Goal: Task Accomplishment & Management: Use online tool/utility

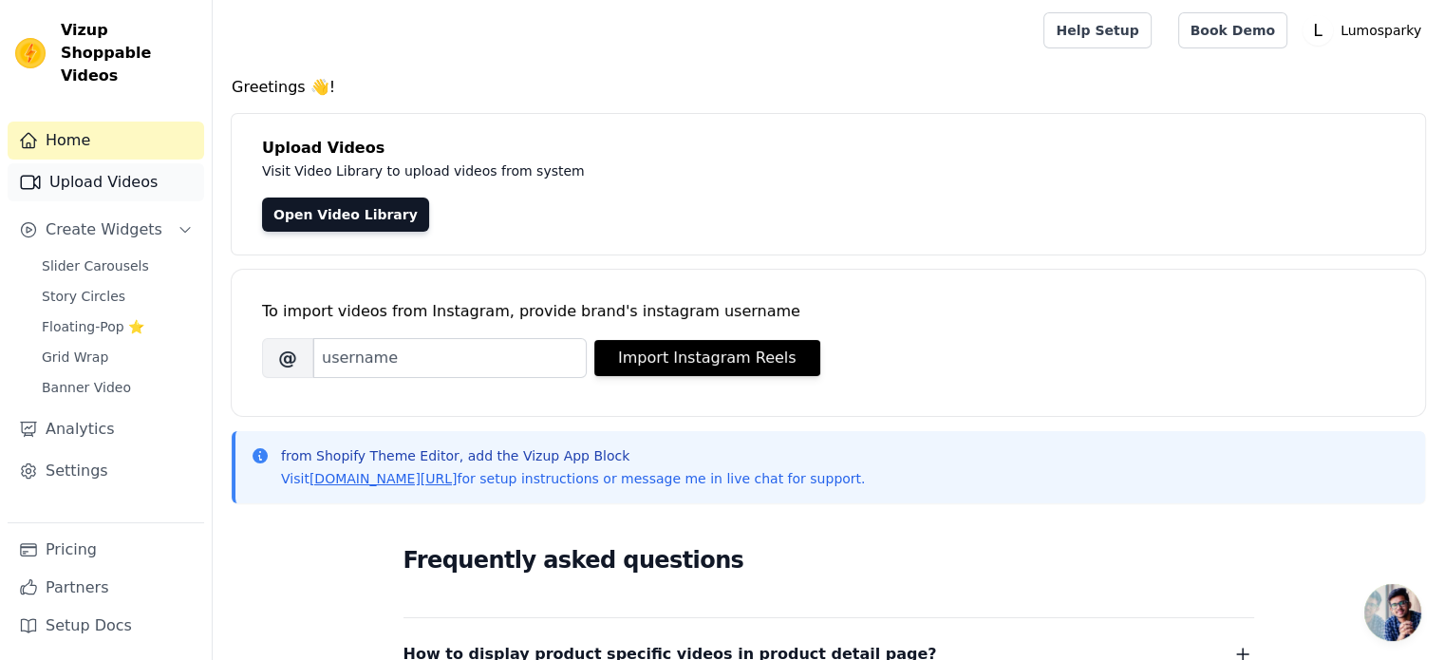
click at [146, 176] on link "Upload Videos" at bounding box center [106, 182] width 196 height 38
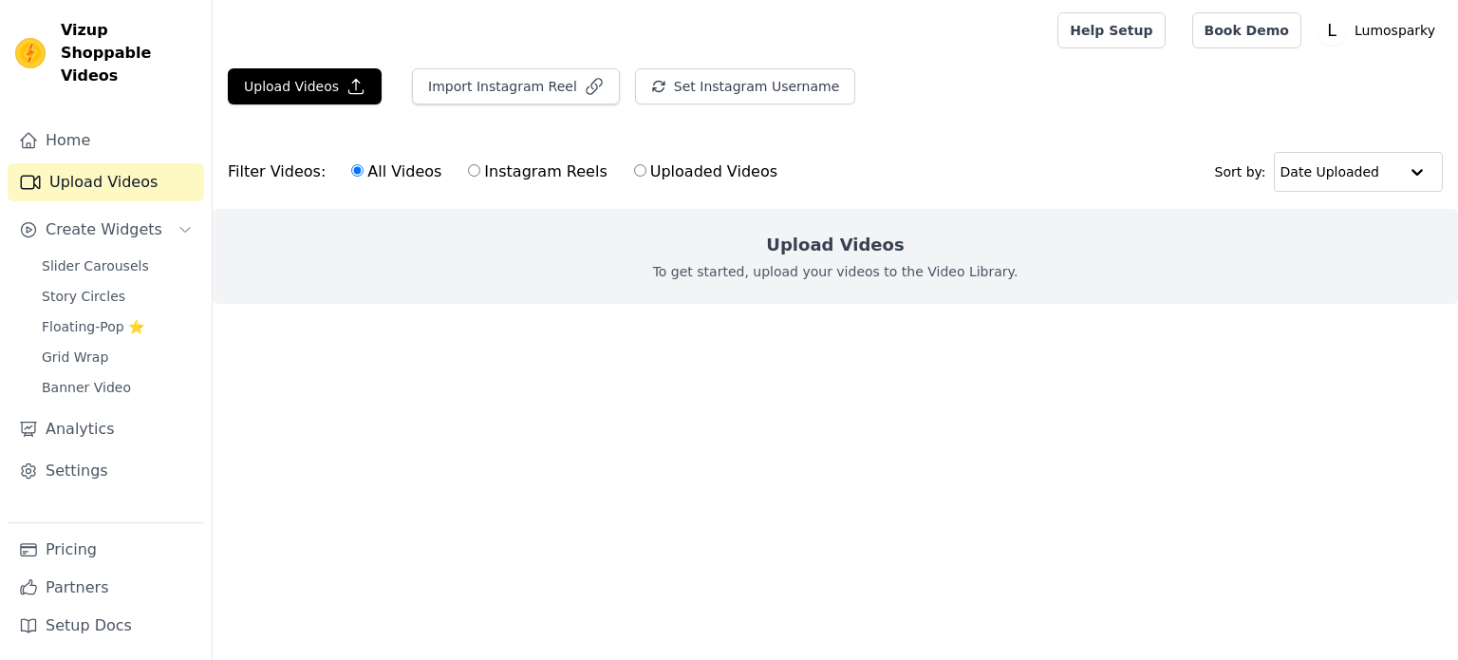
click at [468, 169] on input "Instagram Reels" at bounding box center [474, 170] width 12 height 12
radio input "true"
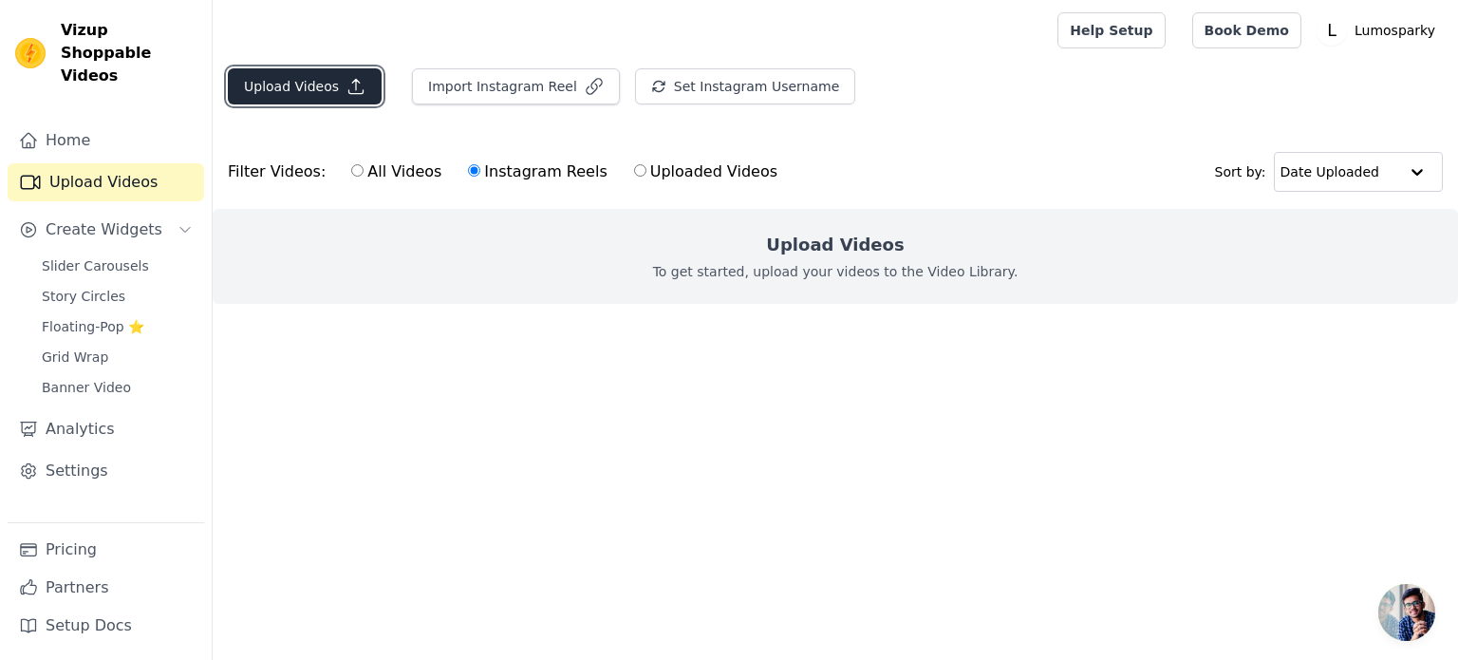
click at [320, 93] on button "Upload Videos" at bounding box center [305, 86] width 154 height 36
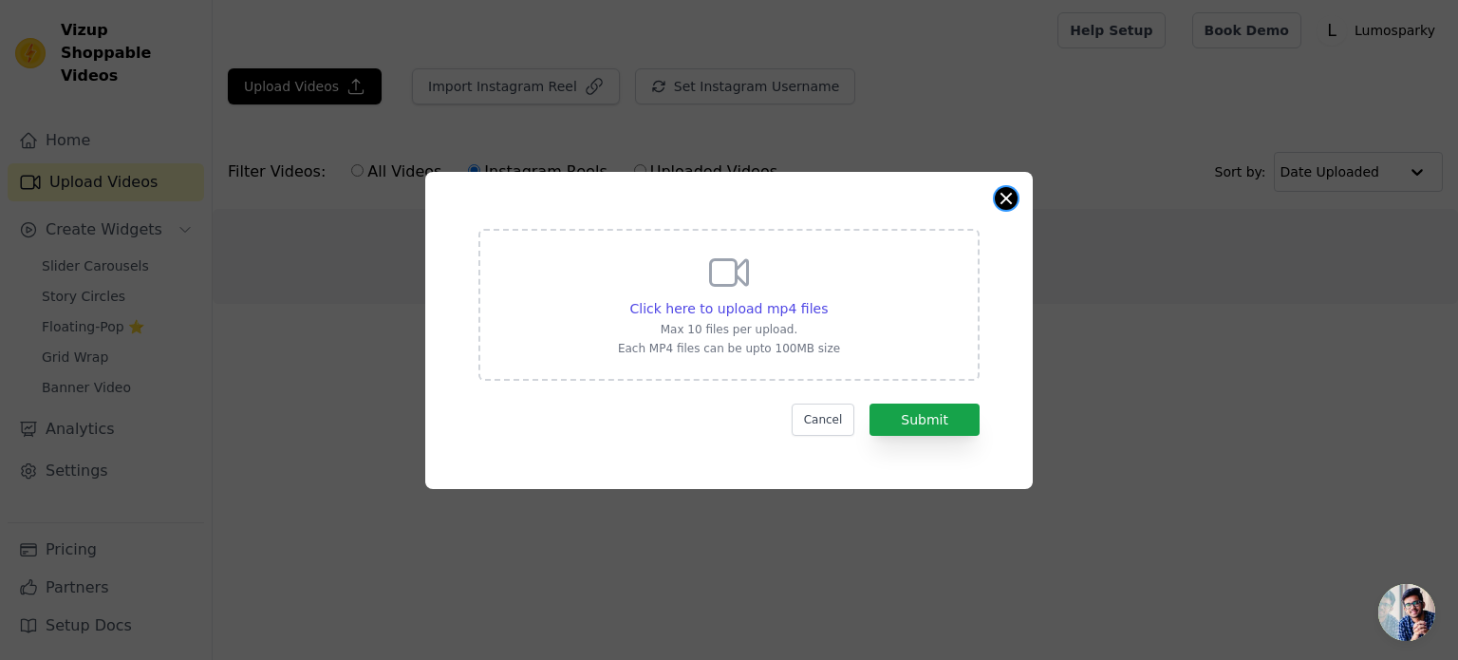
click at [1003, 204] on button "Close modal" at bounding box center [1006, 198] width 23 height 23
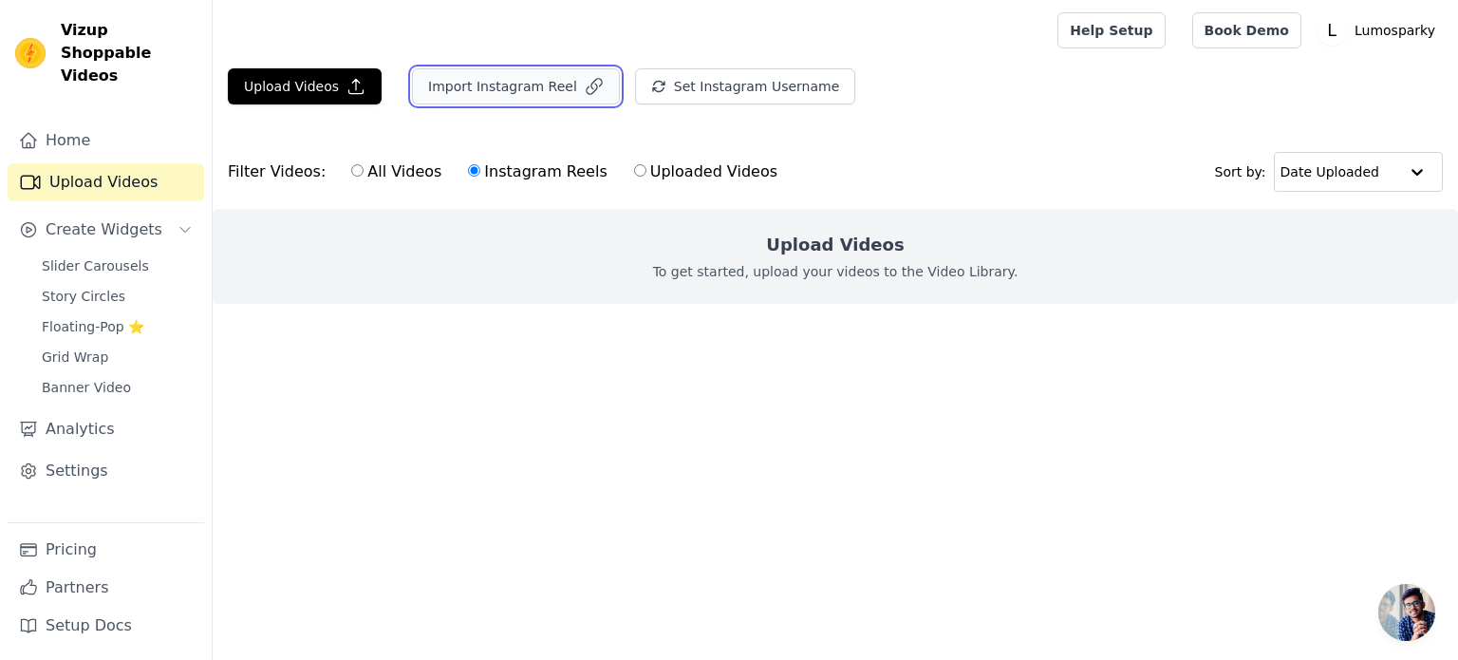
click at [497, 101] on button "Import Instagram Reel" at bounding box center [516, 86] width 208 height 36
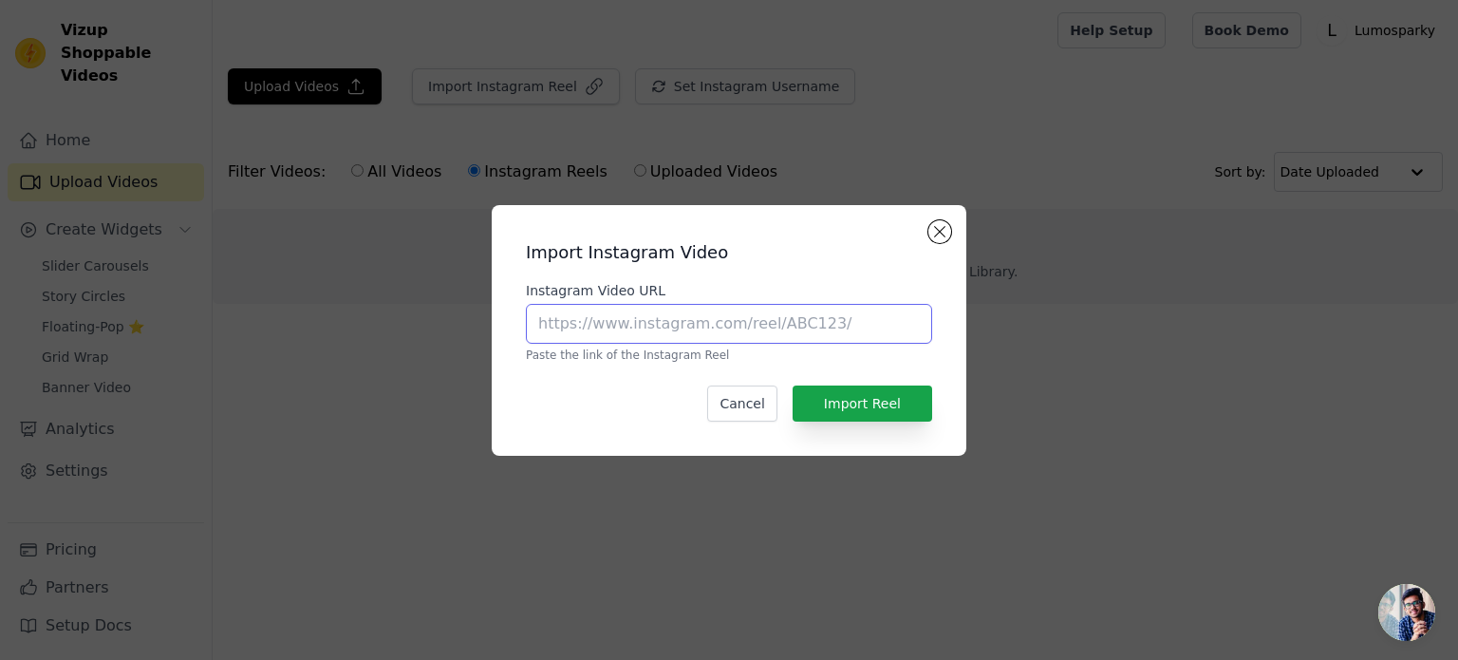
click at [684, 334] on input "Instagram Video URL" at bounding box center [729, 324] width 406 height 40
paste input "https://www.instagram.com/reel/DGAkXj_yBAg/?igsh=eHZzdTkycG53azls"
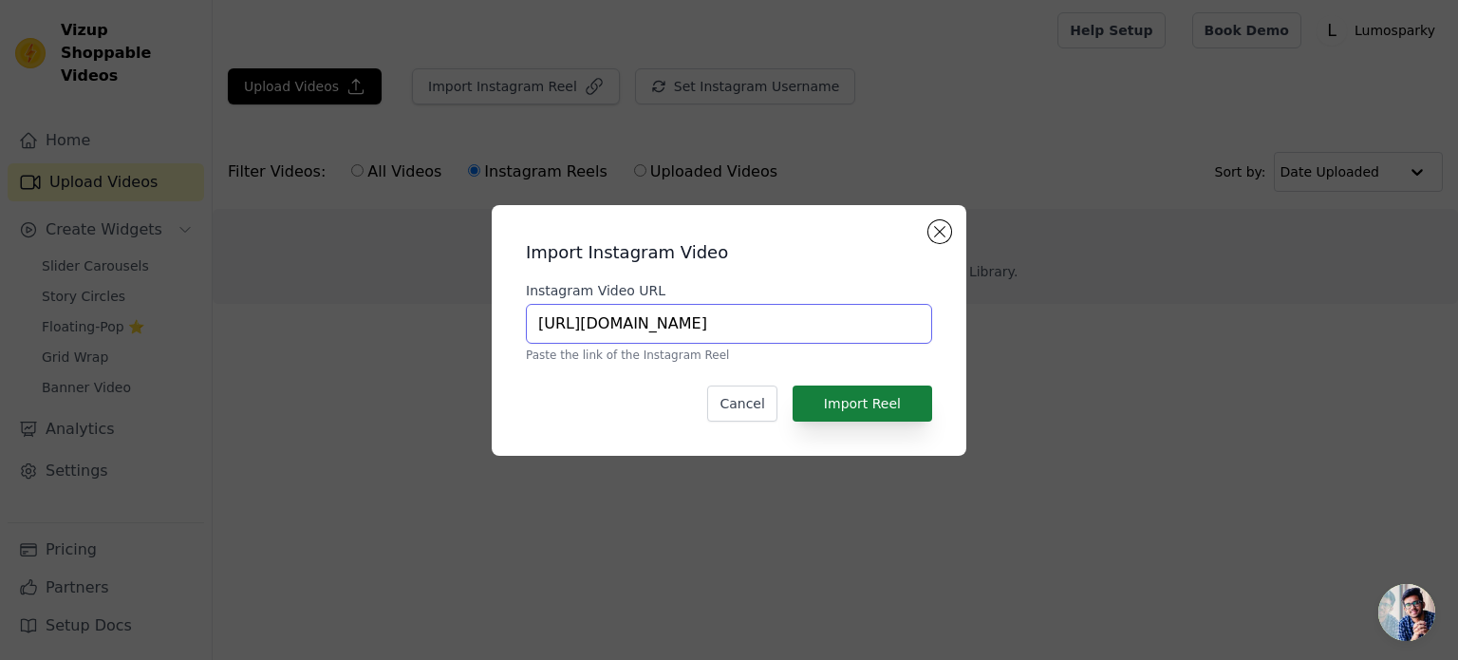
type input "https://www.instagram.com/reel/DGAkXj_yBAg/?igsh=eHZzdTkycG53azls"
click at [835, 404] on button "Import Reel" at bounding box center [863, 403] width 140 height 36
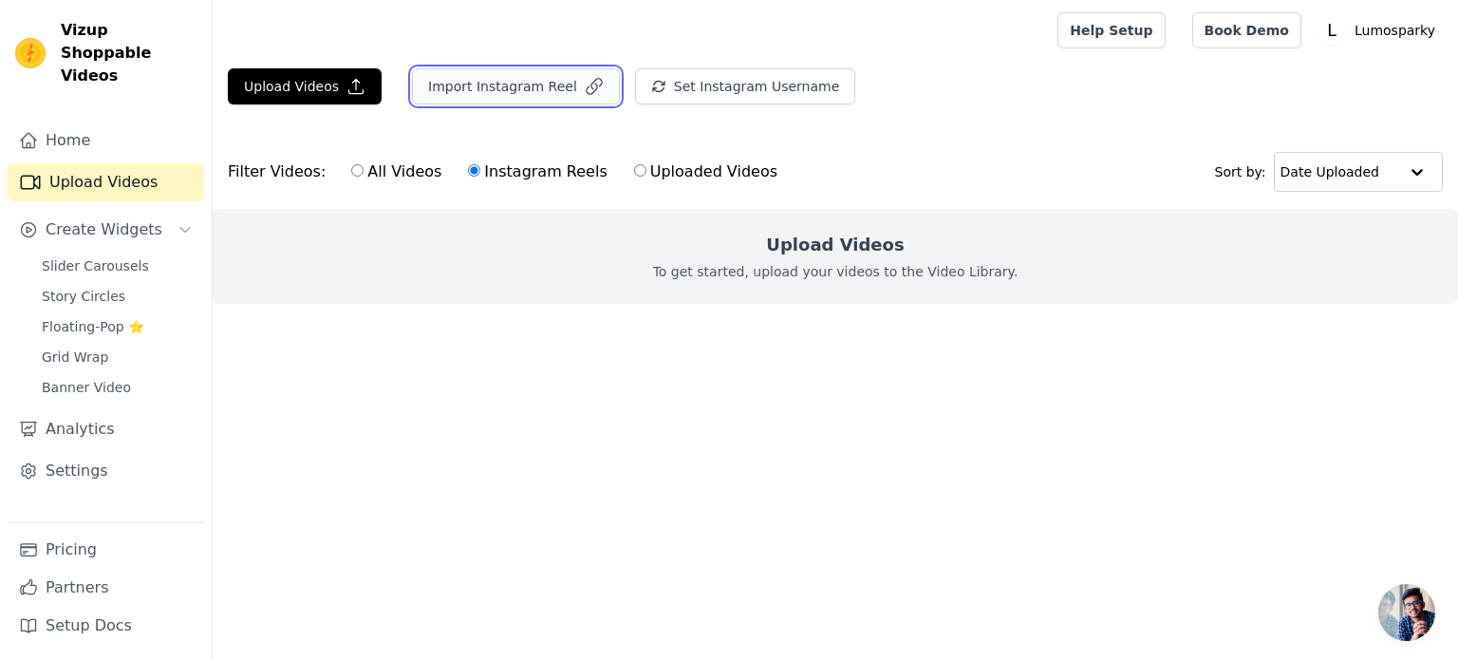
click at [478, 82] on button "Import Instagram Reel" at bounding box center [516, 86] width 208 height 36
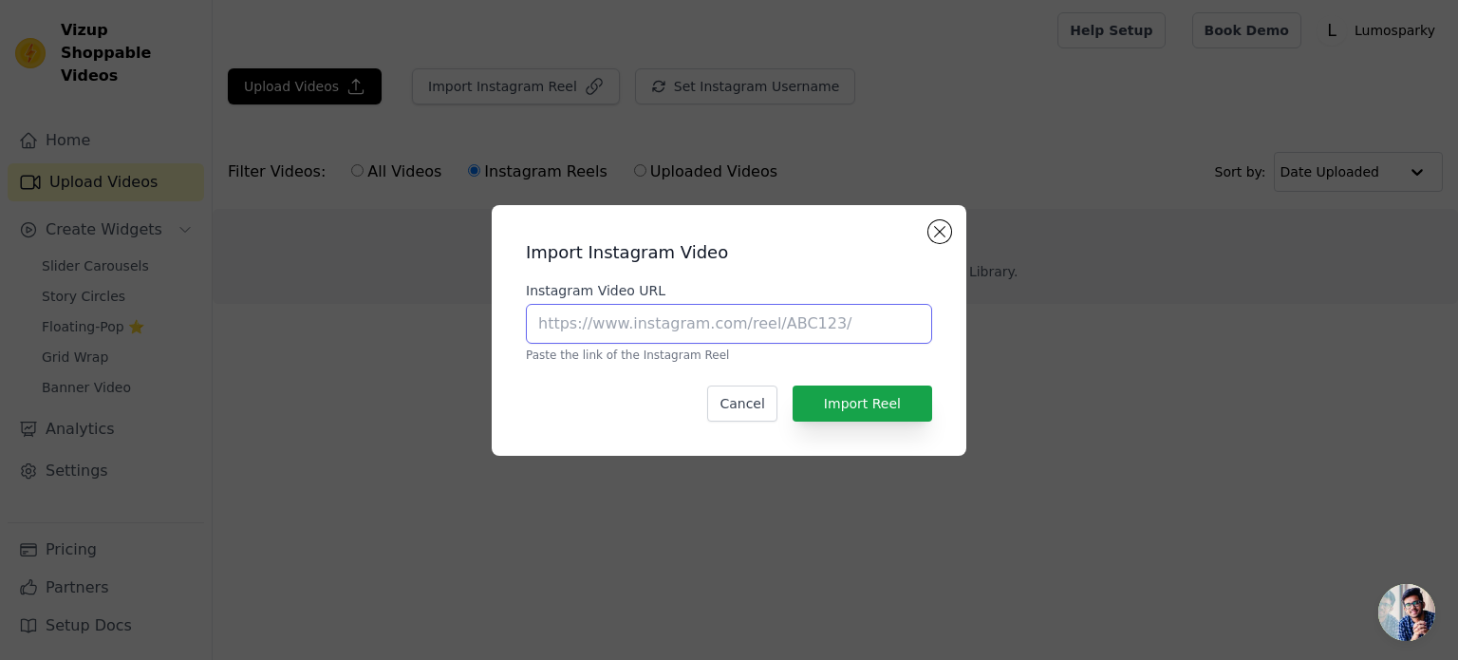
paste input "https://www.instagram.com/reel/DLaW_K9NSs4/?igsh=eWV4ZGJiZ2FlNzMx"
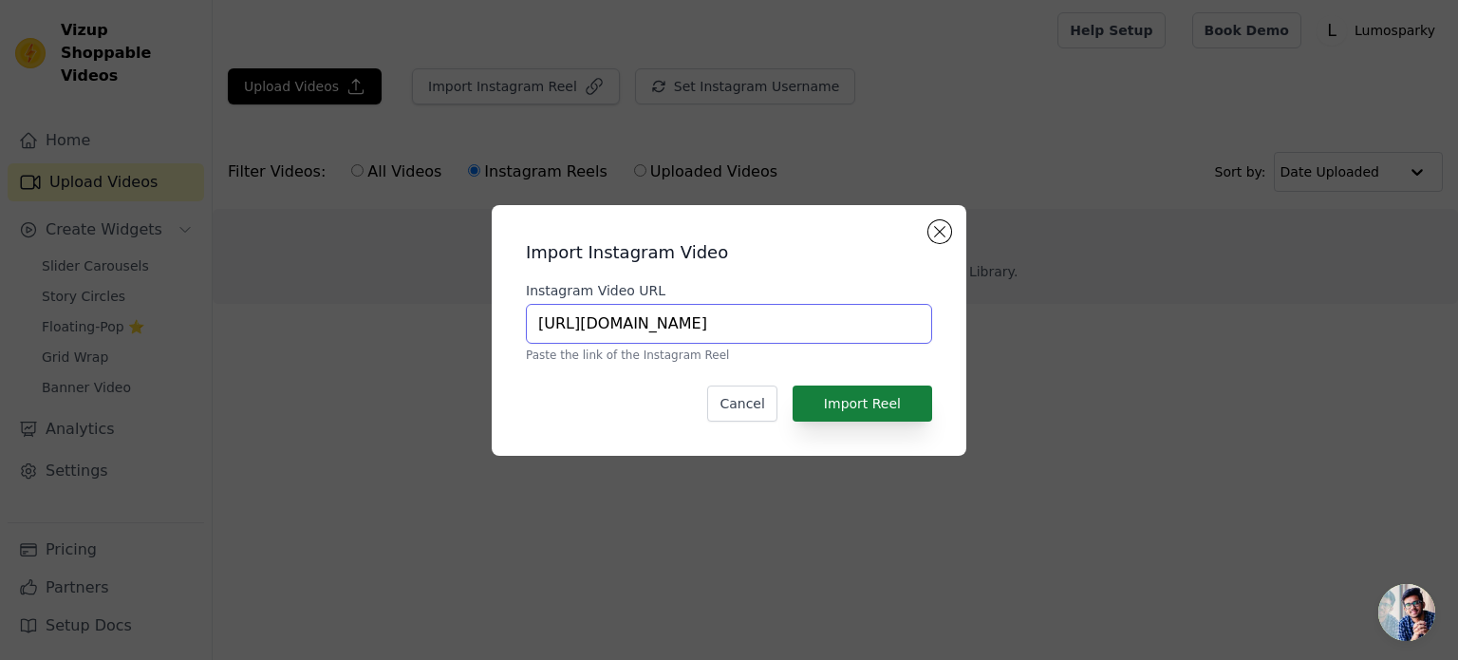
type input "https://www.instagram.com/reel/DLaW_K9NSs4/?igsh=eWV4ZGJiZ2FlNzMx"
click at [853, 386] on button "Import Reel" at bounding box center [863, 403] width 140 height 36
click at [858, 402] on button "Import Reel" at bounding box center [863, 403] width 140 height 36
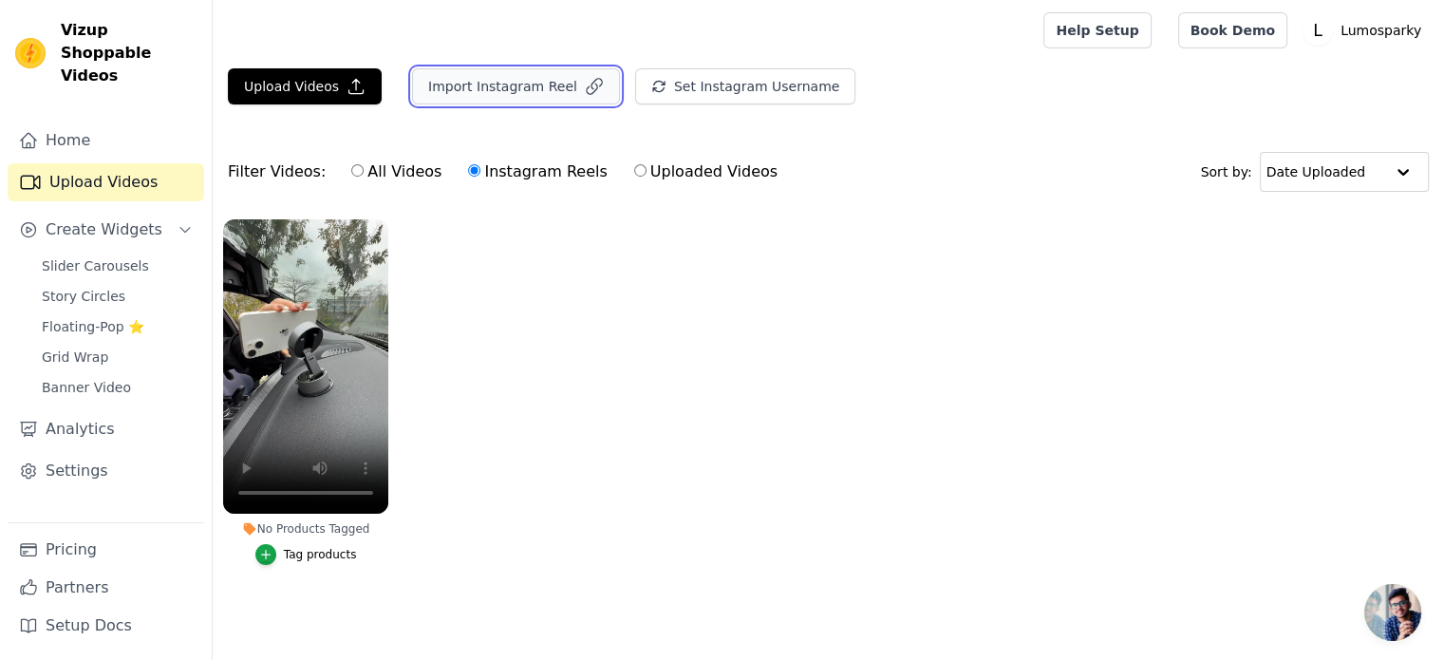
click at [485, 92] on button "Import Instagram Reel" at bounding box center [516, 86] width 208 height 36
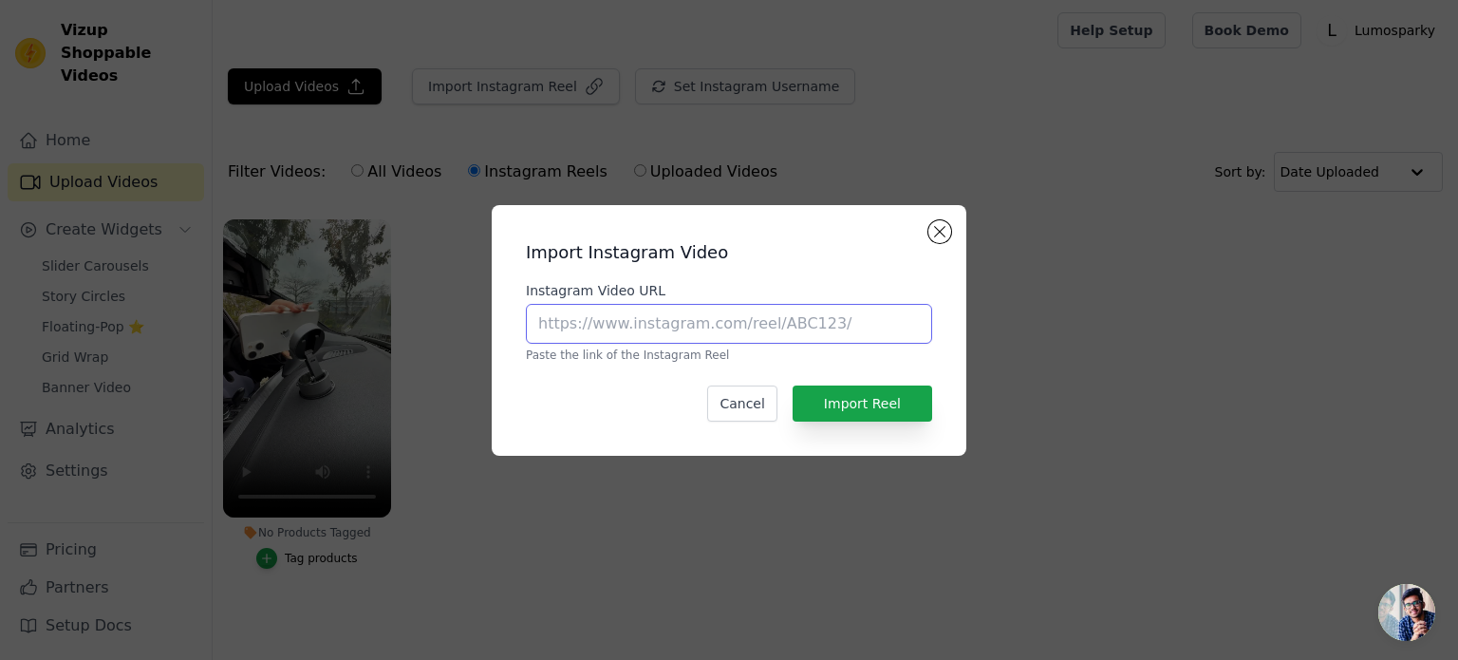
paste input "https://www.instagram.com/reel/DLaW_K9NSs4/?igsh=eWV4ZGJiZ2FlNzMx"
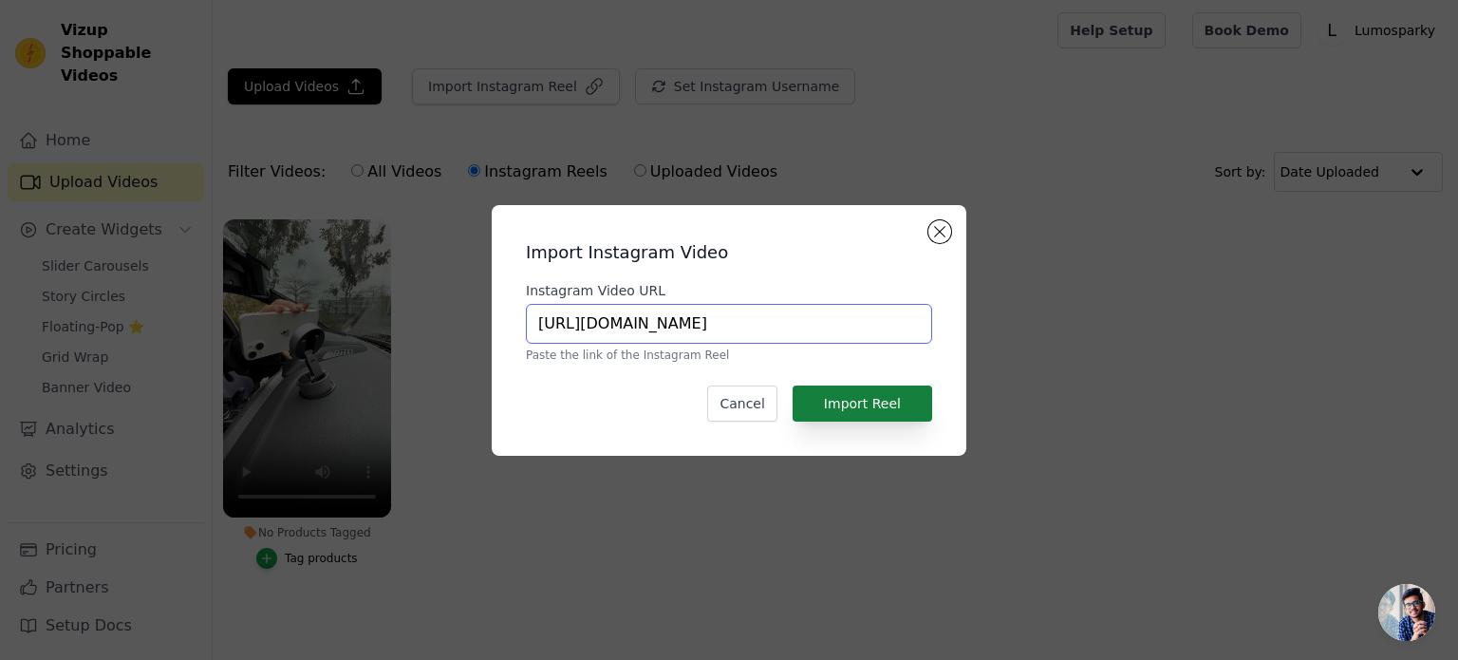
type input "https://www.instagram.com/reel/DLaW_K9NSs4/?igsh=eWV4ZGJiZ2FlNzMx"
click at [816, 413] on button "Import Reel" at bounding box center [863, 403] width 140 height 36
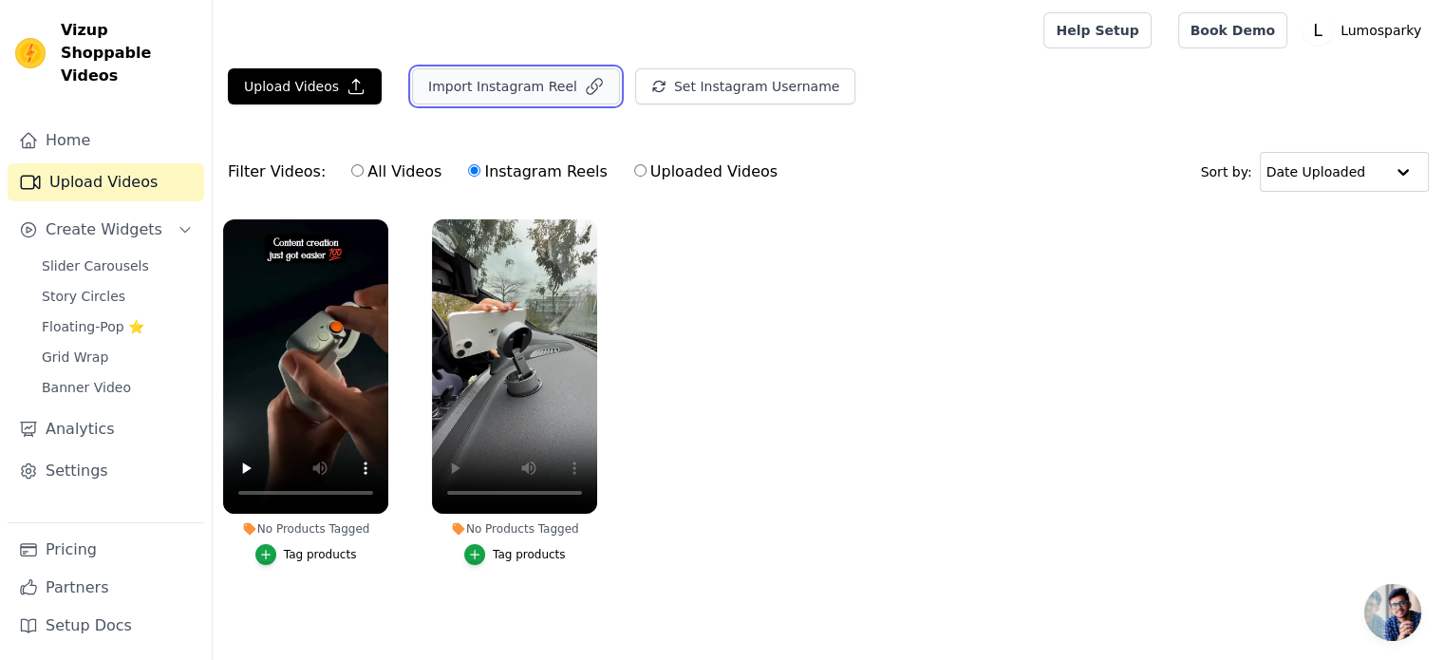
click at [534, 96] on button "Import Instagram Reel" at bounding box center [516, 86] width 208 height 36
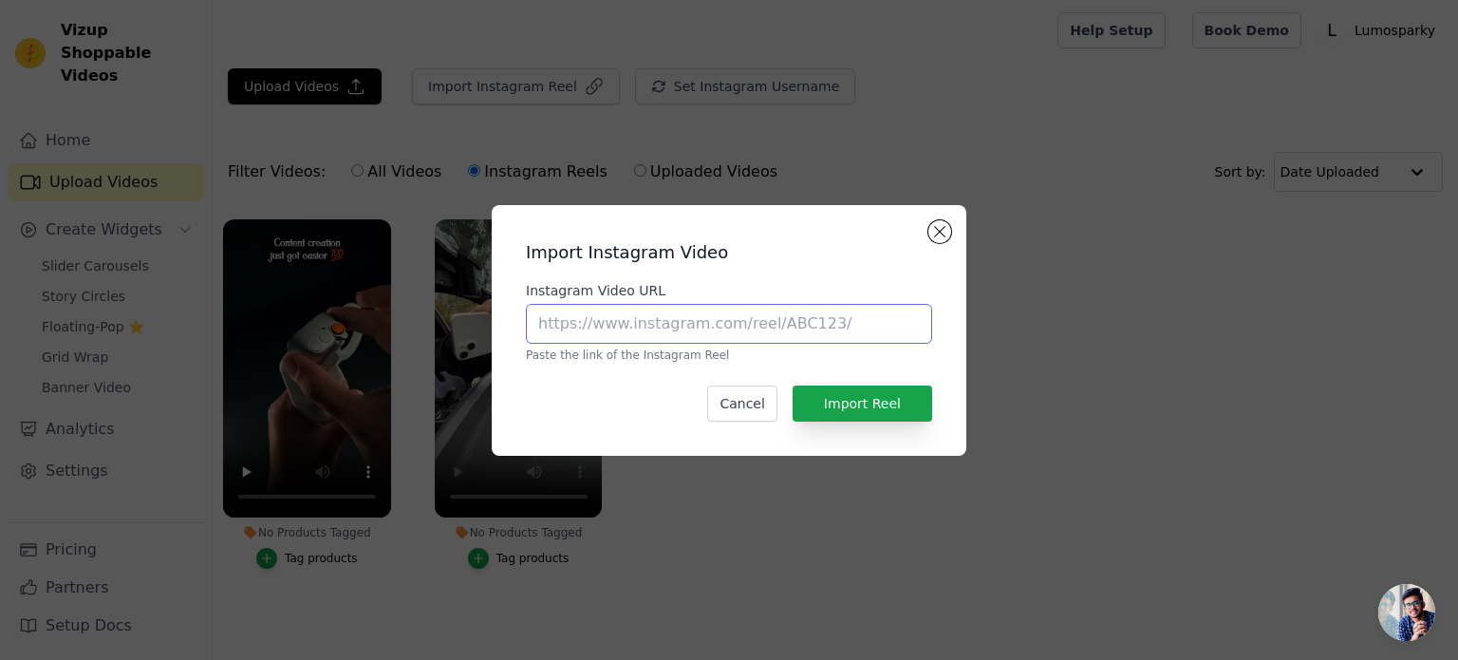
paste input "https://www.instagram.com/reel/DIFtnkMplFw/?igsh=a3FldnRocGsycjd0"
type input "https://www.instagram.com/reel/DIFtnkMplFw/?igsh=a3FldnRocGsycjd0"
click at [852, 423] on div "Import Instagram Video Instagram Video URL https://www.instagram.com/reel/DIFtn…" at bounding box center [729, 330] width 444 height 220
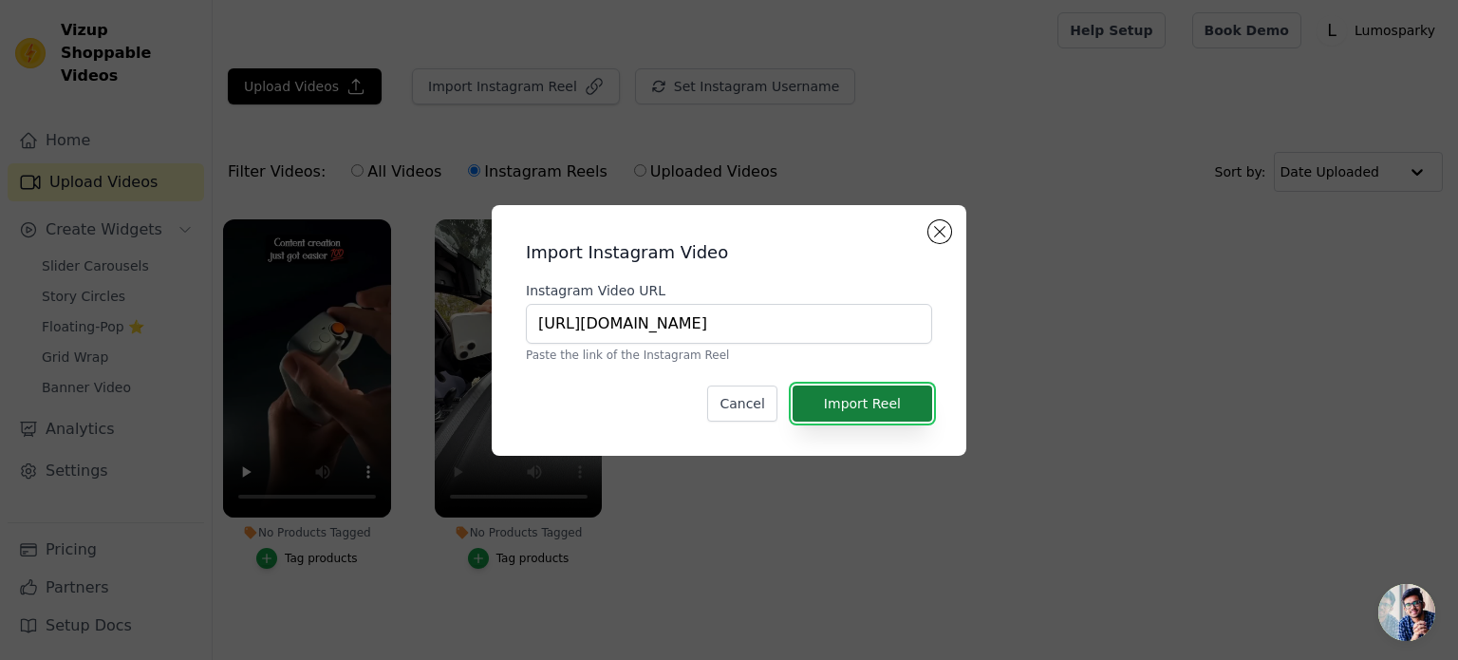
click at [848, 410] on button "Import Reel" at bounding box center [863, 403] width 140 height 36
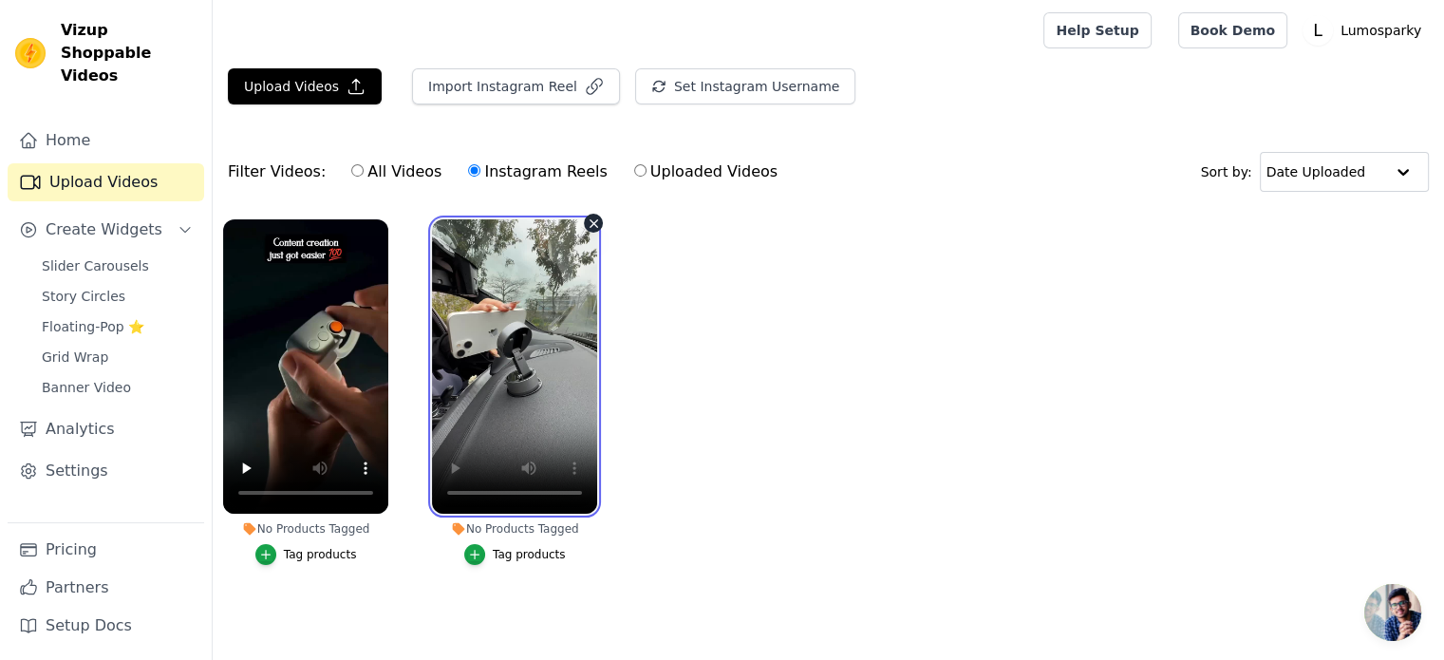
click at [514, 344] on video at bounding box center [514, 366] width 165 height 294
click at [507, 363] on video at bounding box center [514, 366] width 165 height 294
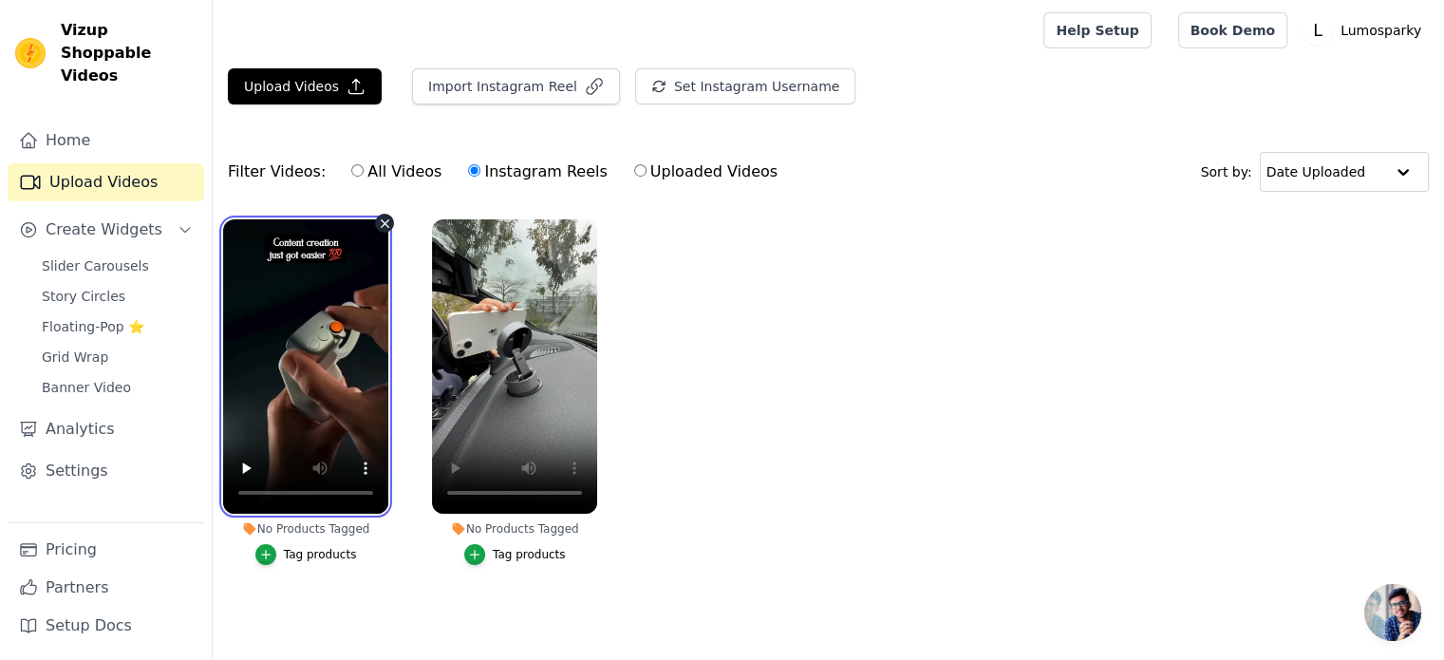
click at [293, 359] on video at bounding box center [305, 366] width 165 height 294
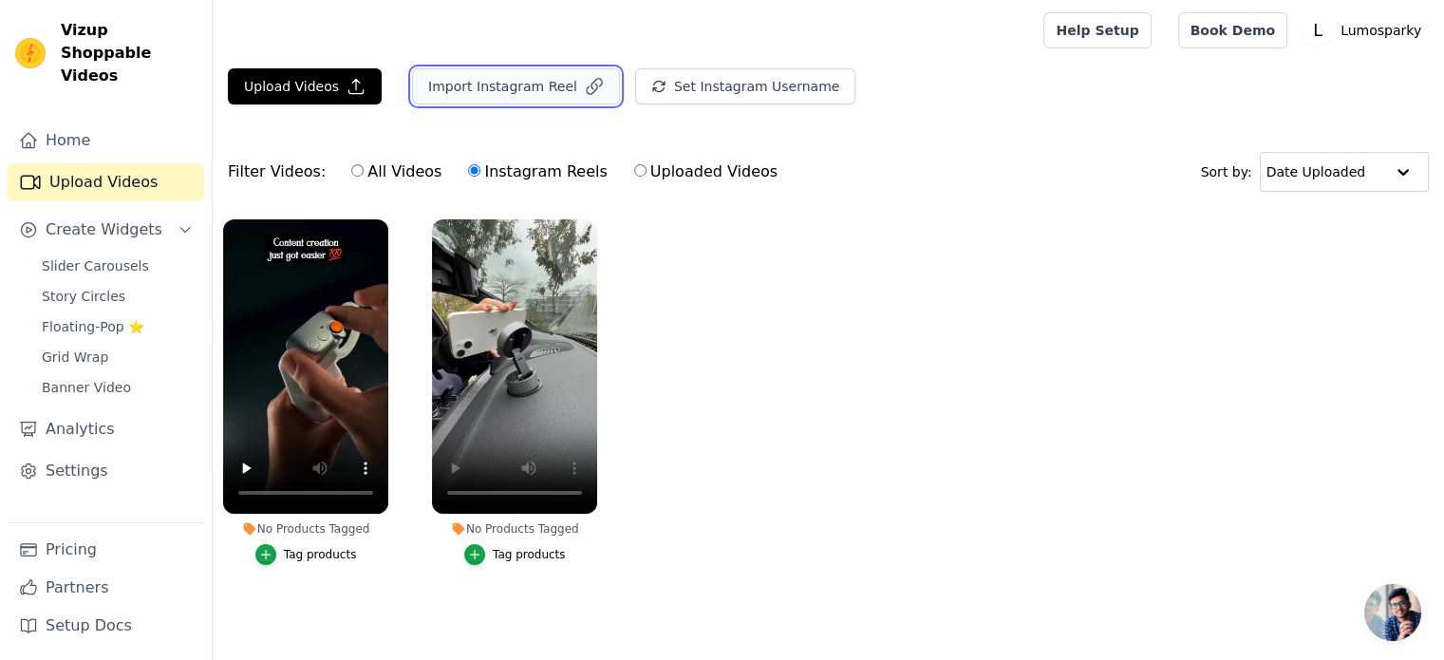
click at [529, 94] on button "Import Instagram Reel" at bounding box center [516, 86] width 208 height 36
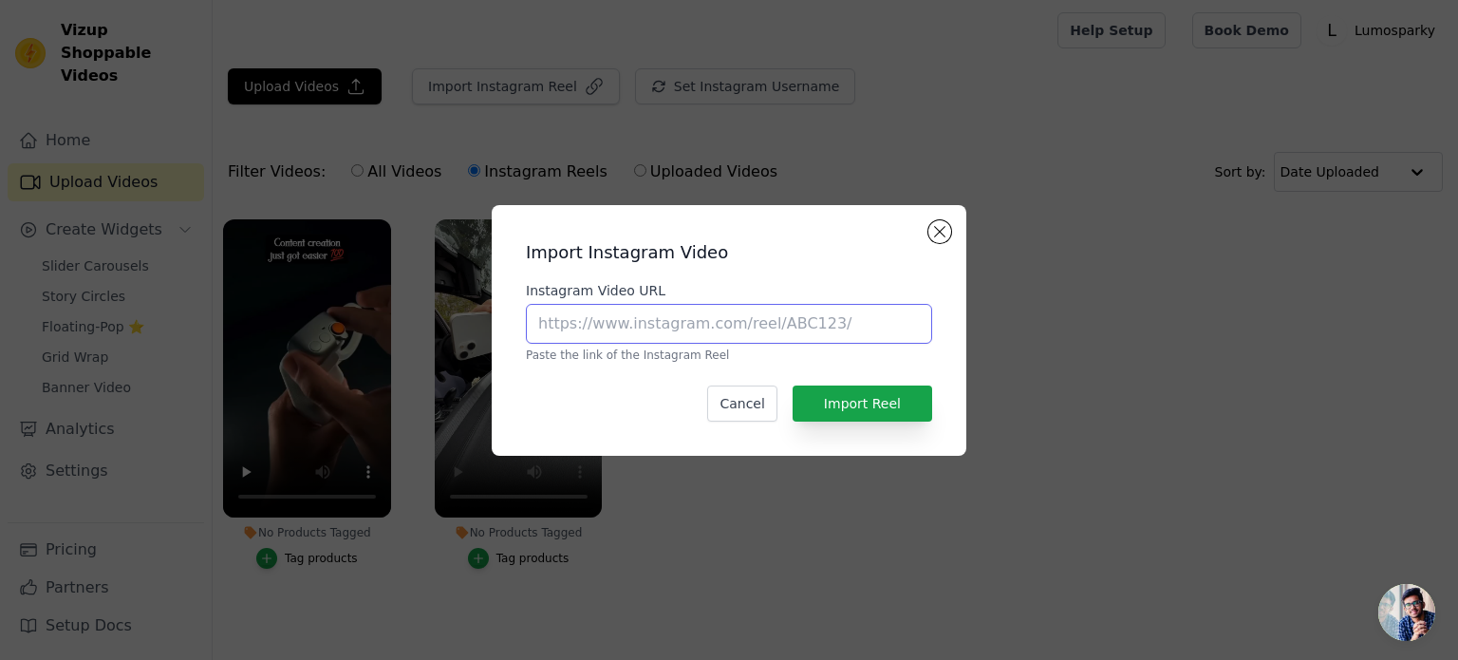
paste input "https://www.instagram.com/reel/DIFtnkMplFw/?igsh=a3FldnRocGsycjd0"
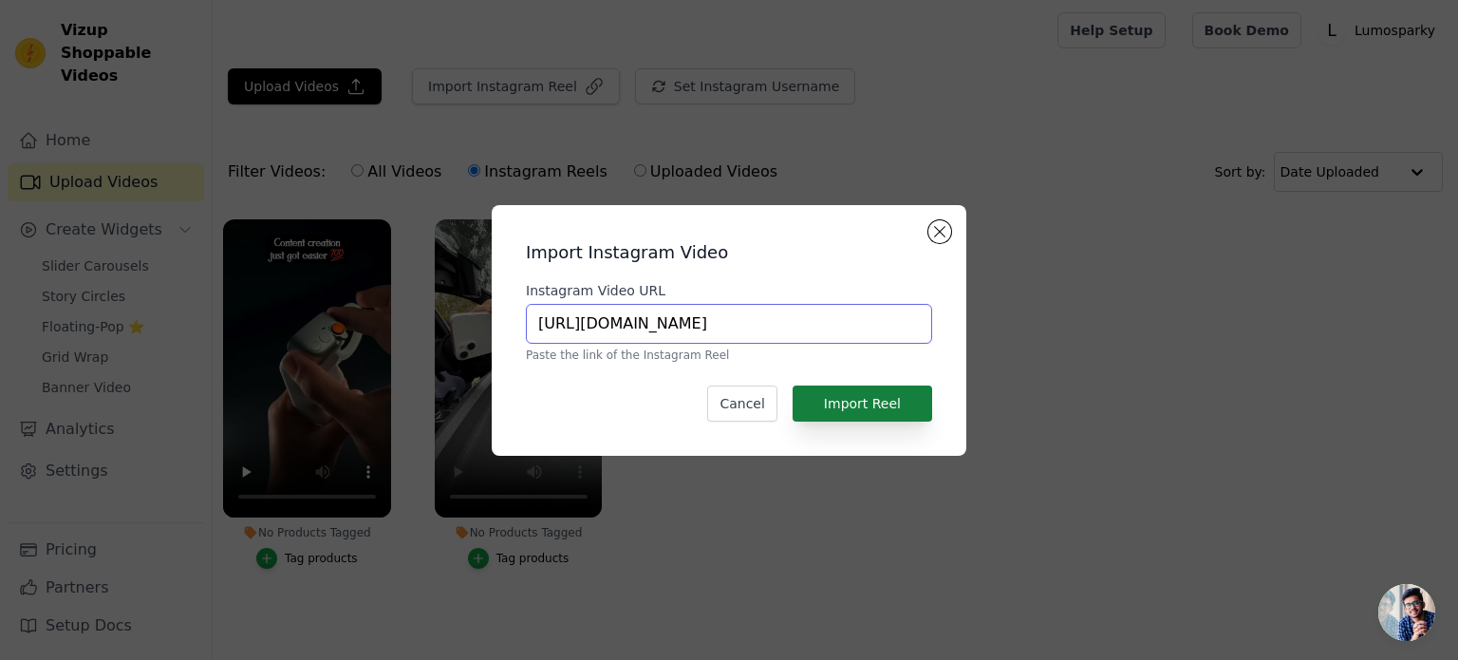
scroll to position [0, 99]
type input "https://www.instagram.com/reel/DIFtnkMplFw/?igsh=a3FldnRocGsycjd0"
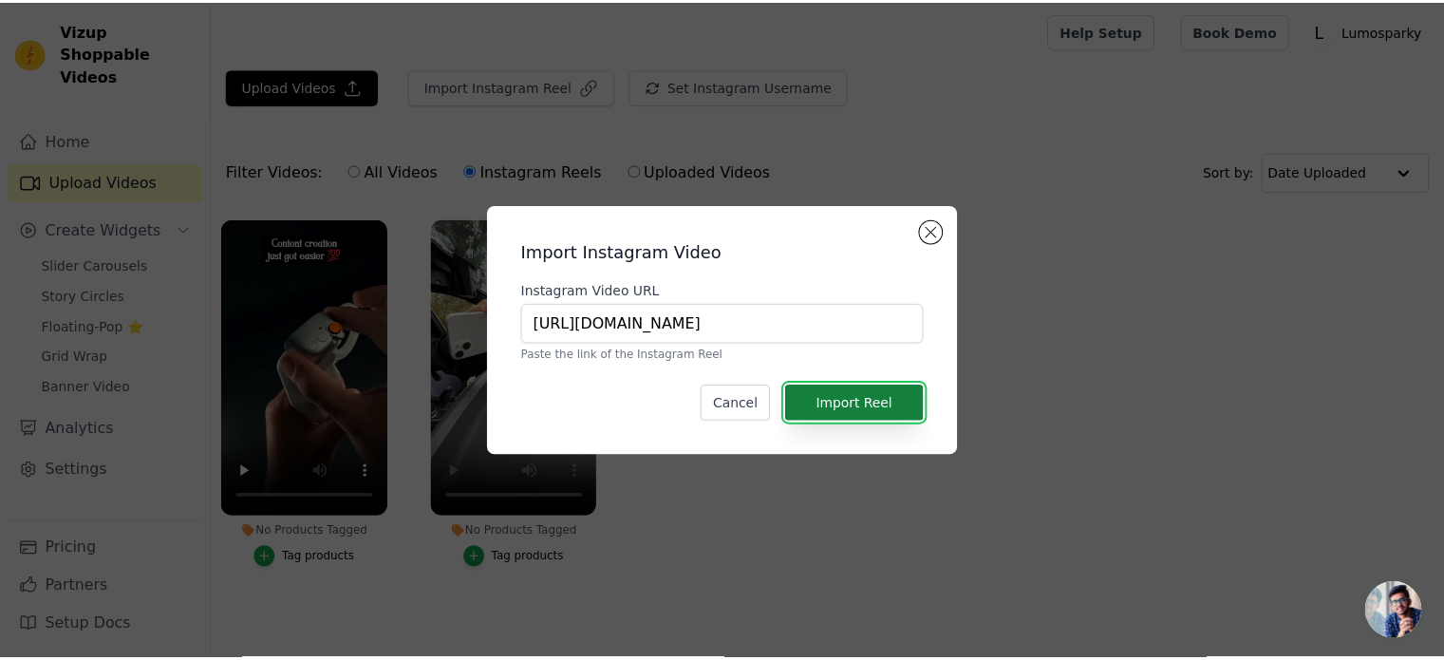
scroll to position [0, 0]
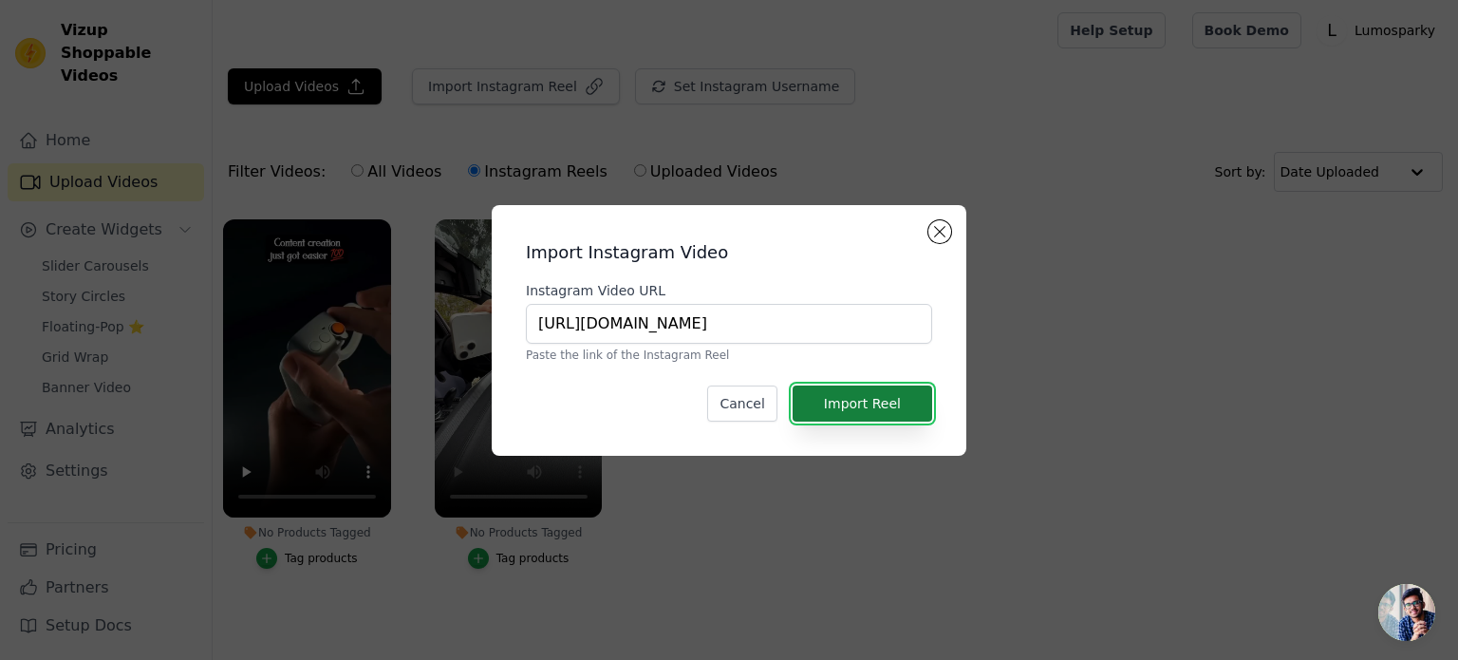
click at [833, 393] on button "Import Reel" at bounding box center [863, 403] width 140 height 36
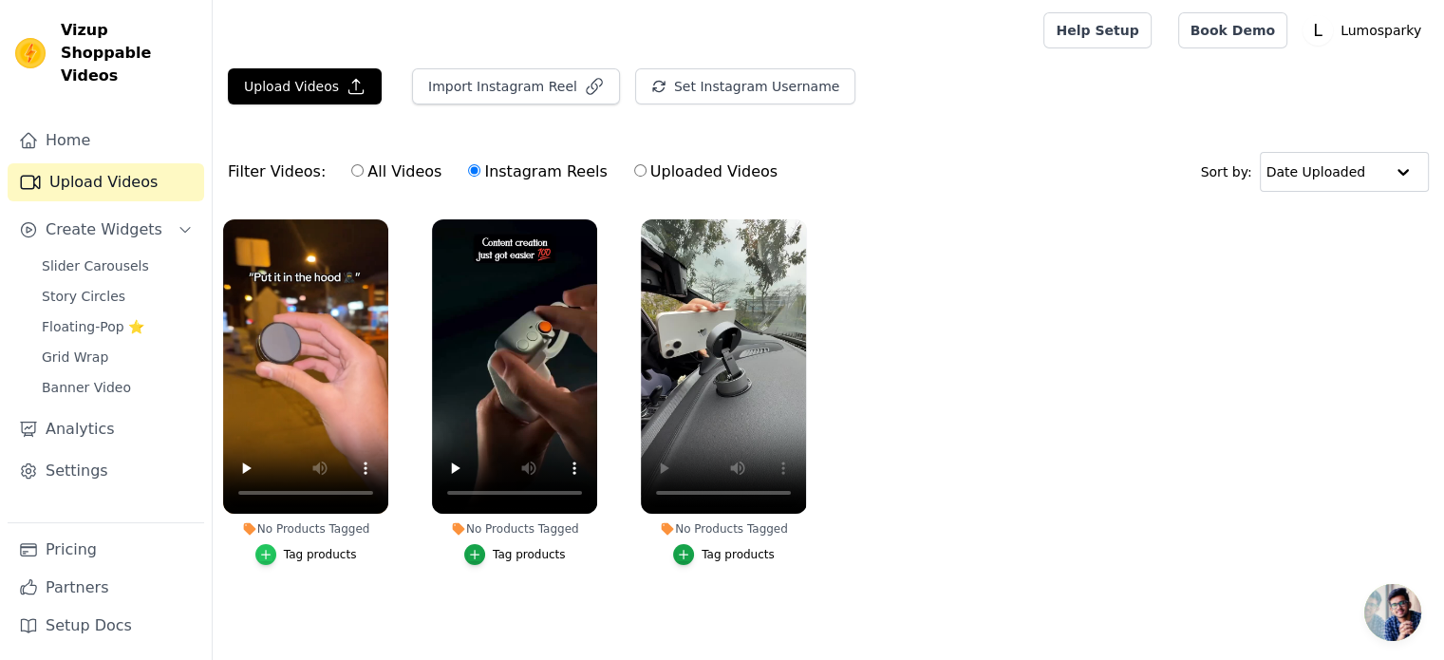
drag, startPoint x: 833, startPoint y: 393, endPoint x: 263, endPoint y: 557, distance: 592.8
click at [263, 557] on icon "button" at bounding box center [265, 554] width 13 height 13
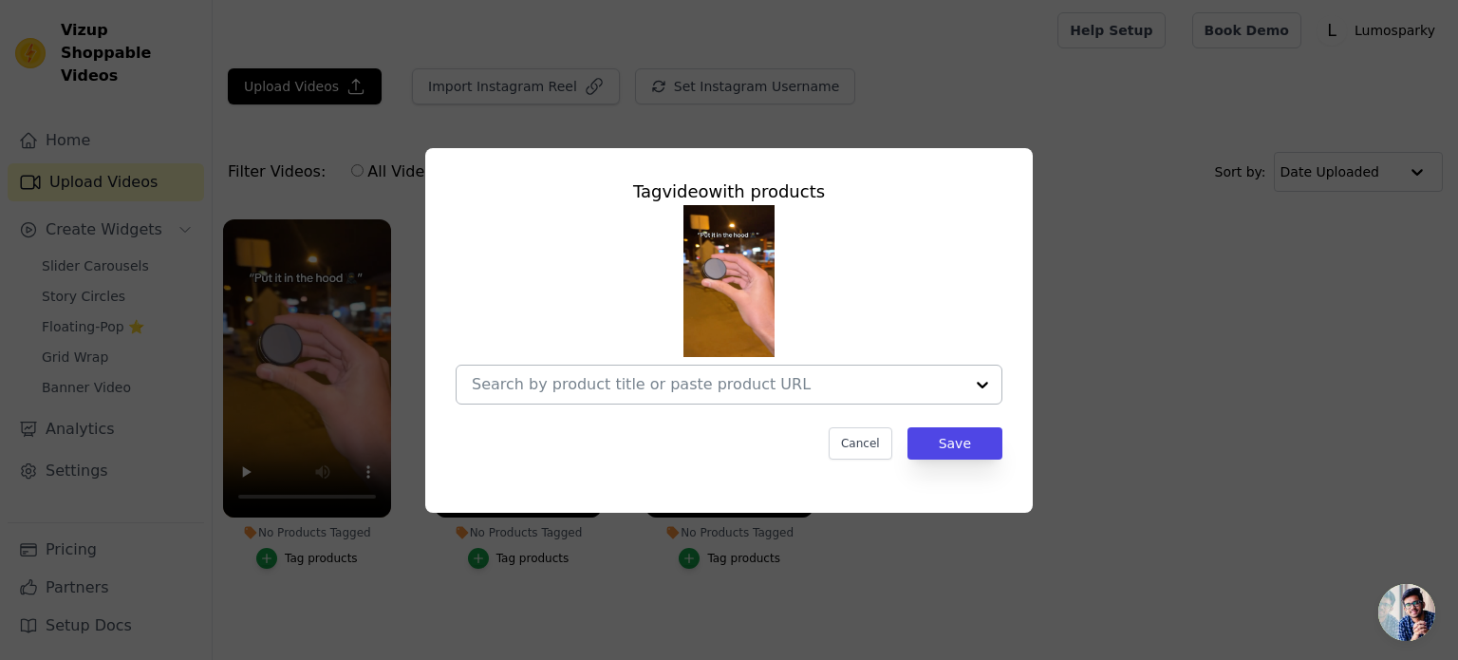
click at [573, 389] on input "No Products Tagged Tag video with products Cancel Save Tag products" at bounding box center [718, 384] width 492 height 18
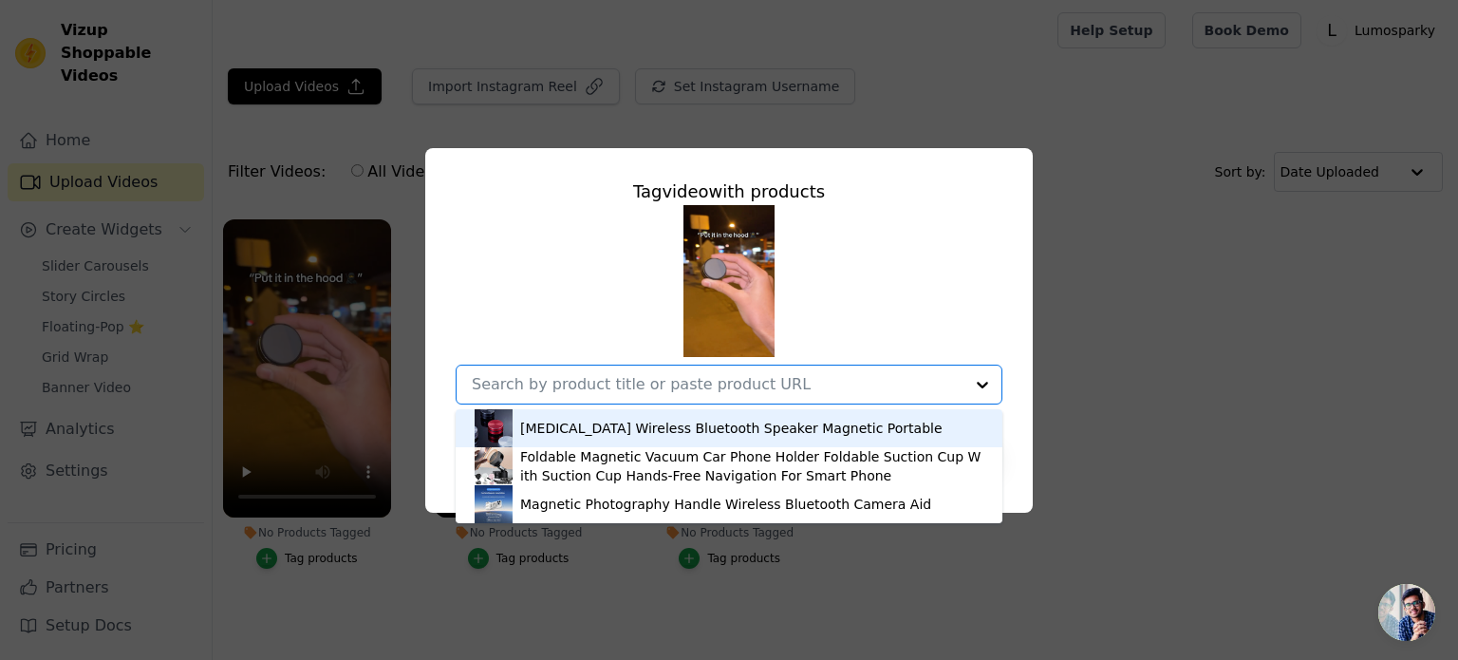
click at [686, 425] on div "[MEDICAL_DATA] Wireless Bluetooth Speaker Magnetic Portable" at bounding box center [731, 428] width 422 height 19
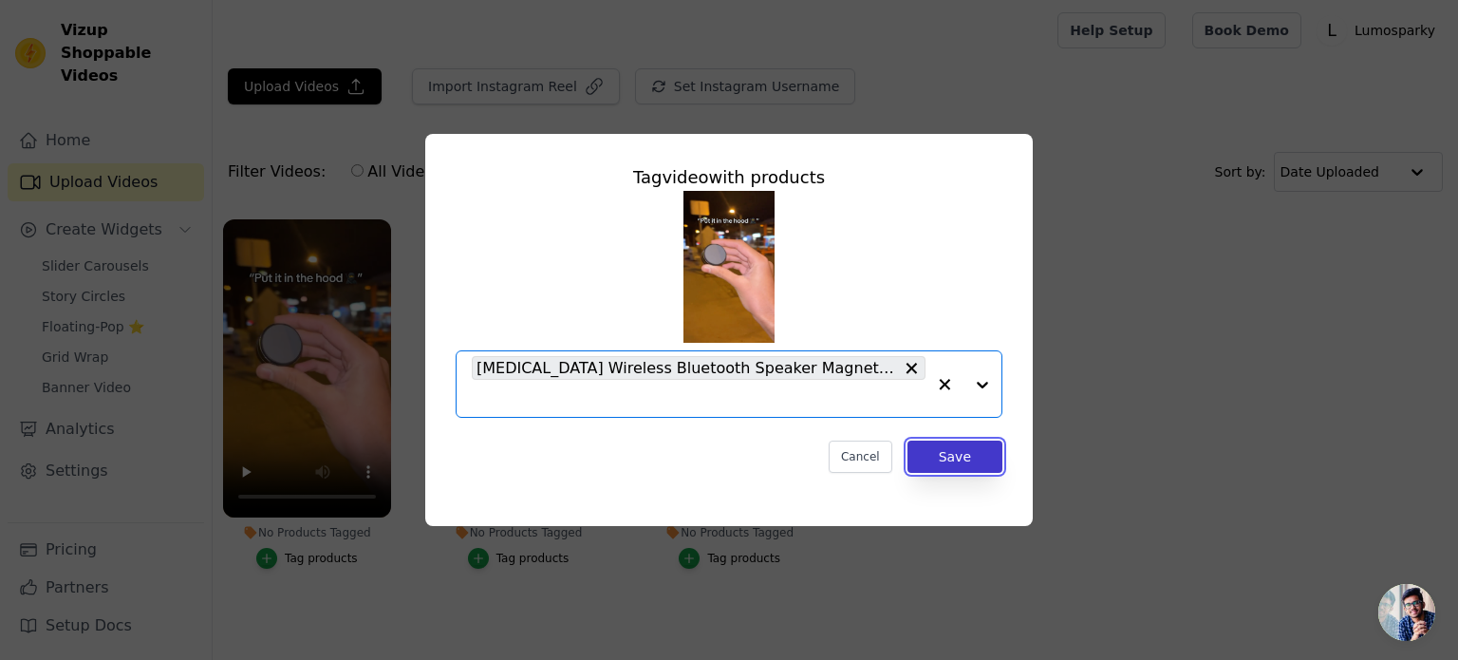
click at [972, 450] on button "Save" at bounding box center [954, 456] width 95 height 32
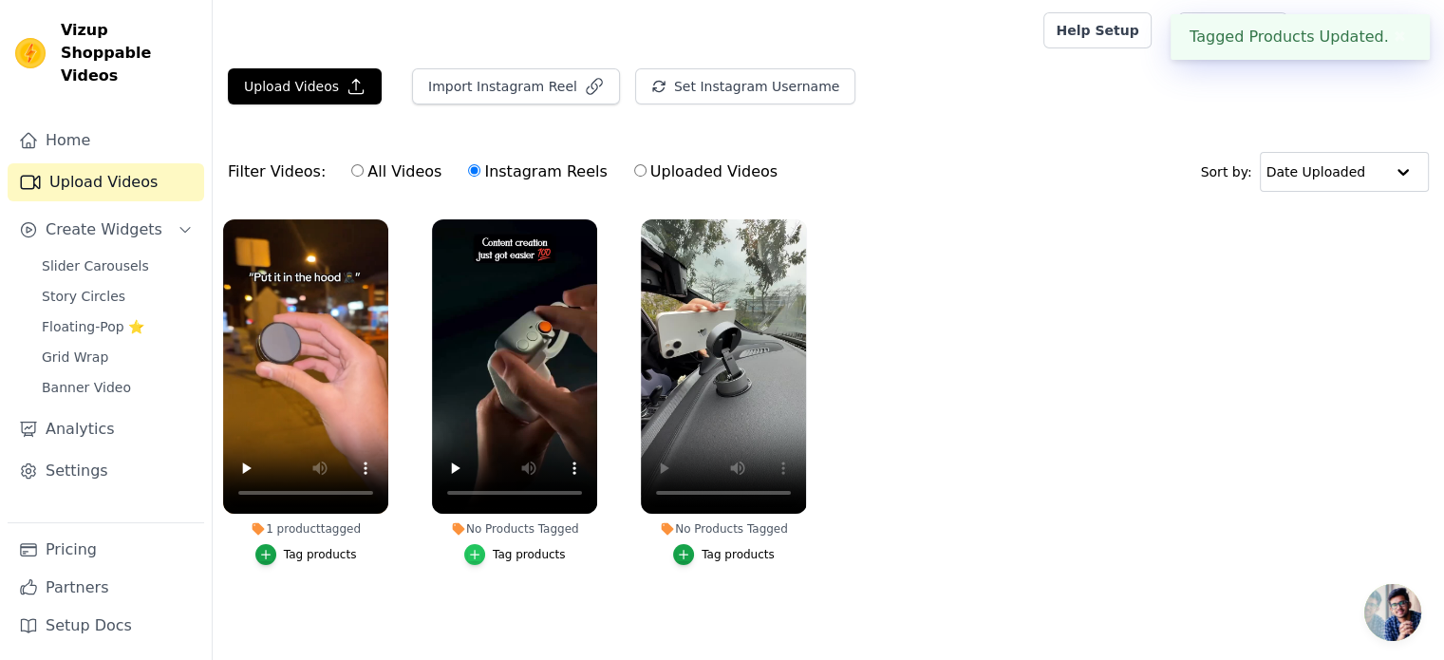
click at [479, 556] on icon "button" at bounding box center [474, 554] width 13 height 13
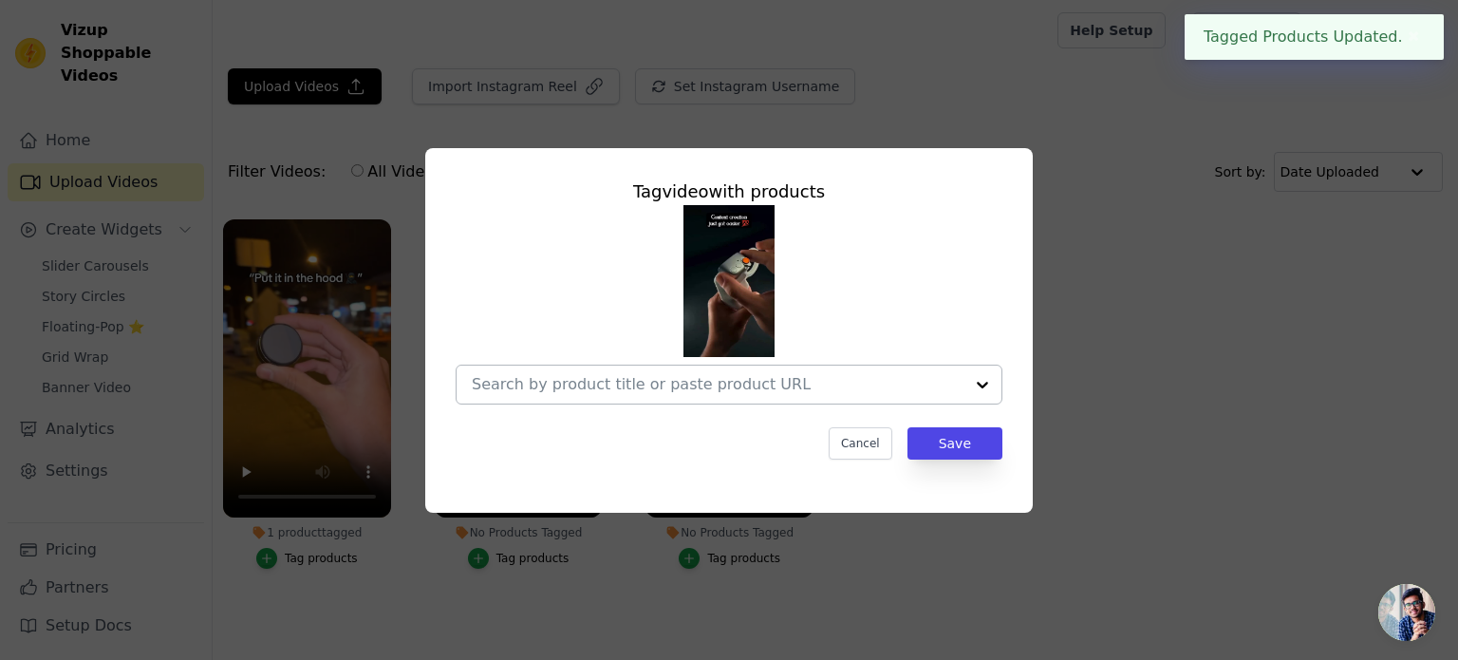
click at [696, 386] on input "No Products Tagged Tag video with products Cancel Save Tag products" at bounding box center [718, 384] width 492 height 18
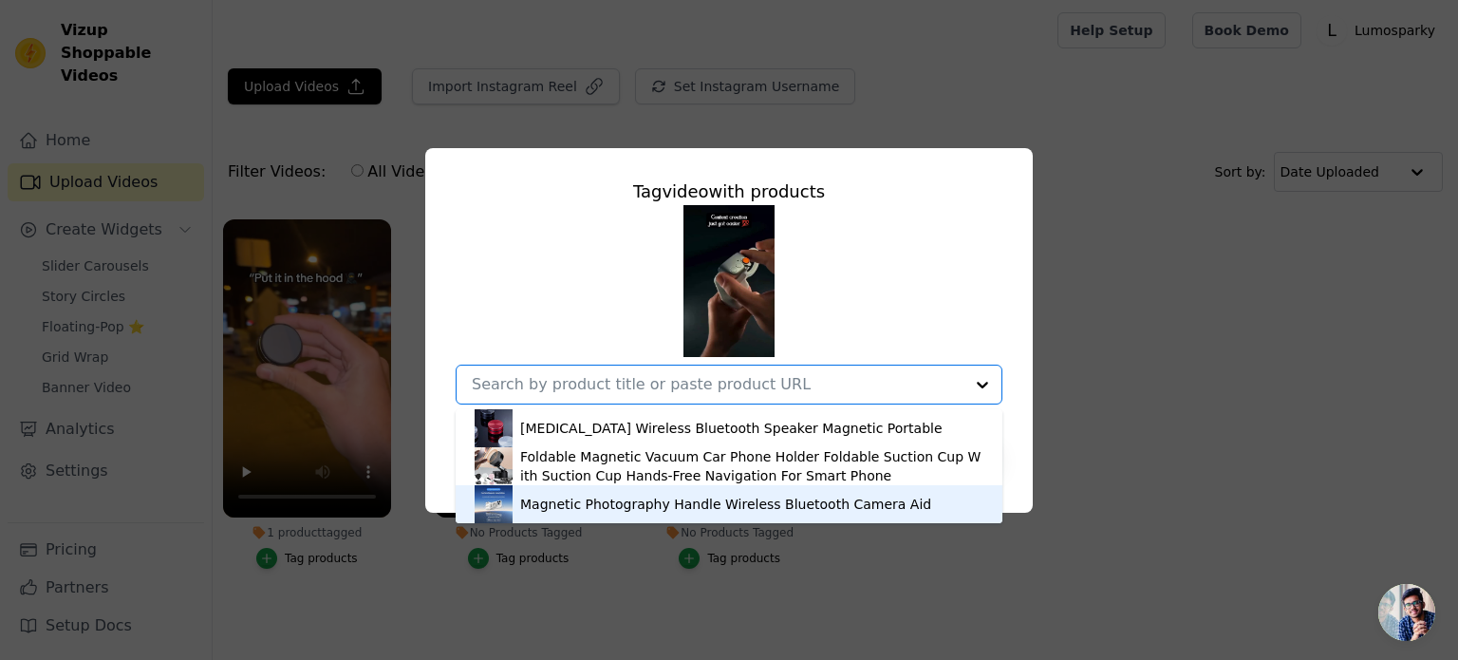
click at [691, 503] on div "Magnetic Photography Handle Wireless Bluetooth Camera Aid" at bounding box center [725, 504] width 411 height 19
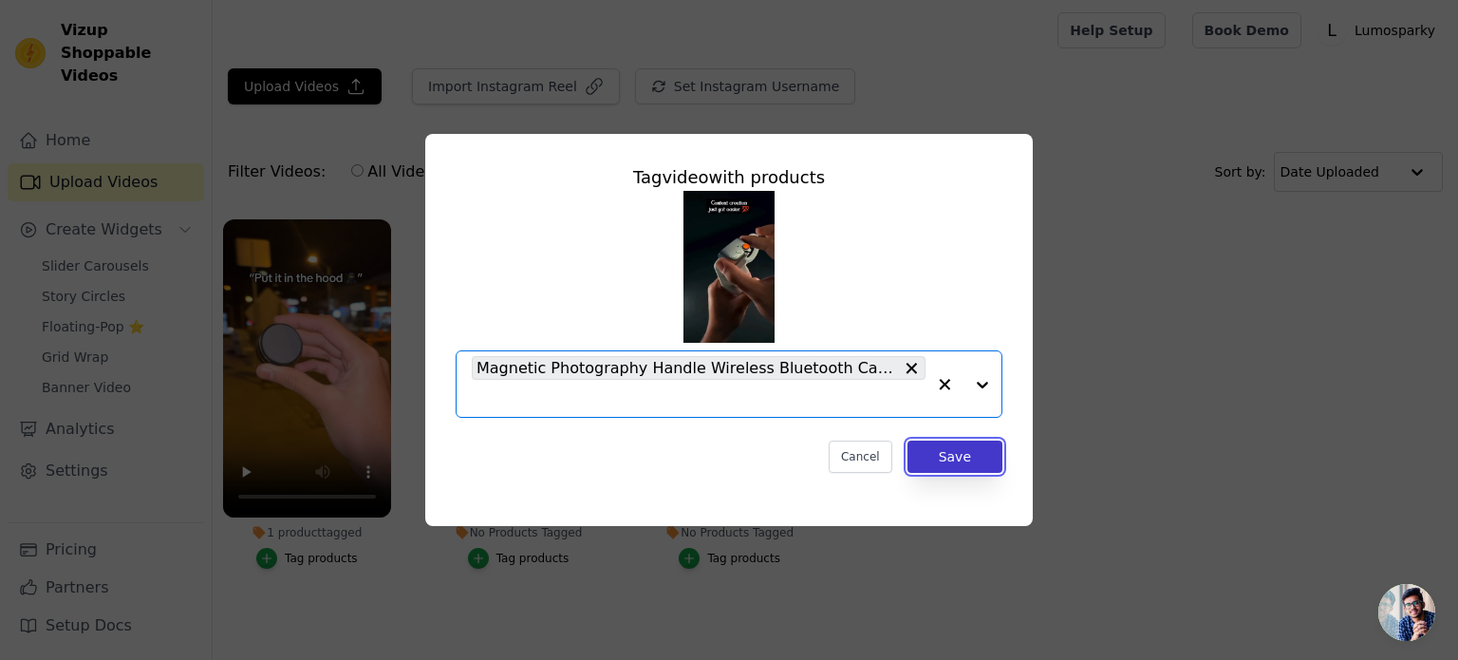
click at [964, 454] on button "Save" at bounding box center [954, 456] width 95 height 32
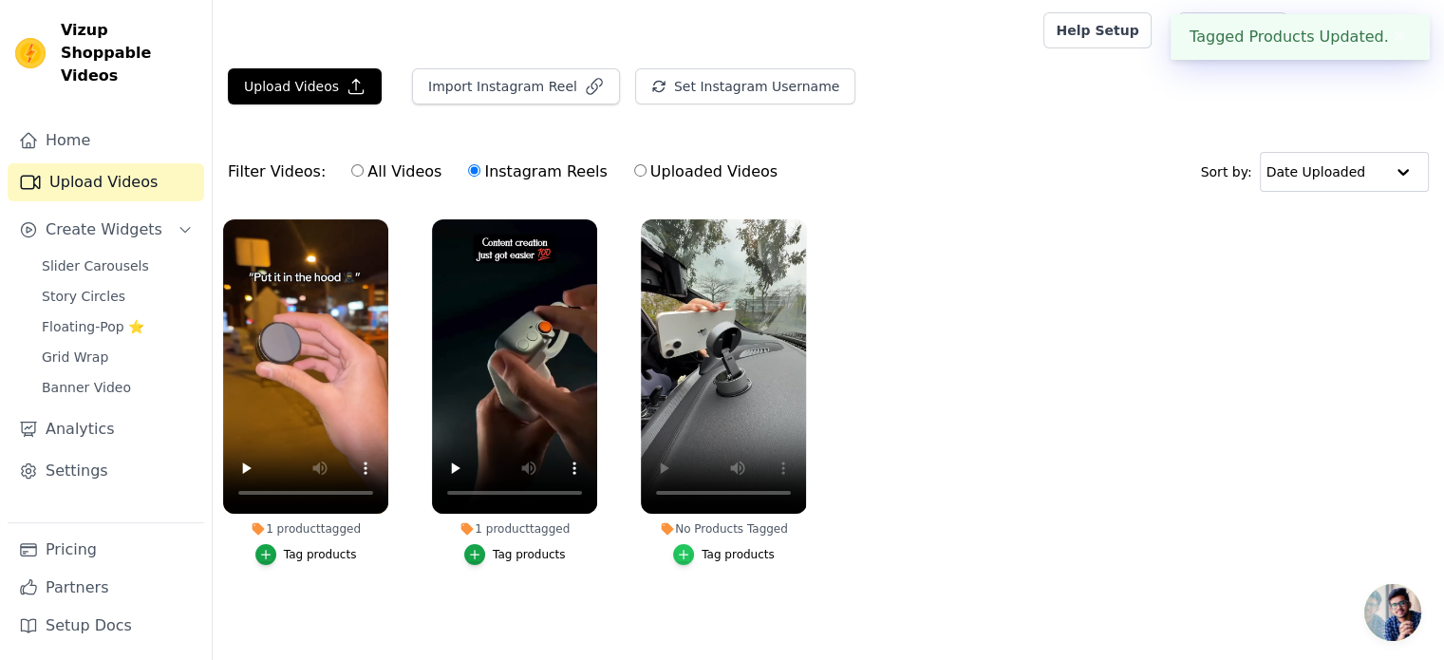
click at [690, 548] on icon "button" at bounding box center [683, 554] width 13 height 13
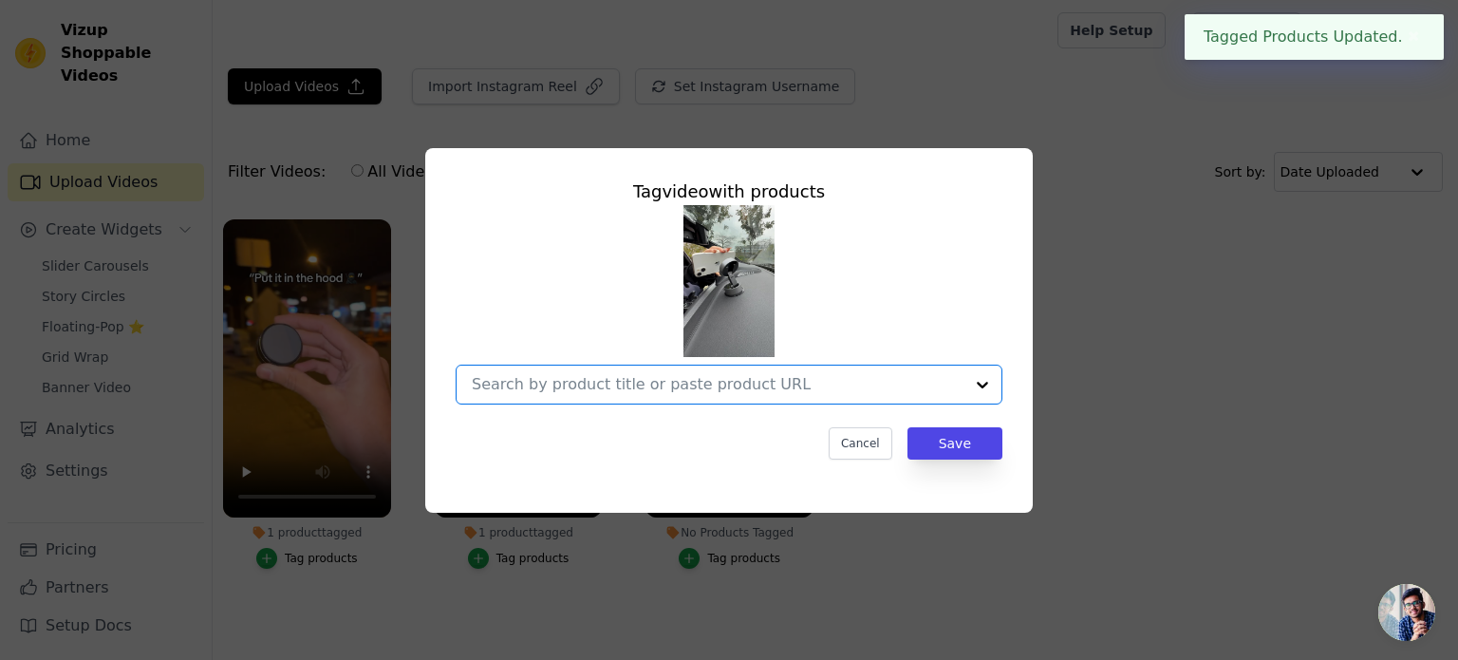
click at [795, 390] on input "No Products Tagged Tag video with products Option undefined, selected. Select i…" at bounding box center [718, 384] width 492 height 18
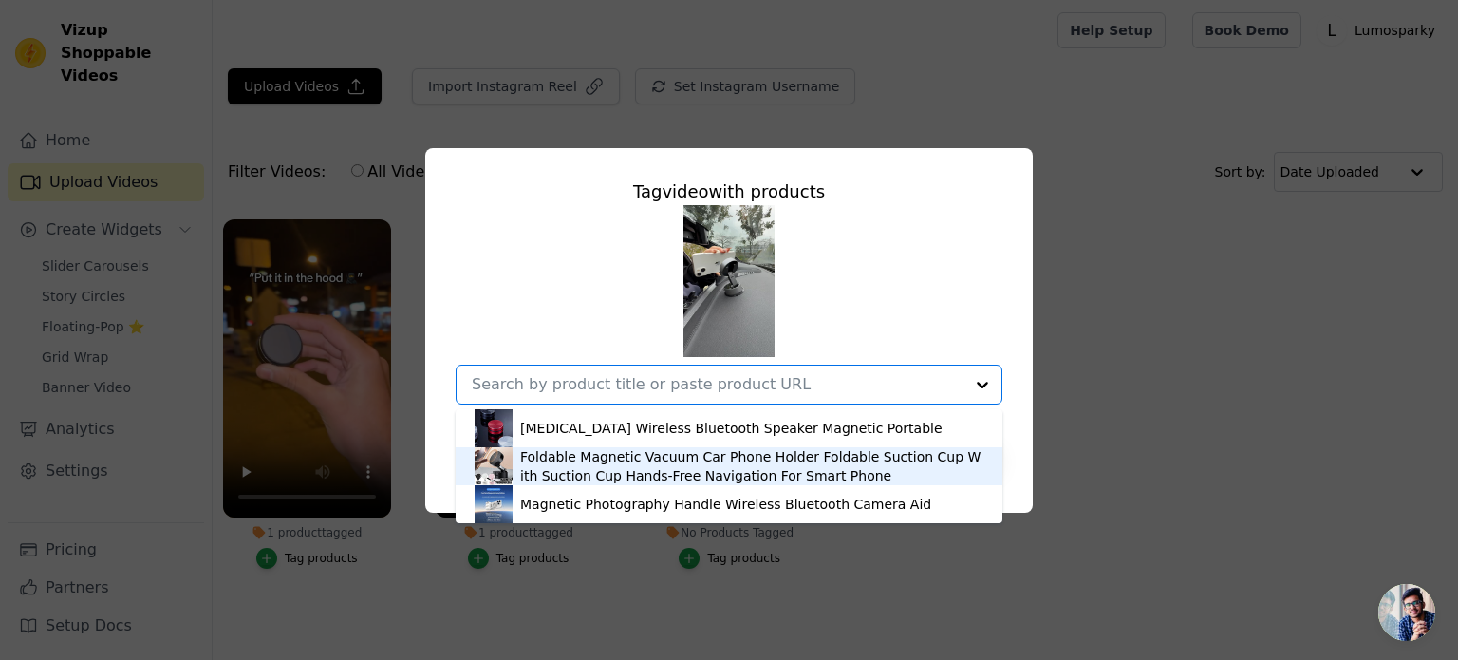
click at [752, 458] on div "Foldable Magnetic Vacuum Car Phone Holder Foldable Suction Cup With Suction Cup…" at bounding box center [751, 466] width 463 height 38
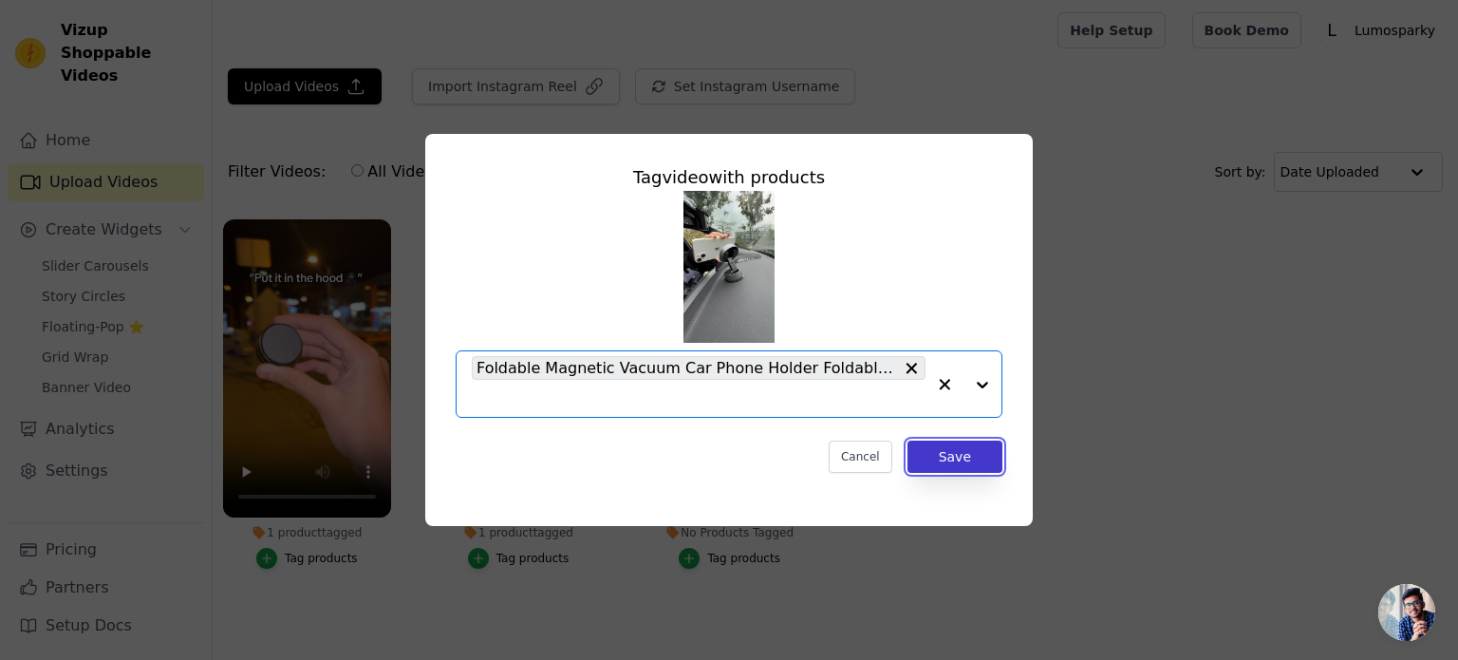
click at [959, 458] on button "Save" at bounding box center [954, 456] width 95 height 32
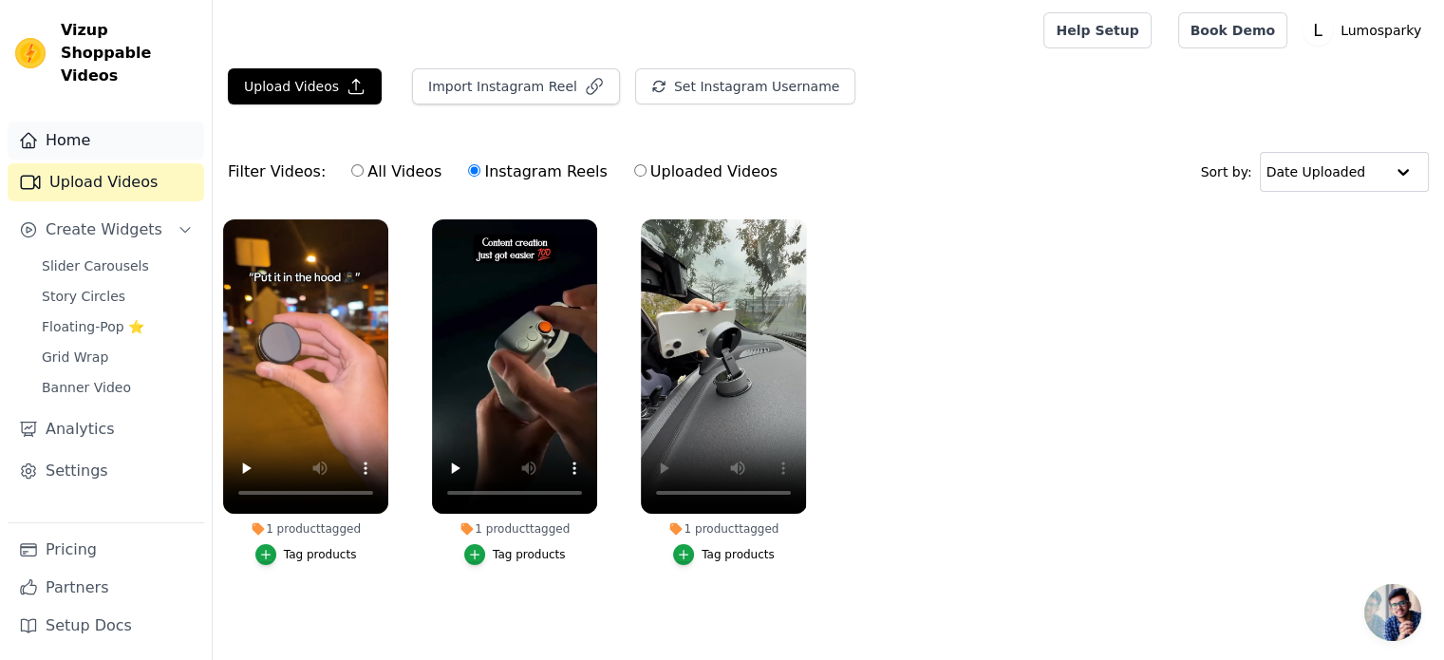
click at [80, 127] on link "Home" at bounding box center [106, 141] width 196 height 38
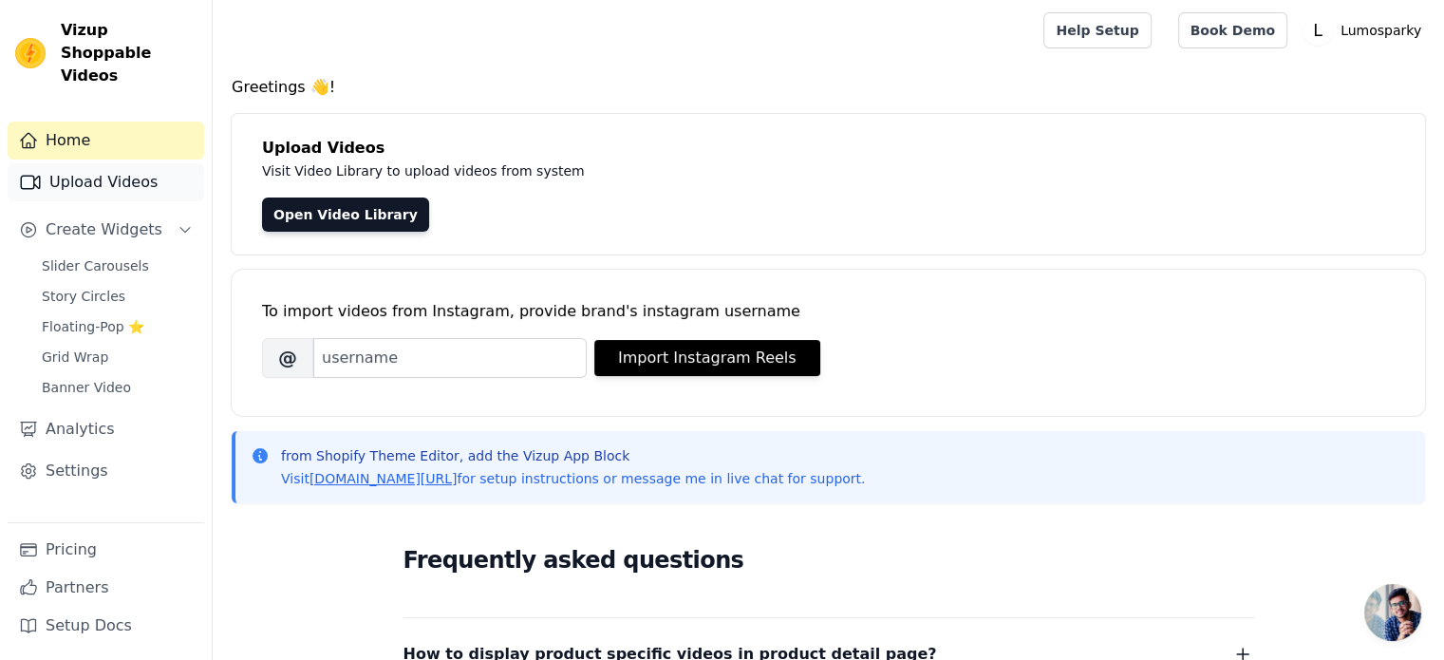
click at [124, 163] on link "Upload Videos" at bounding box center [106, 182] width 196 height 38
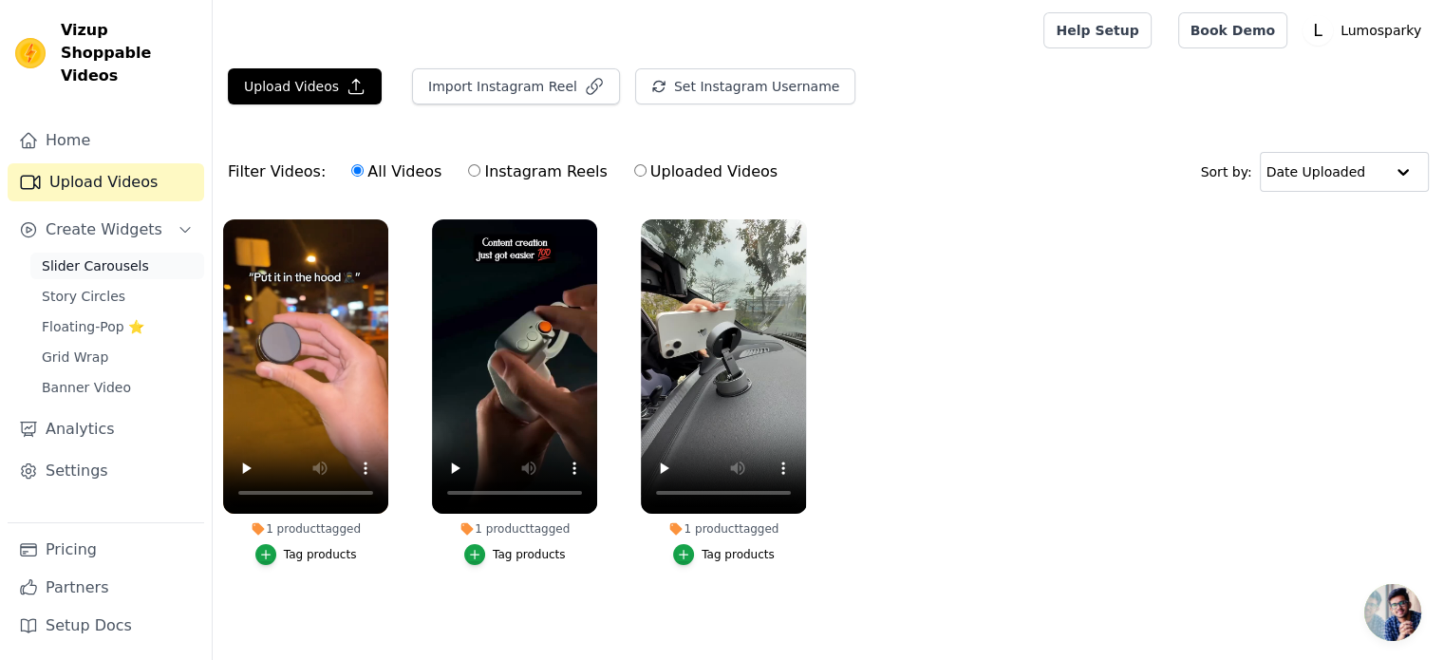
click at [135, 253] on link "Slider Carousels" at bounding box center [117, 266] width 174 height 27
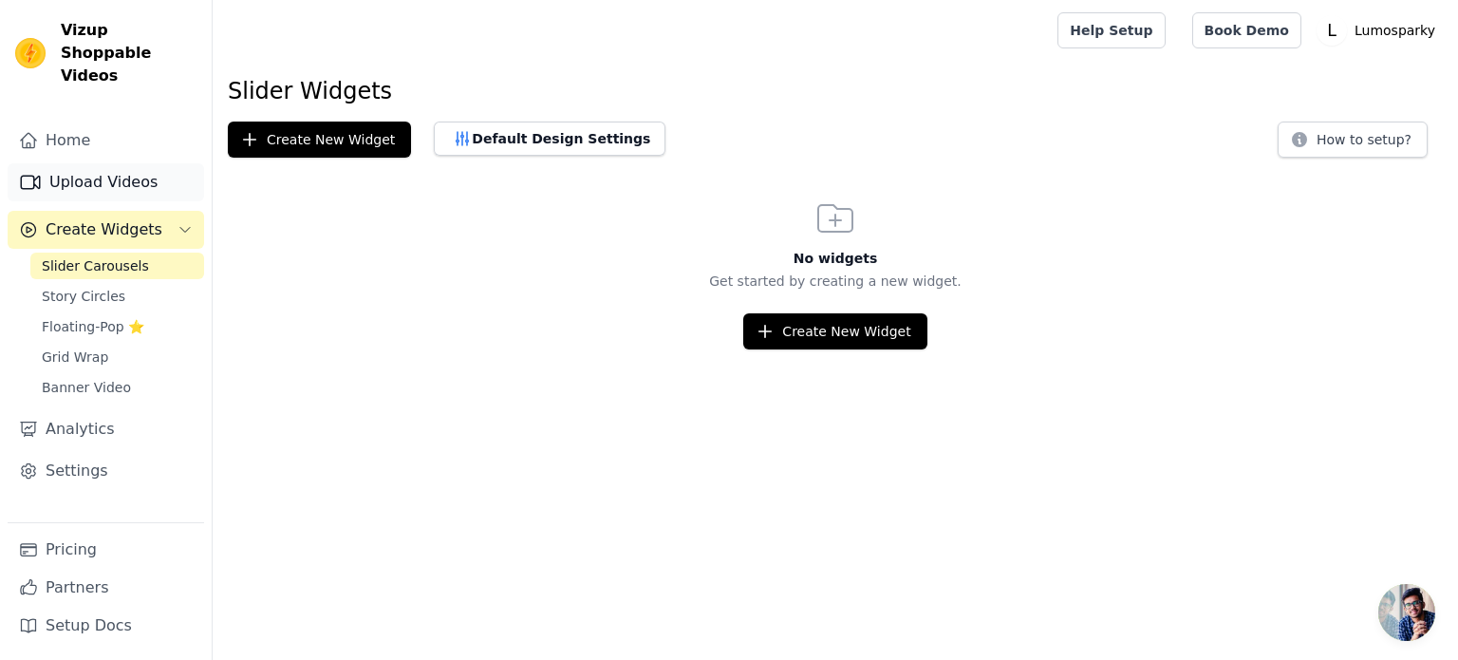
click at [118, 163] on link "Upload Videos" at bounding box center [106, 182] width 196 height 38
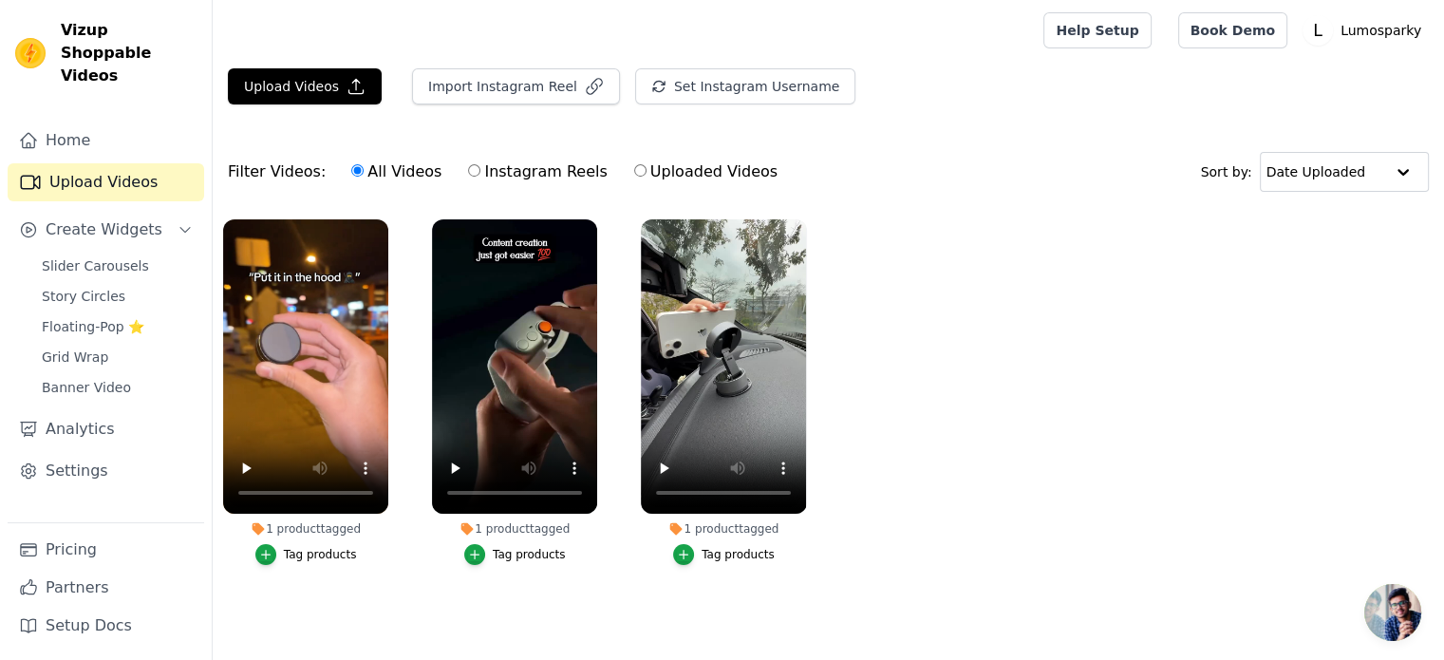
click at [468, 167] on input "Instagram Reels" at bounding box center [474, 170] width 12 height 12
radio input "true"
click at [634, 167] on input "Uploaded Videos" at bounding box center [640, 170] width 12 height 12
radio input "true"
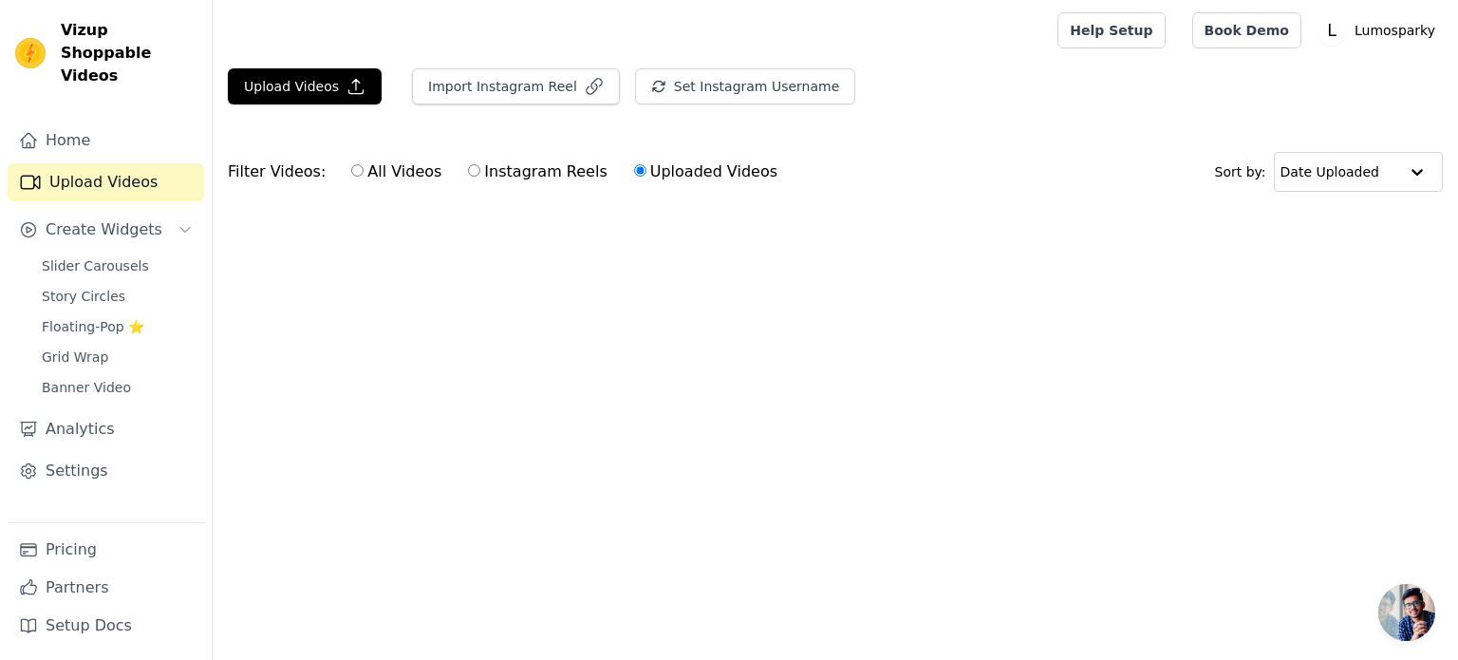
click at [468, 170] on input "Instagram Reels" at bounding box center [474, 170] width 12 height 12
radio input "true"
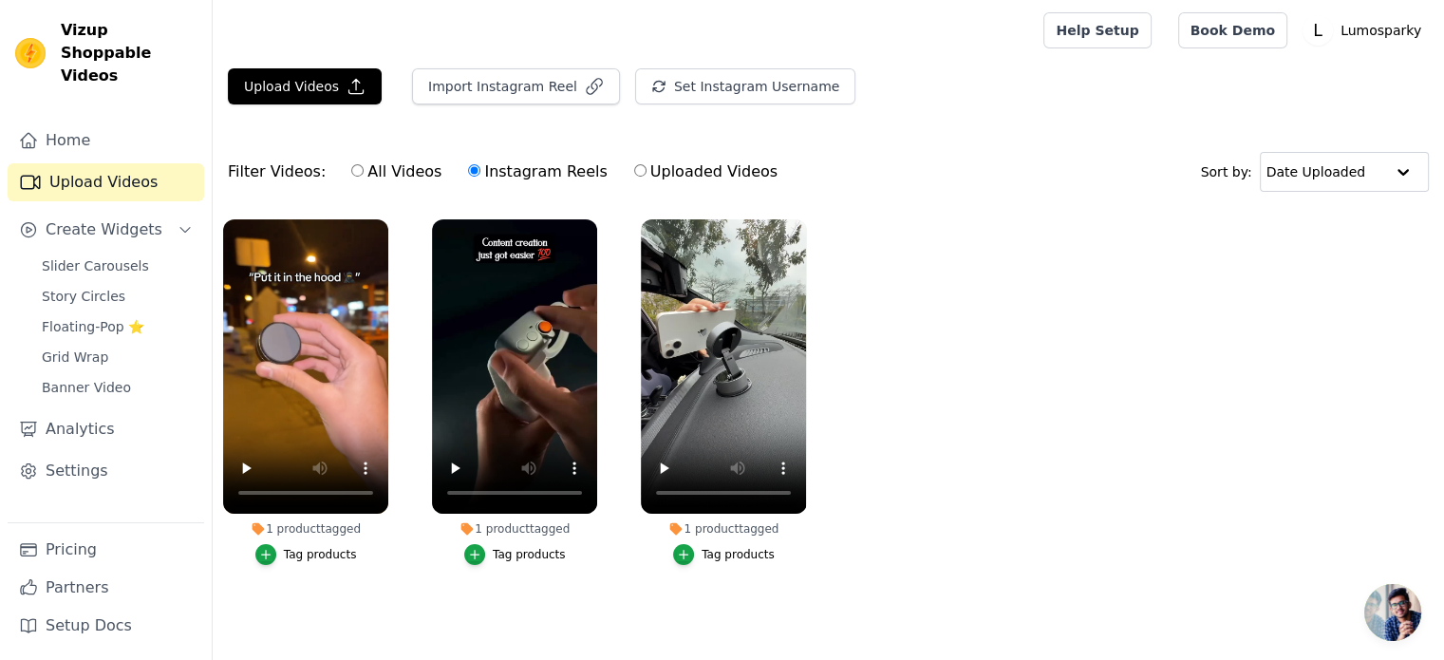
click at [332, 631] on main "Upload Videos Import Instagram Reel Set Instagram Username Import Latest IG Ree…" at bounding box center [828, 360] width 1231 height 598
click at [551, 94] on button "Import Instagram Reel" at bounding box center [516, 86] width 208 height 36
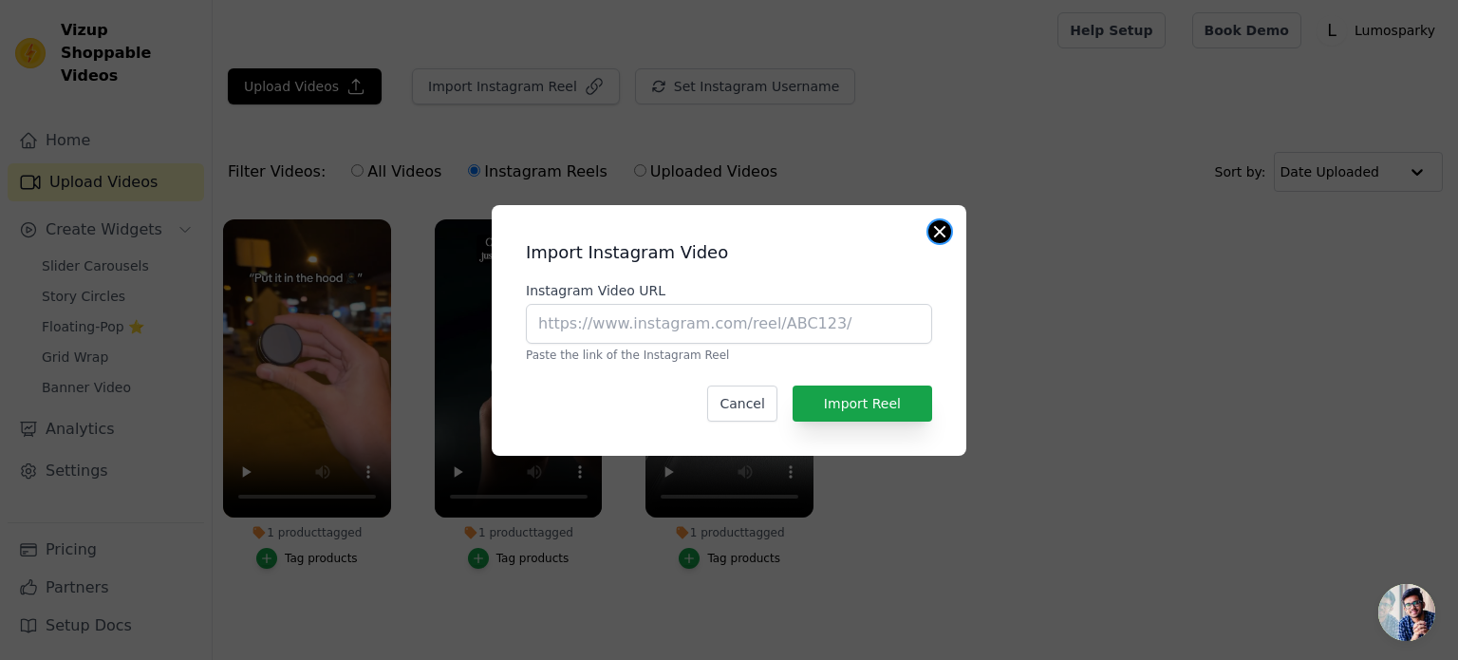
click at [949, 234] on button "Close modal" at bounding box center [939, 231] width 23 height 23
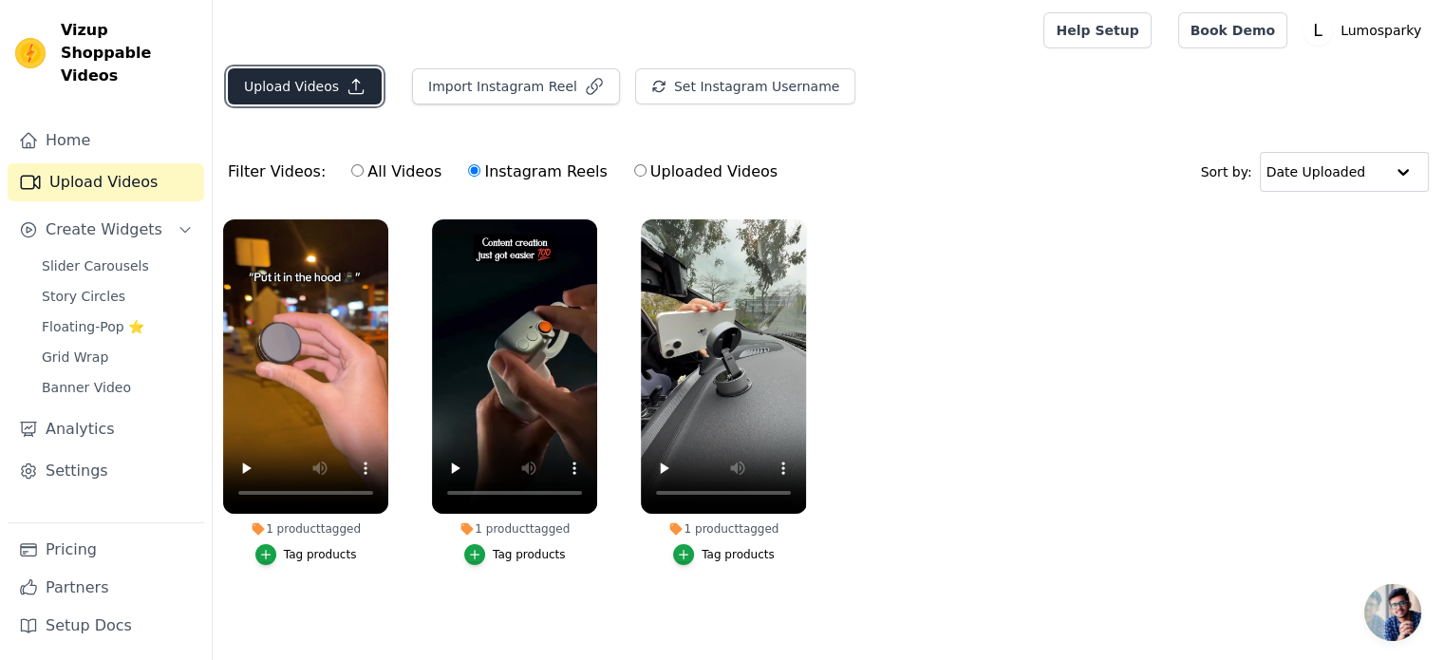
click at [331, 94] on button "Upload Videos" at bounding box center [305, 86] width 154 height 36
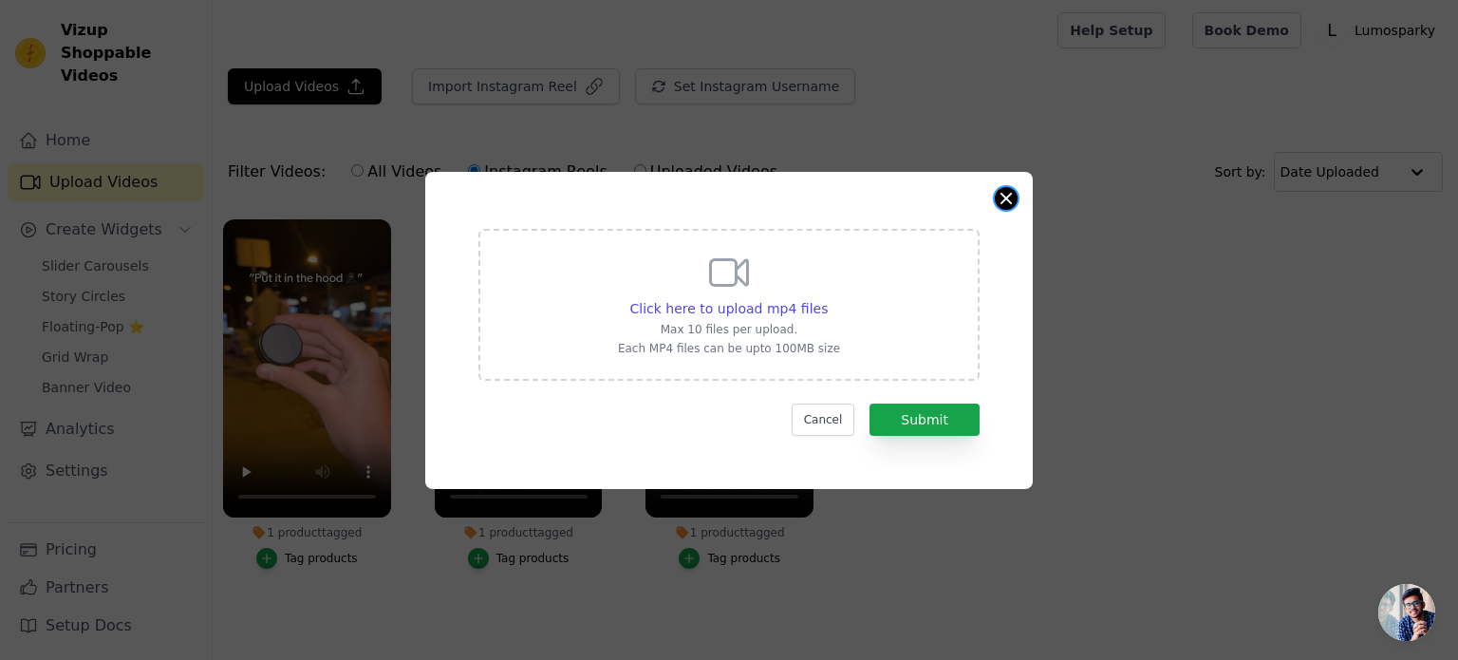
click at [1016, 194] on div "Click here to upload mp4 files Max 10 files per upload. Each MP4 files can be u…" at bounding box center [729, 330] width 608 height 317
click at [1010, 202] on button "Close modal" at bounding box center [1006, 198] width 23 height 23
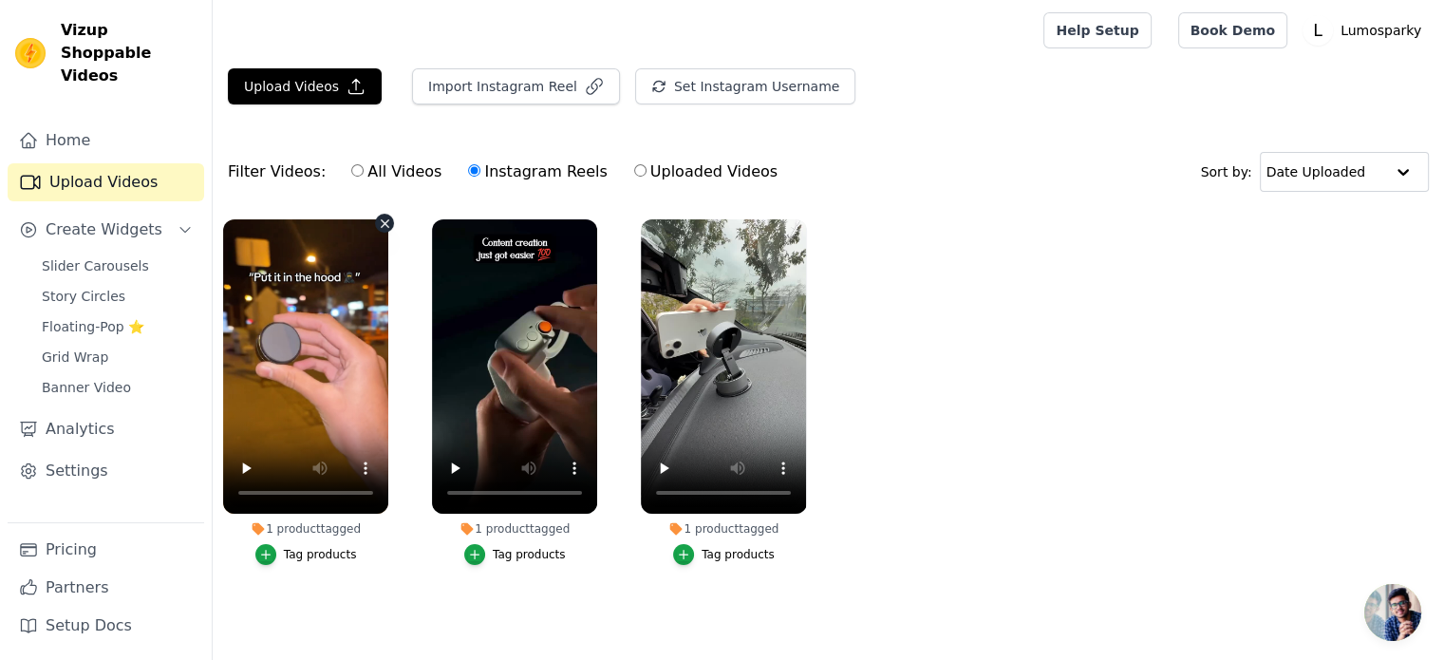
scroll to position [8, 0]
click at [93, 256] on span "Slider Carousels" at bounding box center [95, 265] width 107 height 19
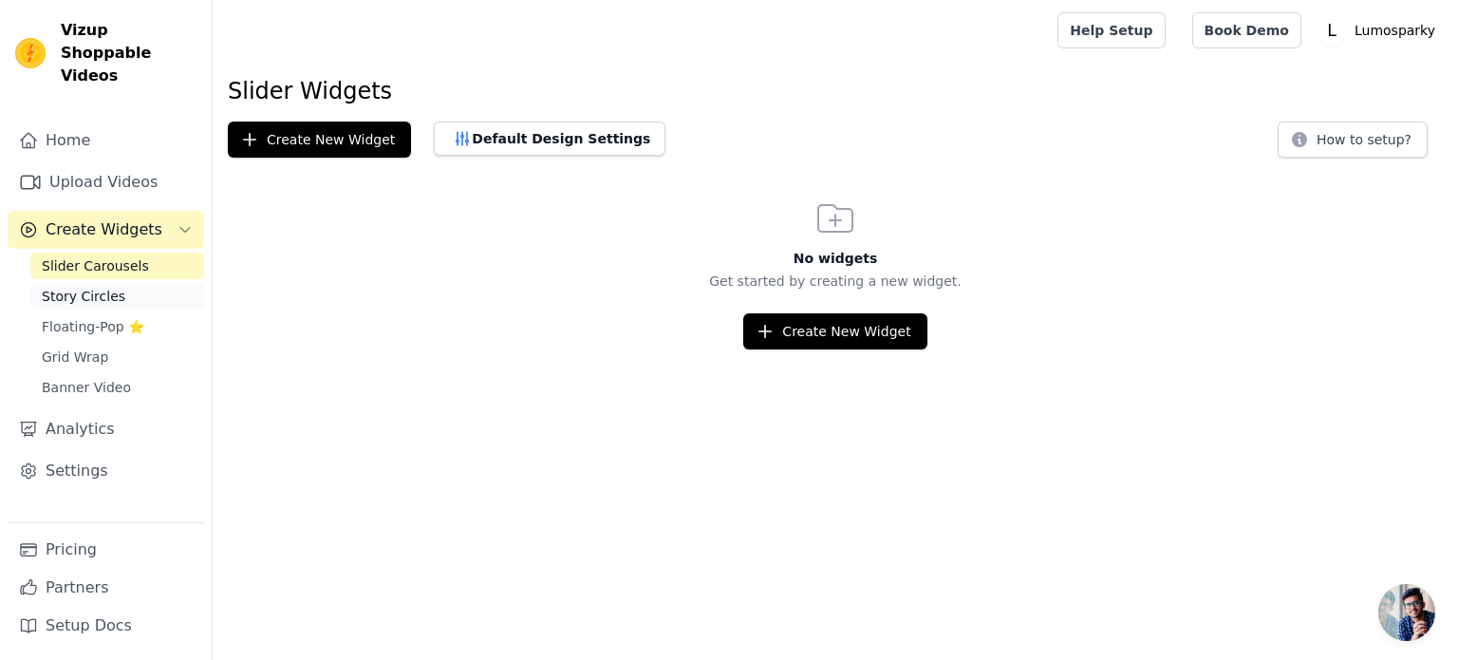
drag, startPoint x: 110, startPoint y: 296, endPoint x: 103, endPoint y: 284, distance: 14.0
click at [110, 317] on span "Floating-Pop ⭐" at bounding box center [93, 326] width 103 height 19
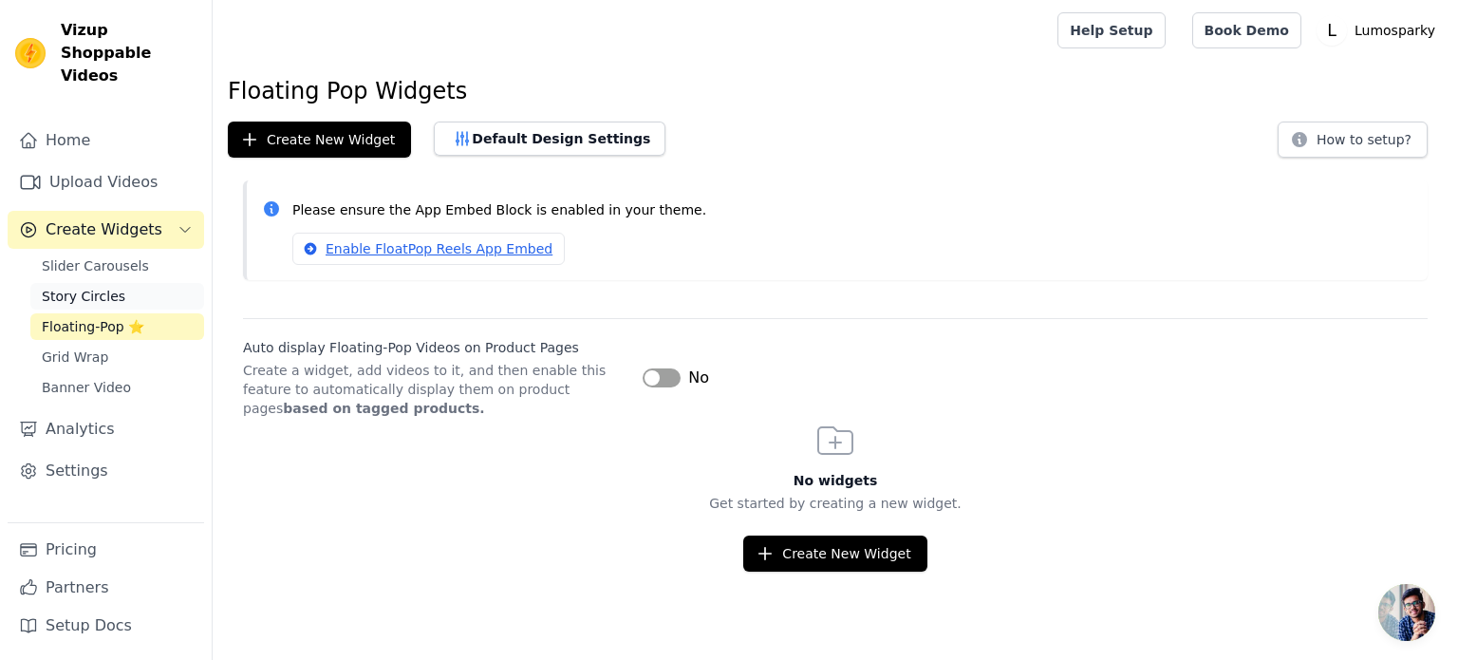
click at [103, 287] on span "Story Circles" at bounding box center [84, 296] width 84 height 19
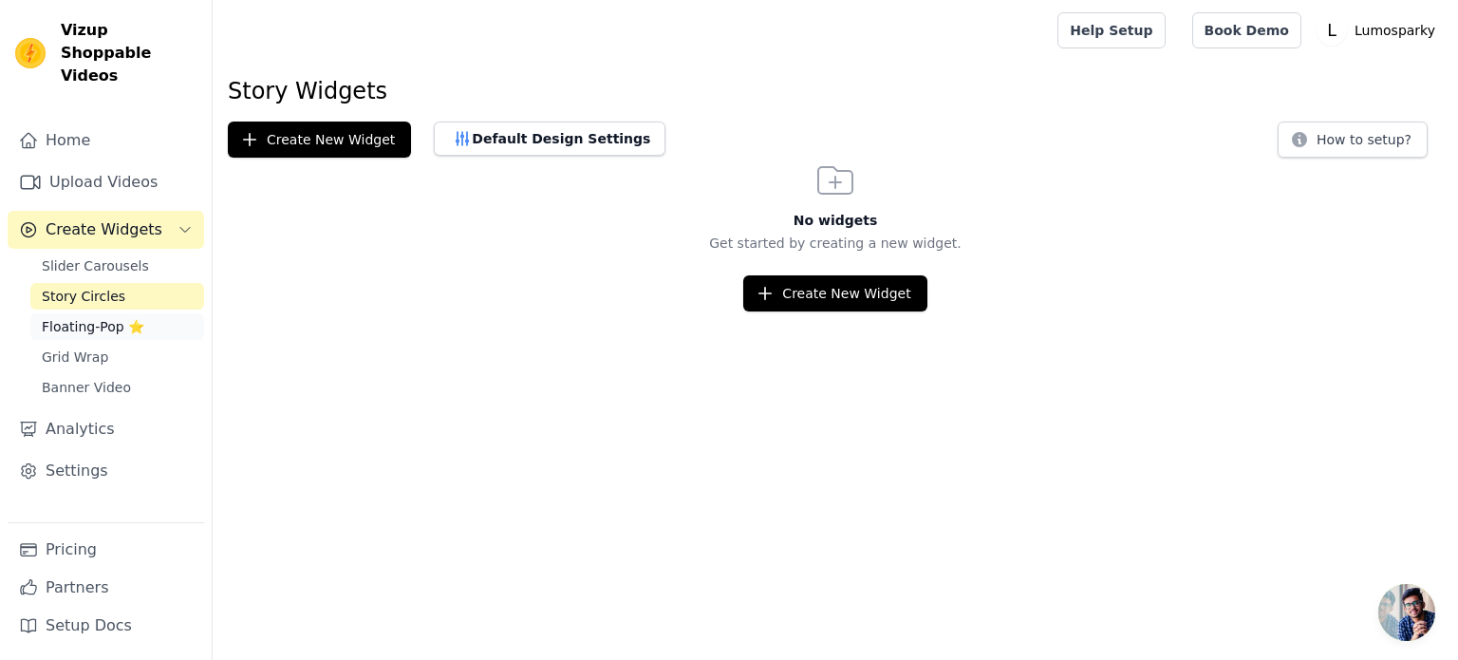
click at [85, 317] on span "Floating-Pop ⭐" at bounding box center [93, 326] width 103 height 19
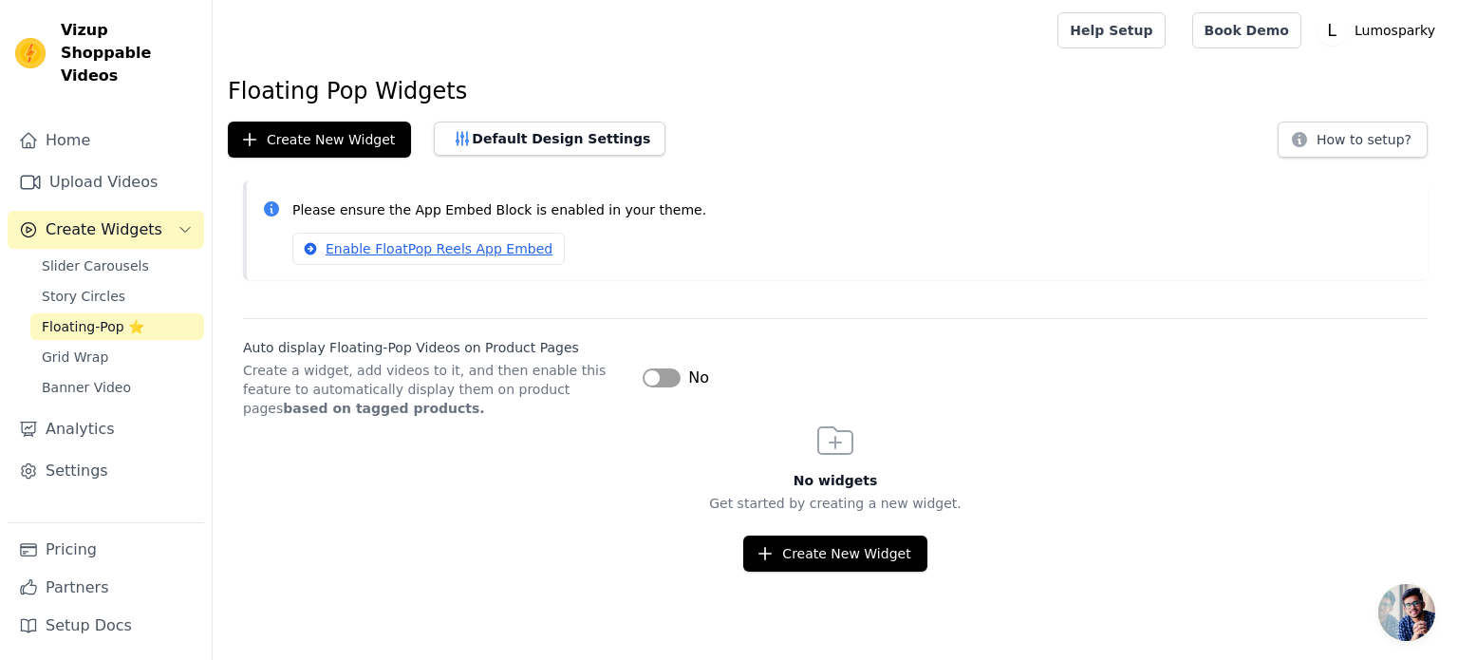
click at [664, 379] on button "Label" at bounding box center [662, 377] width 38 height 19
click at [839, 554] on button "Create New Widget" at bounding box center [834, 553] width 183 height 36
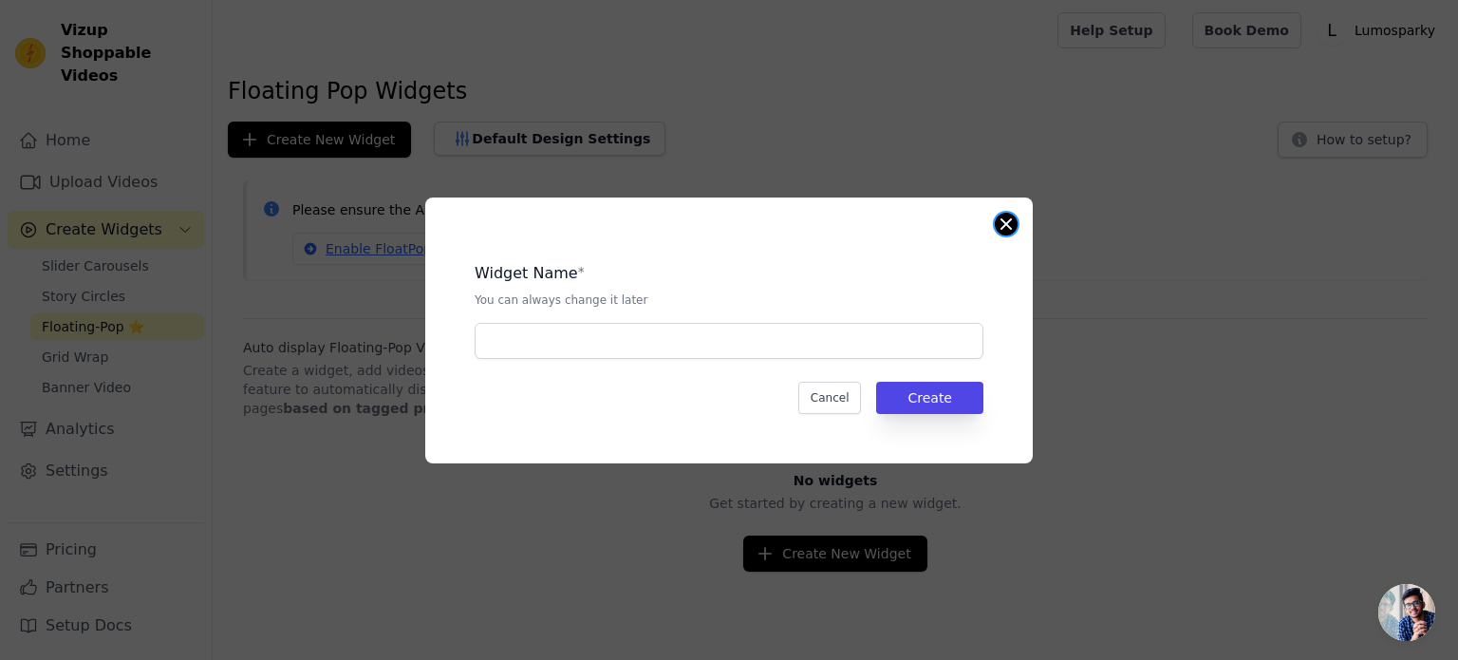
click at [1010, 217] on button "Close modal" at bounding box center [1006, 224] width 23 height 23
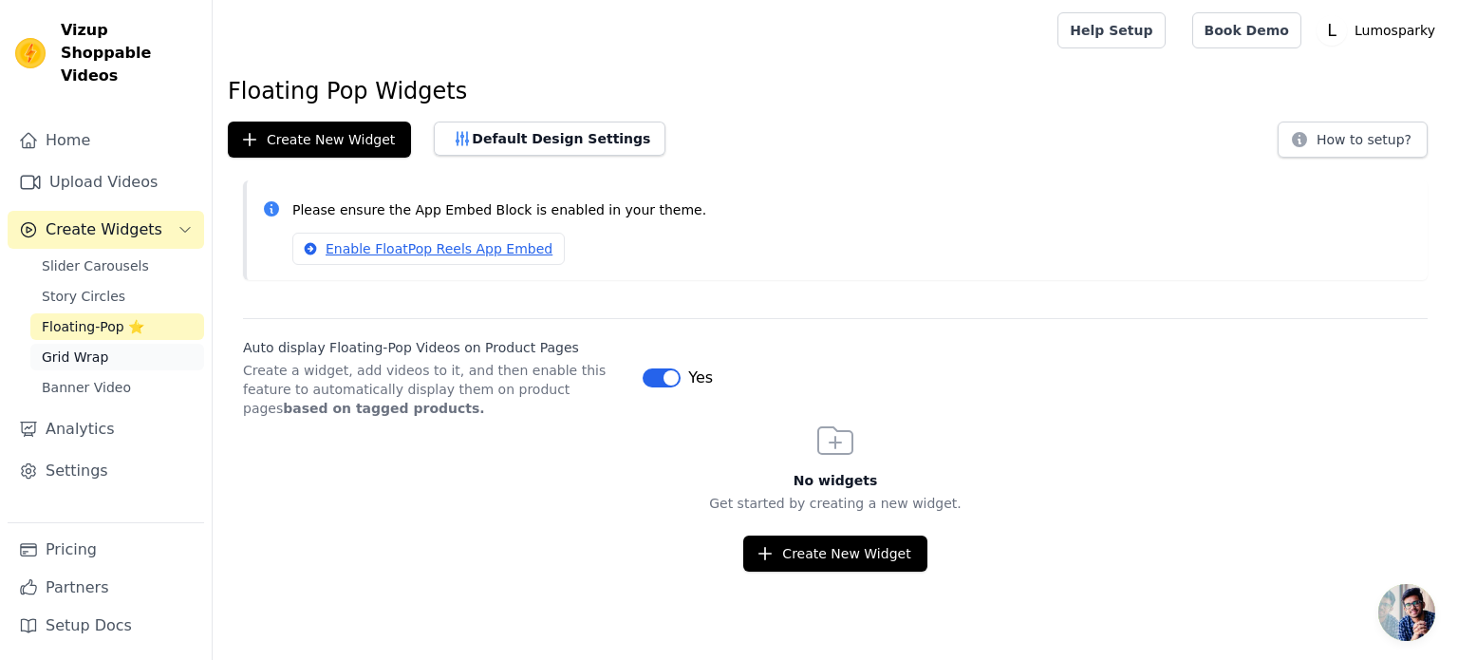
click at [175, 344] on link "Grid Wrap" at bounding box center [117, 357] width 174 height 27
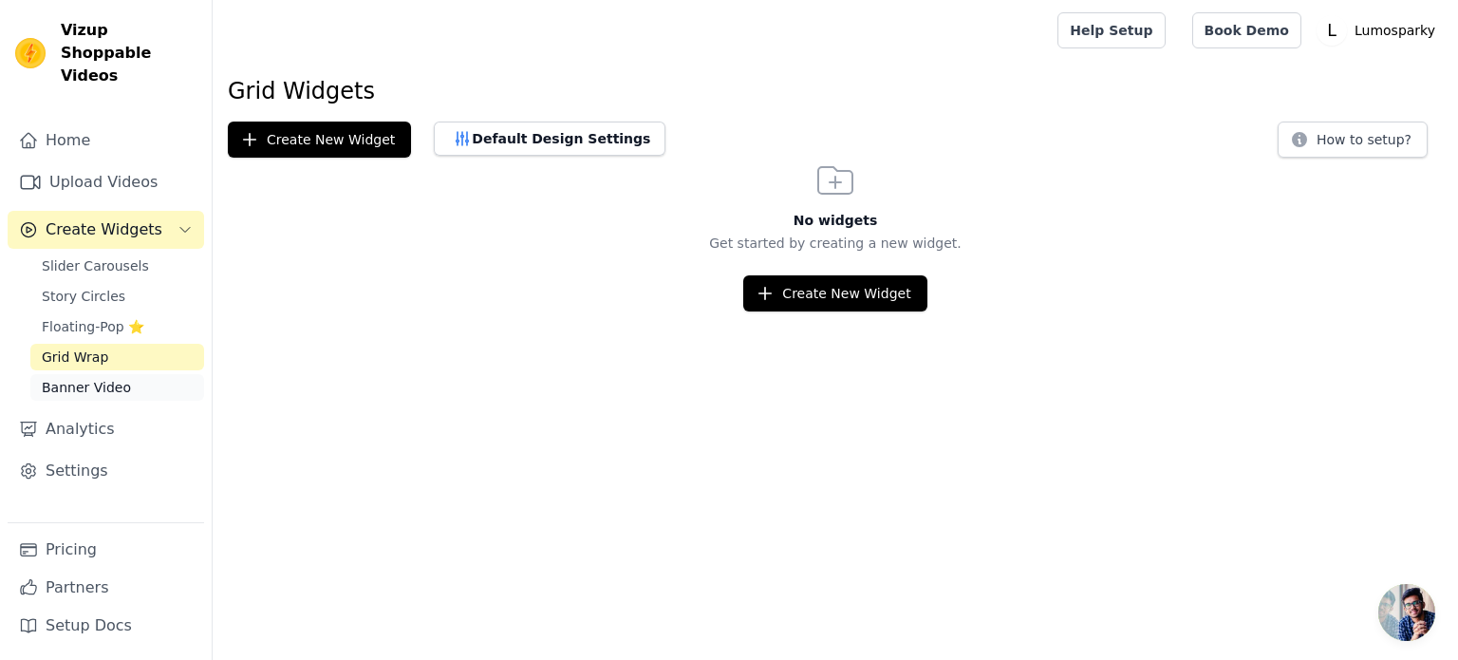
click at [95, 378] on span "Banner Video" at bounding box center [86, 387] width 89 height 19
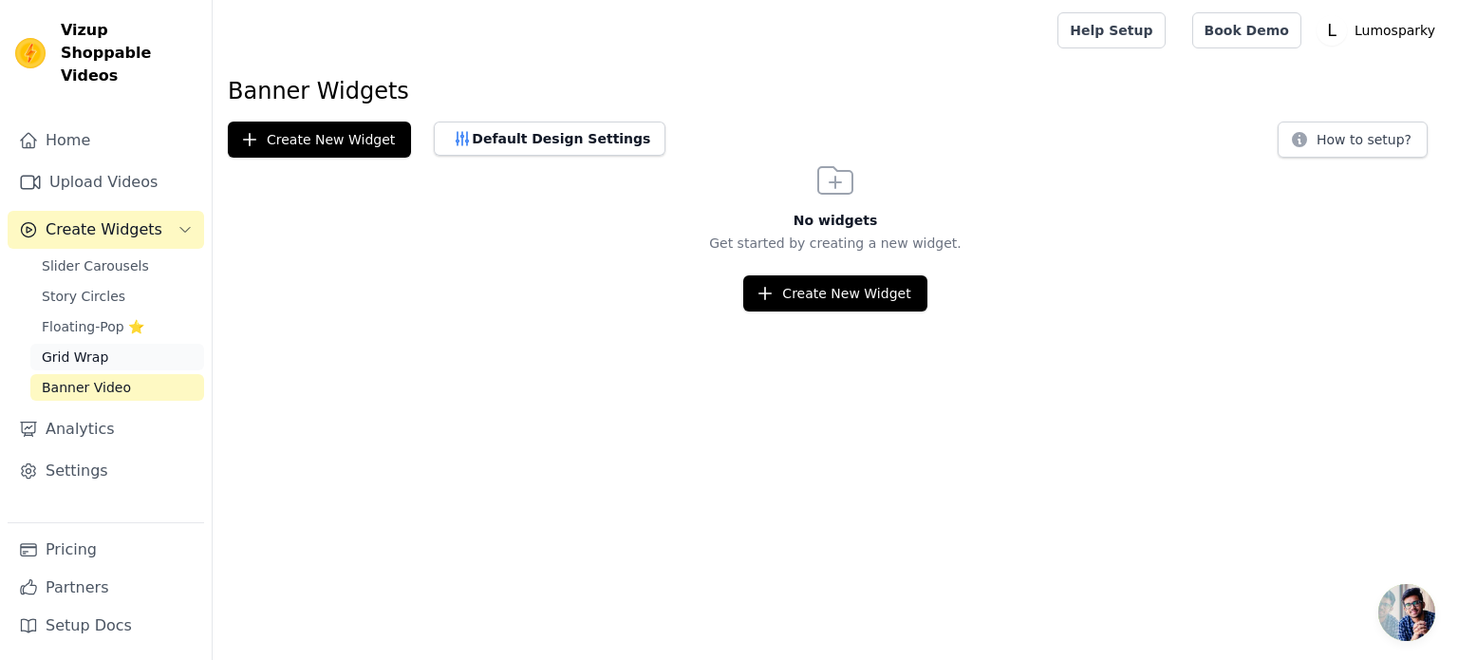
click at [91, 347] on span "Grid Wrap" at bounding box center [75, 356] width 66 height 19
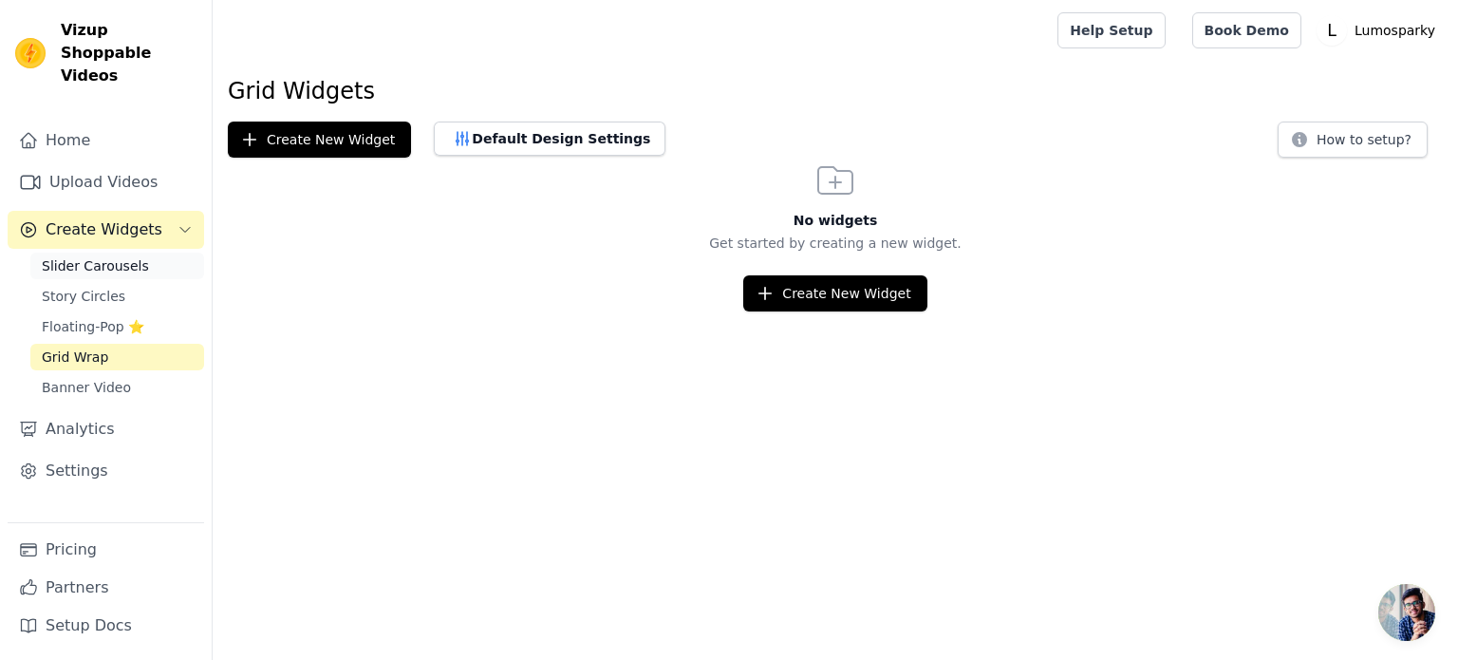
click at [120, 256] on span "Slider Carousels" at bounding box center [95, 265] width 107 height 19
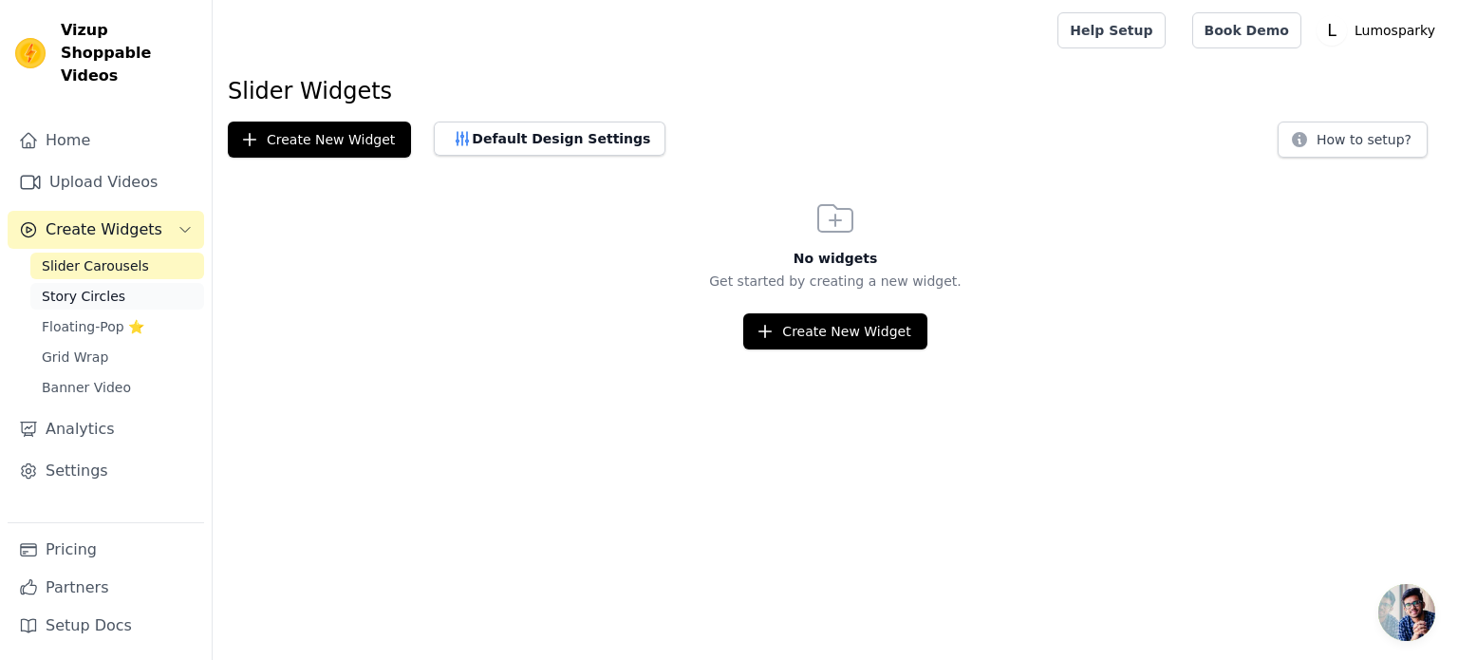
click at [123, 283] on link "Story Circles" at bounding box center [117, 296] width 174 height 27
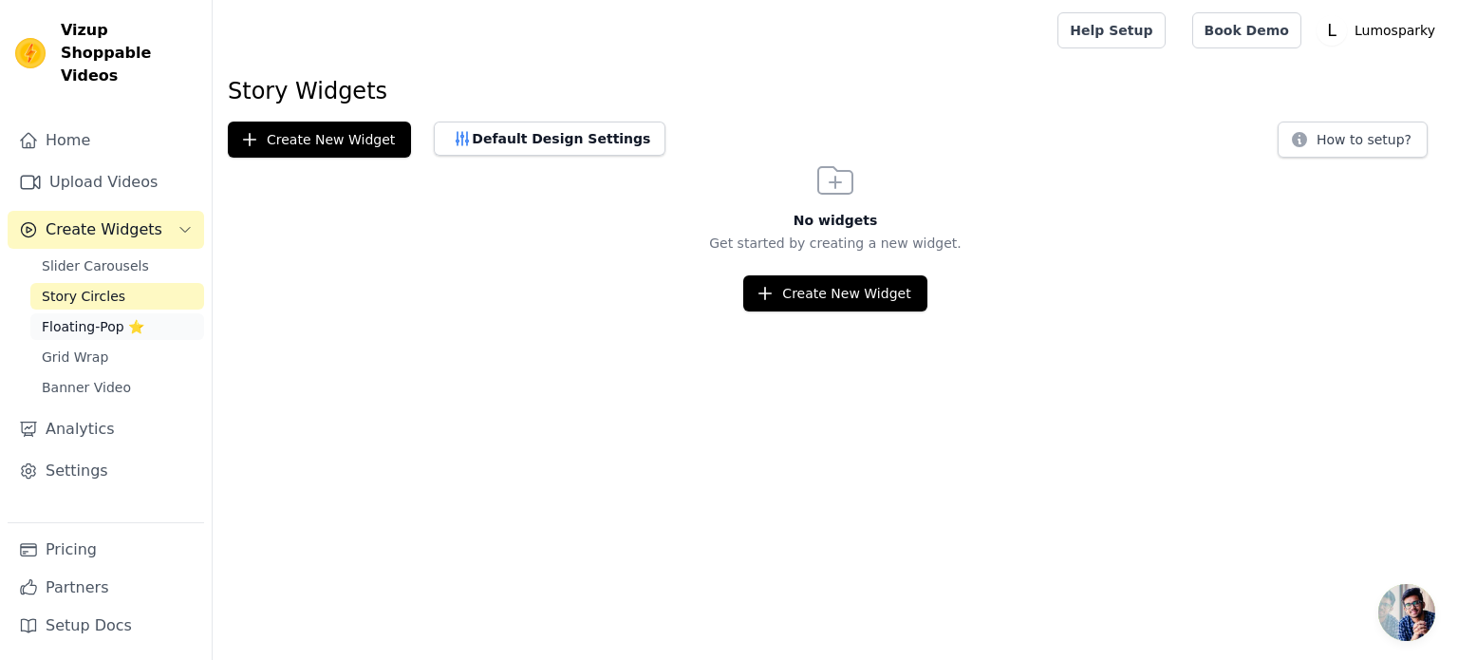
click at [123, 317] on span "Floating-Pop ⭐" at bounding box center [93, 326] width 103 height 19
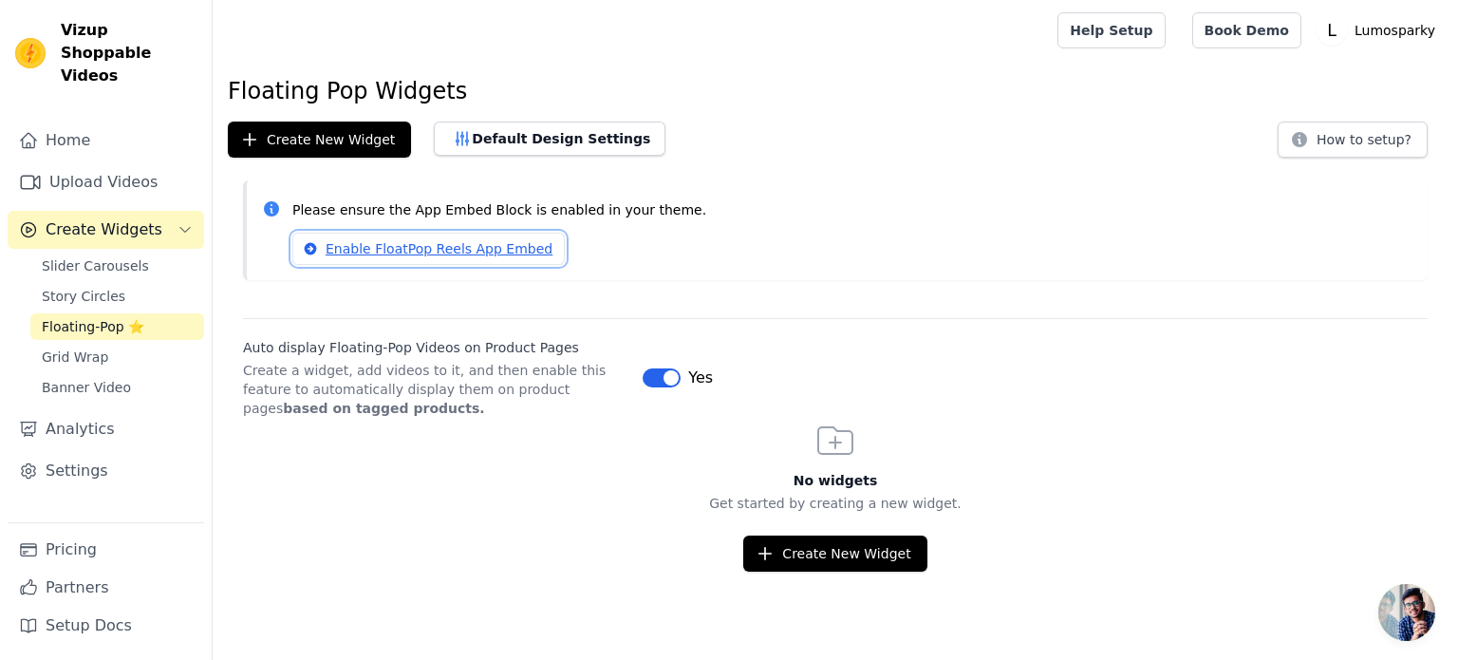
click at [408, 253] on link "Enable FloatPop Reels App Embed" at bounding box center [428, 249] width 272 height 32
click at [418, 253] on link "Enable FloatPop Reels App Embed" at bounding box center [428, 249] width 272 height 32
click at [470, 145] on button "Default Design Settings" at bounding box center [550, 139] width 232 height 34
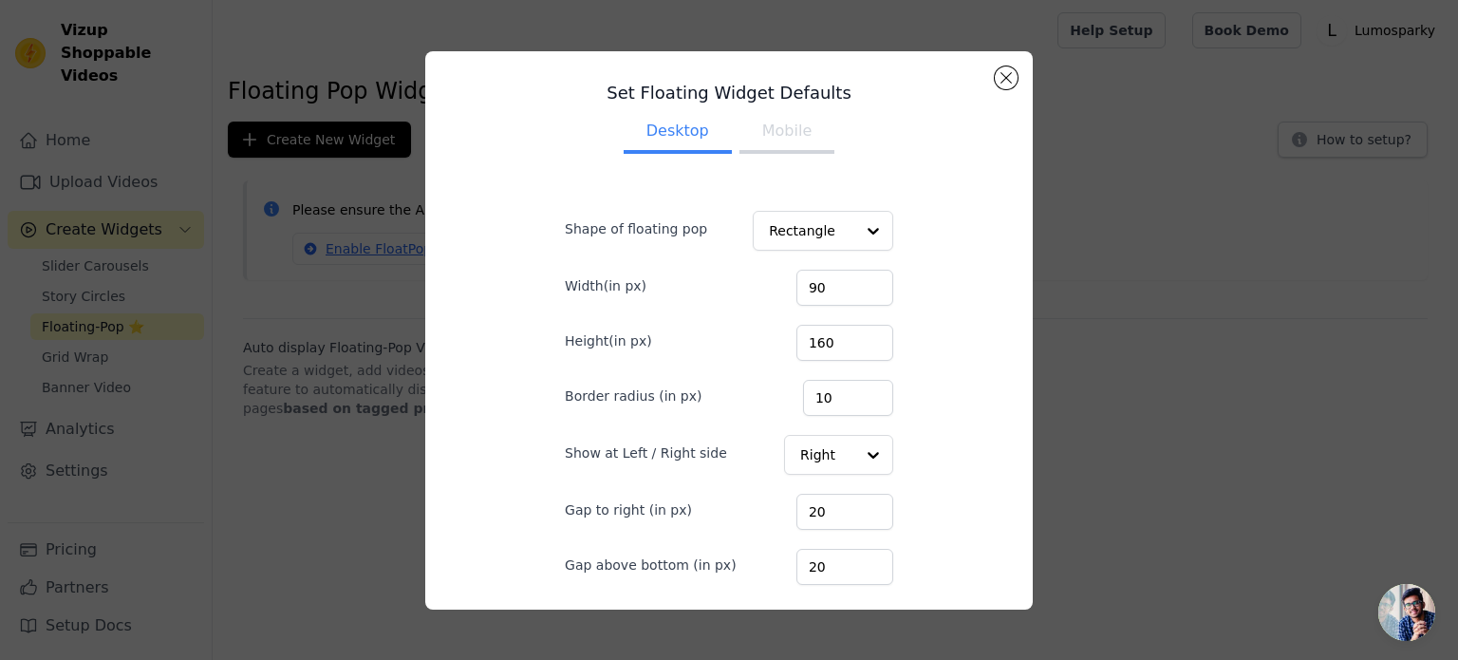
click at [720, 136] on ul "Desktop Mobile" at bounding box center [728, 132] width 389 height 57
click at [739, 133] on button "Mobile" at bounding box center [786, 133] width 95 height 42
click at [1009, 75] on button "Close modal" at bounding box center [1006, 77] width 23 height 23
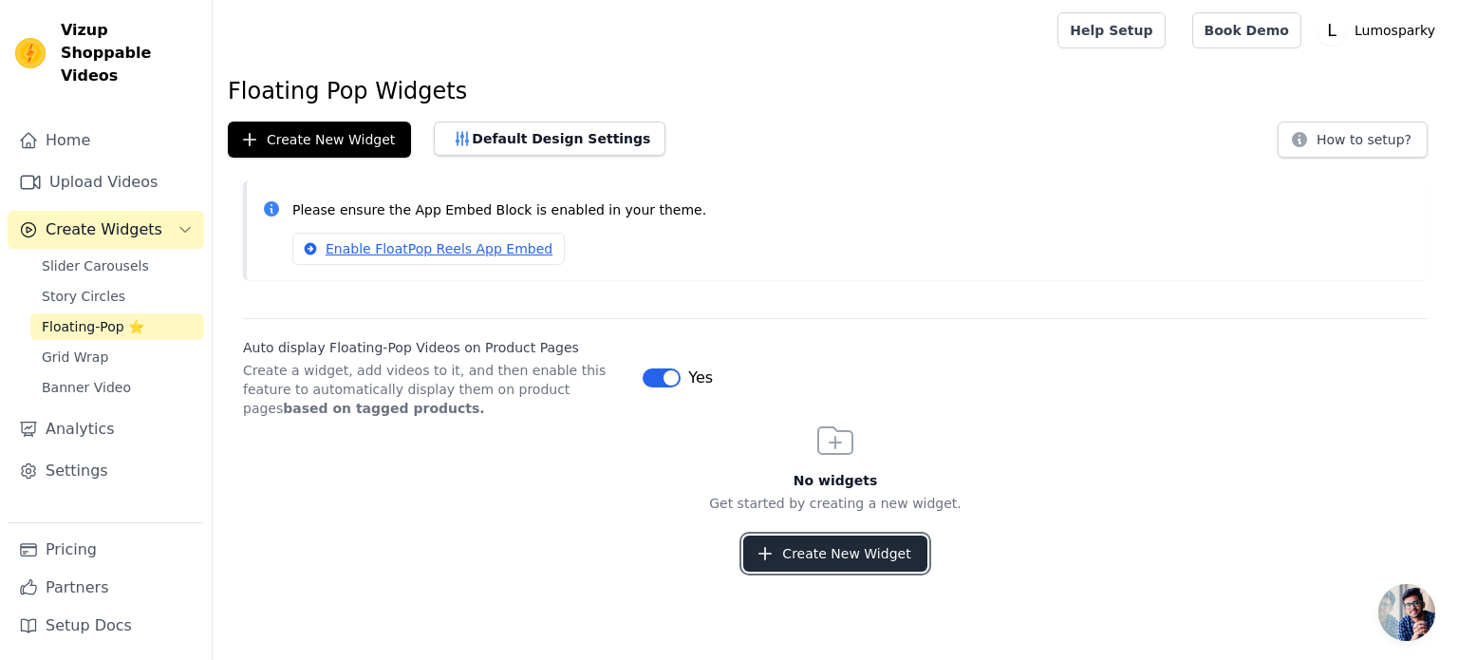
click at [862, 543] on button "Create New Widget" at bounding box center [834, 553] width 183 height 36
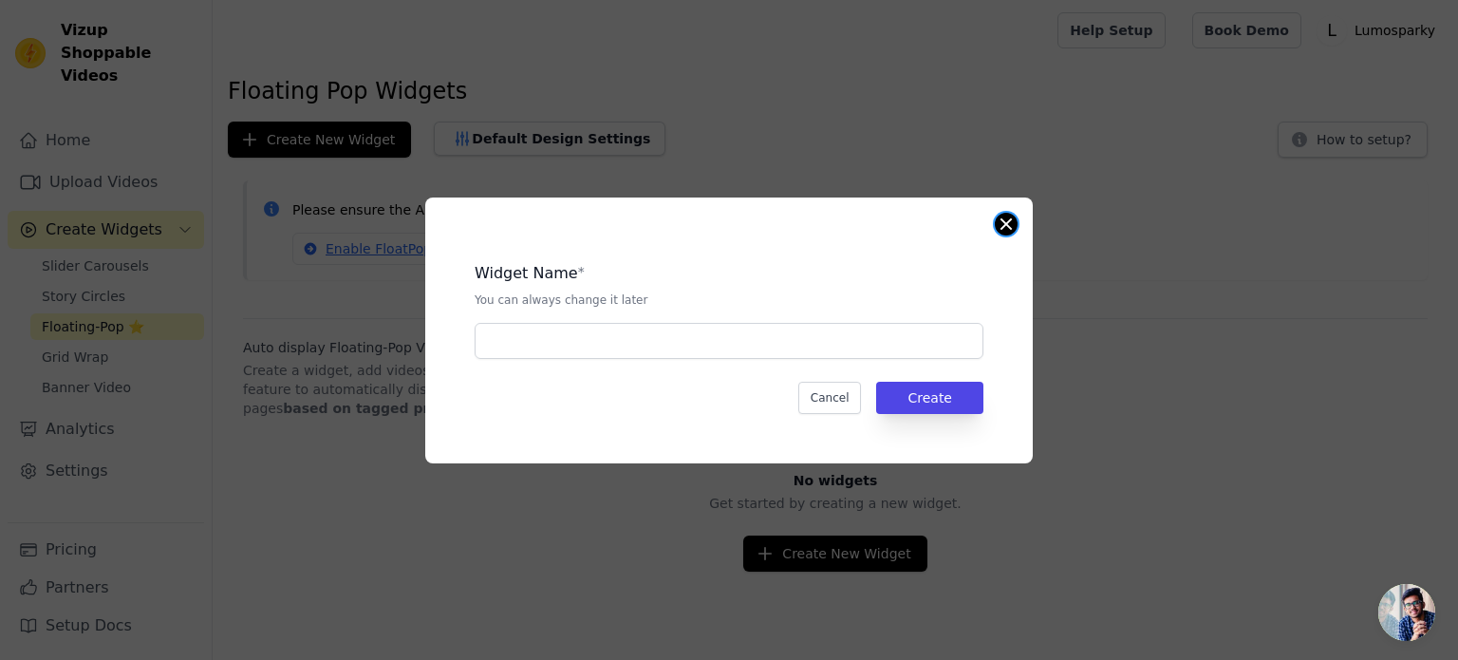
click at [1011, 229] on button "Close modal" at bounding box center [1006, 224] width 23 height 23
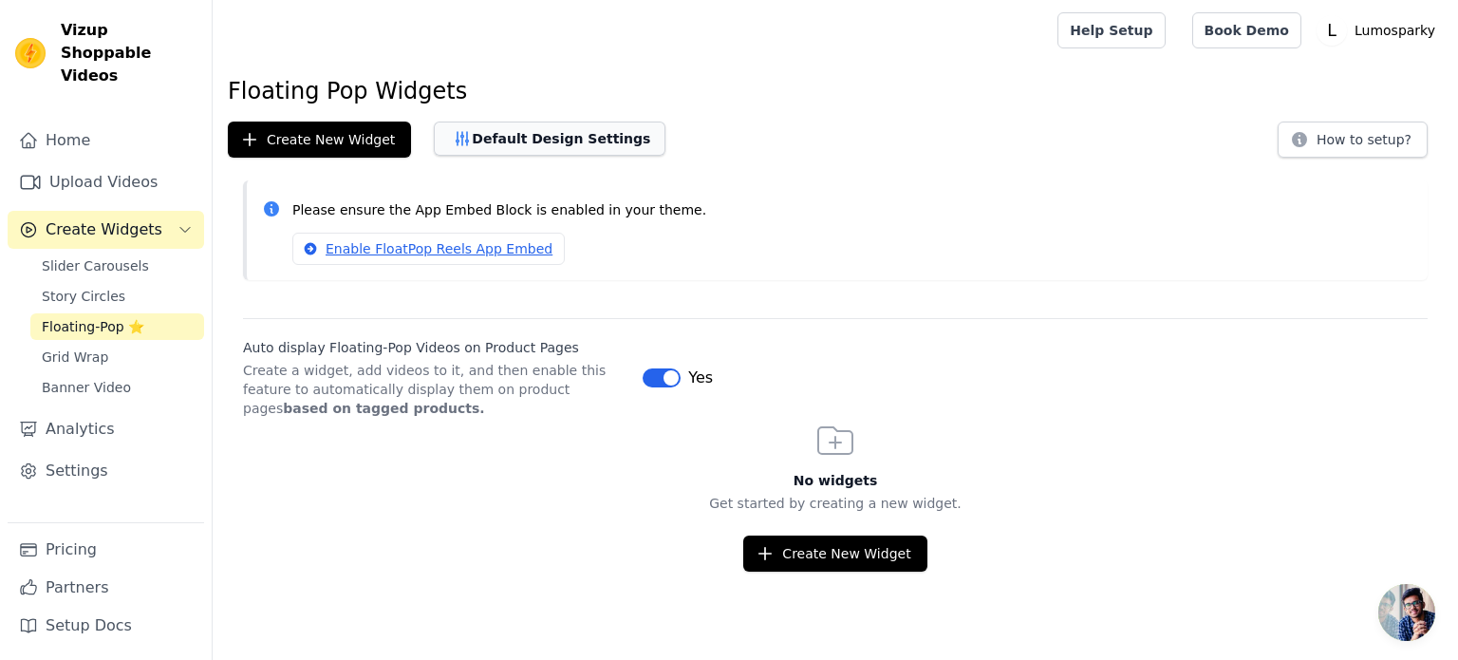
click at [500, 132] on button "Default Design Settings" at bounding box center [550, 139] width 232 height 34
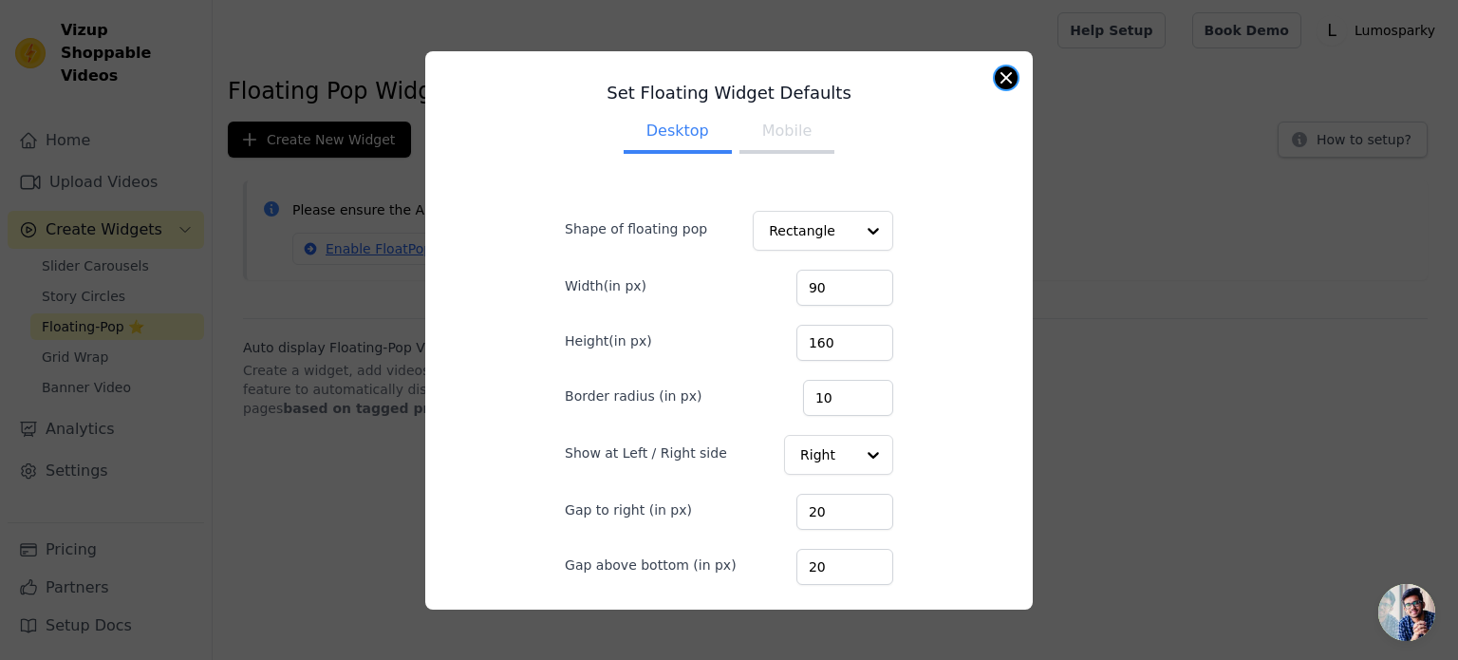
click at [1007, 81] on button "Close modal" at bounding box center [1006, 77] width 23 height 23
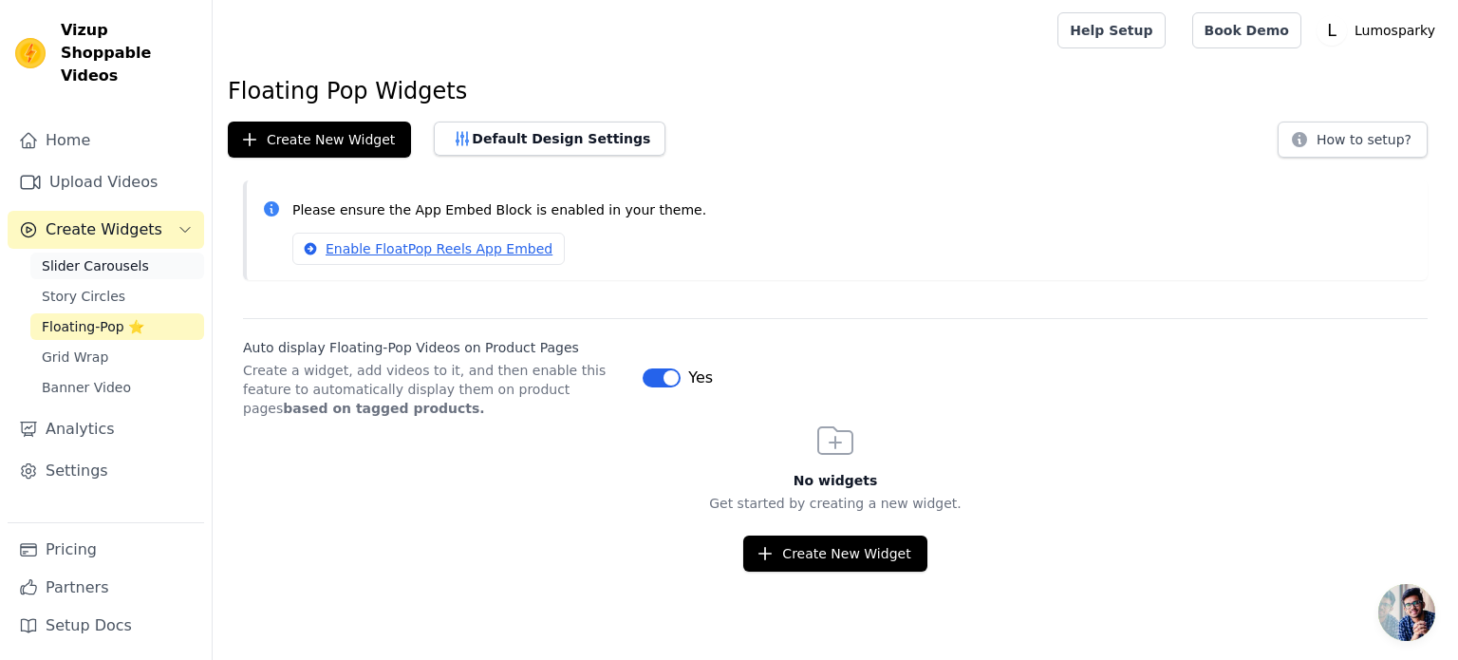
click at [123, 256] on span "Slider Carousels" at bounding box center [95, 265] width 107 height 19
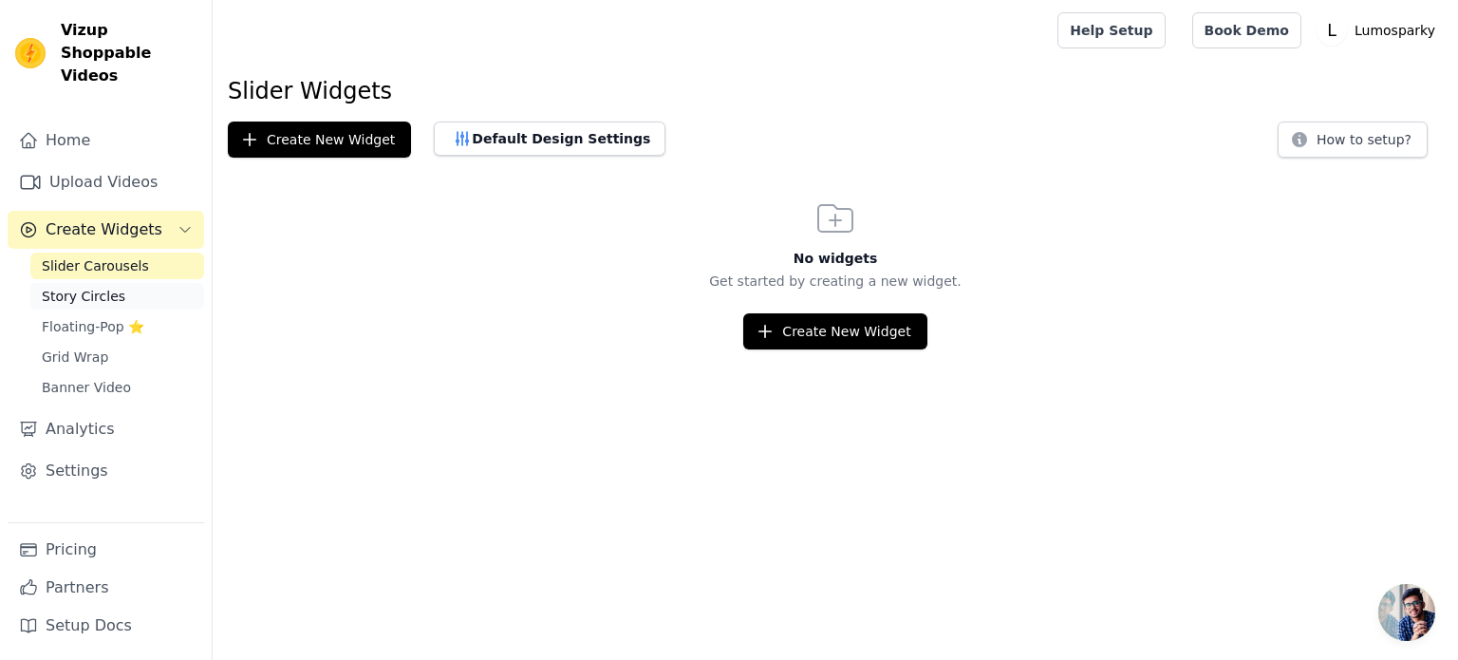
click at [92, 287] on span "Story Circles" at bounding box center [84, 296] width 84 height 19
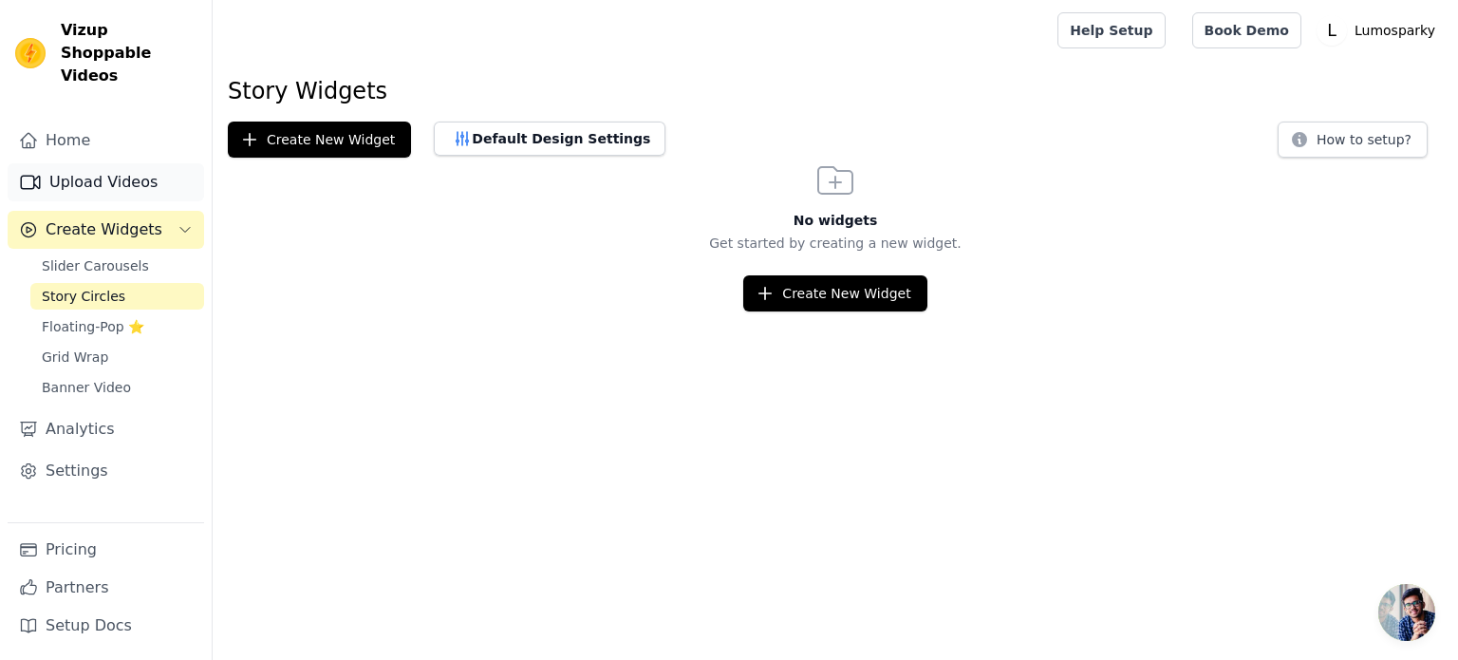
click at [141, 164] on link "Upload Videos" at bounding box center [106, 182] width 196 height 38
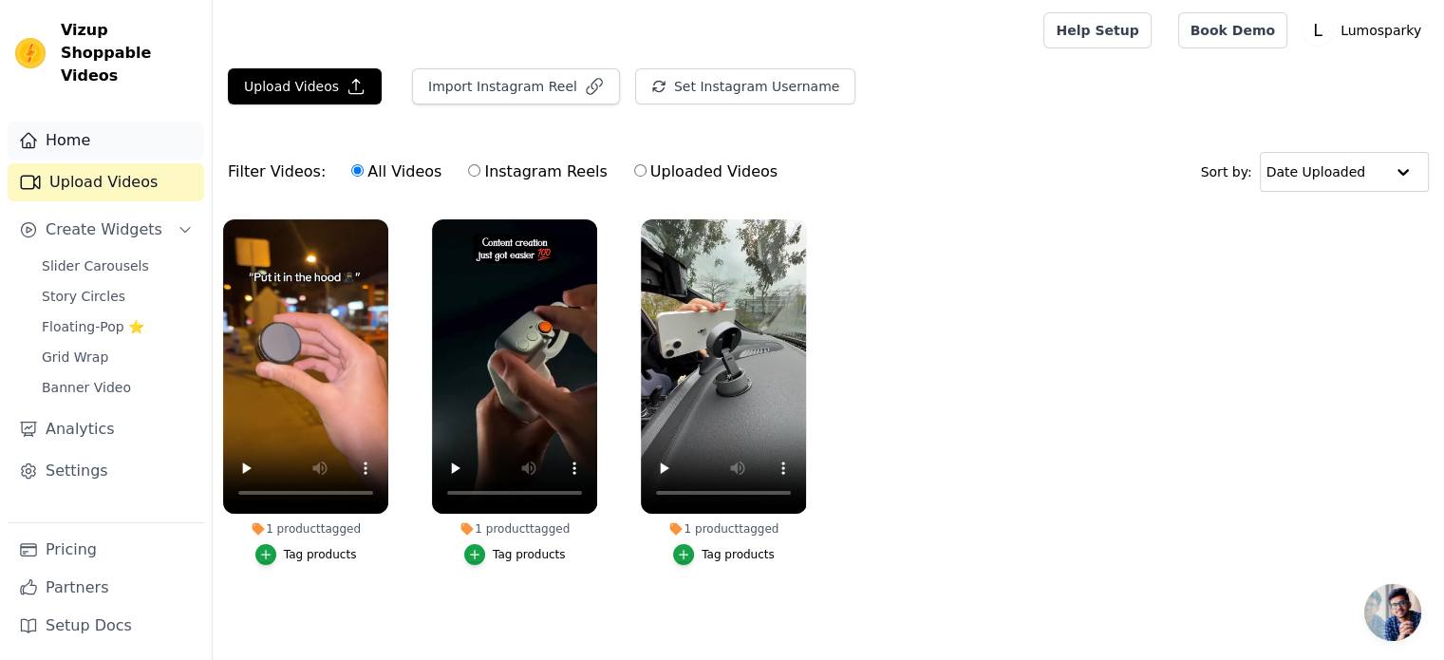
click at [45, 124] on link "Home" at bounding box center [106, 141] width 196 height 38
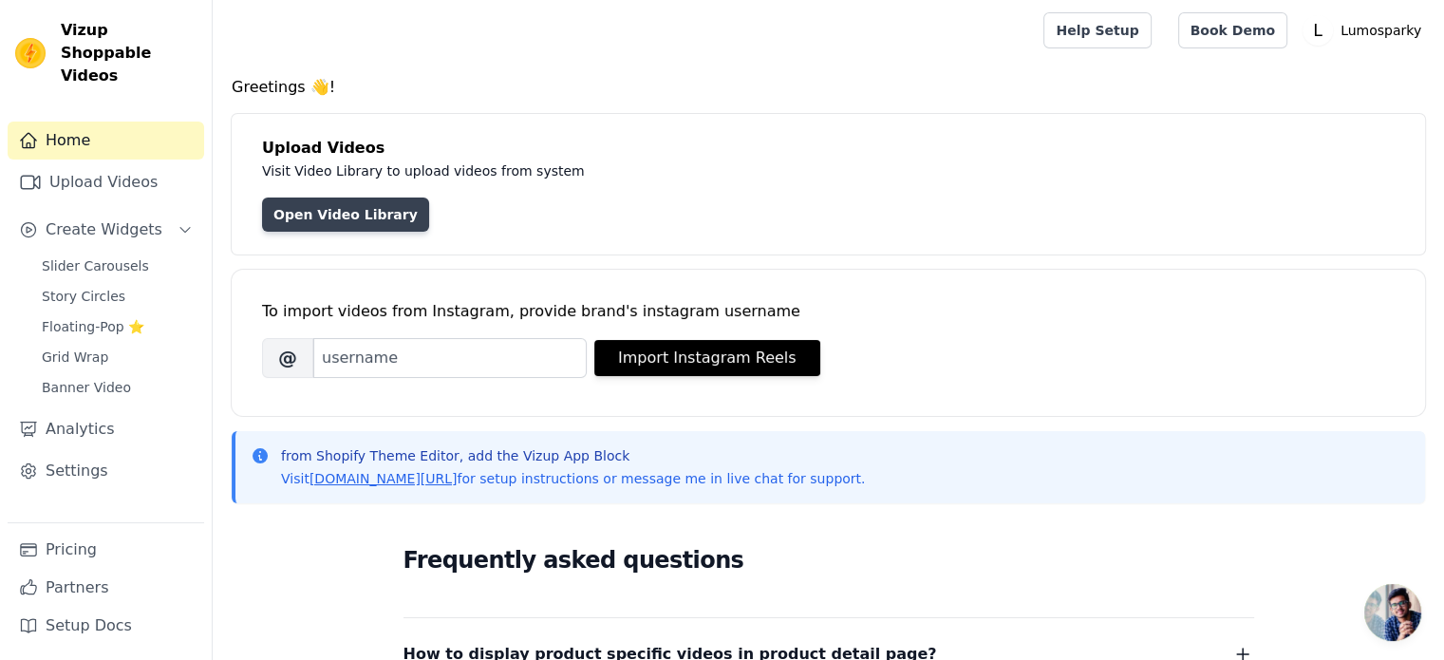
click at [347, 218] on link "Open Video Library" at bounding box center [345, 214] width 167 height 34
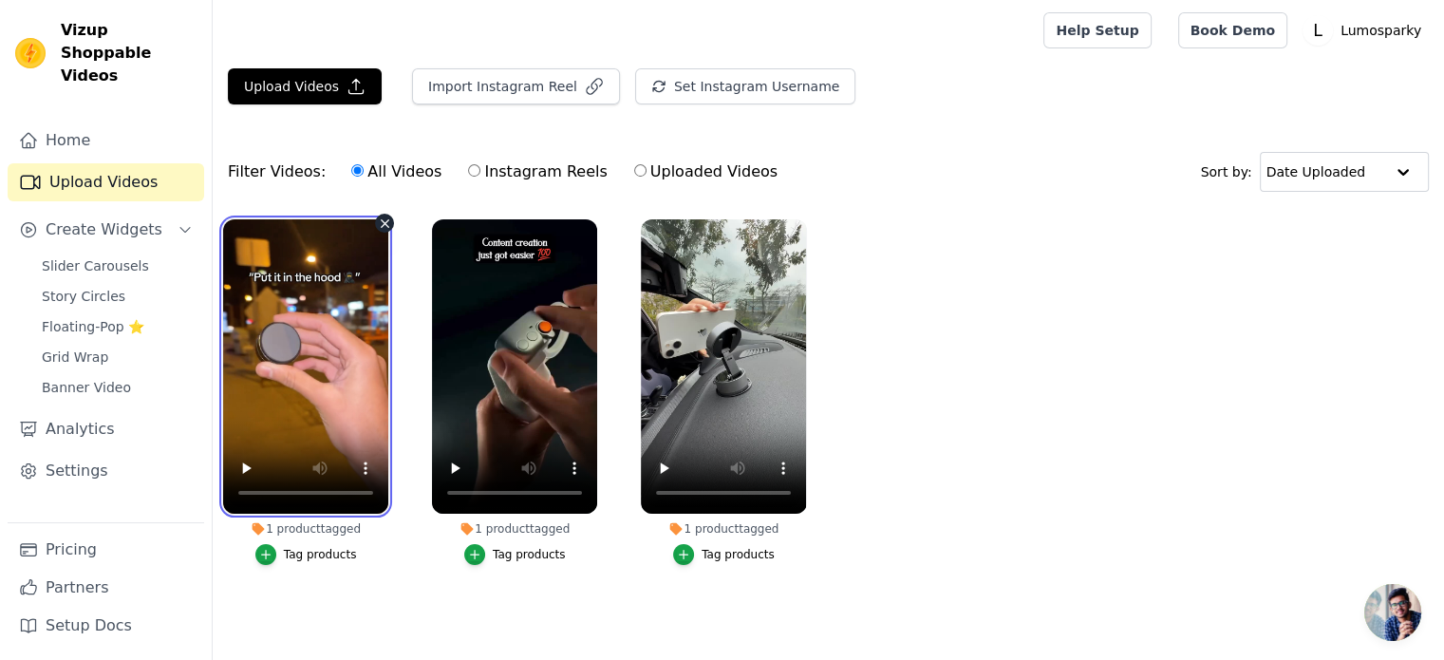
click at [360, 241] on video at bounding box center [305, 366] width 165 height 294
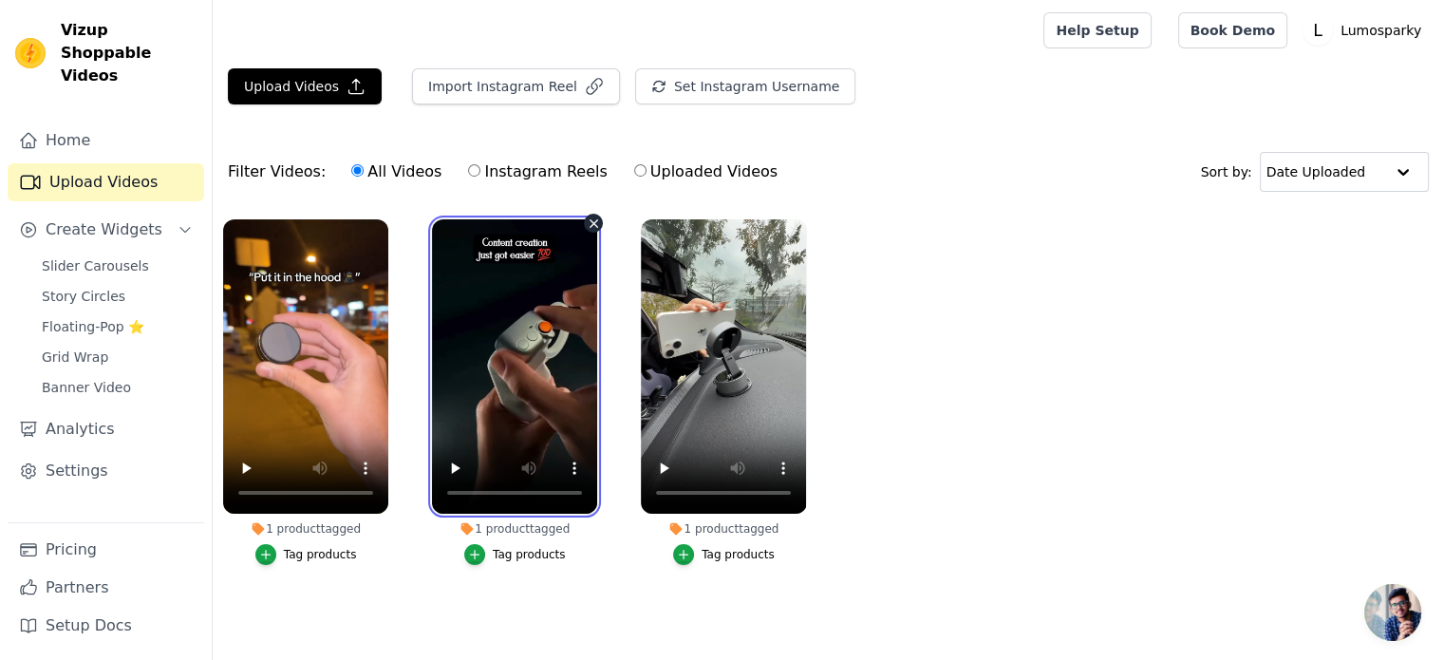
click at [495, 273] on video at bounding box center [514, 366] width 165 height 294
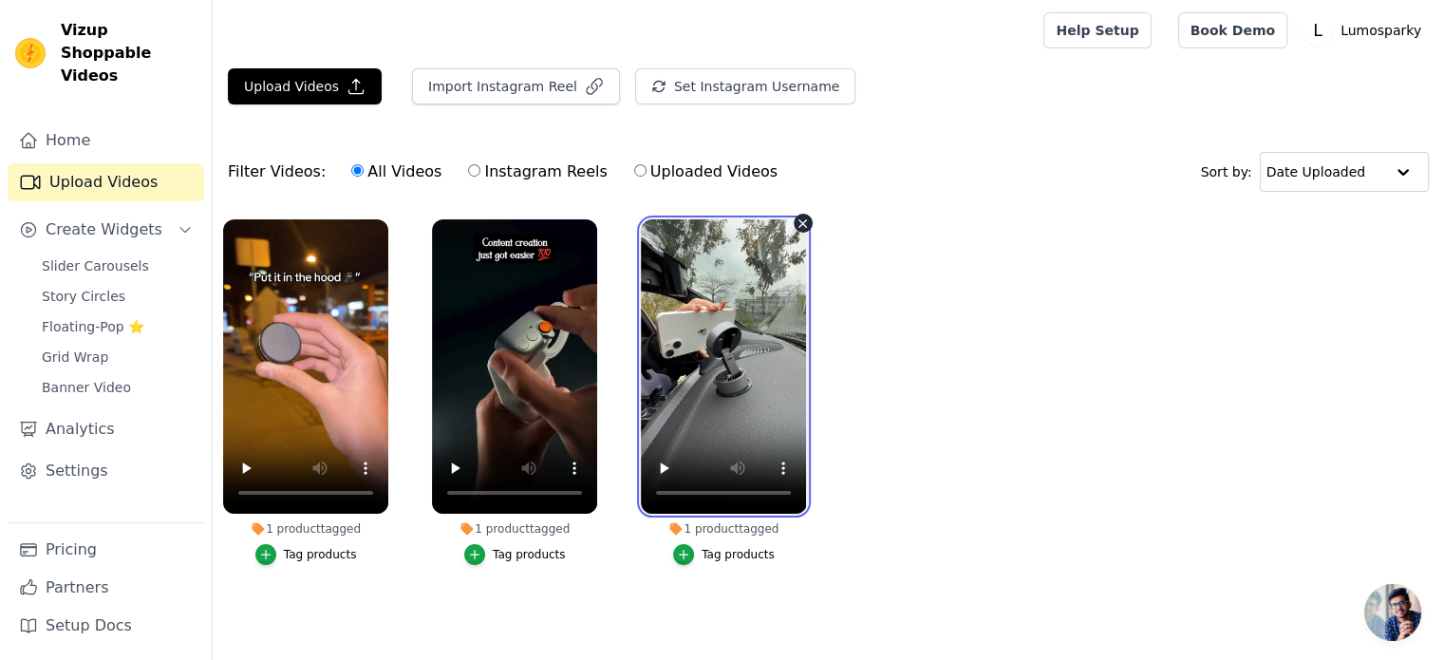
click at [649, 298] on video at bounding box center [723, 366] width 165 height 294
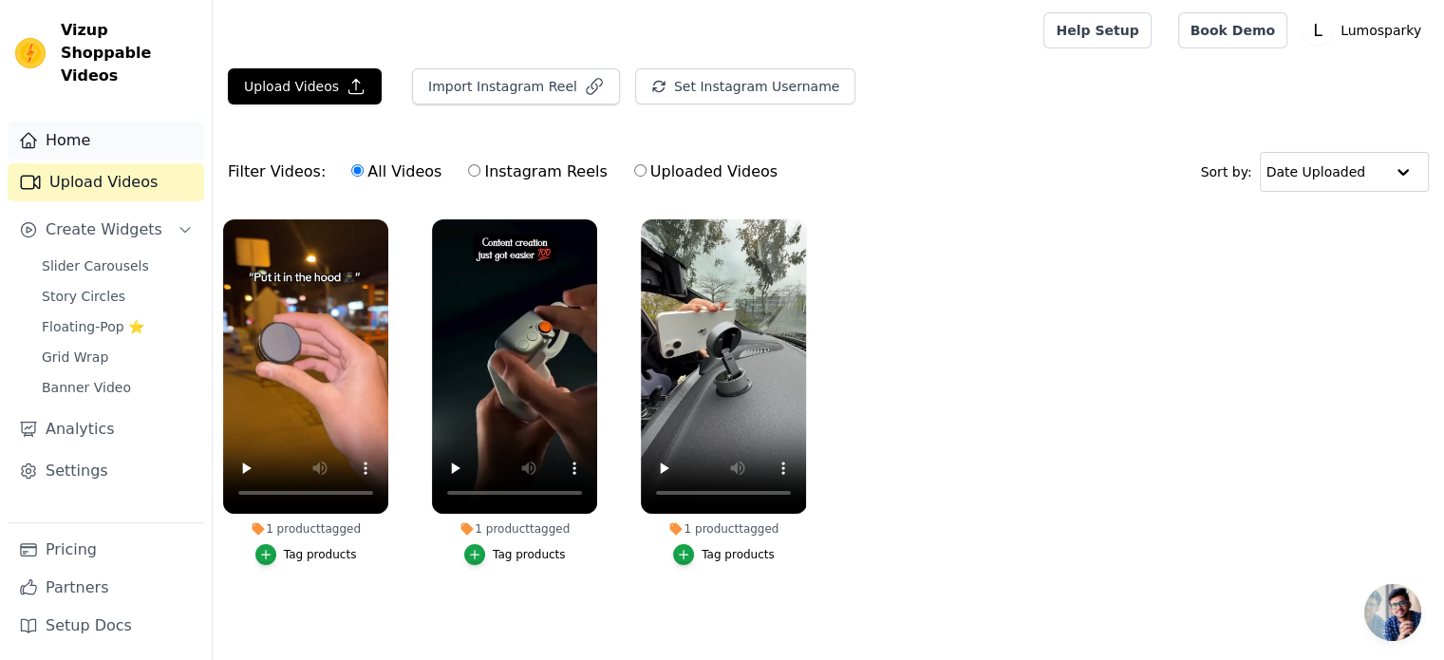
click at [89, 122] on link "Home" at bounding box center [106, 141] width 196 height 38
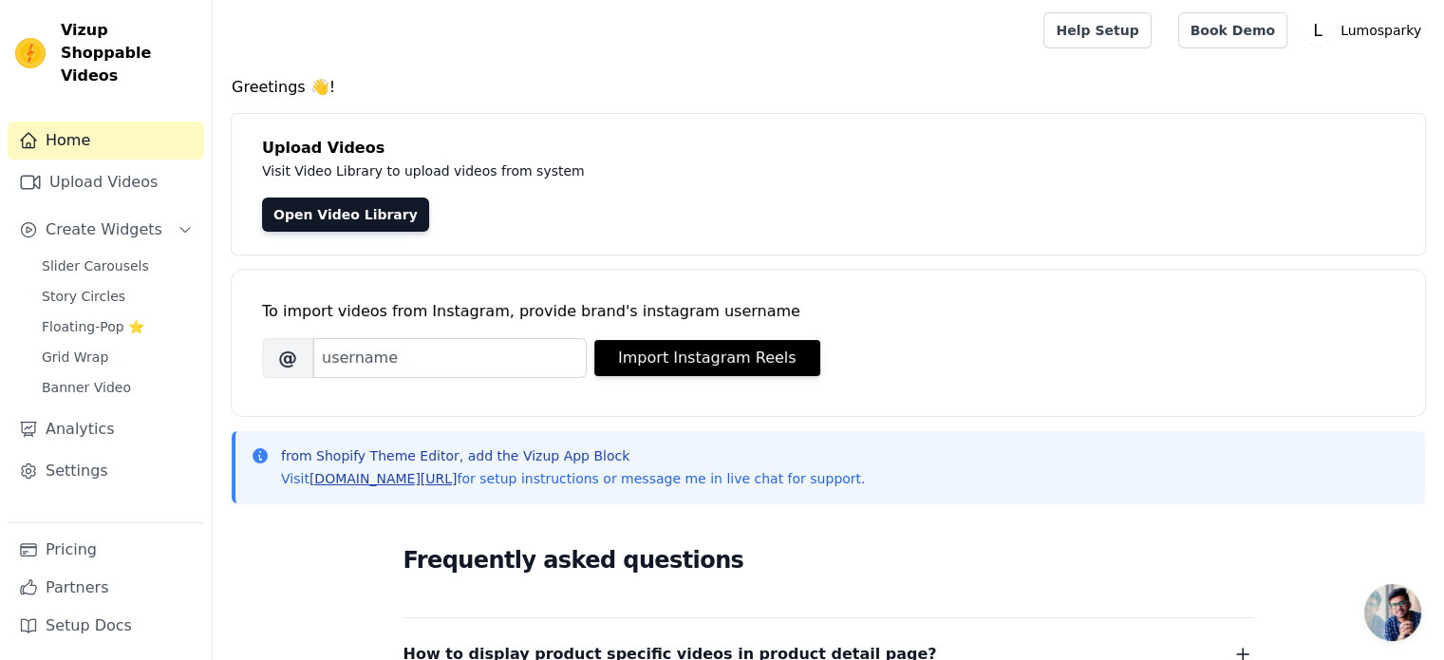
click at [395, 482] on link "vizupcommerce.com/docs" at bounding box center [383, 478] width 148 height 15
click at [77, 163] on link "Upload Videos" at bounding box center [106, 182] width 196 height 38
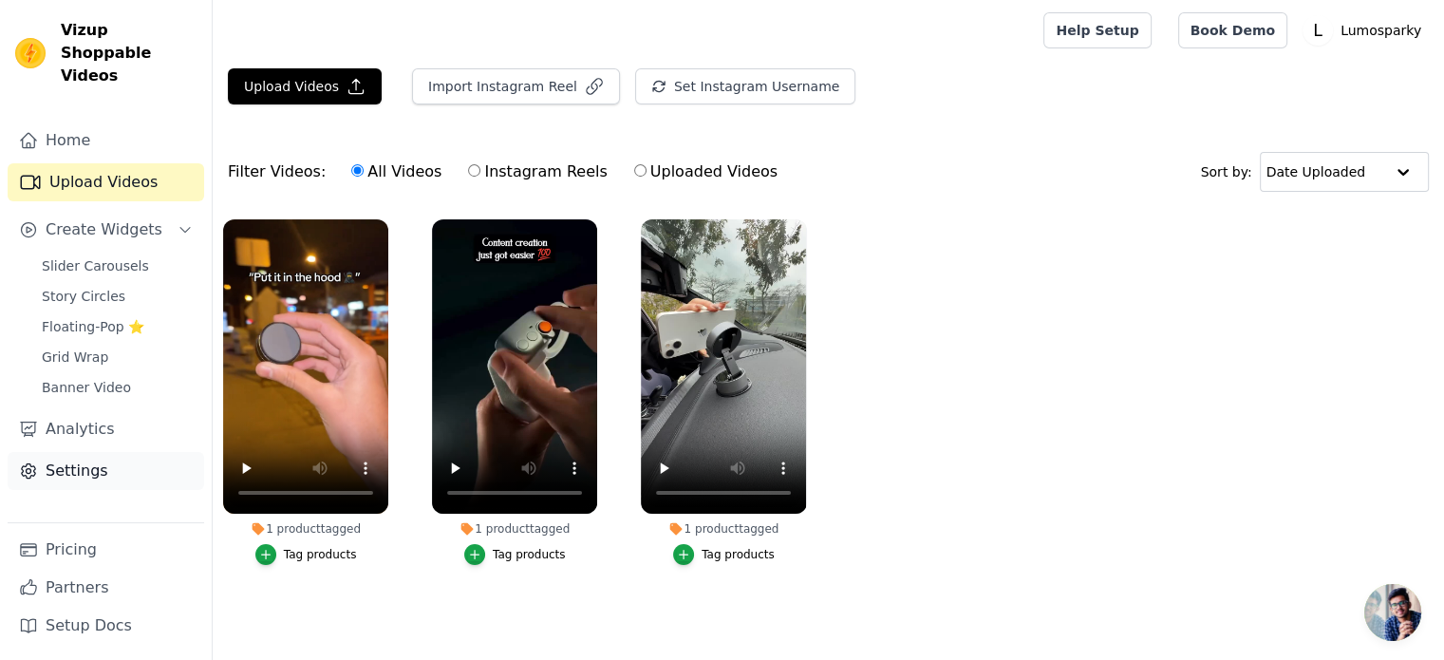
click at [81, 452] on link "Settings" at bounding box center [106, 471] width 196 height 38
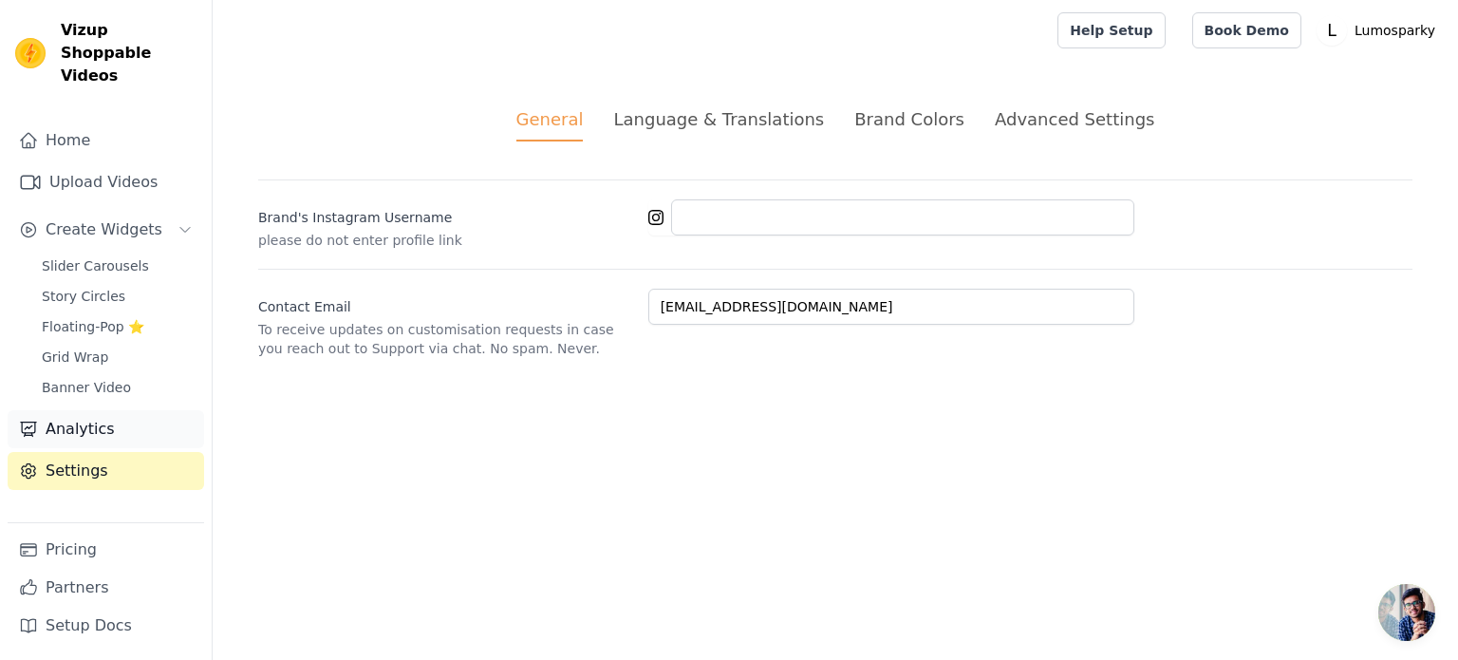
click at [106, 418] on link "Analytics" at bounding box center [106, 429] width 196 height 38
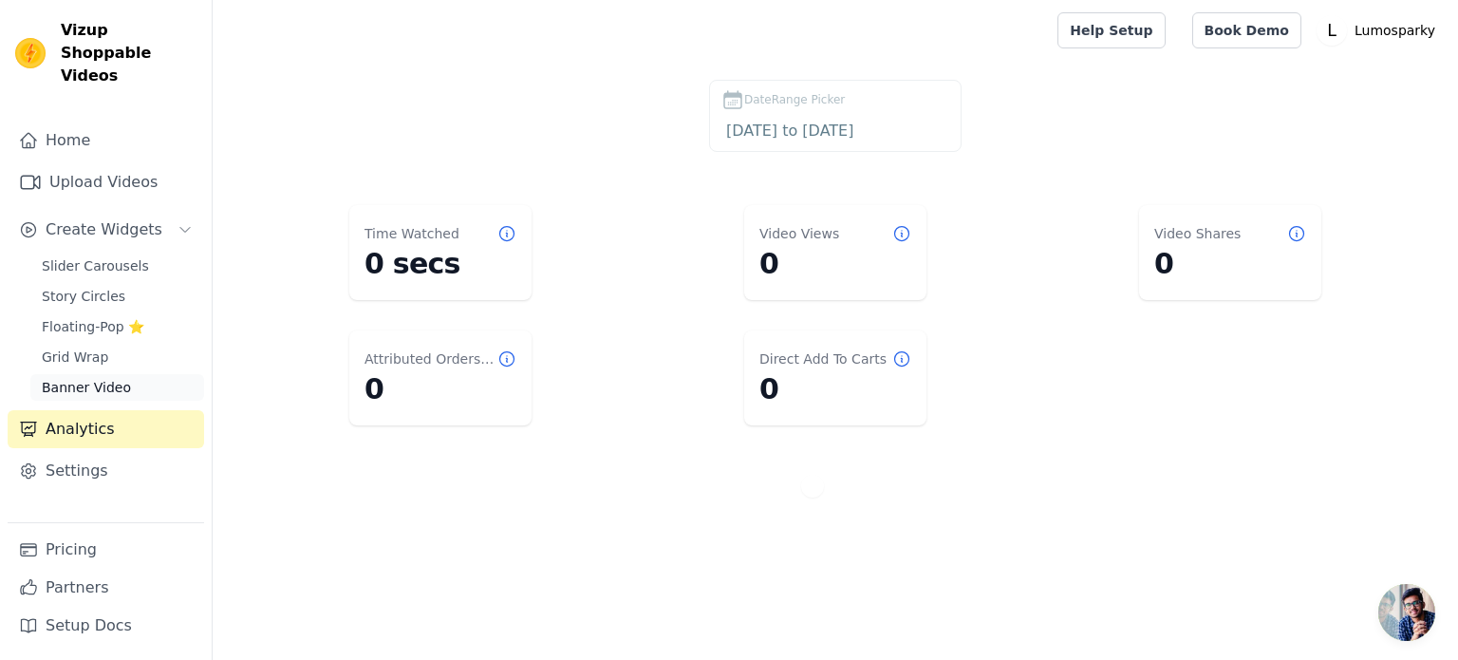
click at [87, 374] on link "Banner Video" at bounding box center [117, 387] width 174 height 27
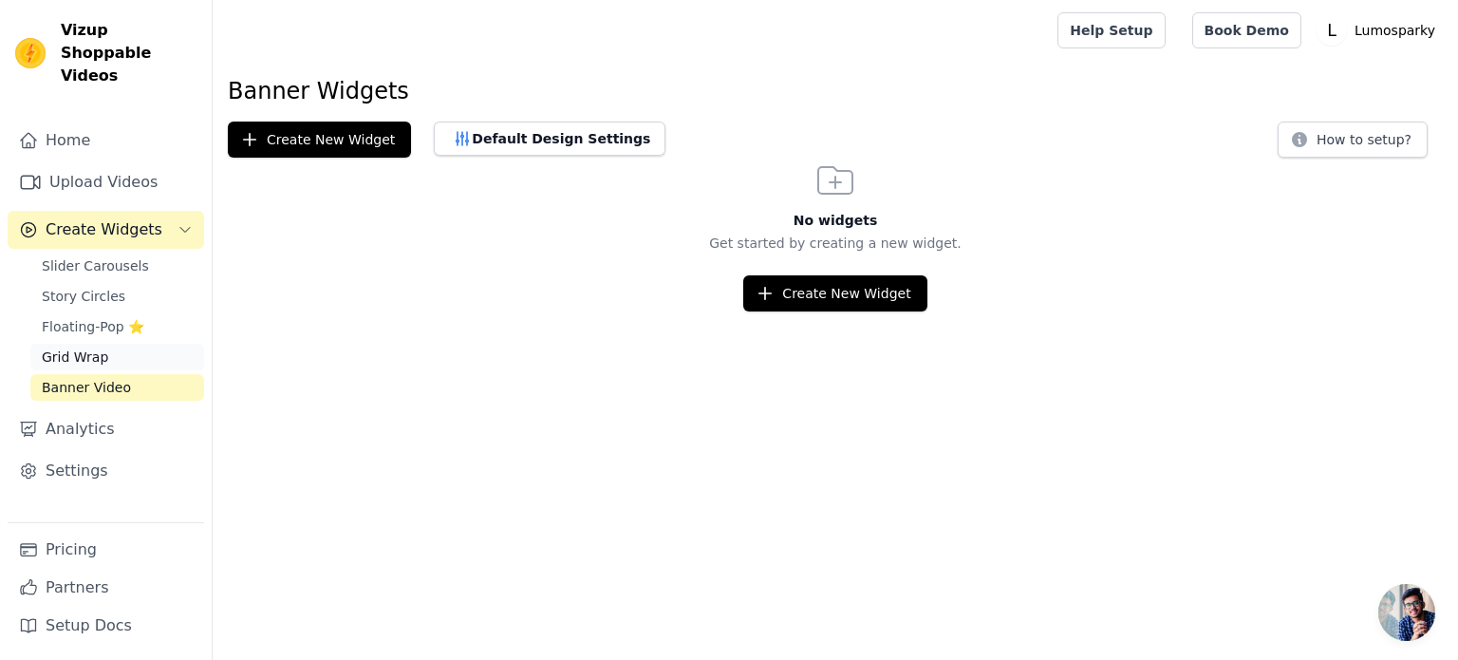
click at [129, 344] on link "Grid Wrap" at bounding box center [117, 357] width 174 height 27
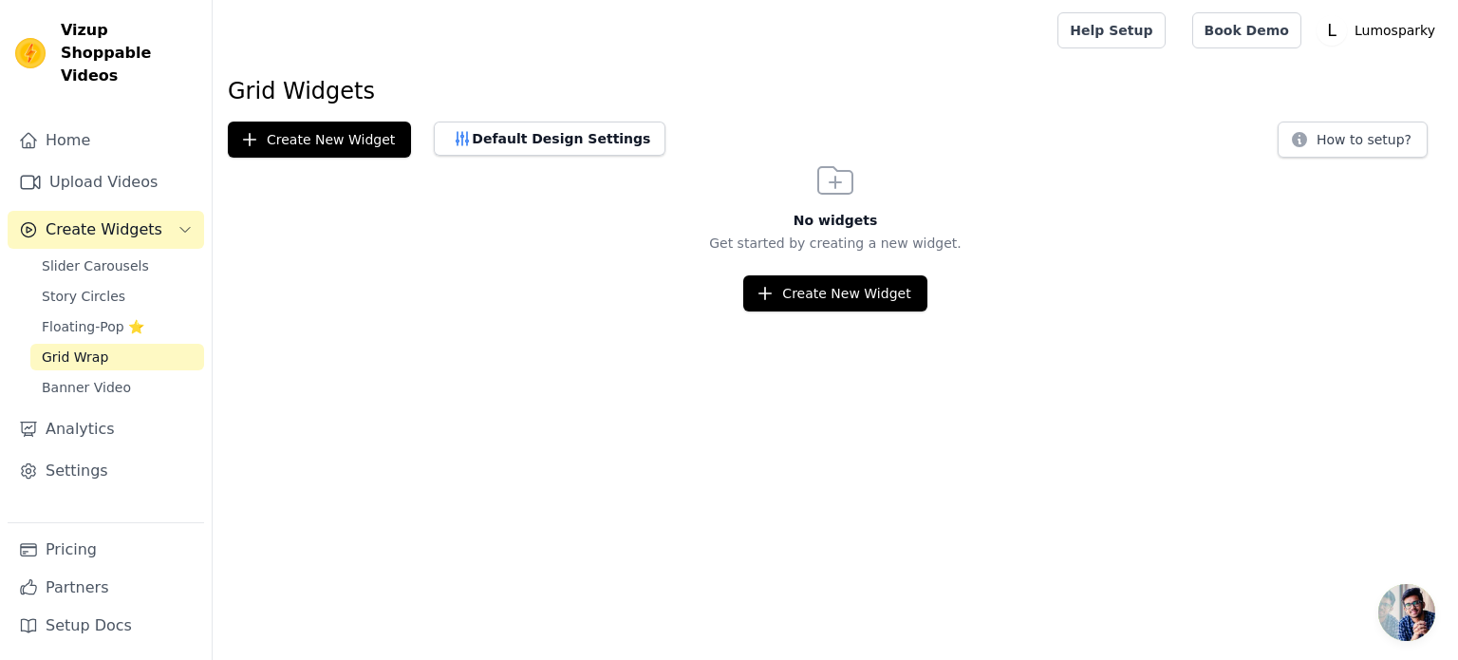
click at [146, 288] on div "Slider Carousels Story Circles Floating-Pop ⭐ Grid Wrap Banner Video" at bounding box center [117, 327] width 174 height 148
click at [146, 313] on link "Floating-Pop ⭐" at bounding box center [117, 326] width 174 height 27
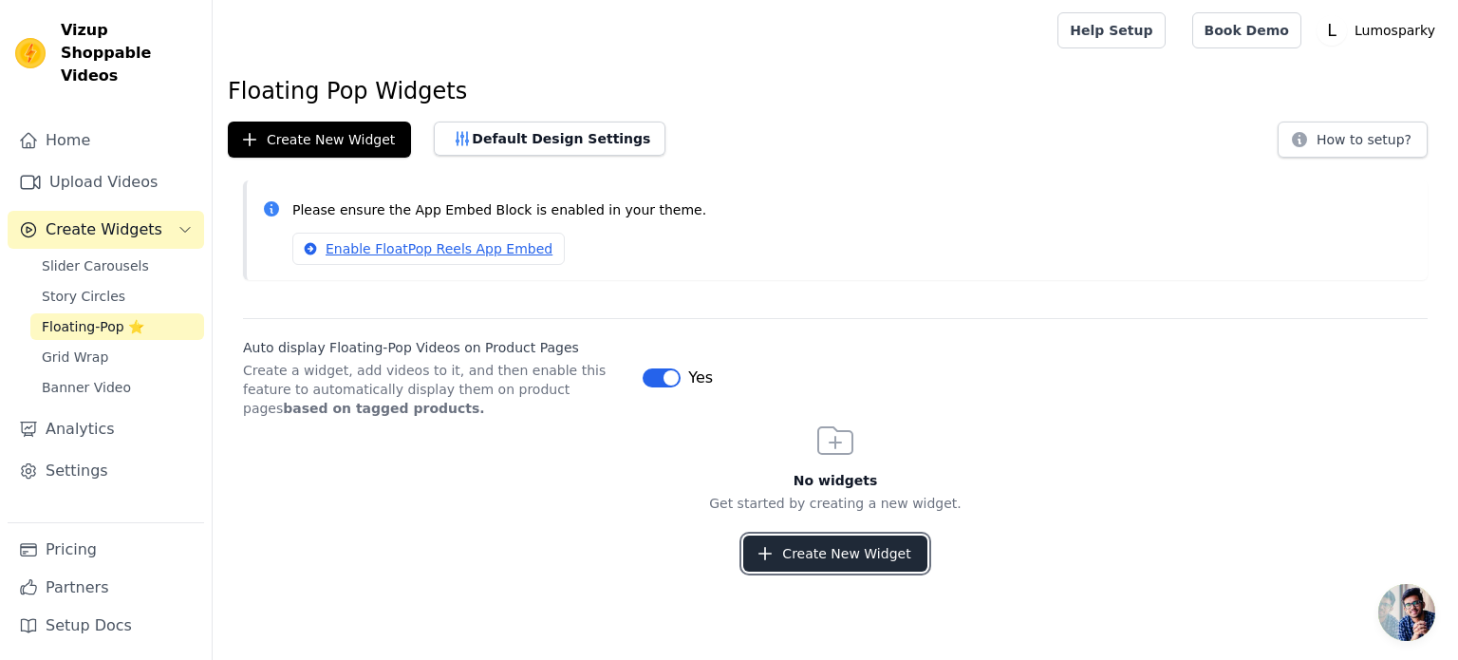
click at [824, 541] on button "Create New Widget" at bounding box center [834, 553] width 183 height 36
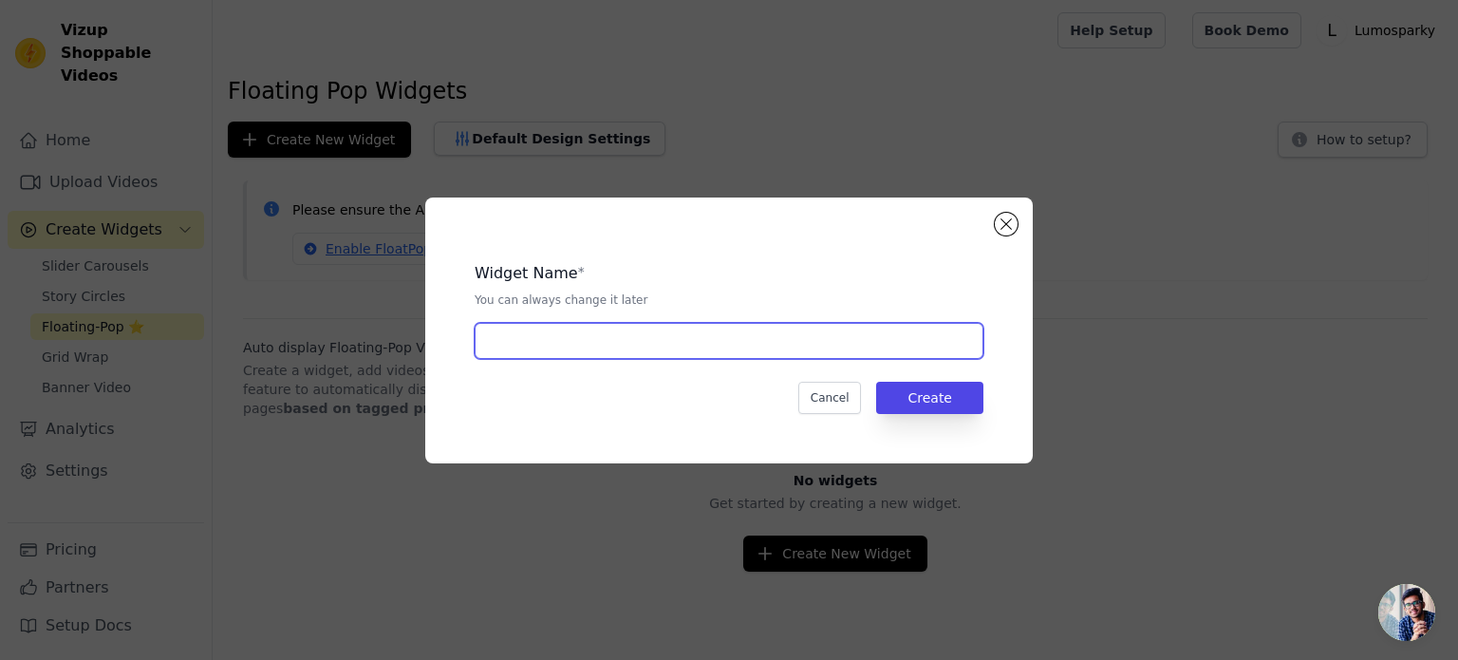
click at [702, 349] on input "text" at bounding box center [729, 341] width 509 height 36
type input "video"
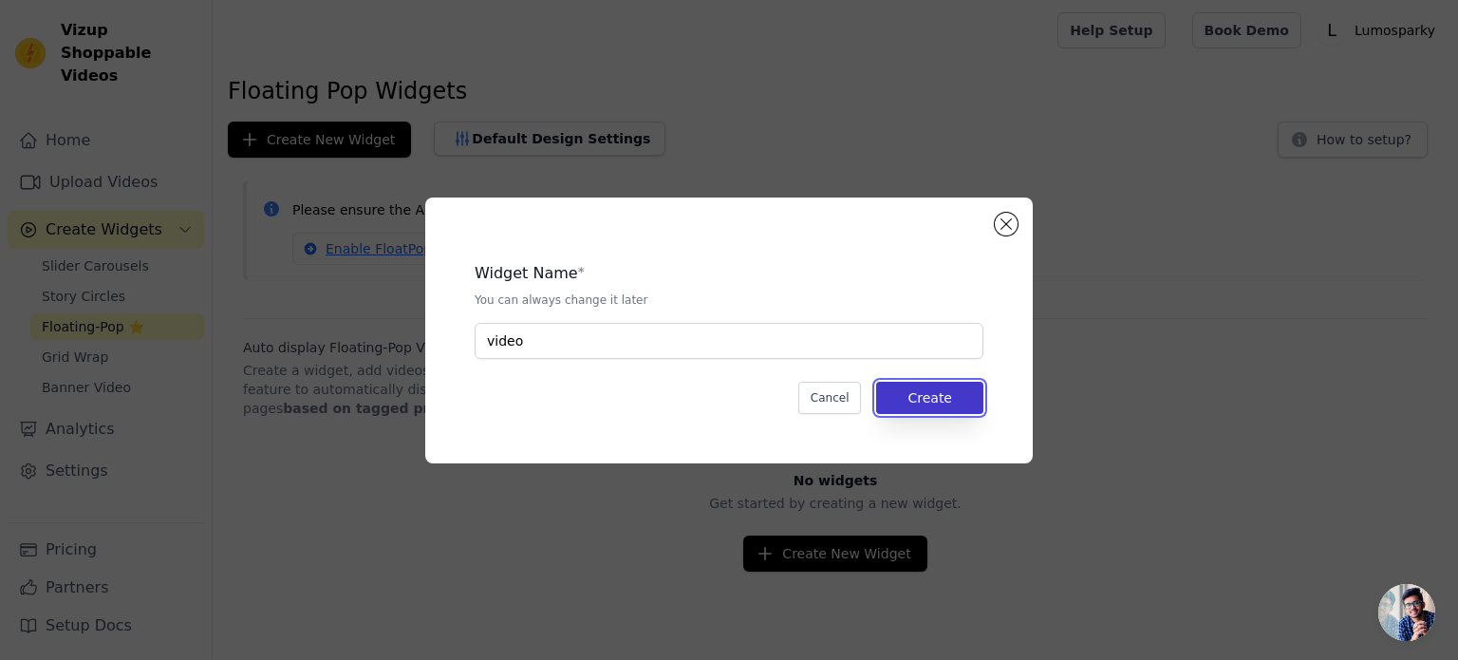
click at [948, 389] on button "Create" at bounding box center [929, 398] width 107 height 32
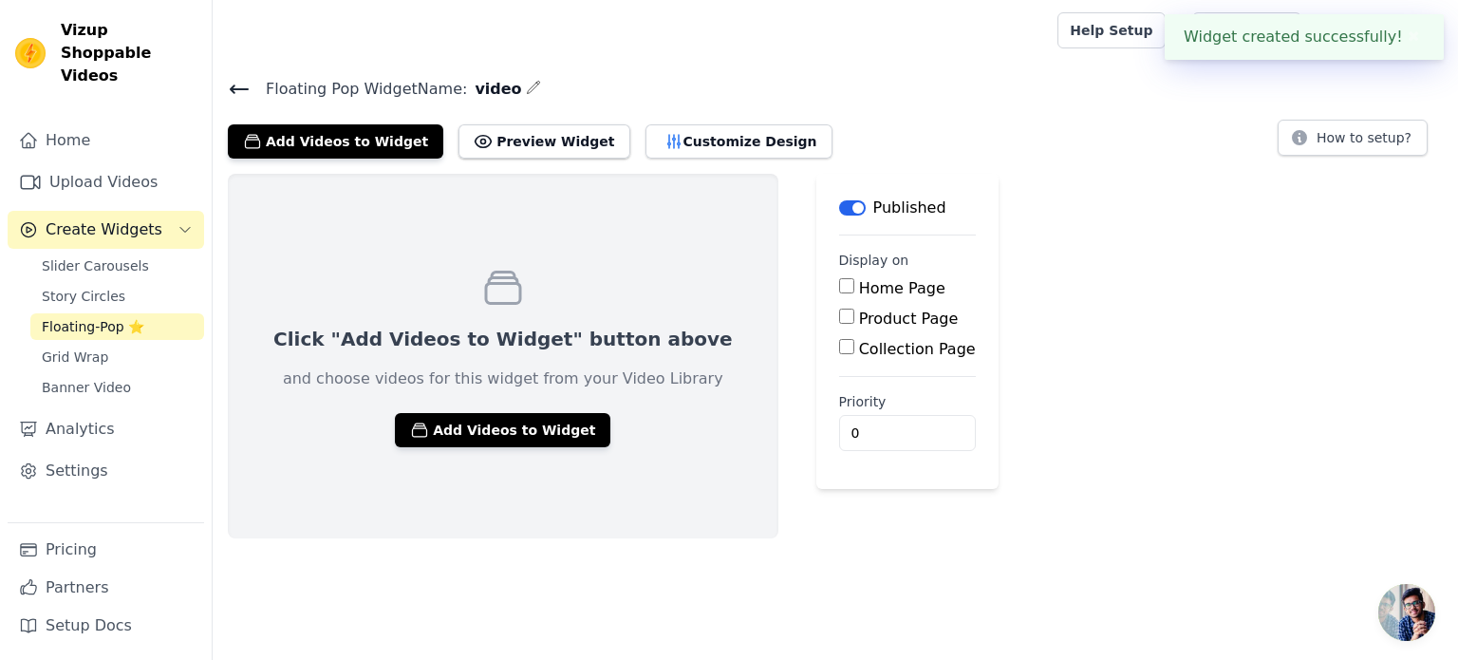
click at [839, 286] on input "Home Page" at bounding box center [846, 285] width 15 height 15
checkbox input "true"
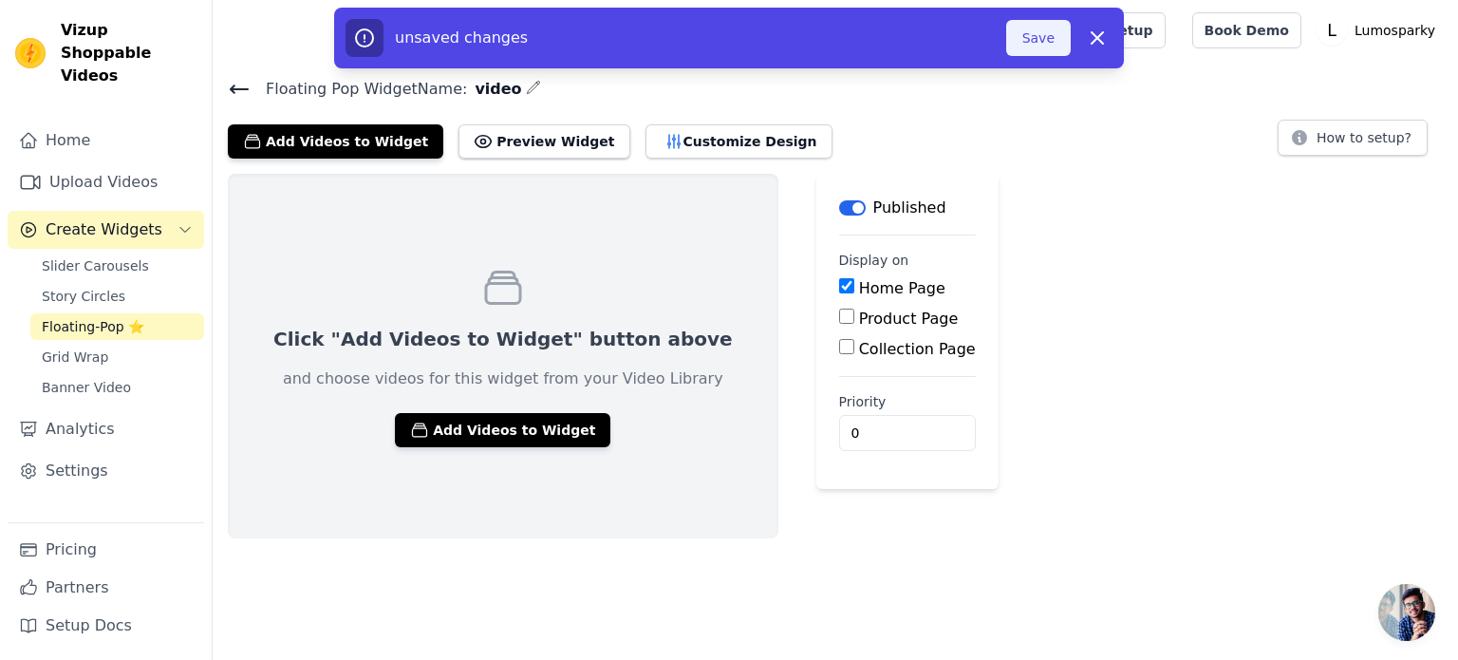
click at [1033, 32] on button "Save" at bounding box center [1038, 38] width 65 height 36
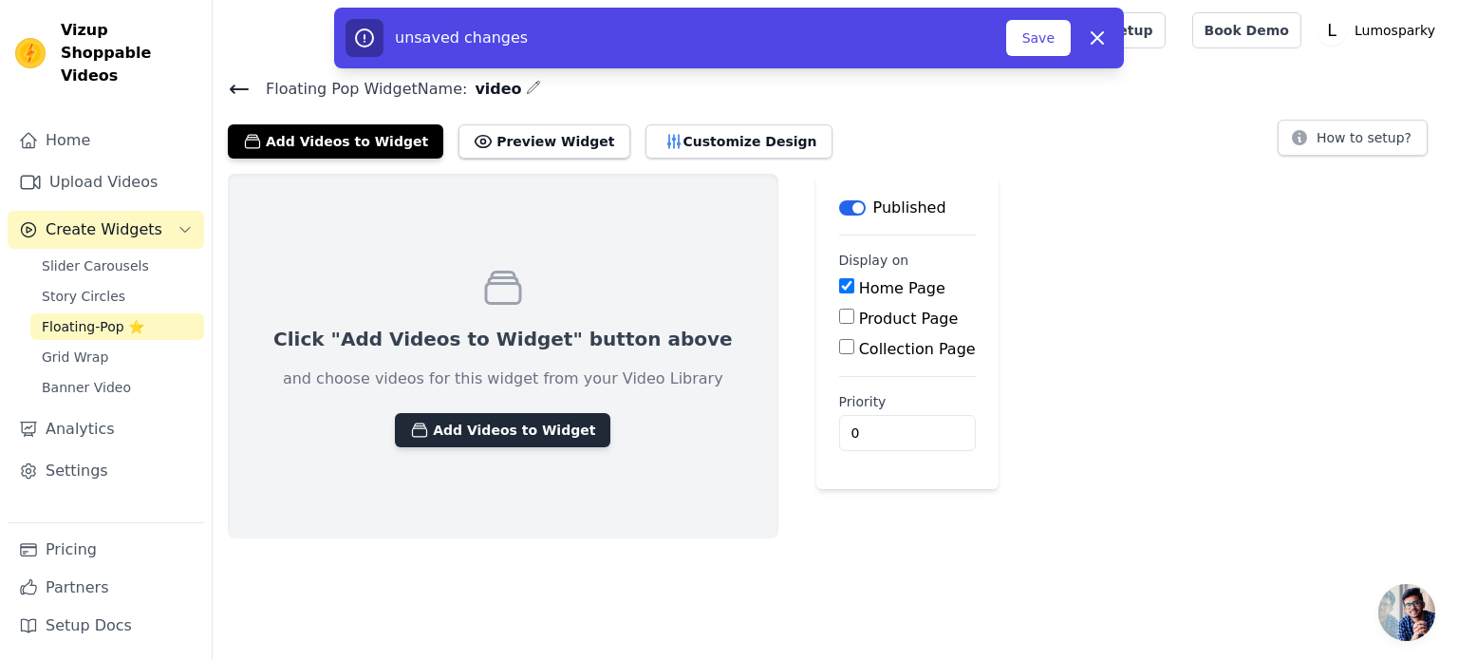
click at [496, 436] on button "Add Videos to Widget" at bounding box center [502, 430] width 215 height 34
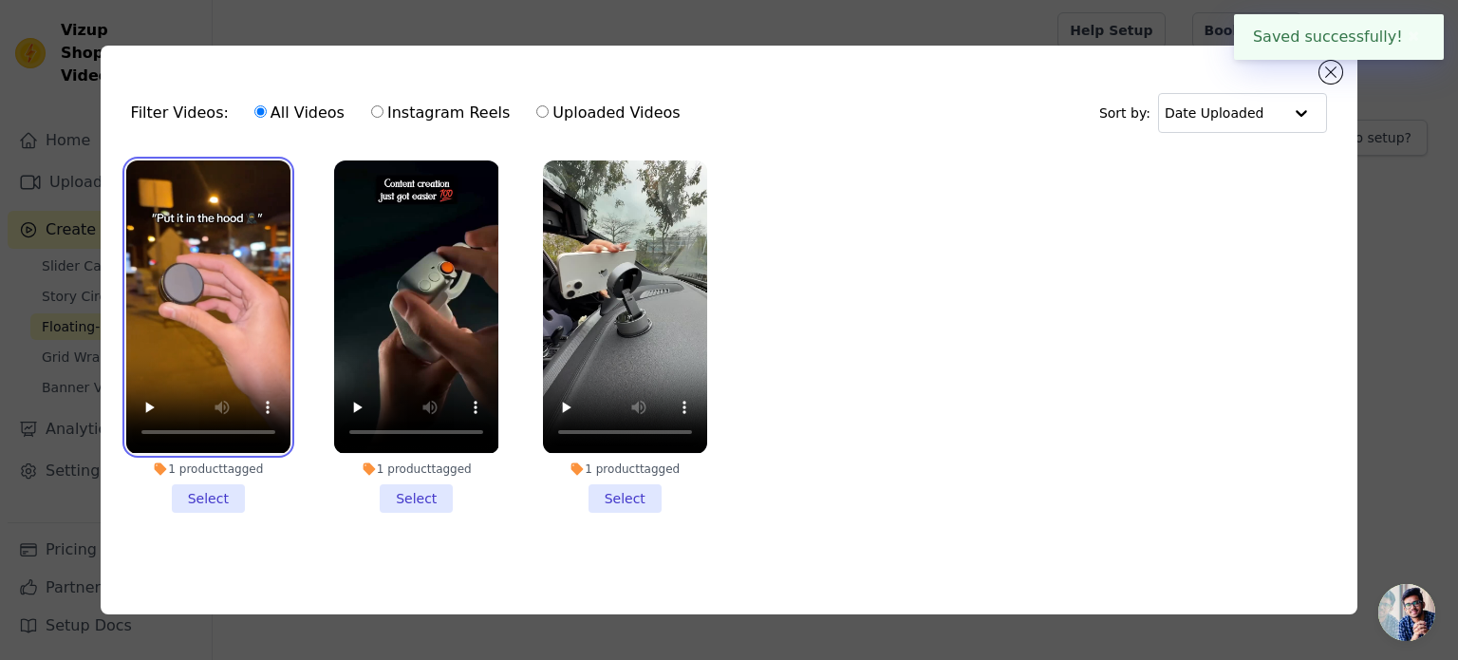
click at [248, 365] on video at bounding box center [208, 306] width 164 height 292
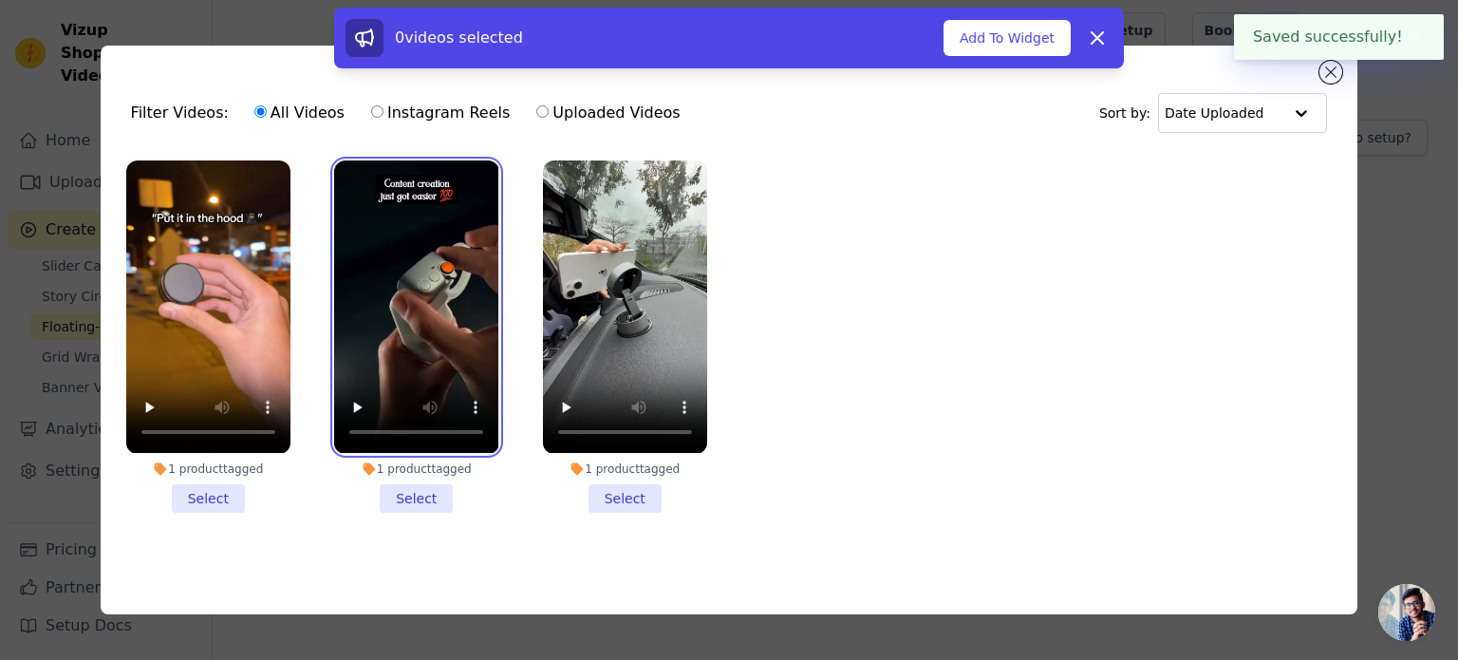
click at [417, 270] on video at bounding box center [416, 306] width 164 height 292
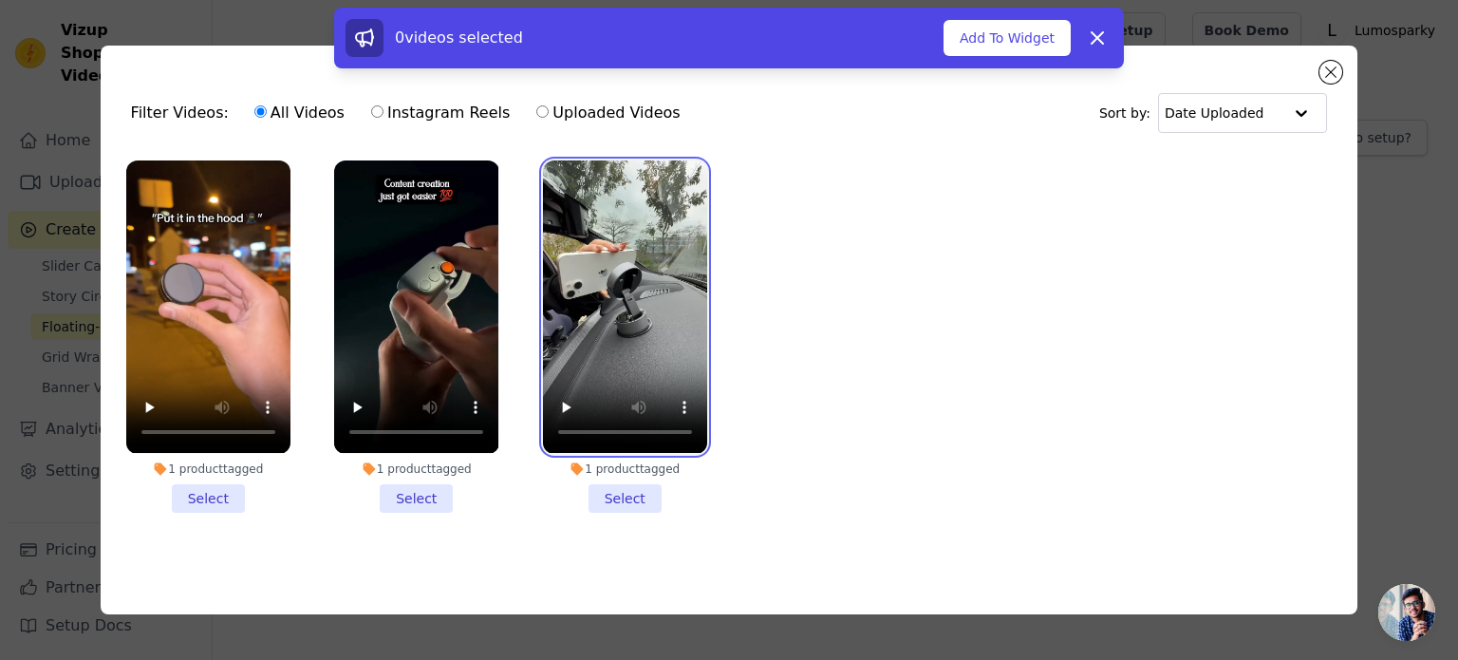
click at [616, 252] on video at bounding box center [625, 306] width 164 height 292
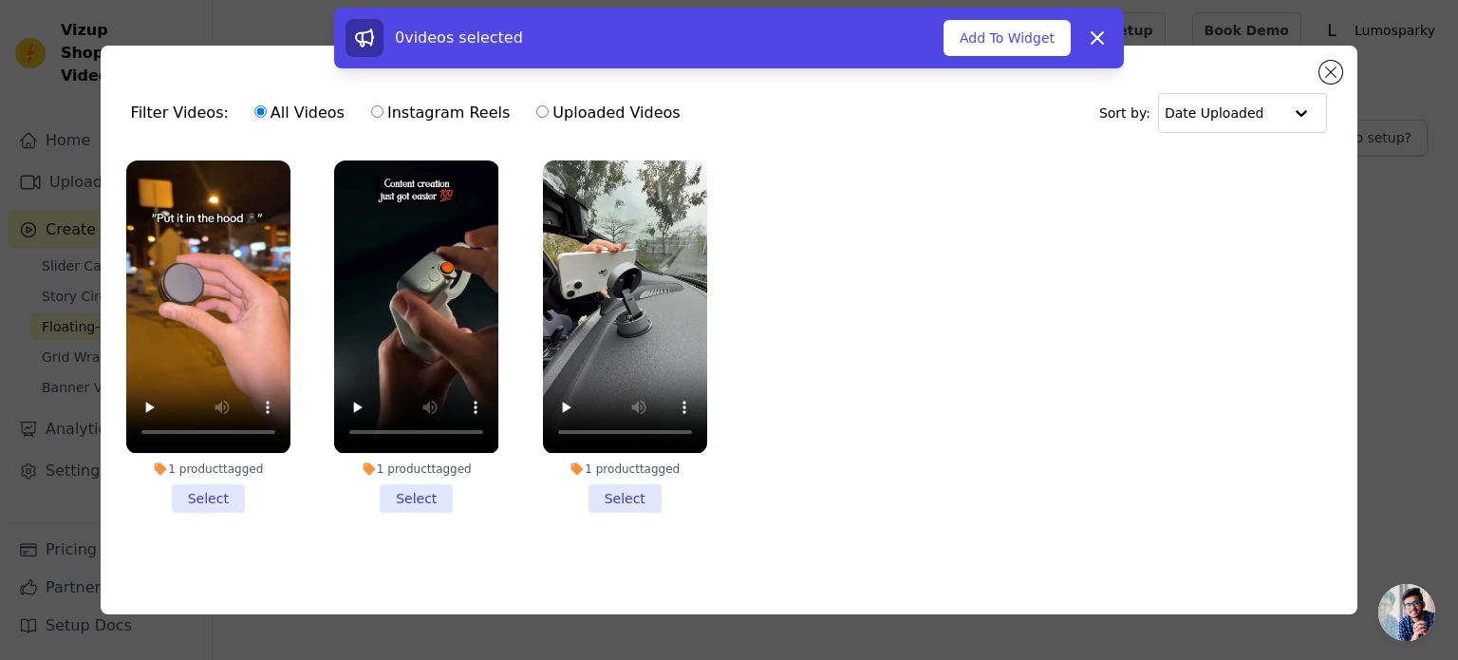
click at [652, 492] on li "1 product tagged Select" at bounding box center [625, 335] width 164 height 351
click at [0, 0] on input "1 product tagged Select" at bounding box center [0, 0] width 0 height 0
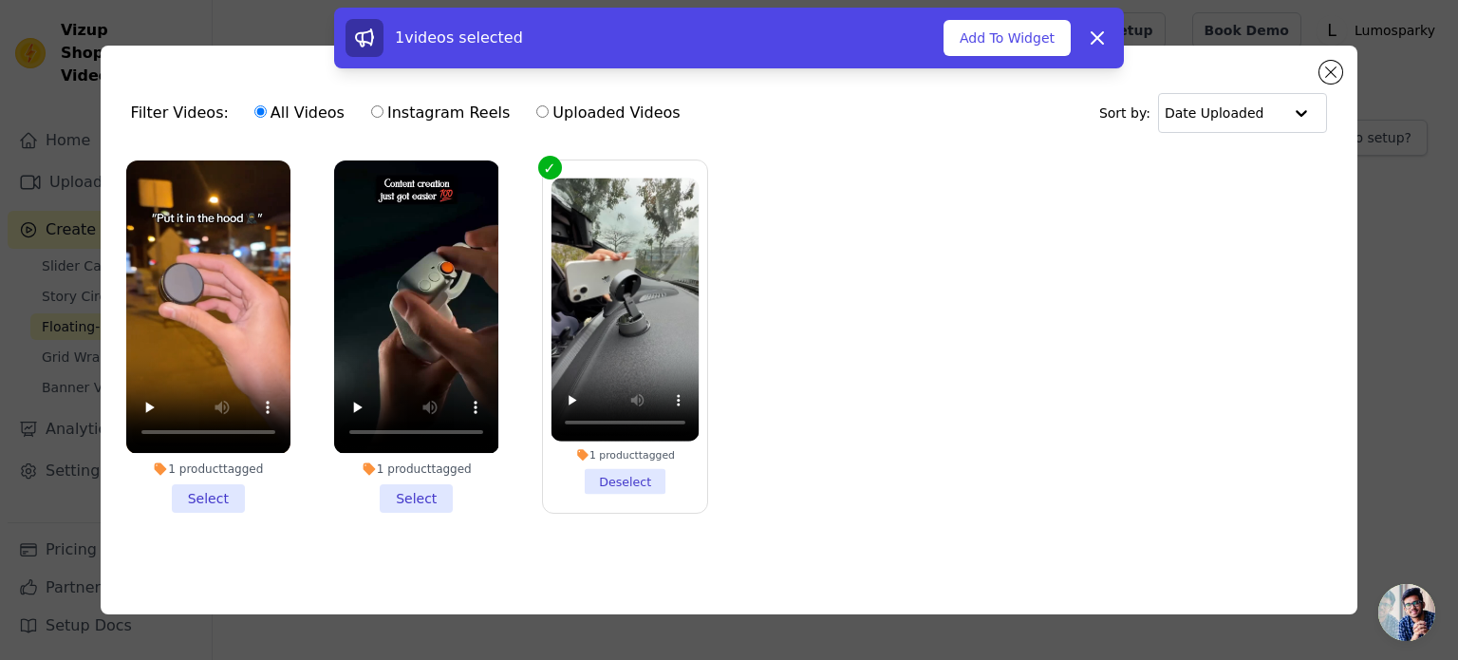
click at [394, 496] on li "1 product tagged Select" at bounding box center [416, 335] width 164 height 351
click at [0, 0] on input "1 product tagged Select" at bounding box center [0, 0] width 0 height 0
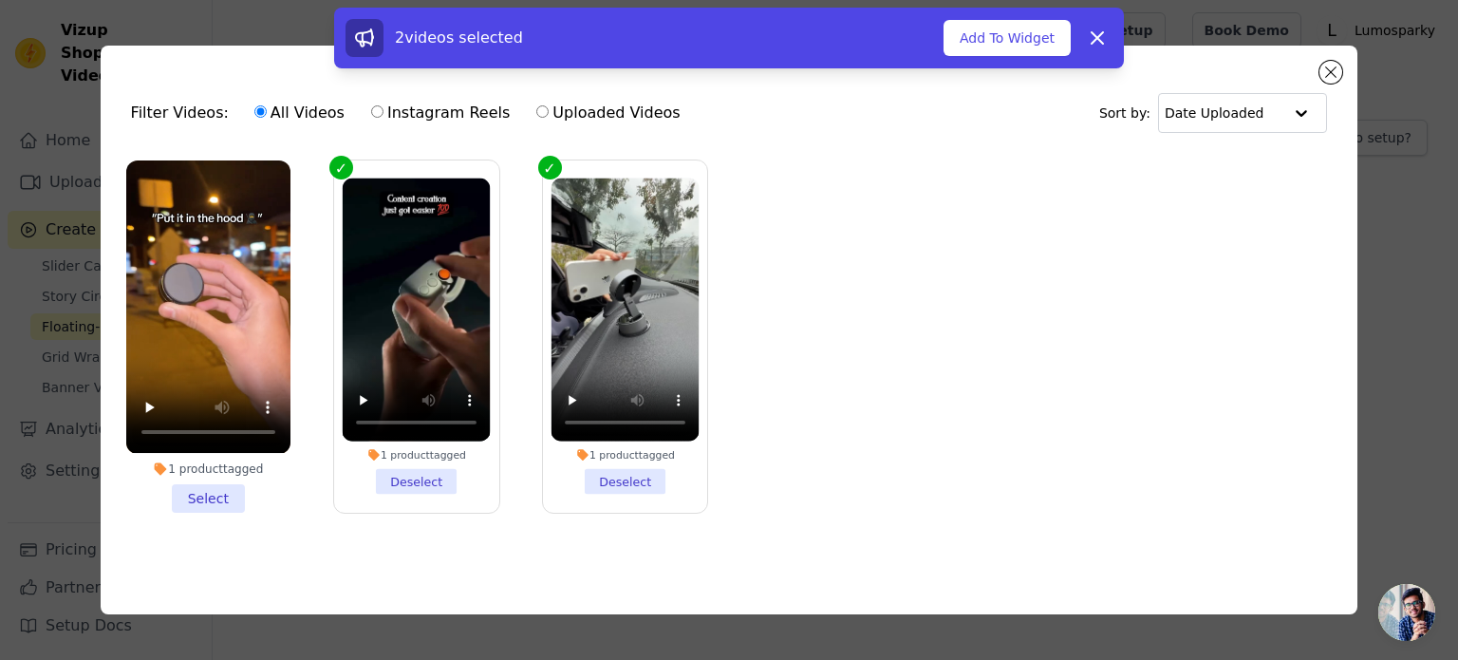
click at [201, 483] on li "1 product tagged Select" at bounding box center [208, 335] width 164 height 351
click at [0, 0] on input "1 product tagged Select" at bounding box center [0, 0] width 0 height 0
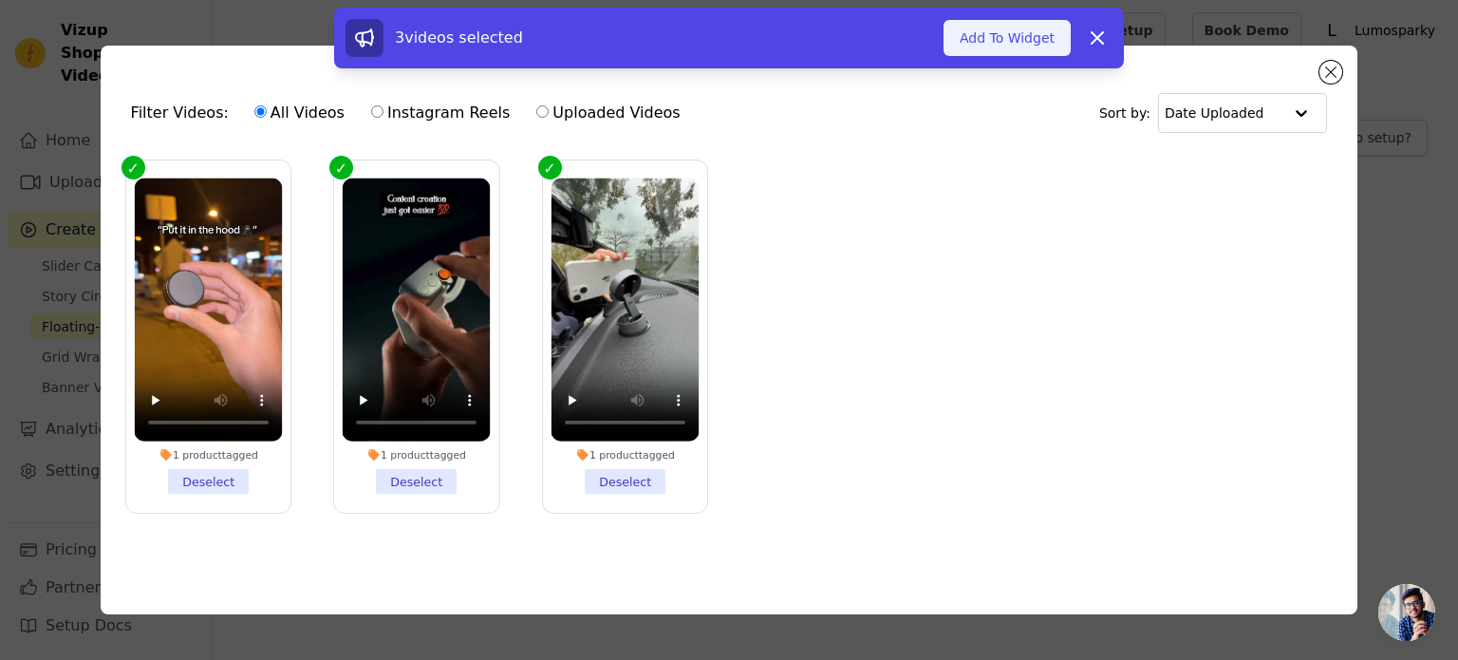
click at [1006, 31] on button "Add To Widget" at bounding box center [1007, 38] width 127 height 36
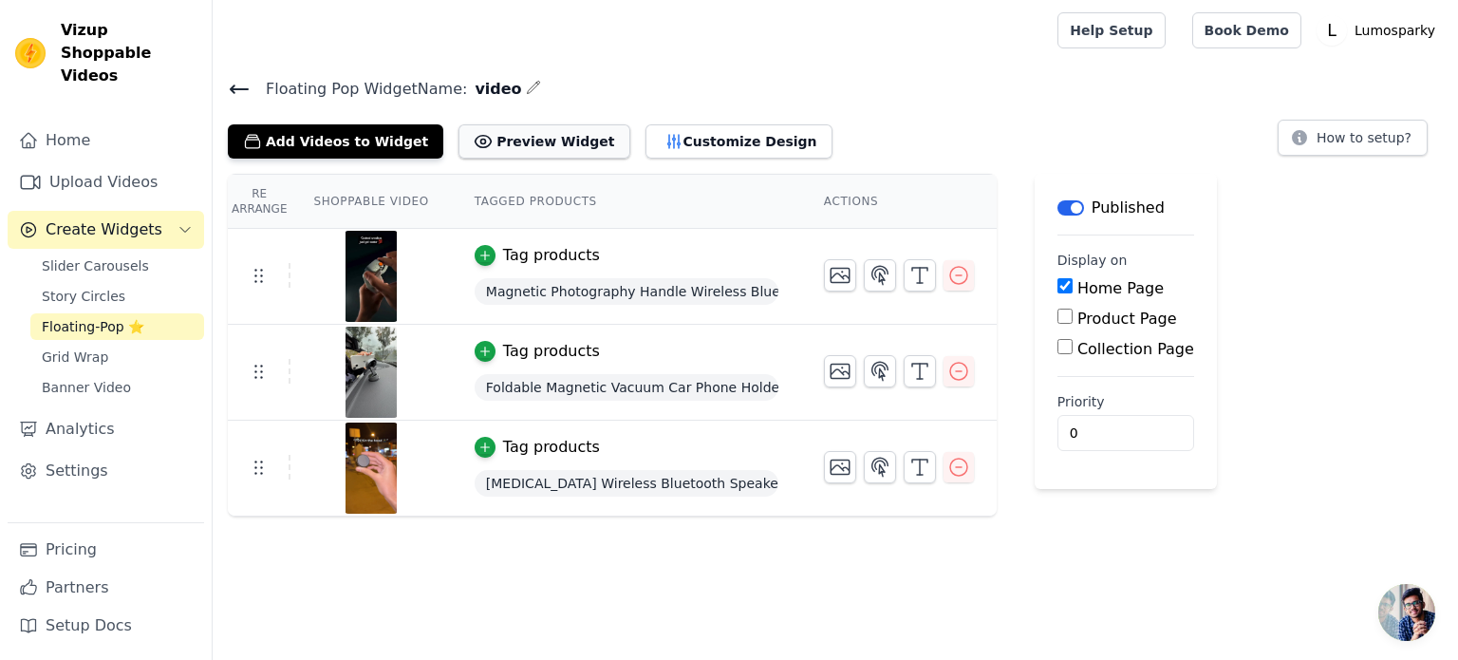
click at [474, 147] on icon at bounding box center [483, 141] width 19 height 19
click at [98, 287] on span "Story Circles" at bounding box center [84, 296] width 84 height 19
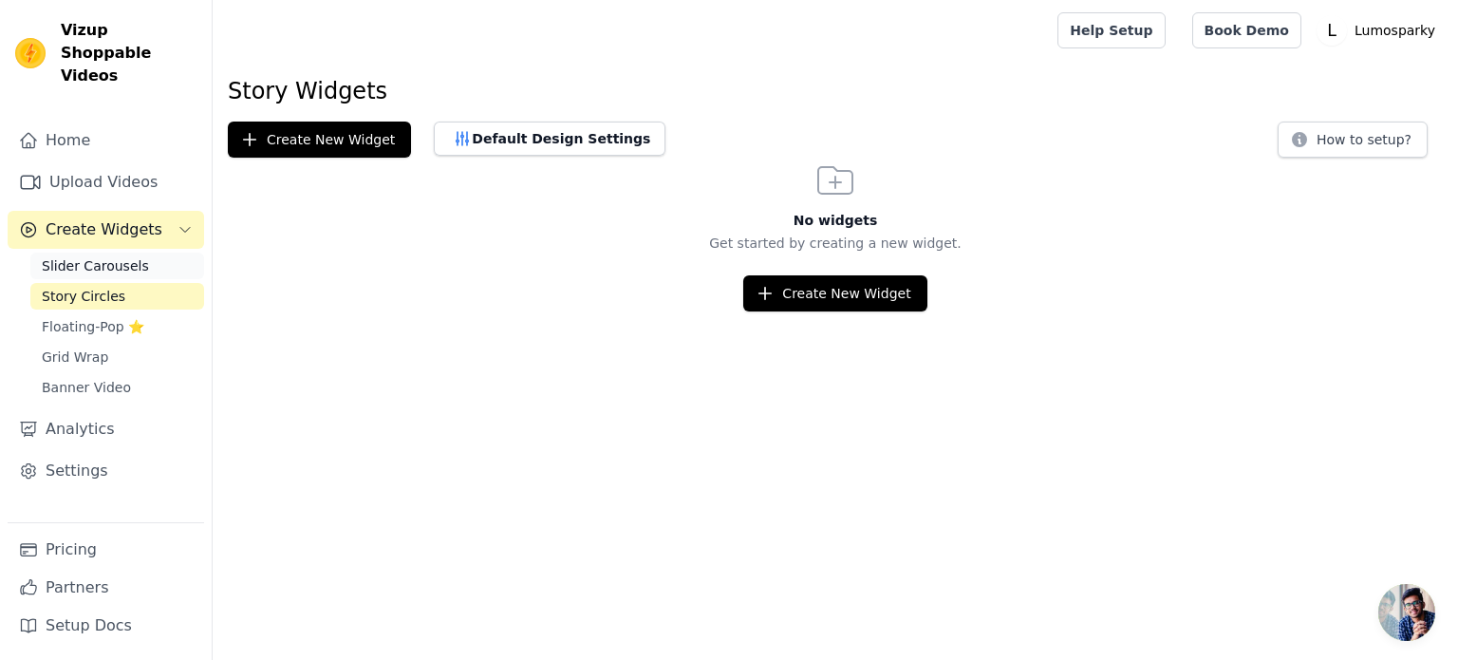
click at [57, 256] on span "Slider Carousels" at bounding box center [95, 265] width 107 height 19
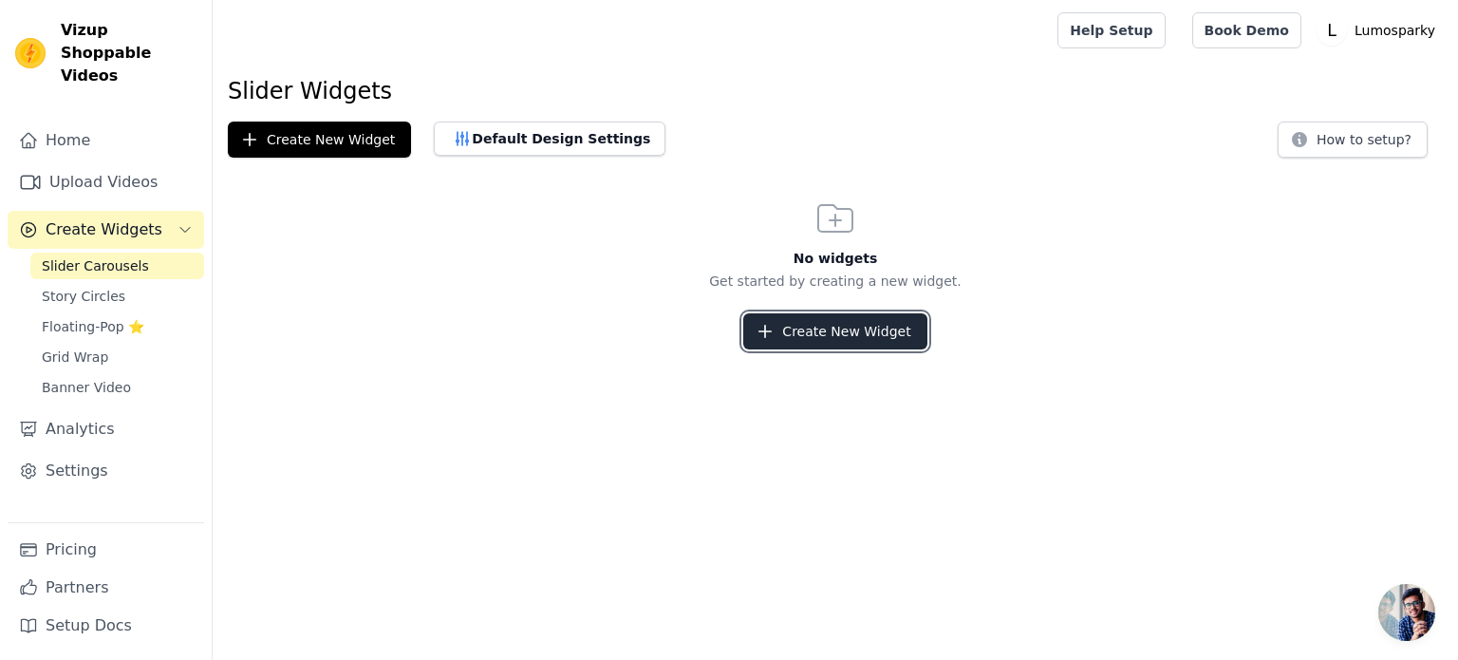
click at [859, 327] on button "Create New Widget" at bounding box center [834, 331] width 183 height 36
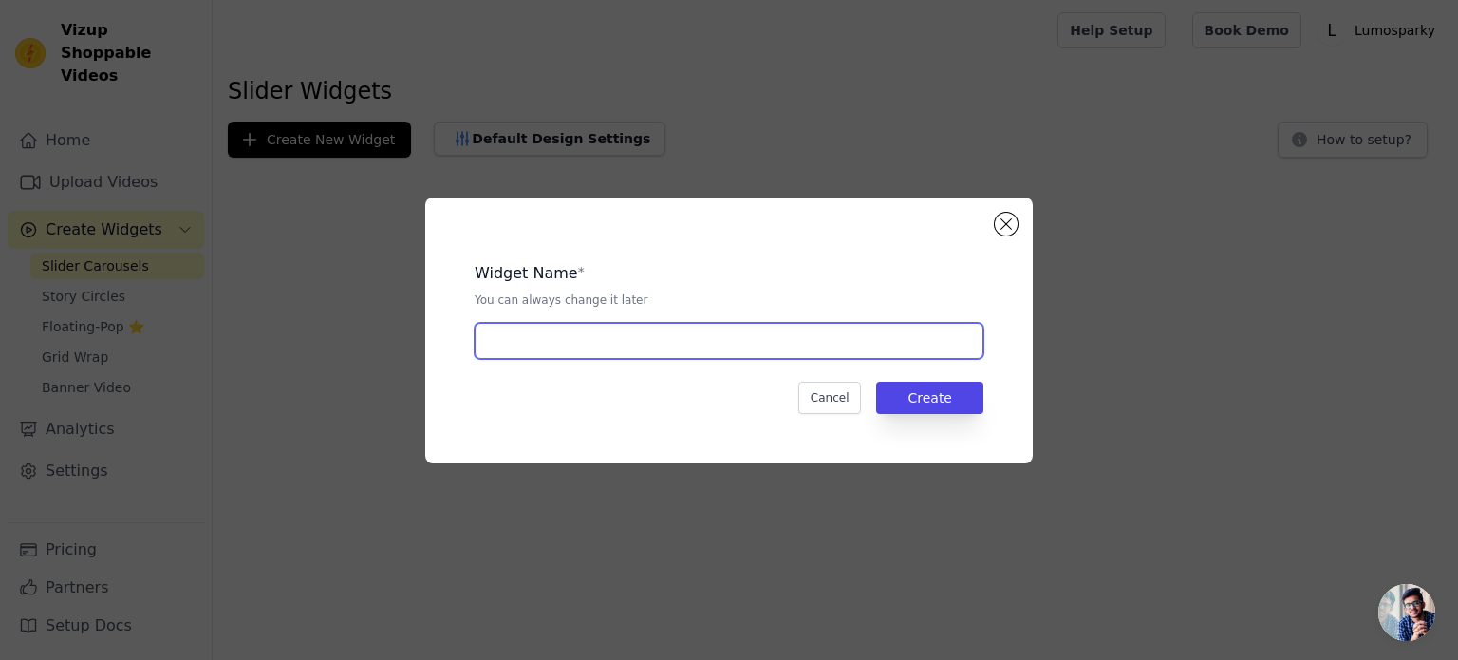
click at [666, 343] on input "text" at bounding box center [729, 341] width 509 height 36
type input "video"
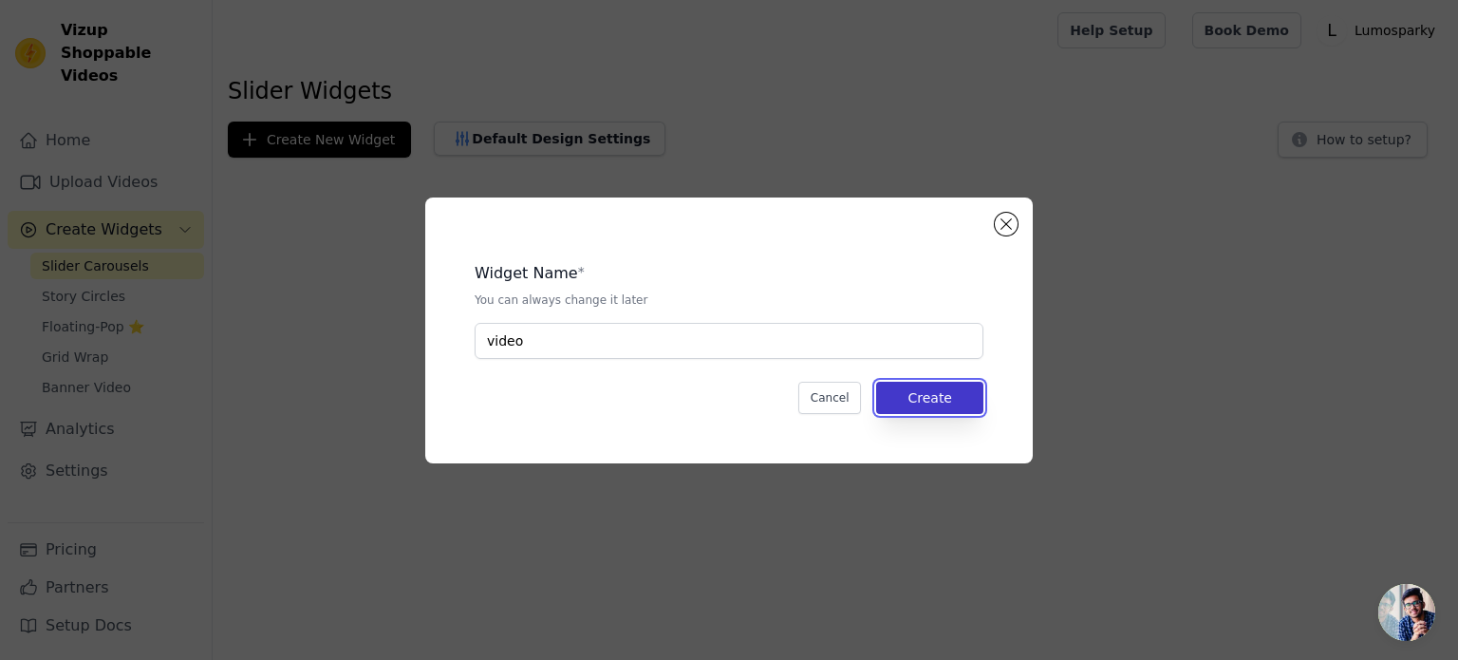
click at [934, 406] on button "Create" at bounding box center [929, 398] width 107 height 32
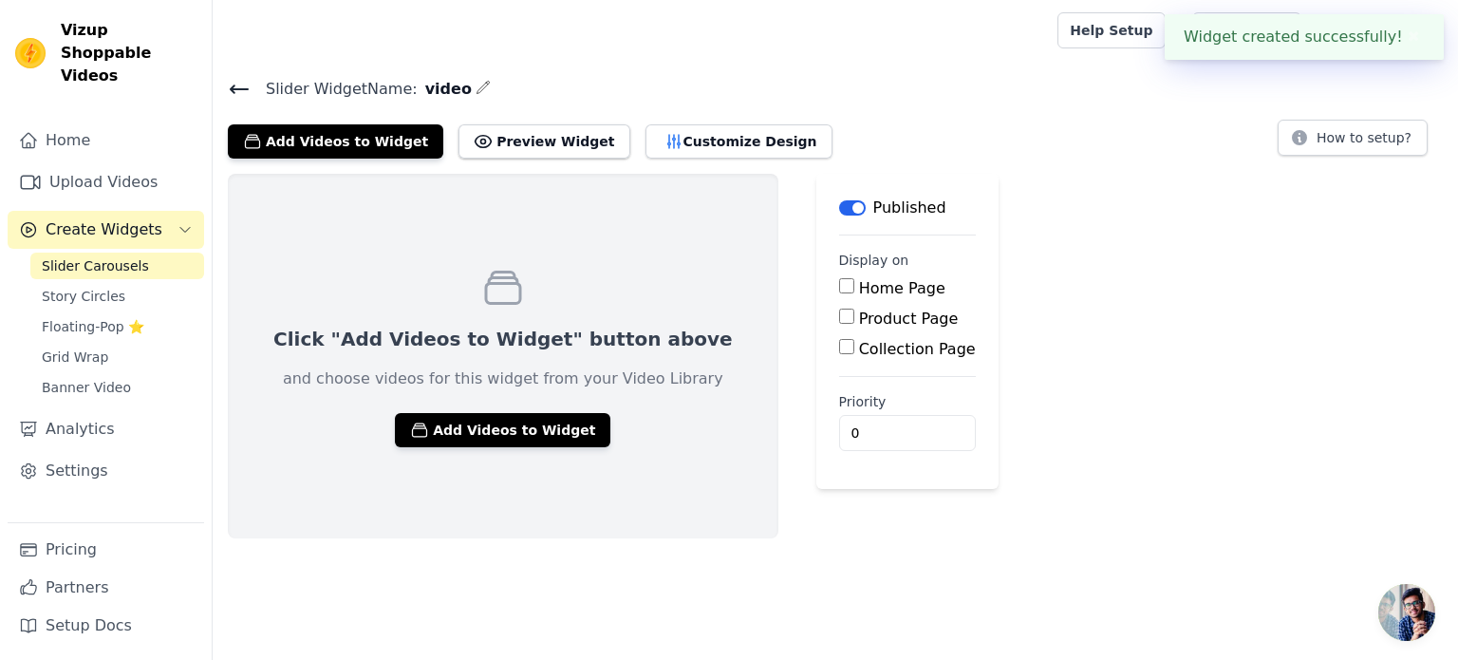
click at [839, 288] on input "Home Page" at bounding box center [846, 285] width 15 height 15
checkbox input "true"
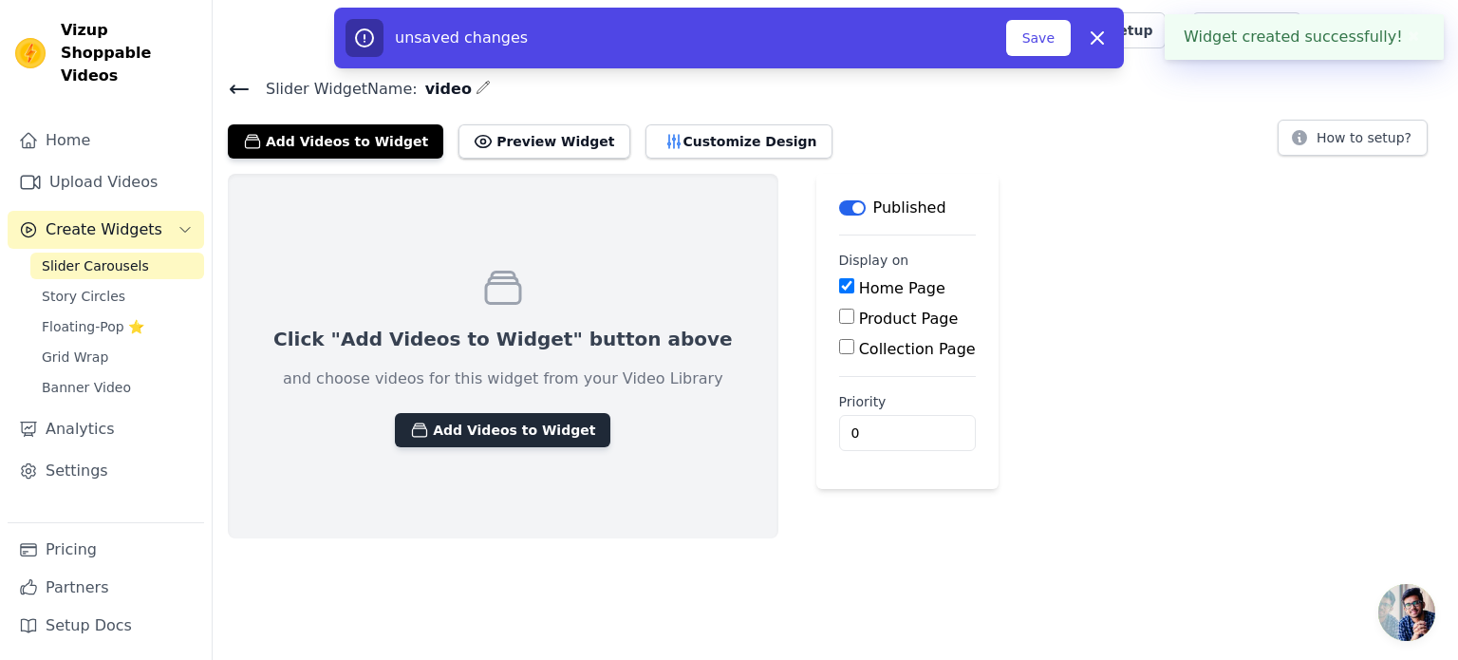
click at [470, 434] on button "Add Videos to Widget" at bounding box center [502, 430] width 215 height 34
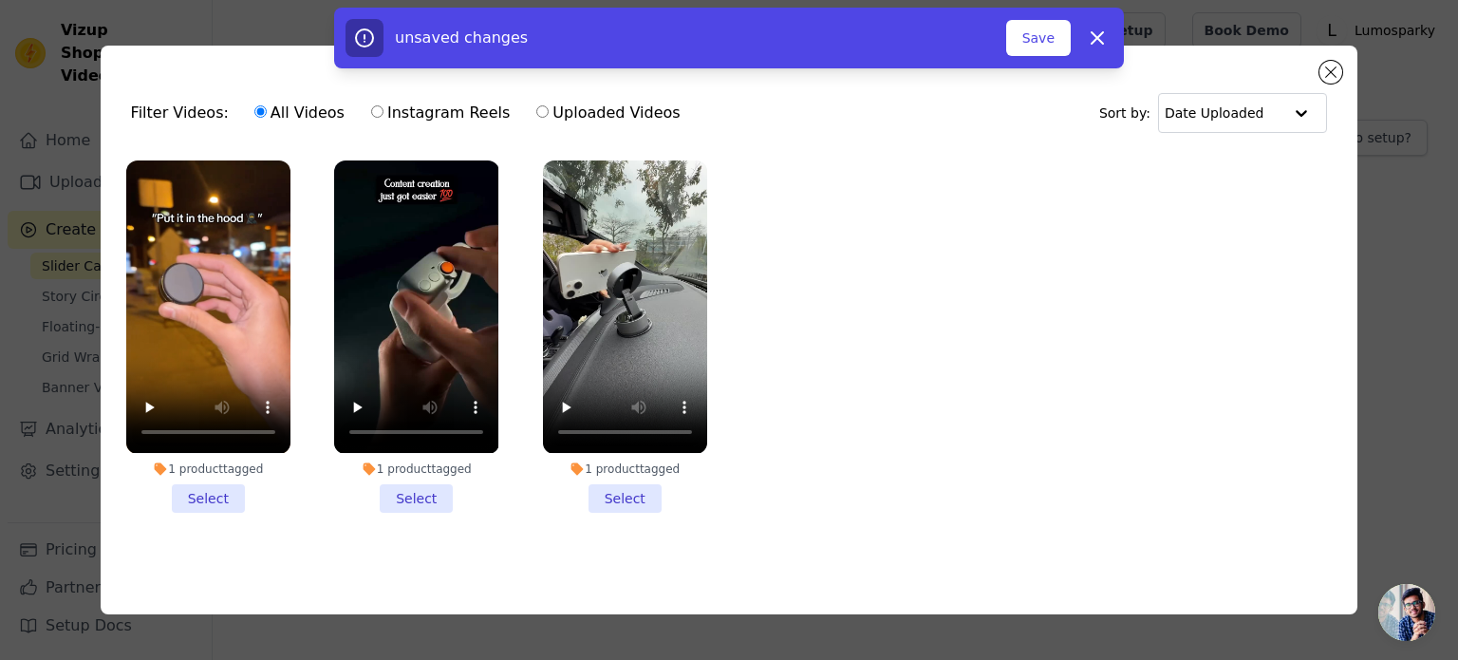
click at [640, 493] on li "1 product tagged Select" at bounding box center [625, 335] width 164 height 351
click at [0, 0] on input "1 product tagged Select" at bounding box center [0, 0] width 0 height 0
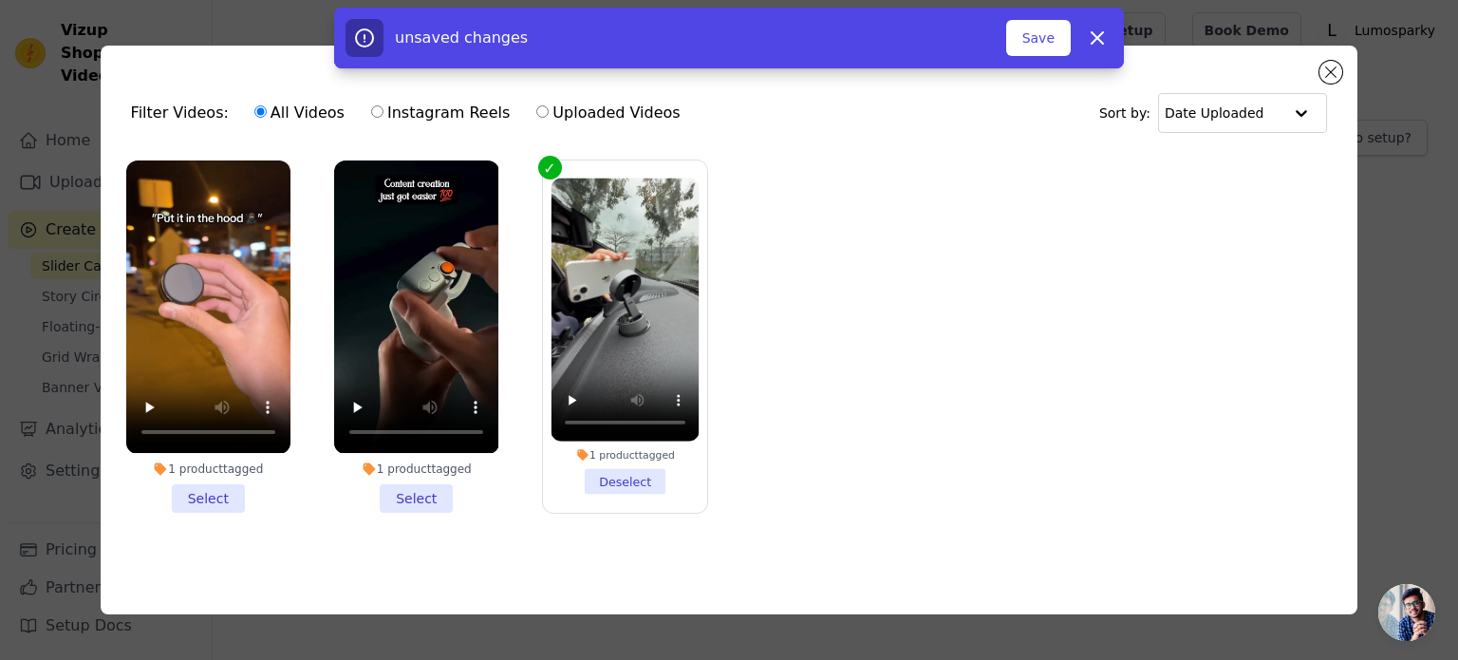
click at [414, 493] on li "1 product tagged Select" at bounding box center [416, 335] width 164 height 351
click at [0, 0] on input "1 product tagged Select" at bounding box center [0, 0] width 0 height 0
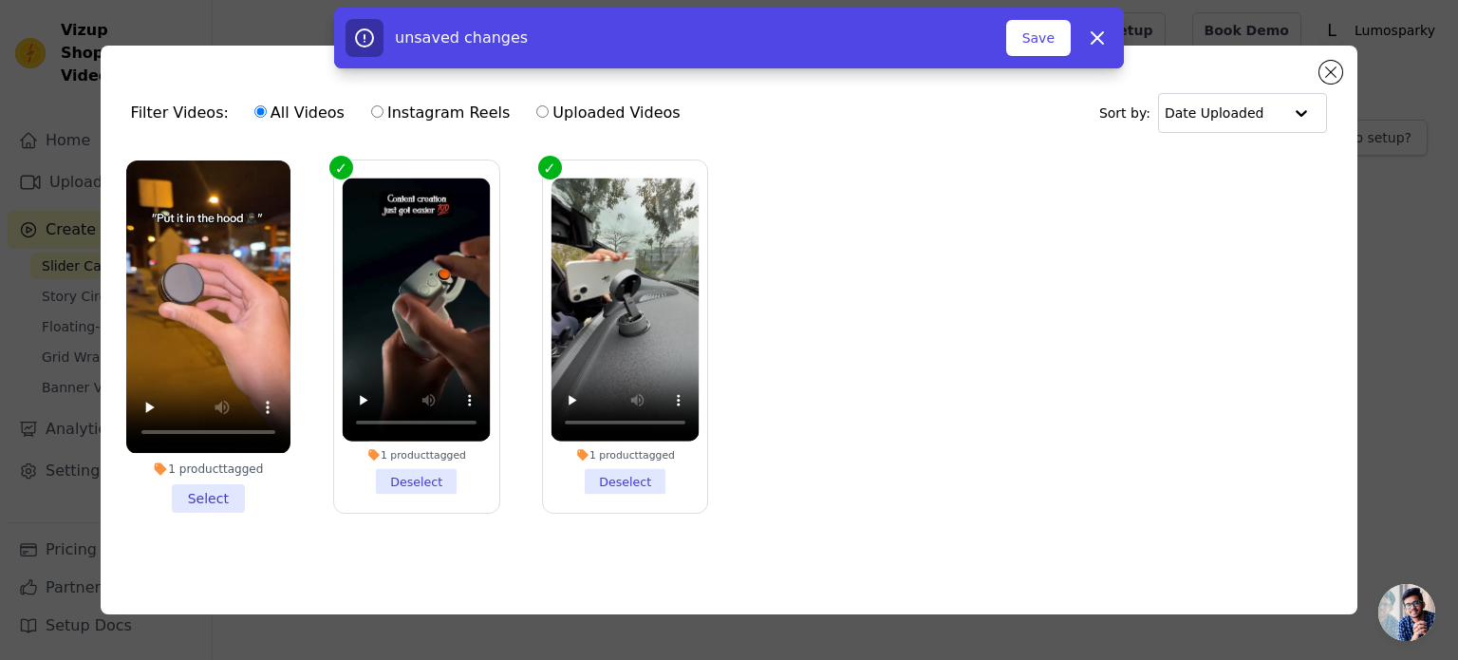
click at [234, 496] on li "1 product tagged Select" at bounding box center [208, 335] width 164 height 351
click at [0, 0] on input "1 product tagged Select" at bounding box center [0, 0] width 0 height 0
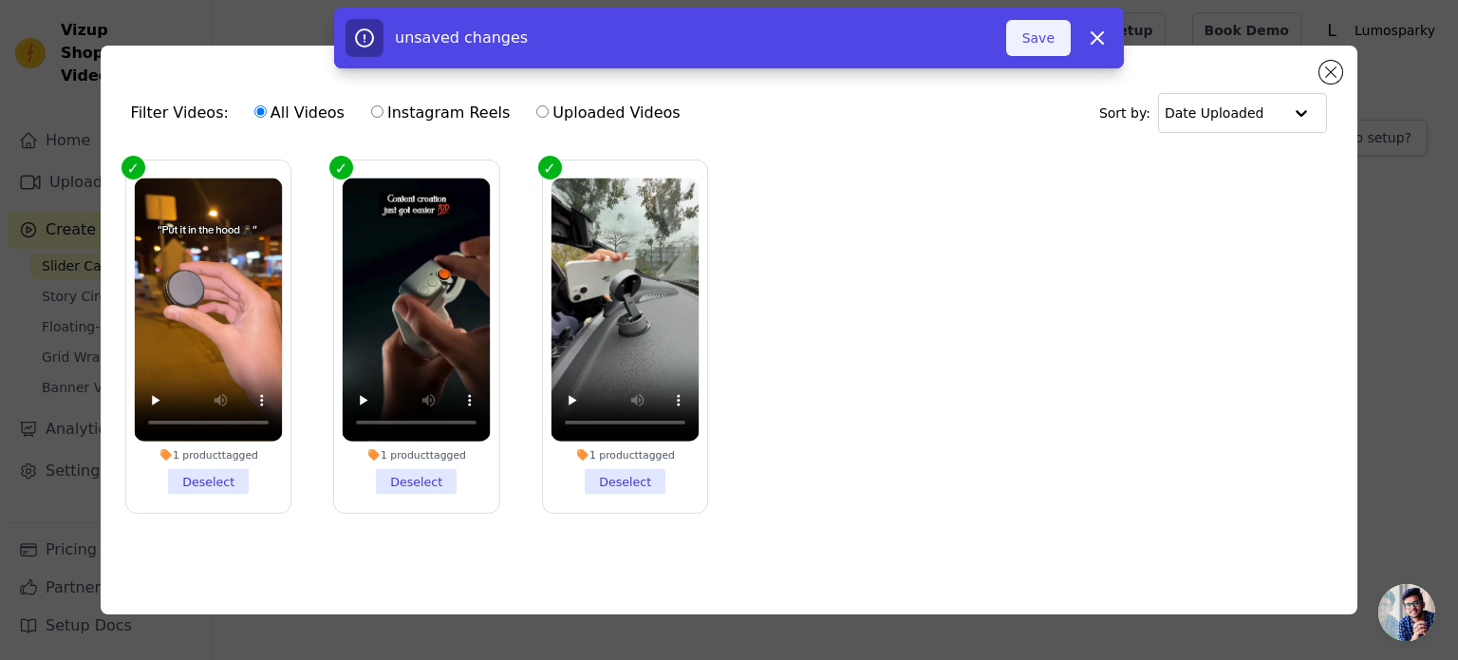
click at [1029, 27] on button "Save" at bounding box center [1038, 38] width 65 height 36
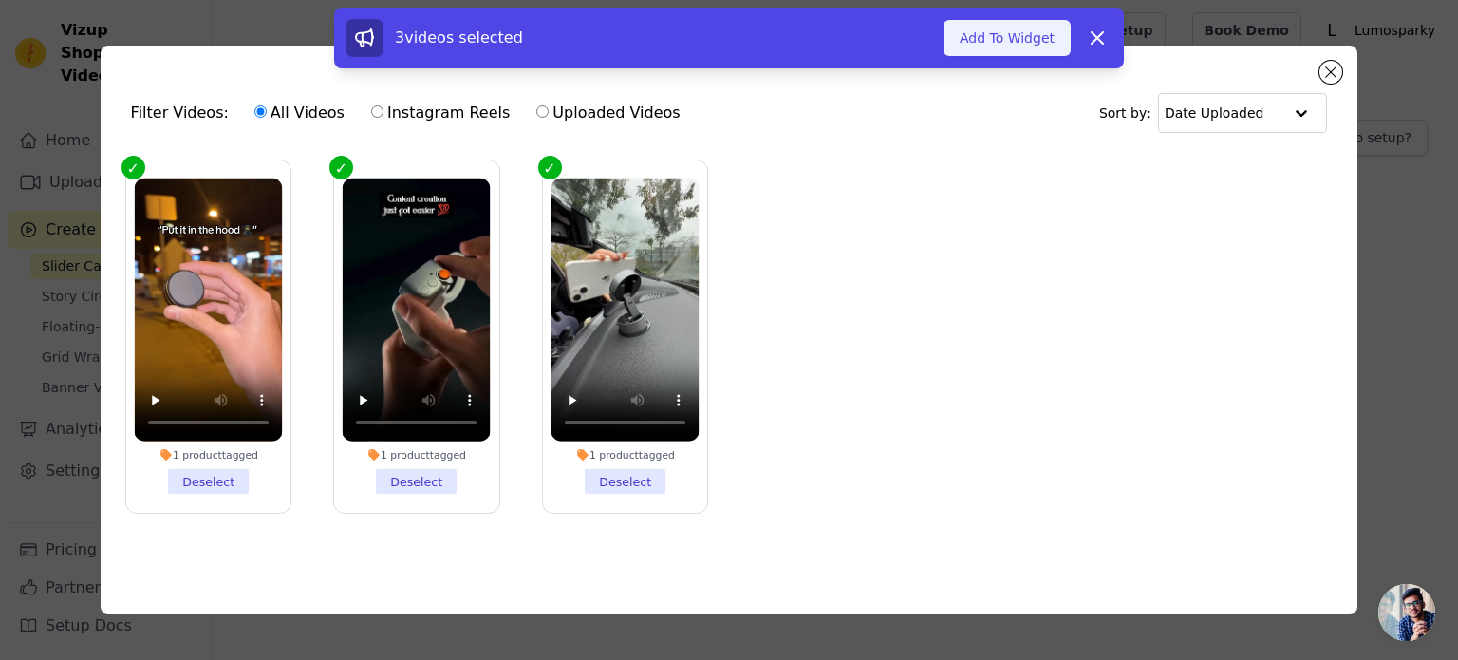
click at [1029, 36] on button "Add To Widget" at bounding box center [1007, 38] width 127 height 36
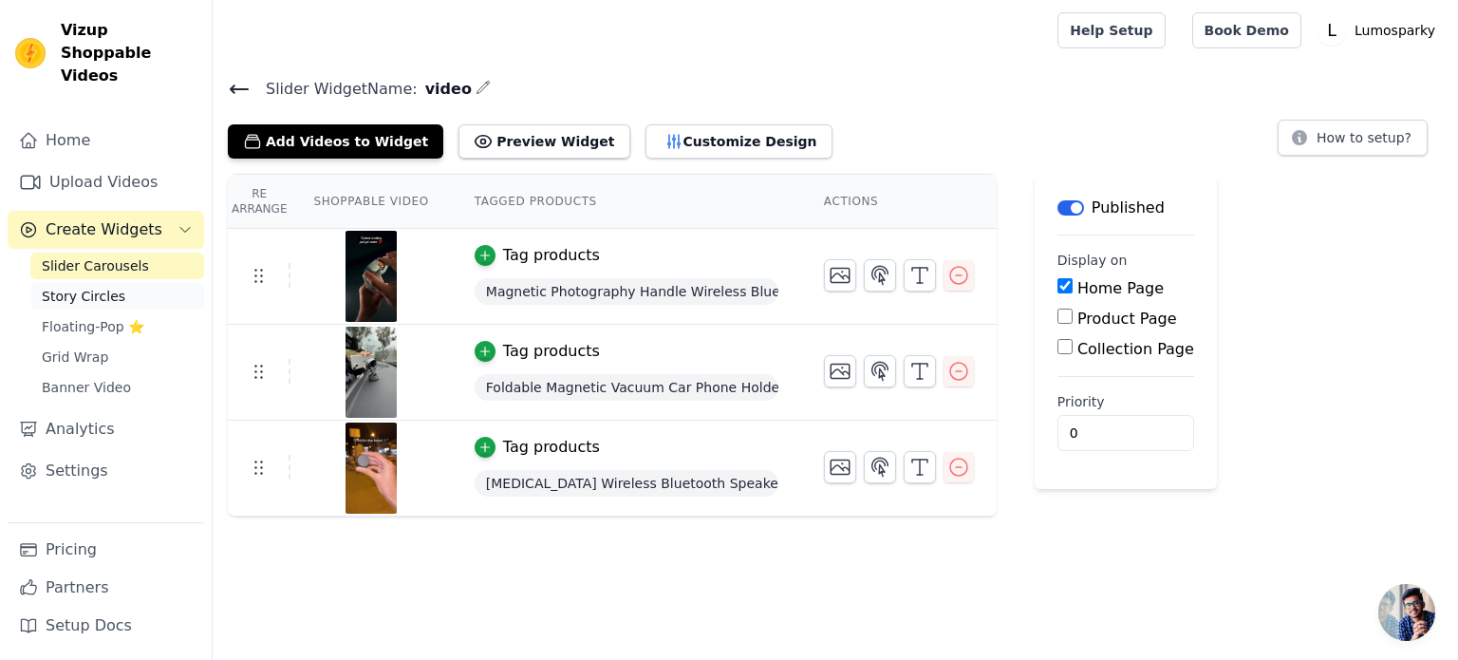
click at [77, 287] on span "Story Circles" at bounding box center [84, 296] width 84 height 19
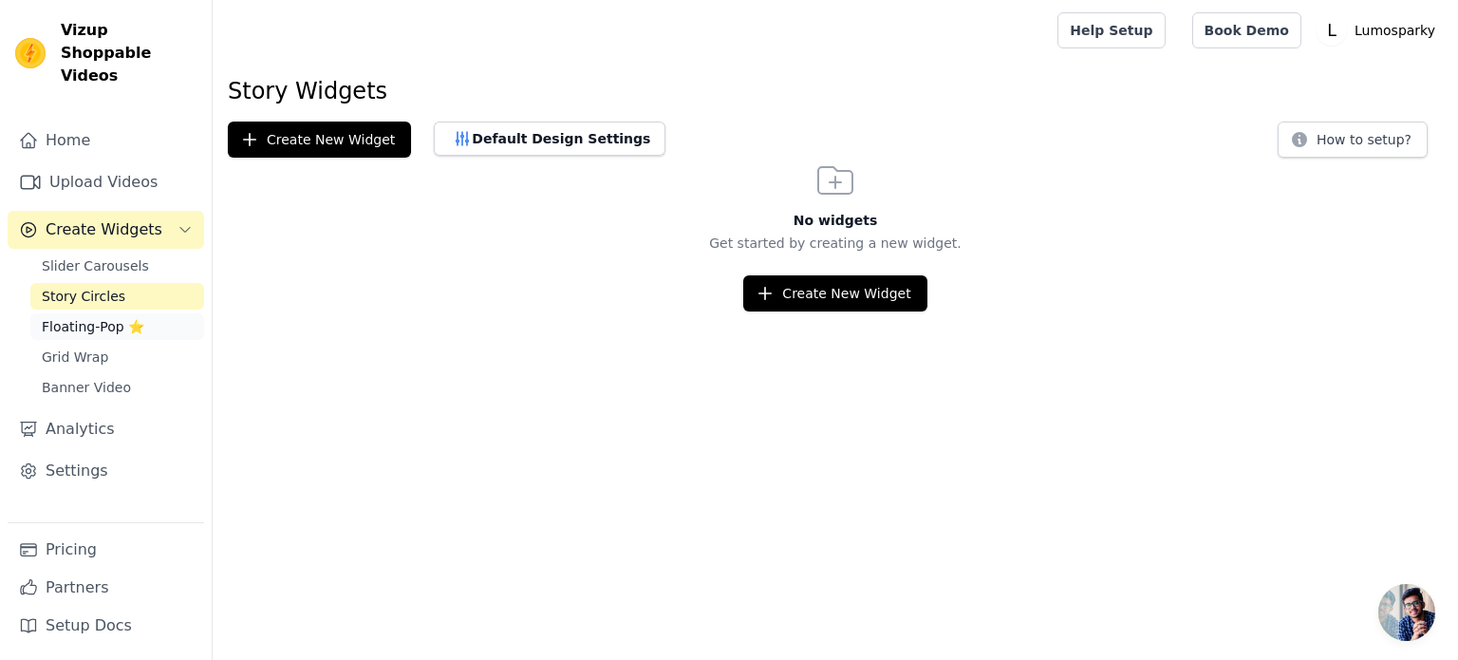
click at [84, 317] on span "Floating-Pop ⭐" at bounding box center [93, 326] width 103 height 19
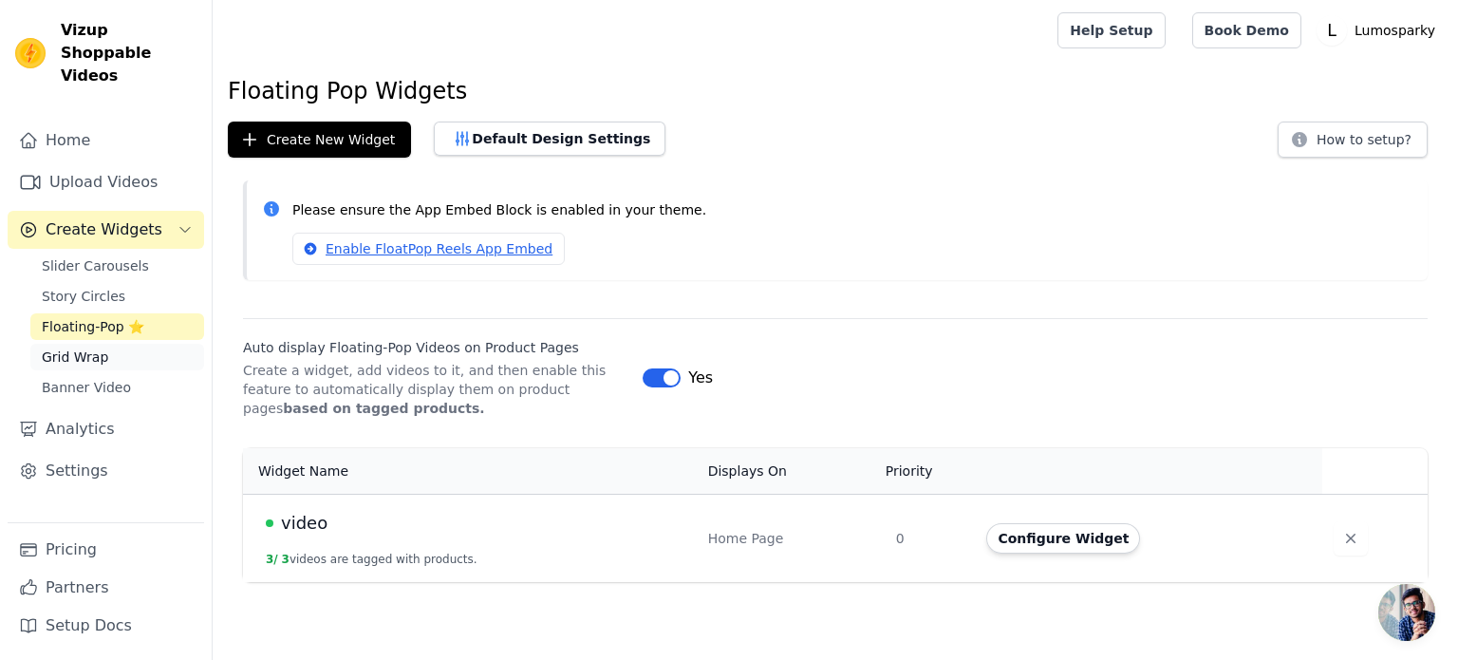
click at [102, 347] on span "Grid Wrap" at bounding box center [75, 356] width 66 height 19
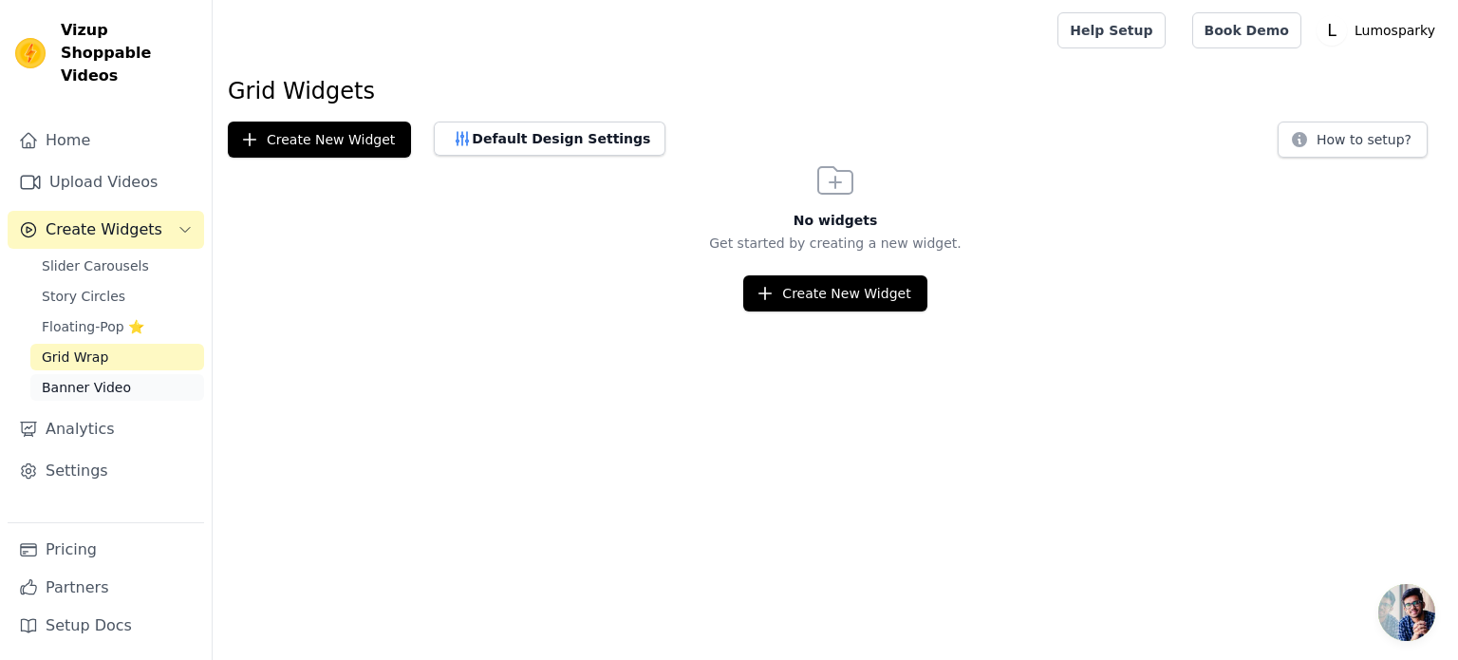
click at [103, 378] on span "Banner Video" at bounding box center [86, 387] width 89 height 19
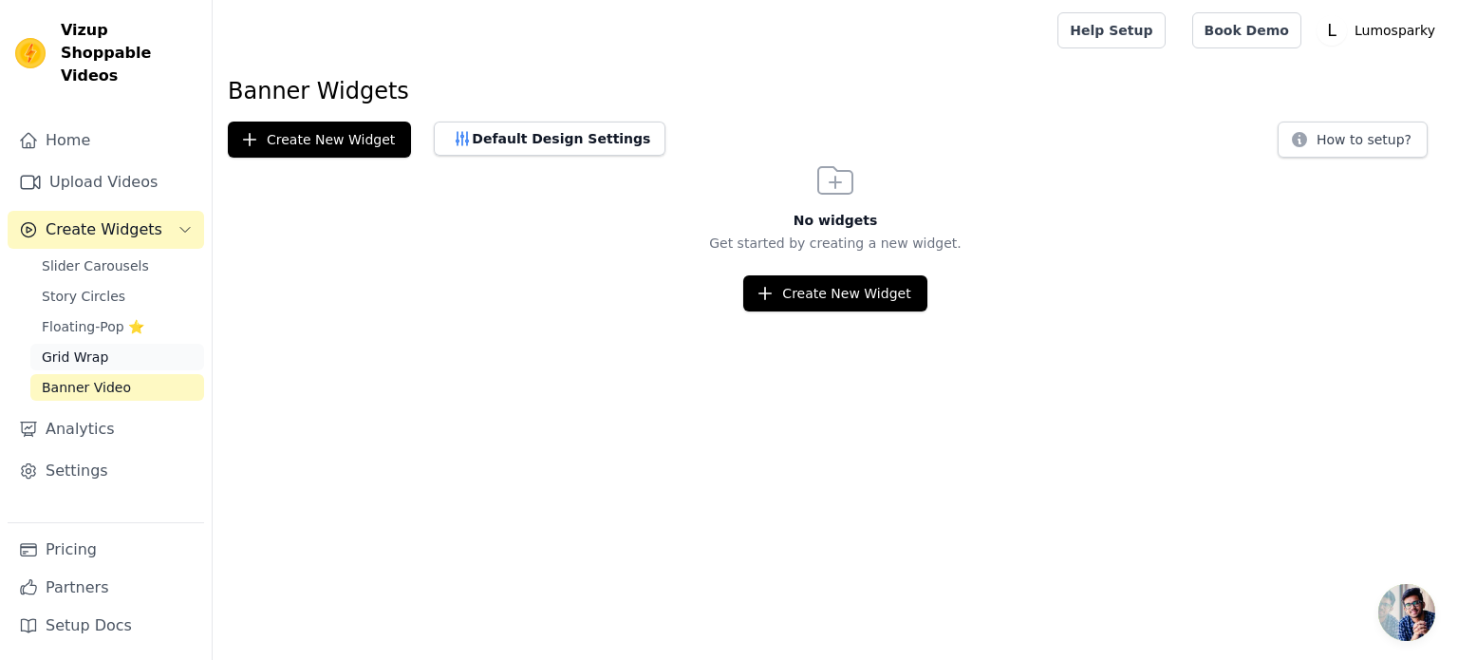
click at [108, 344] on link "Grid Wrap" at bounding box center [117, 357] width 174 height 27
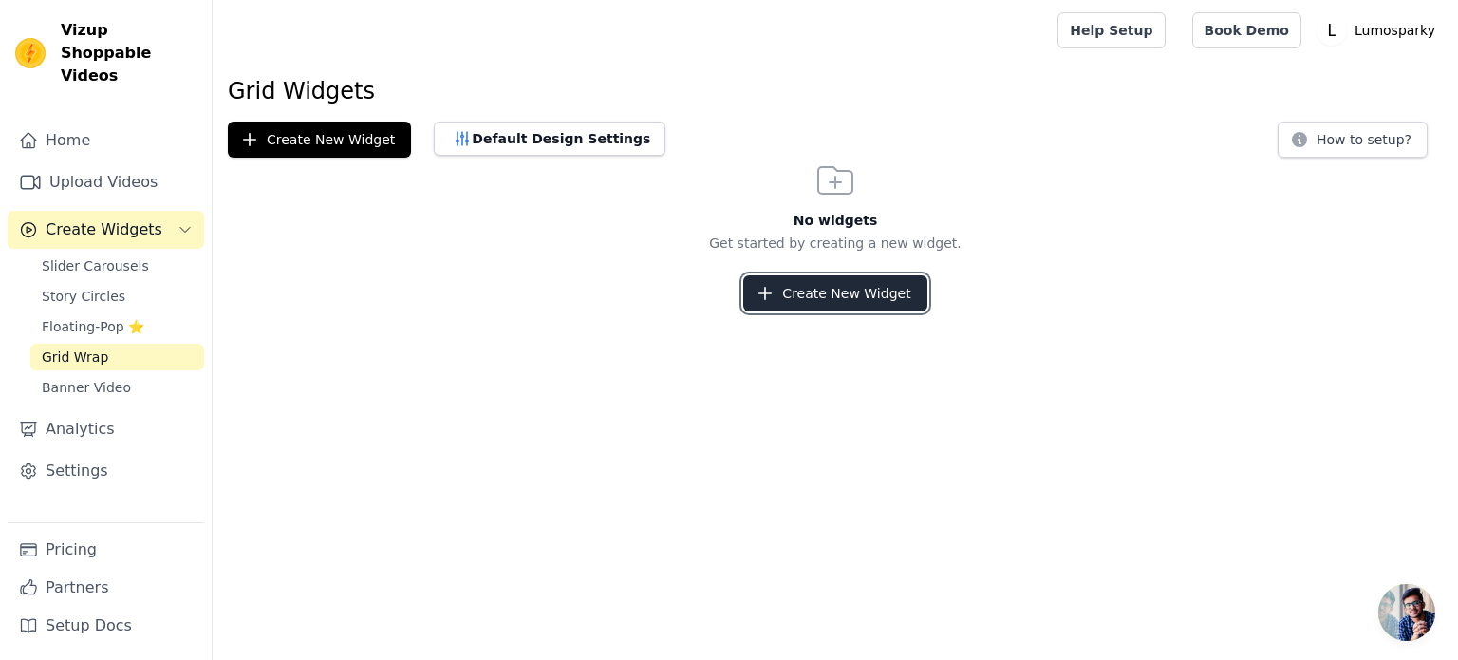
click at [851, 299] on button "Create New Widget" at bounding box center [834, 293] width 183 height 36
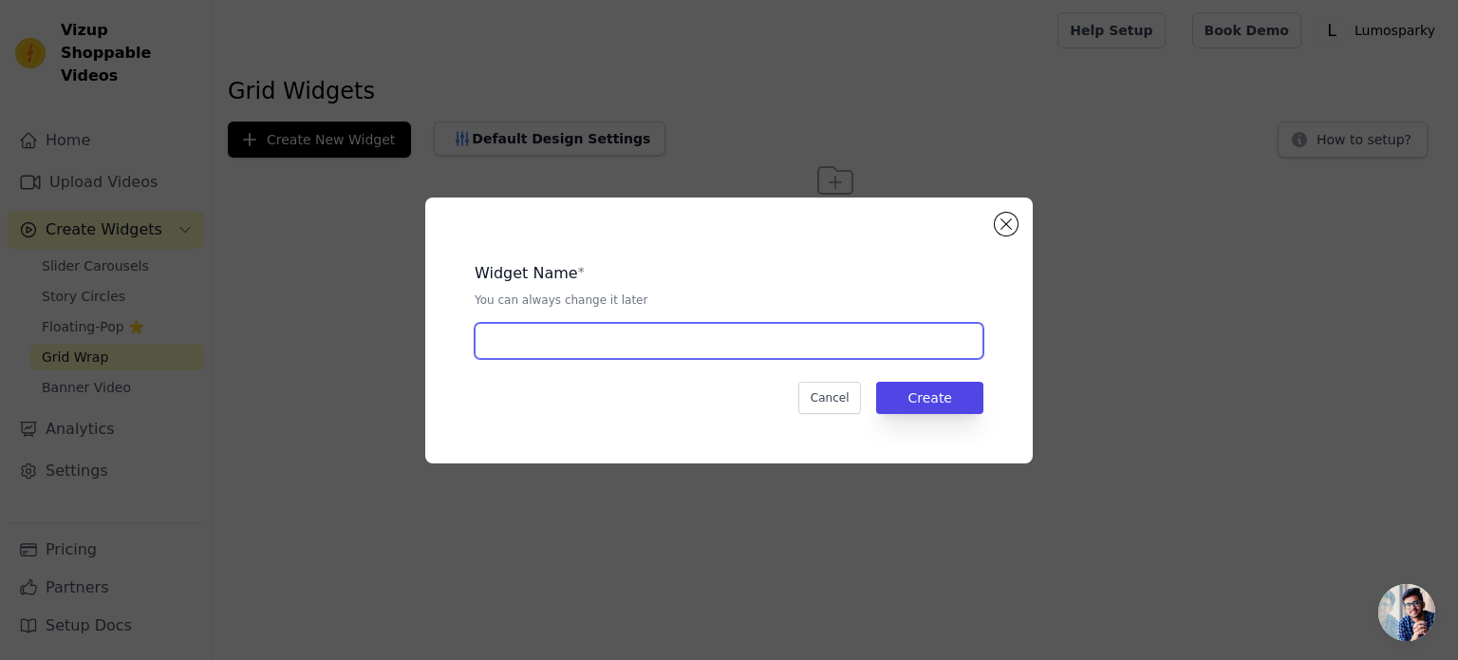
click at [687, 337] on input "text" at bounding box center [729, 341] width 509 height 36
type input "video"
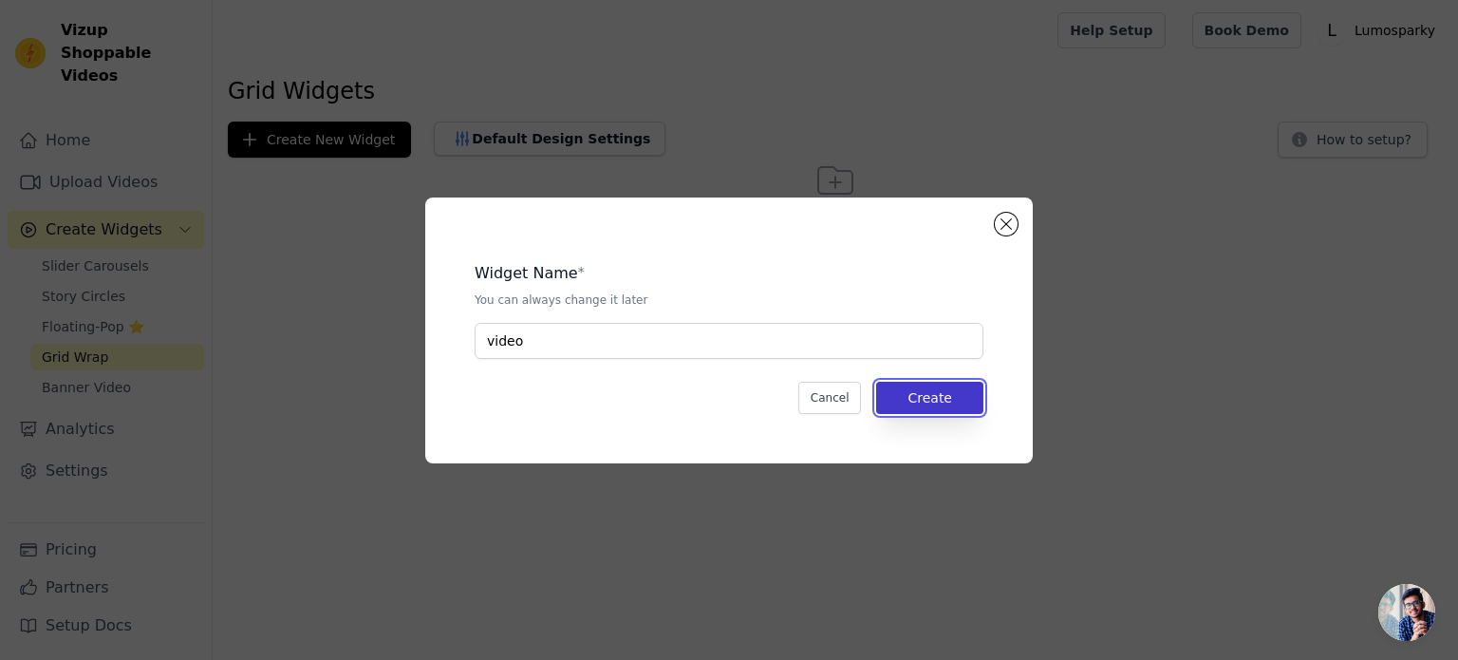
click at [945, 395] on button "Create" at bounding box center [929, 398] width 107 height 32
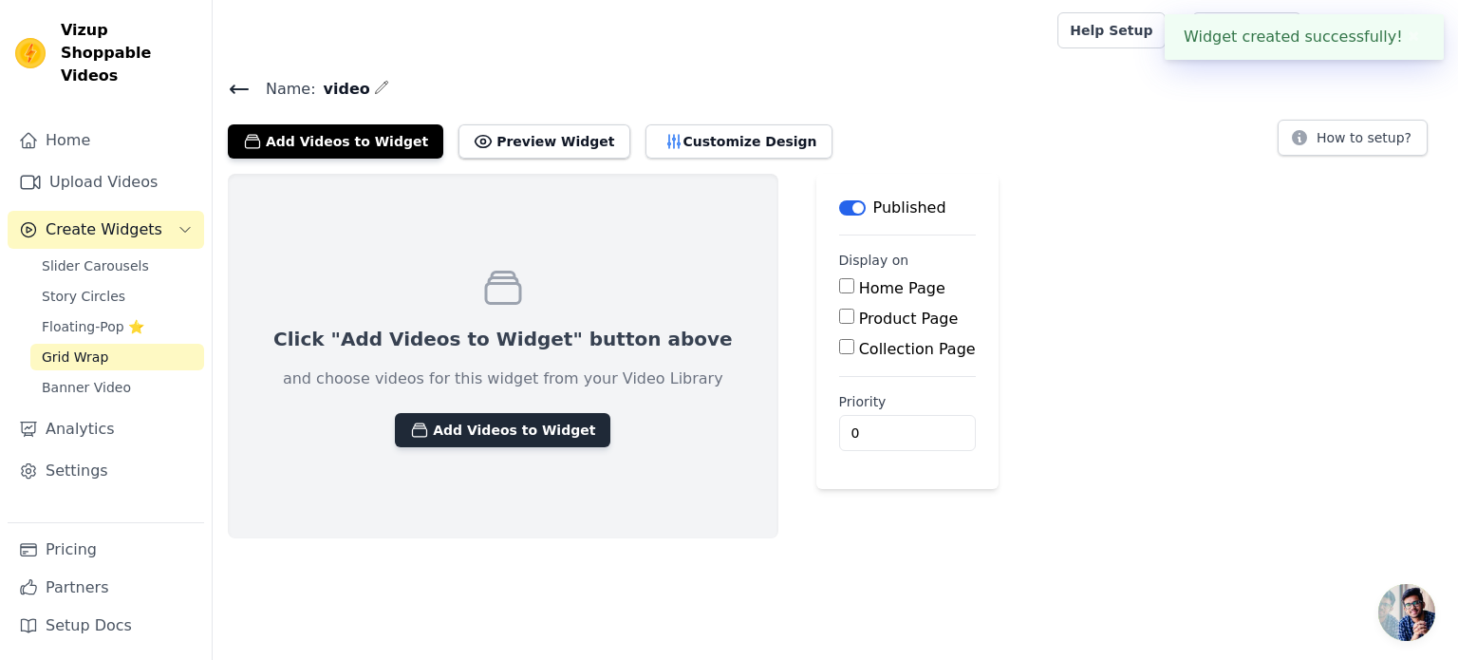
click at [496, 436] on button "Add Videos to Widget" at bounding box center [502, 430] width 215 height 34
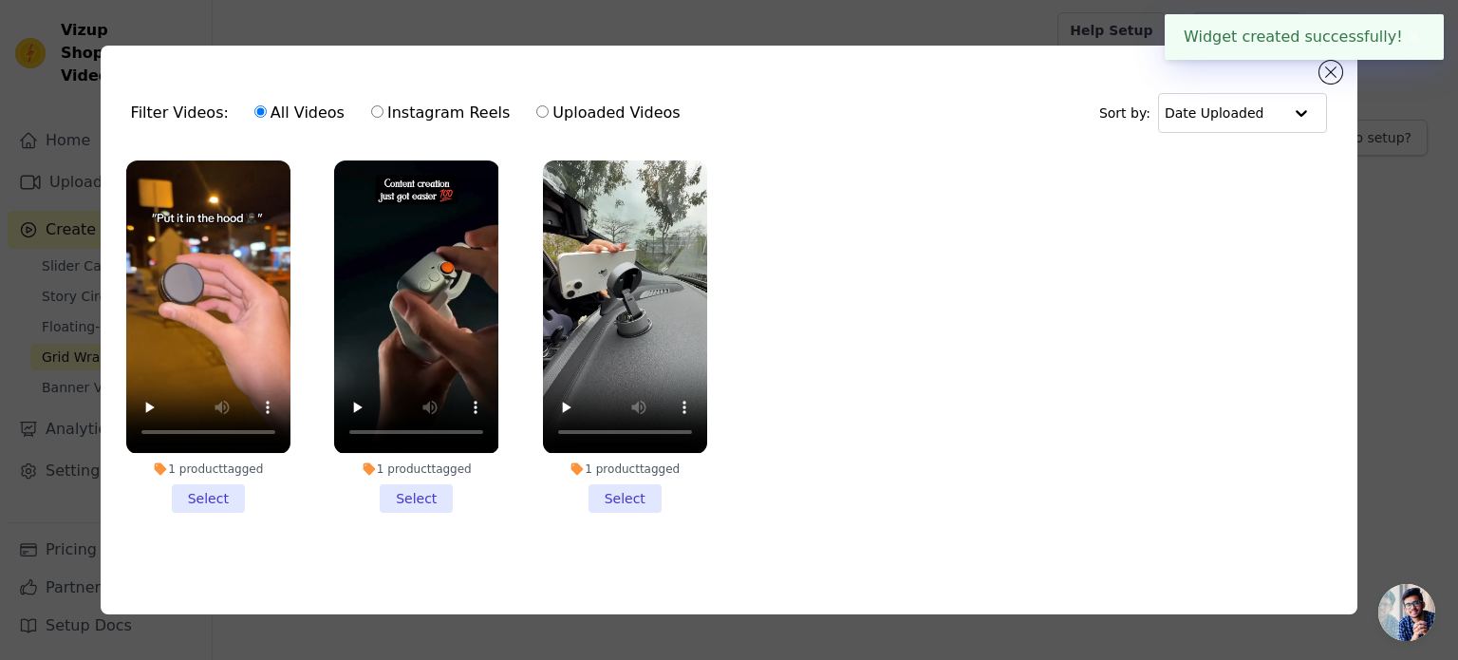
click at [417, 497] on li "1 product tagged Select" at bounding box center [416, 335] width 164 height 351
click at [0, 0] on input "1 product tagged Select" at bounding box center [0, 0] width 0 height 0
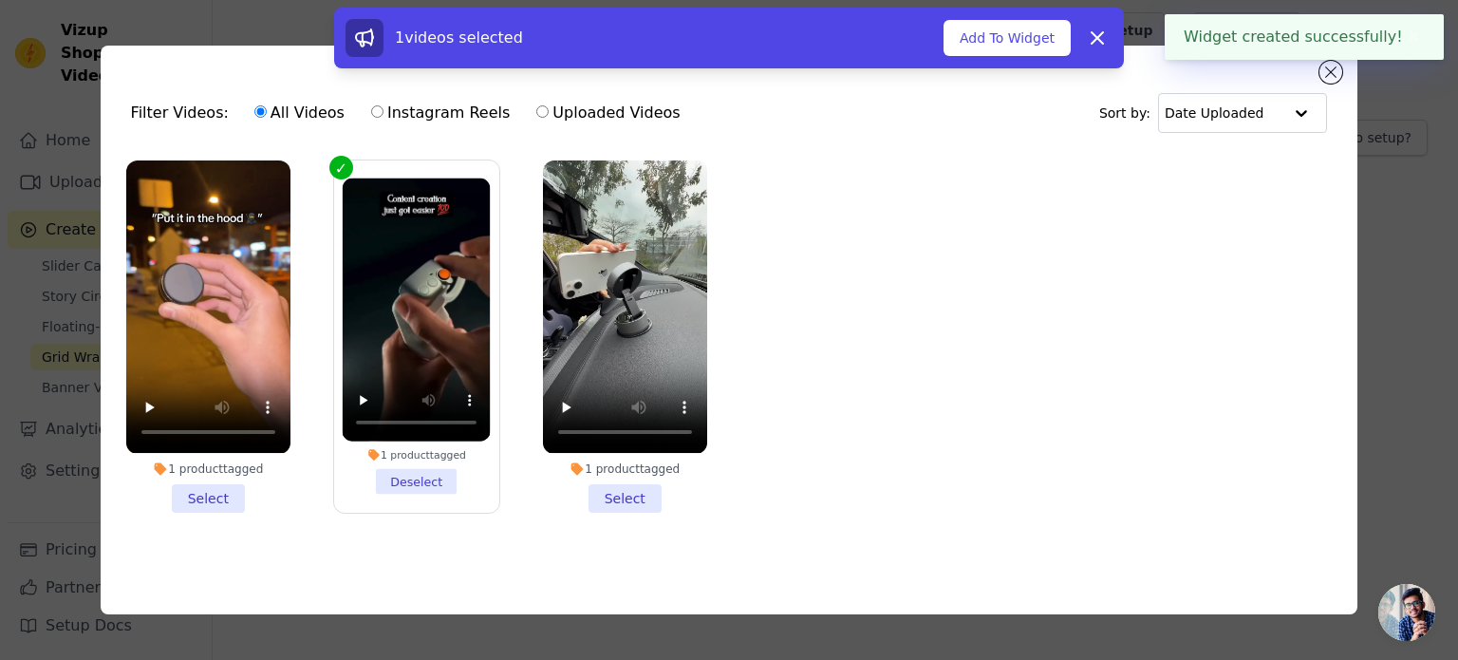
click at [617, 496] on li "1 product tagged Select" at bounding box center [625, 335] width 164 height 351
click at [0, 0] on input "1 product tagged Select" at bounding box center [0, 0] width 0 height 0
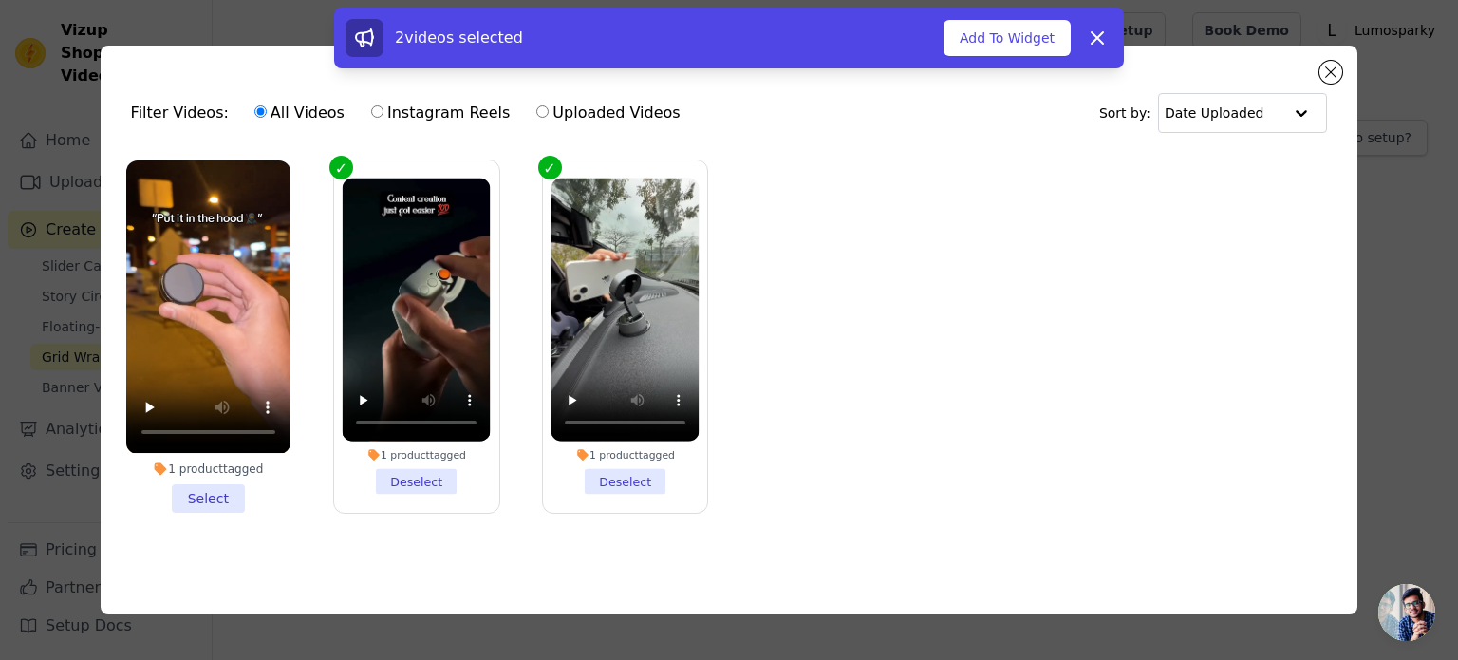
click at [218, 489] on li "1 product tagged Select" at bounding box center [208, 335] width 164 height 351
click at [0, 0] on input "1 product tagged Select" at bounding box center [0, 0] width 0 height 0
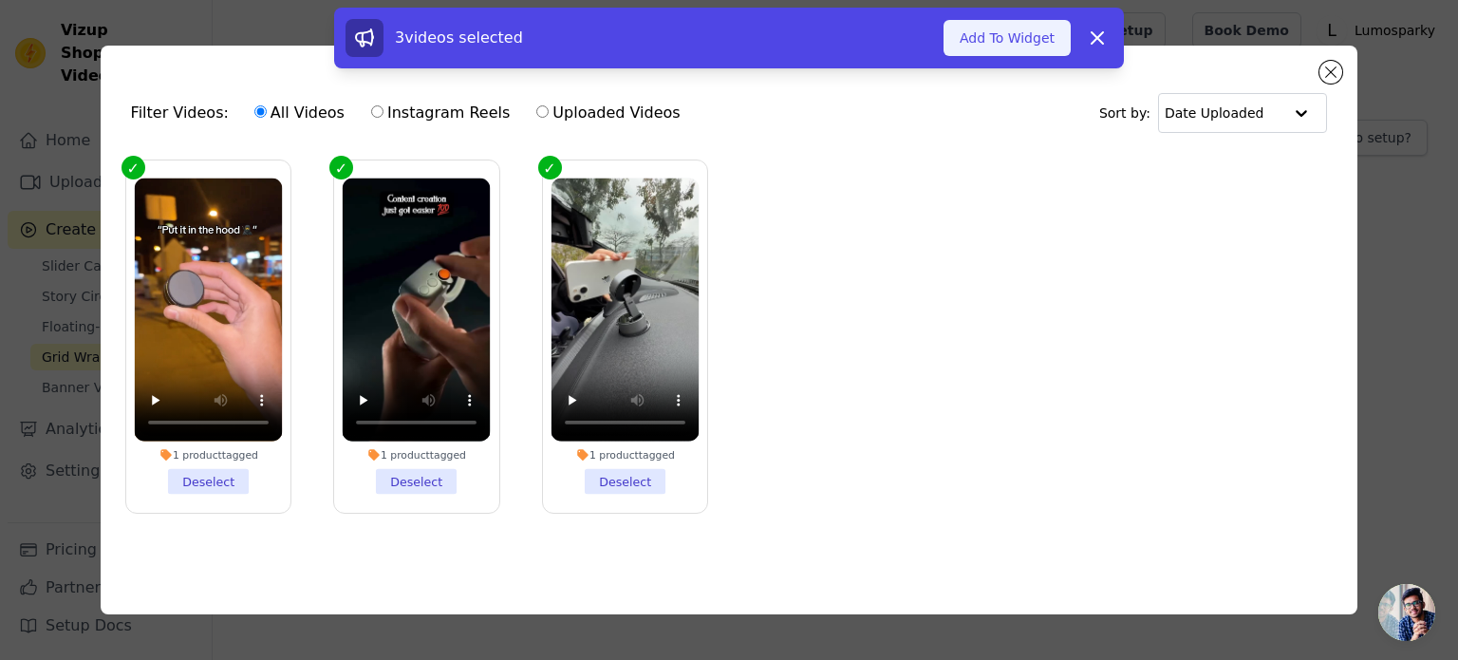
click at [1042, 38] on button "Add To Widget" at bounding box center [1007, 38] width 127 height 36
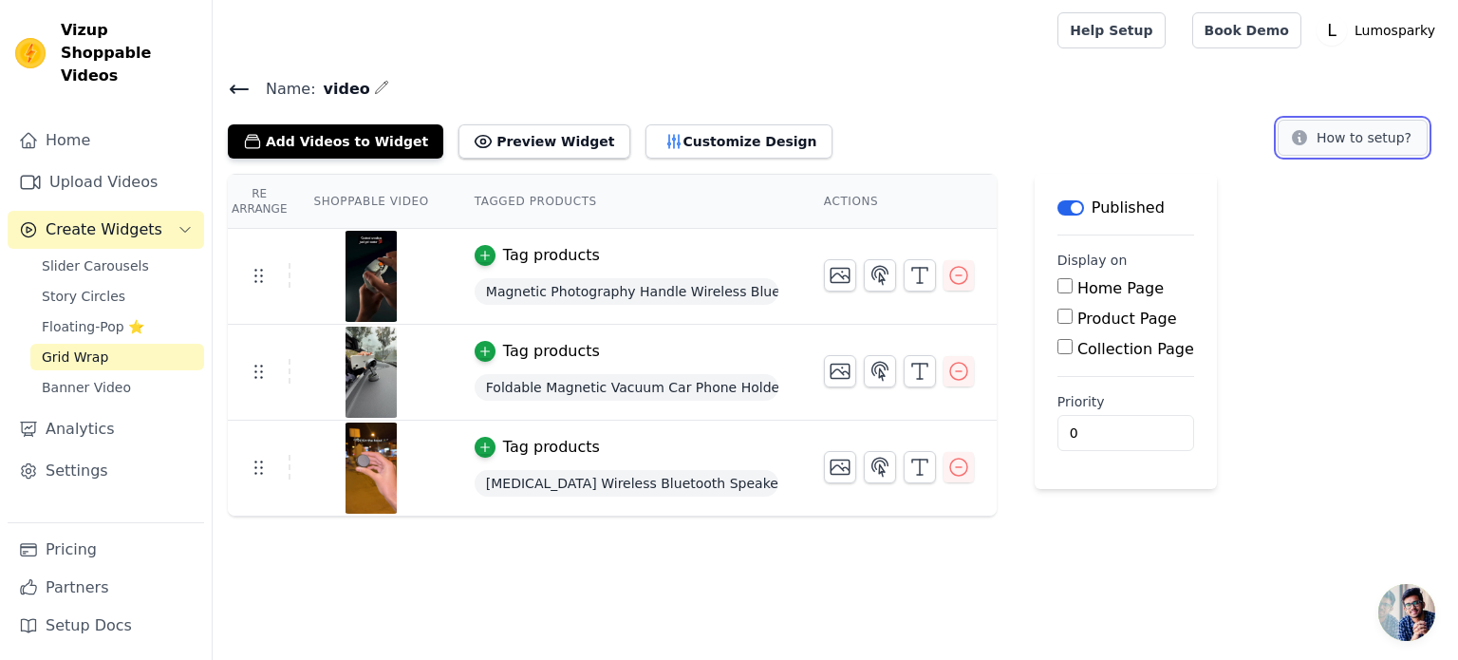
click at [1351, 132] on button "How to setup?" at bounding box center [1353, 138] width 150 height 36
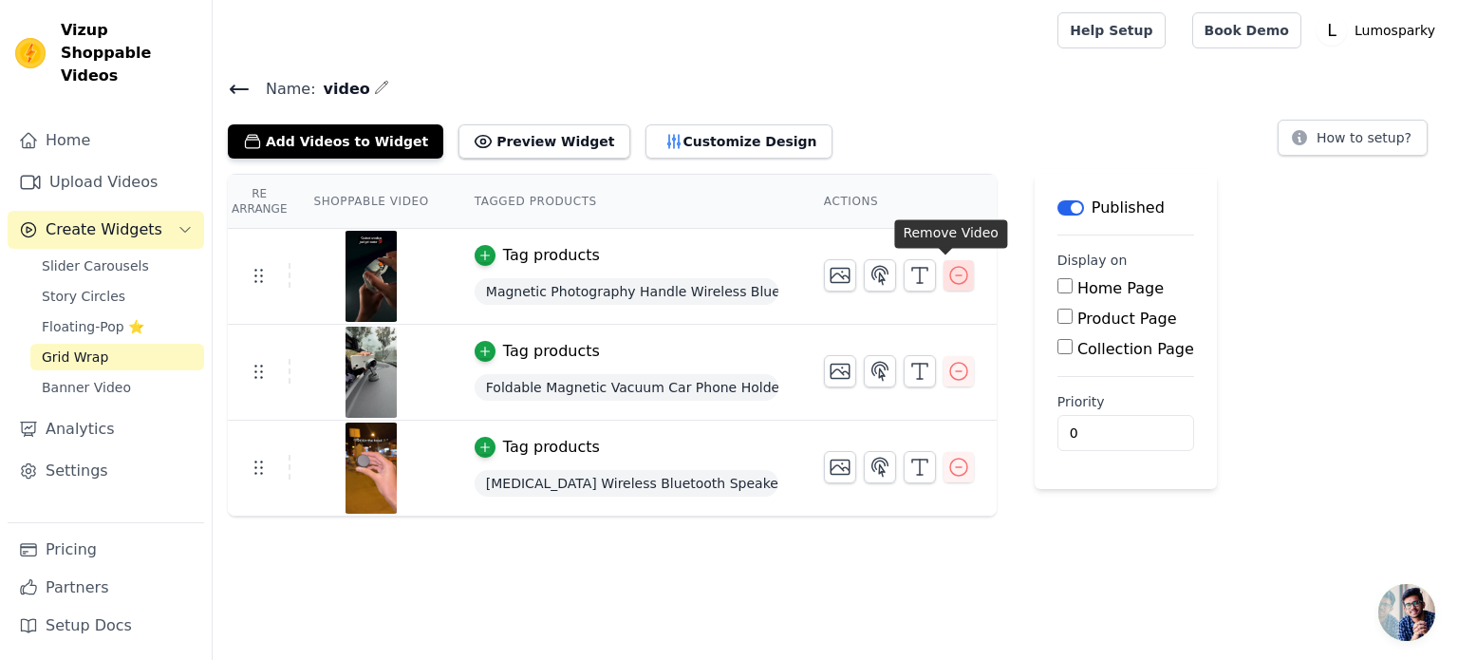
click at [947, 270] on icon "button" at bounding box center [958, 275] width 23 height 23
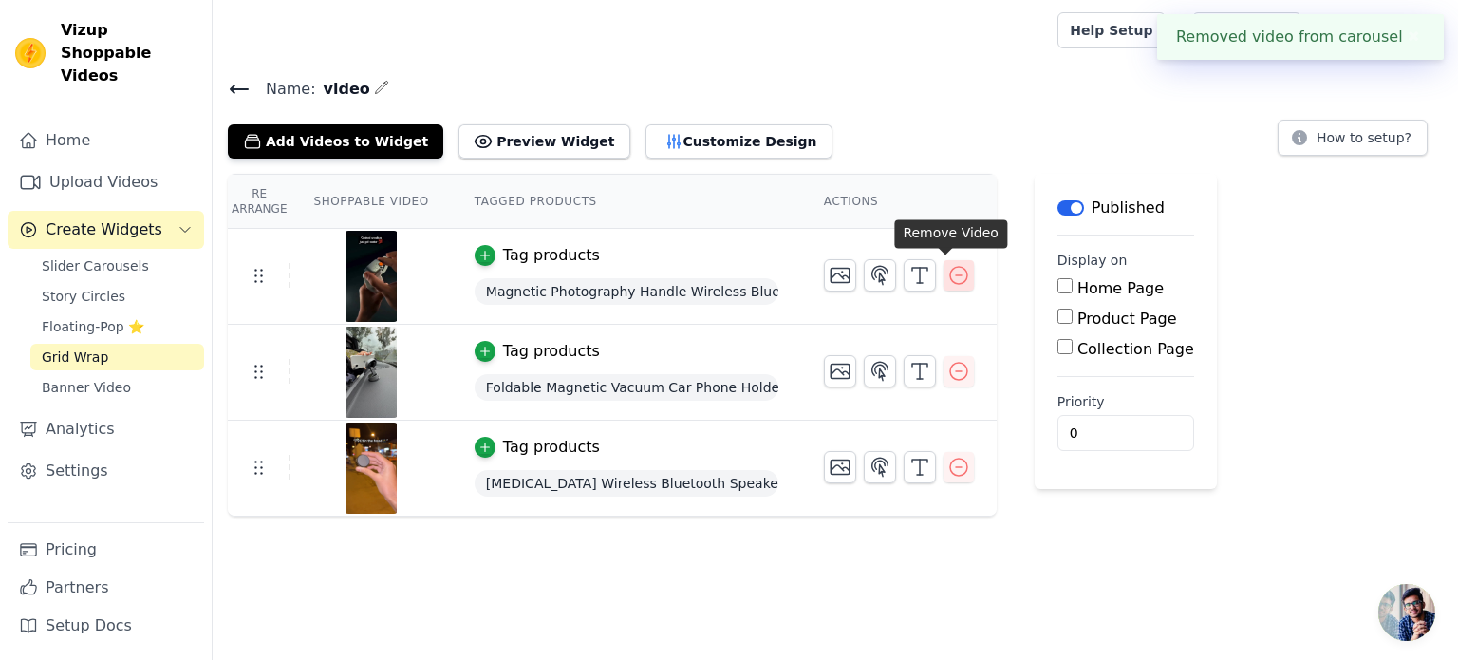
click at [947, 275] on icon "button" at bounding box center [958, 275] width 23 height 23
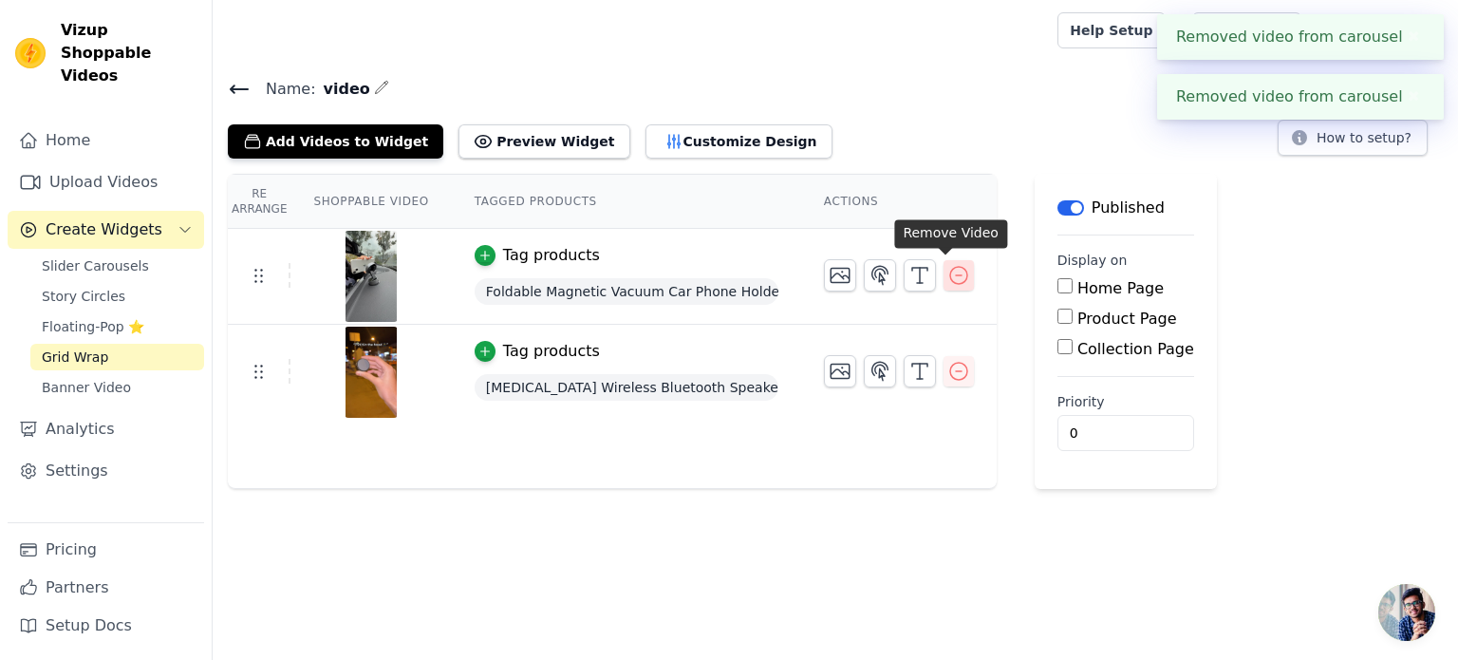
click at [945, 279] on div "Re Arrange Shoppable Video Tagged Products Actions Tag products Foldable Magnet…" at bounding box center [835, 331] width 1245 height 315
click at [947, 283] on icon "button" at bounding box center [958, 275] width 23 height 23
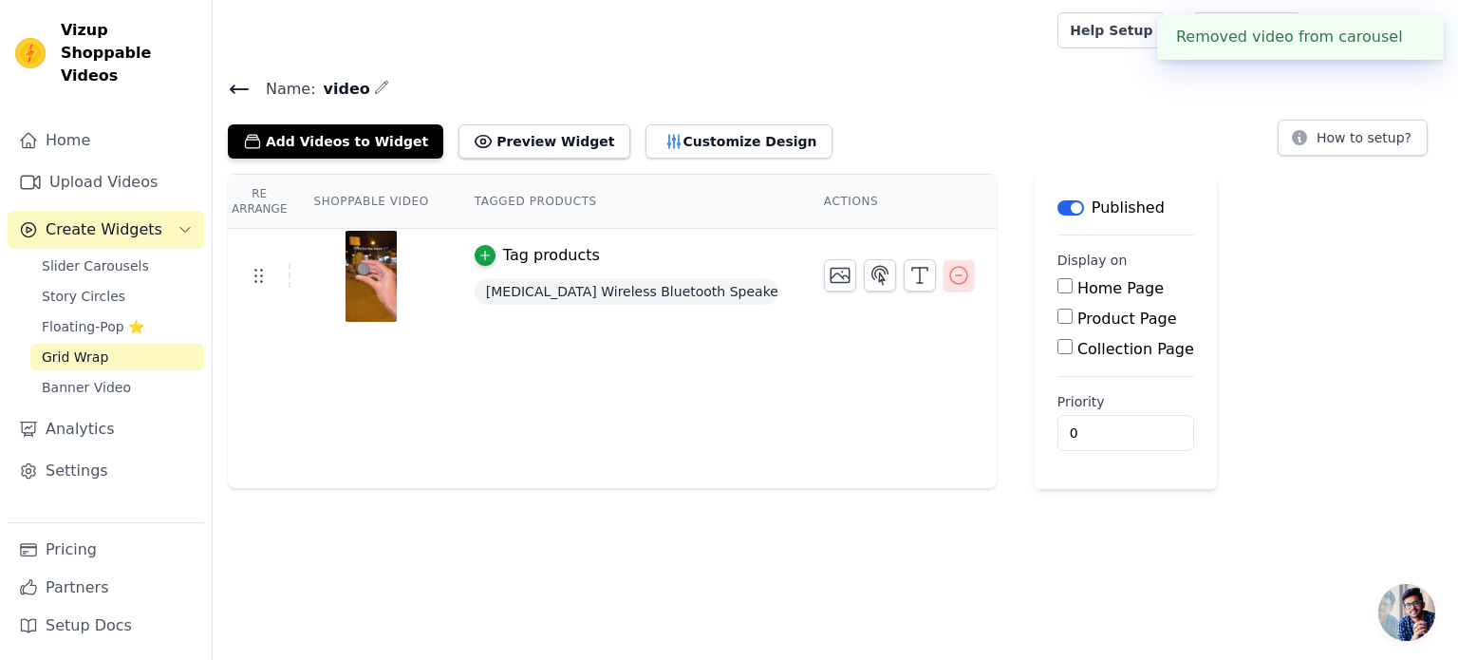
click at [949, 271] on icon "button" at bounding box center [958, 275] width 23 height 23
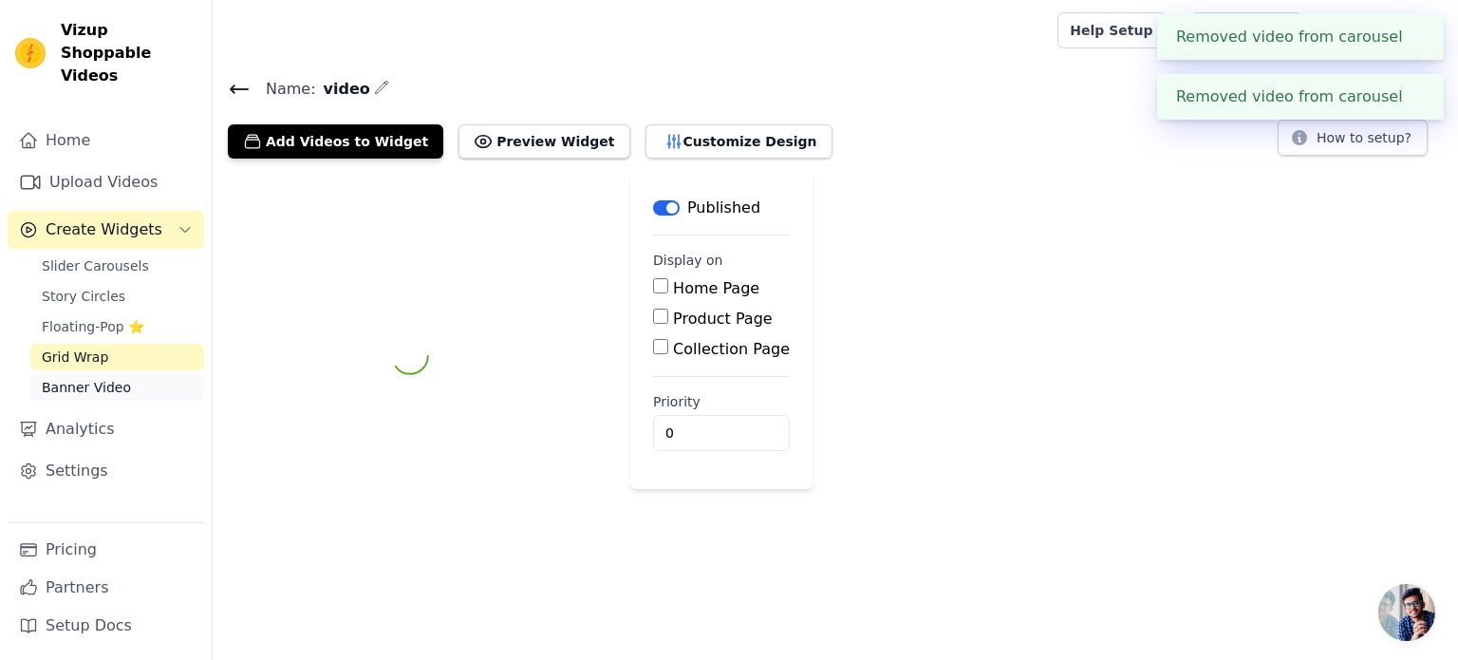
click at [120, 378] on span "Banner Video" at bounding box center [86, 387] width 89 height 19
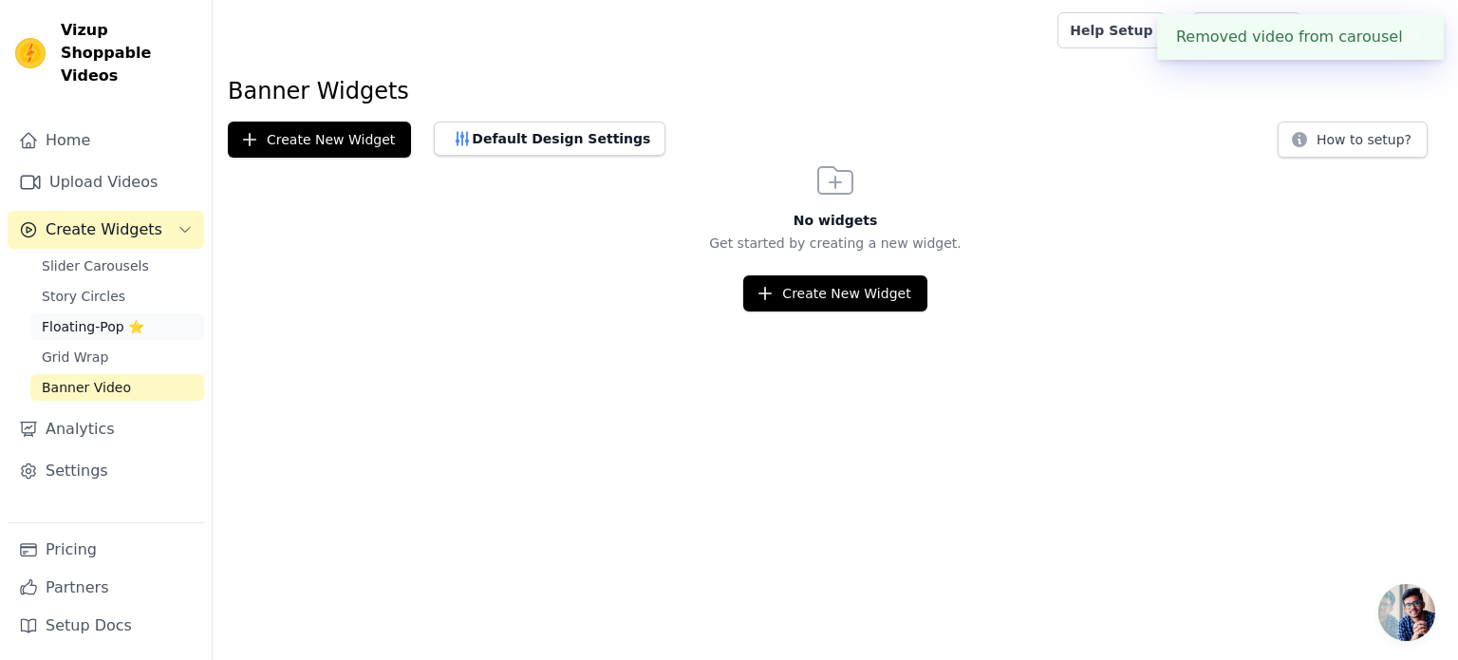
click at [115, 317] on span "Floating-Pop ⭐" at bounding box center [93, 326] width 103 height 19
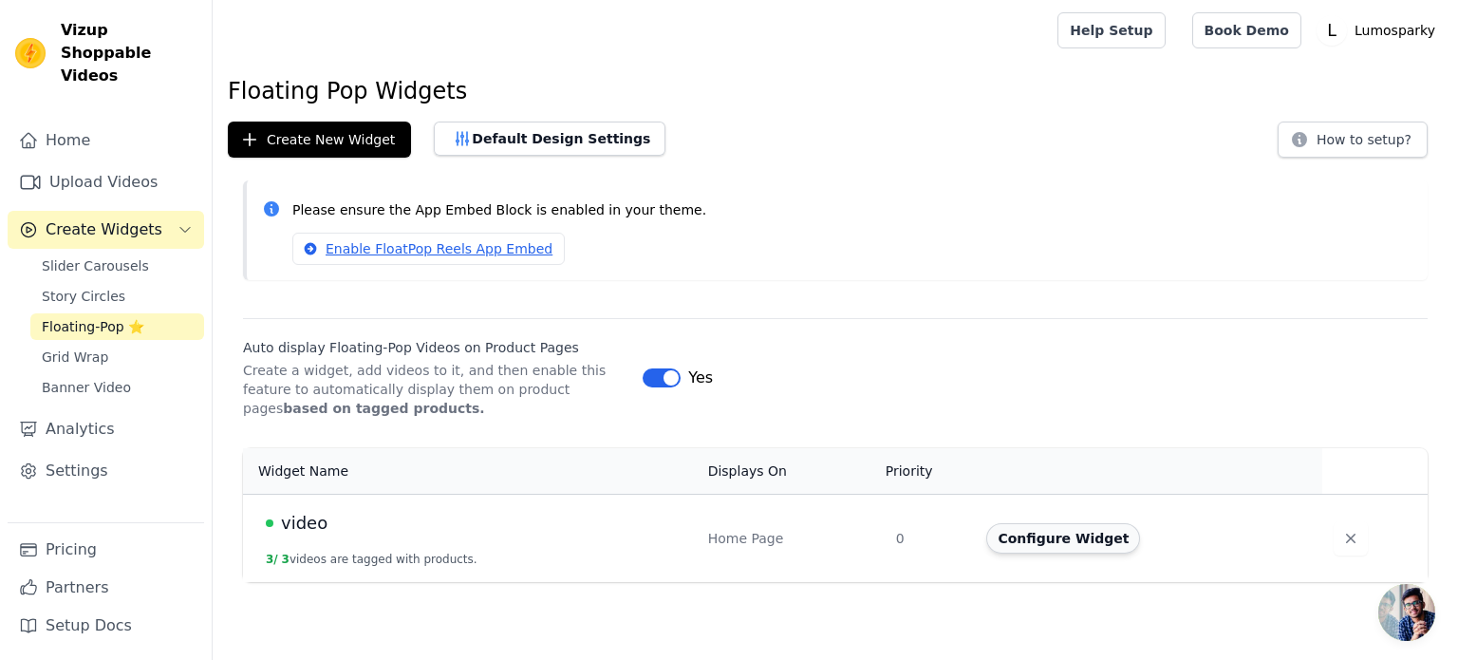
click at [1079, 539] on button "Configure Widget" at bounding box center [1063, 538] width 154 height 30
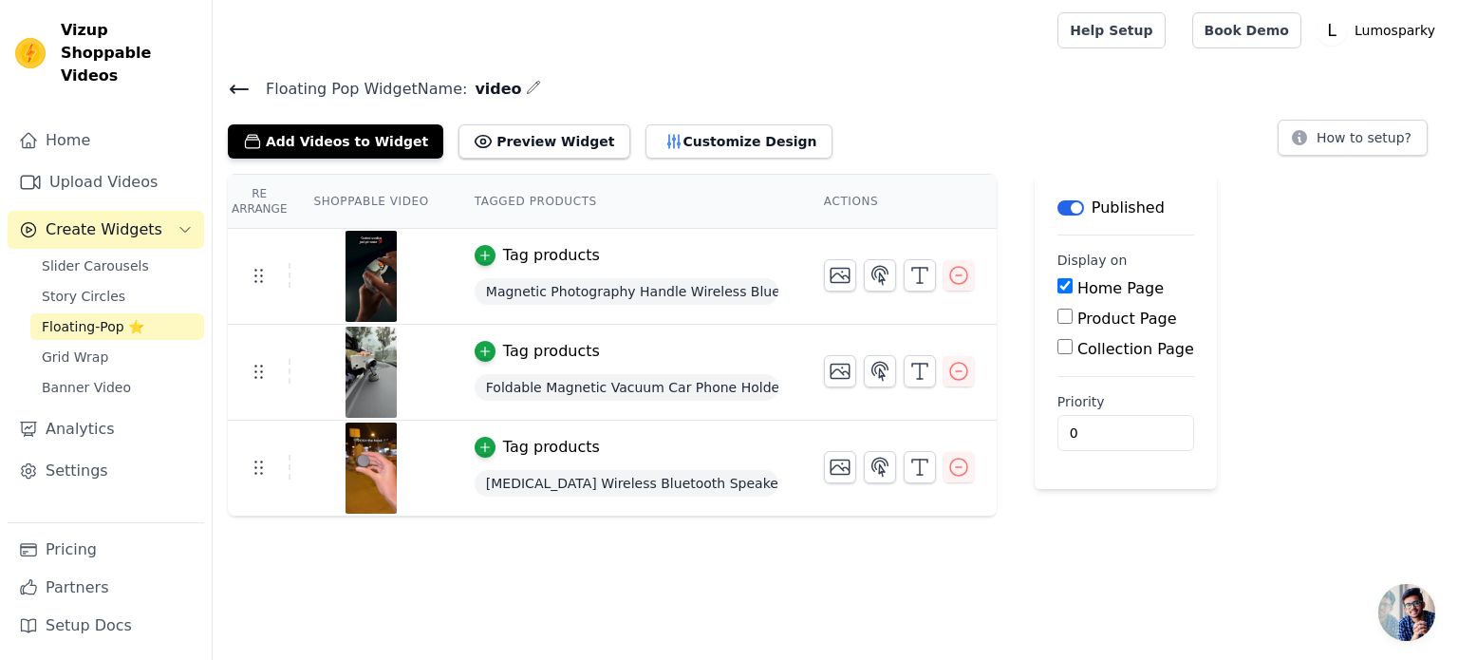
click at [1057, 318] on input "Product Page" at bounding box center [1064, 316] width 15 height 15
checkbox input "true"
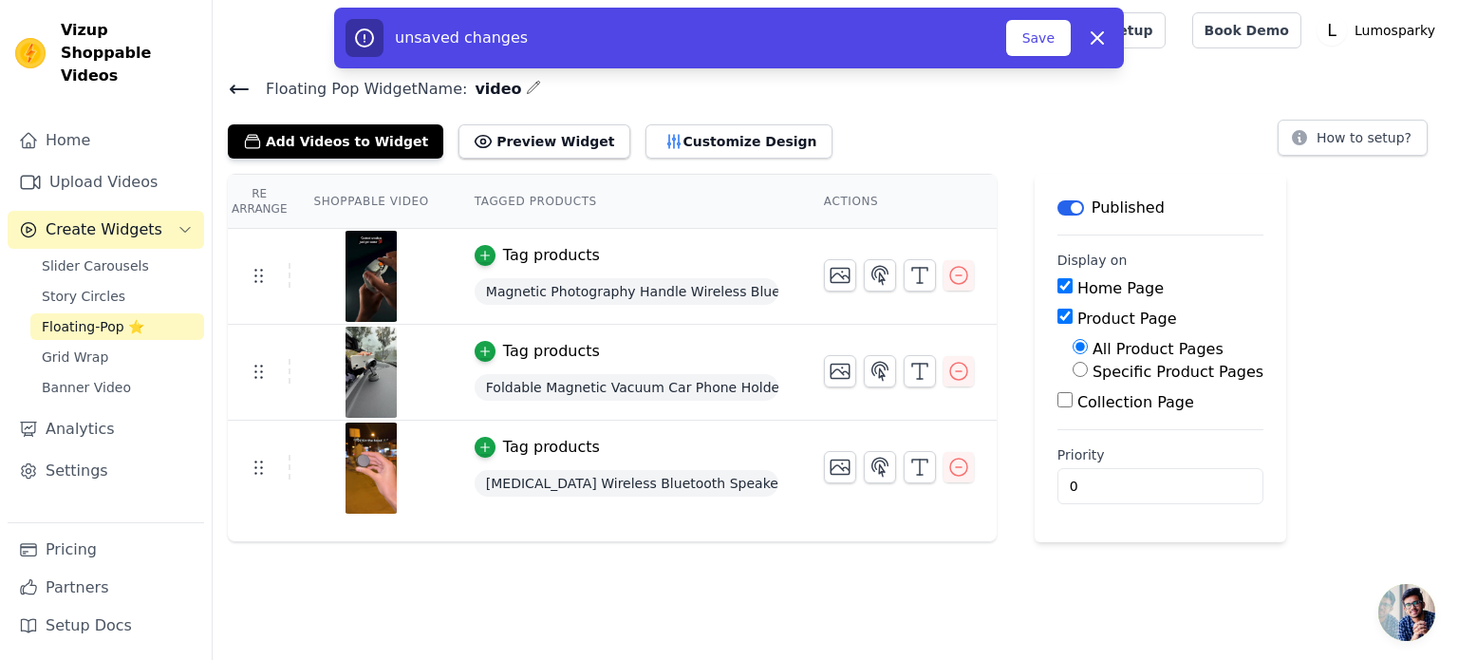
click at [1073, 374] on input "Specific Product Pages" at bounding box center [1080, 369] width 15 height 15
radio input "true"
click at [1073, 345] on input "All Product Pages" at bounding box center [1080, 346] width 15 height 15
radio input "true"
click at [1022, 52] on button "Save" at bounding box center [1038, 38] width 65 height 36
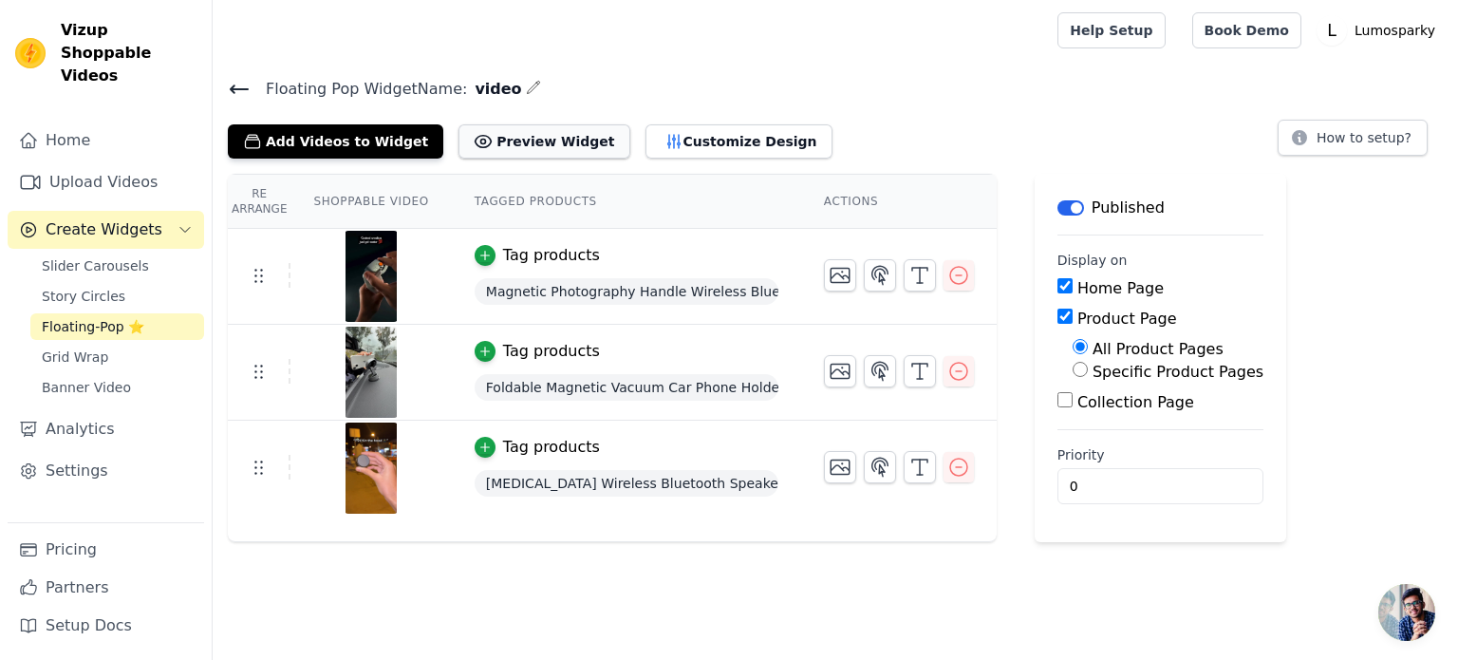
click at [495, 150] on button "Preview Widget" at bounding box center [543, 141] width 171 height 34
click at [148, 344] on link "Grid Wrap" at bounding box center [117, 357] width 174 height 27
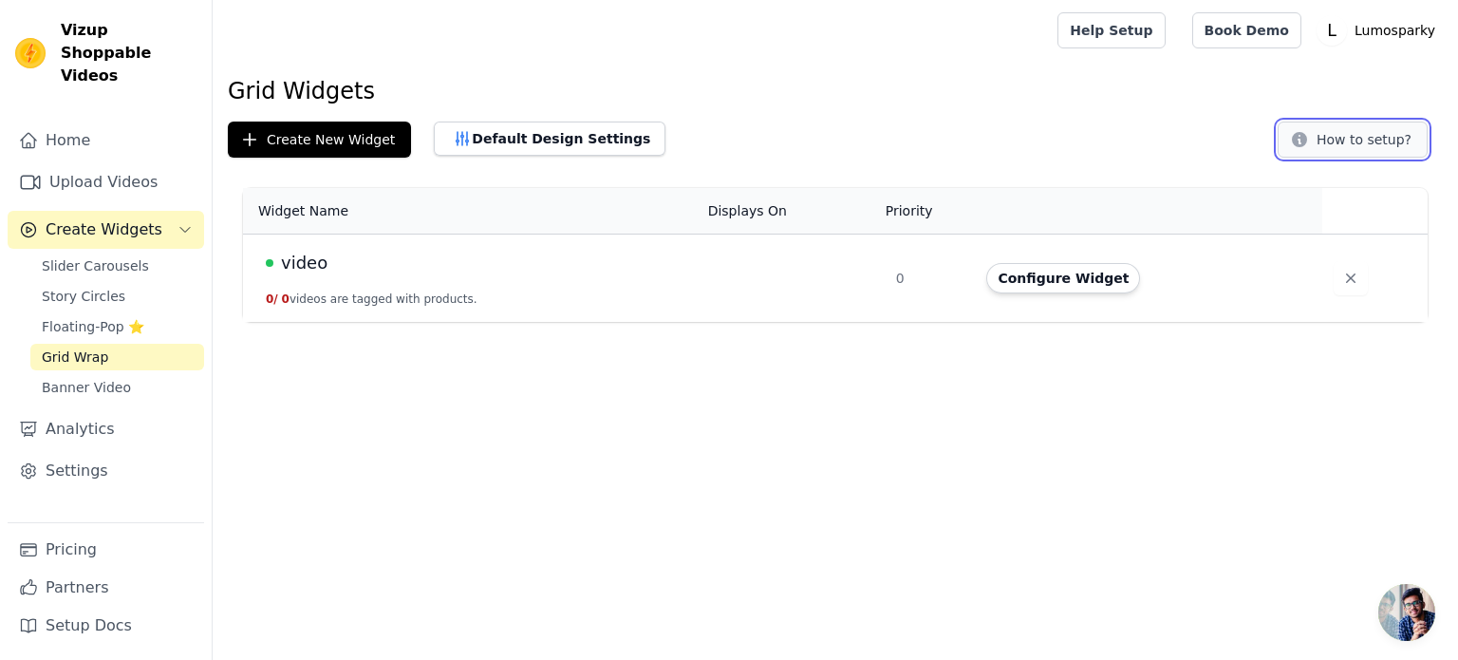
click at [1387, 147] on button "How to setup?" at bounding box center [1353, 140] width 150 height 36
click at [91, 317] on span "Floating-Pop ⭐" at bounding box center [93, 326] width 103 height 19
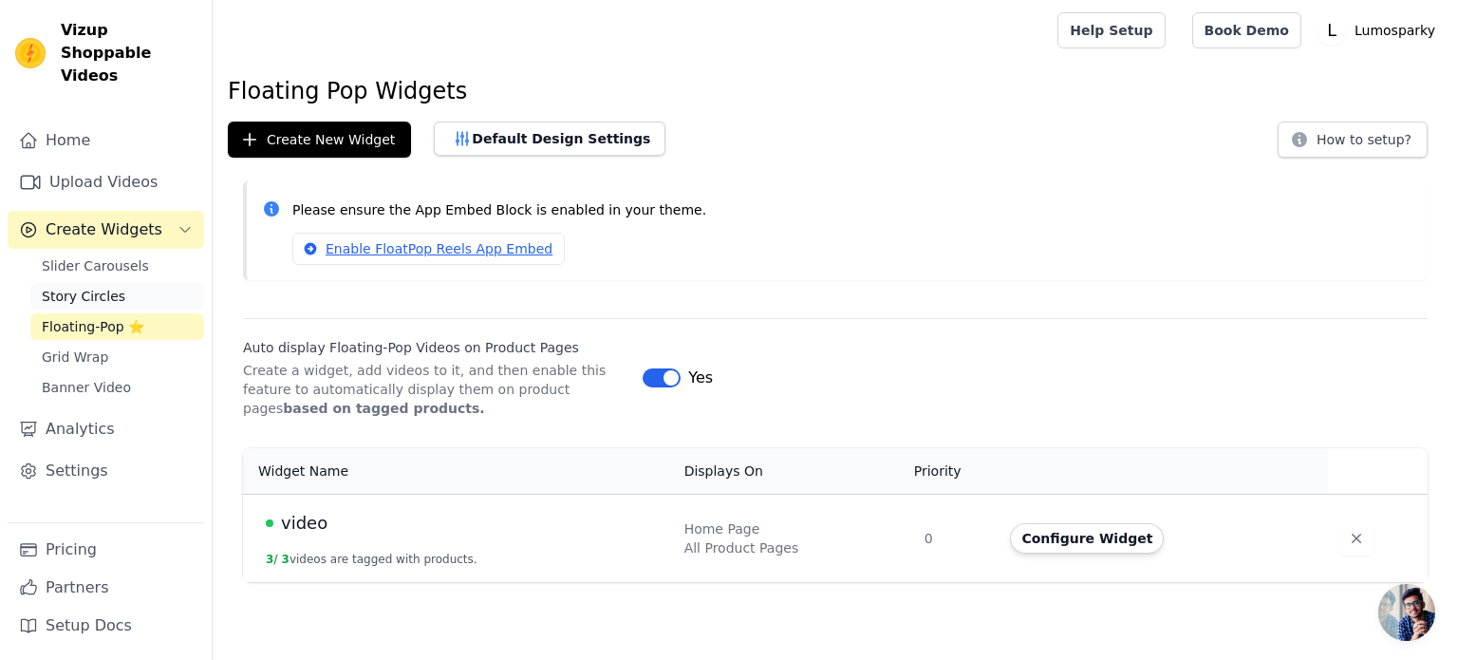
click at [86, 287] on span "Story Circles" at bounding box center [84, 296] width 84 height 19
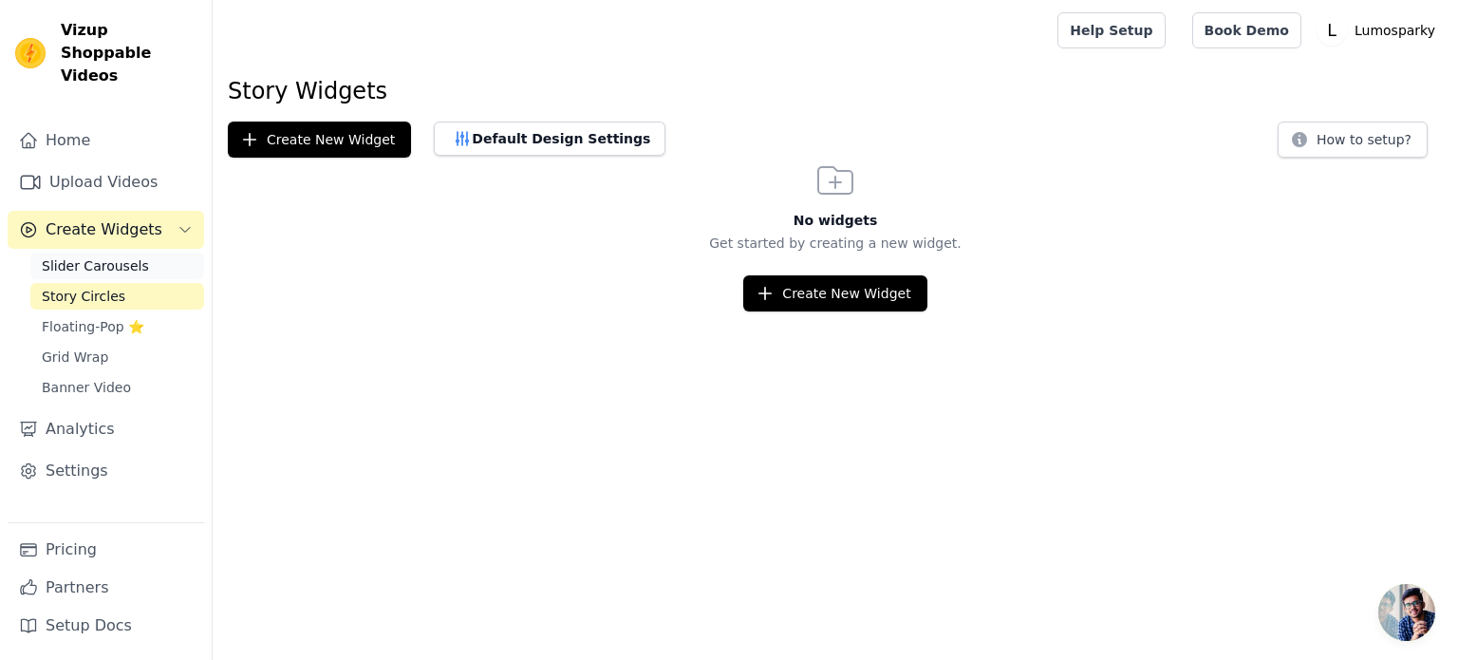
click at [105, 256] on span "Slider Carousels" at bounding box center [95, 265] width 107 height 19
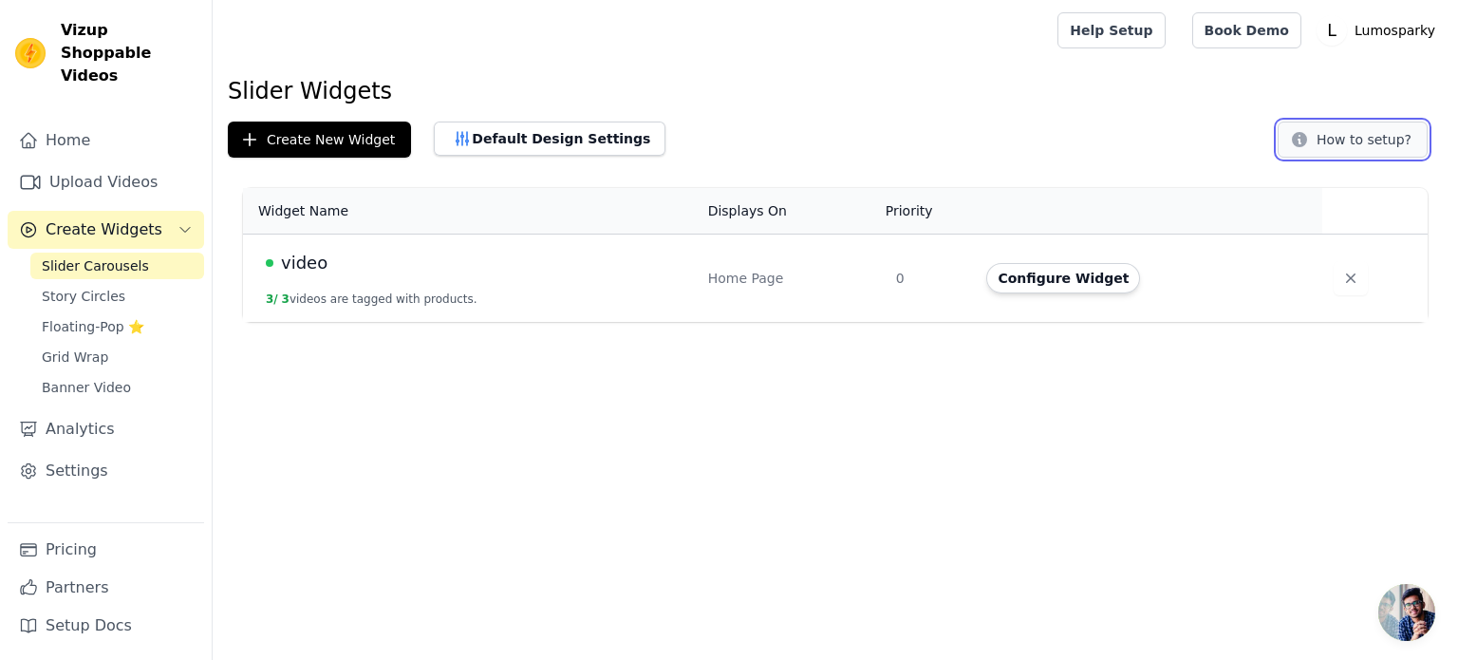
click at [1363, 151] on button "How to setup?" at bounding box center [1353, 140] width 150 height 36
click at [79, 163] on link "Upload Videos" at bounding box center [106, 182] width 196 height 38
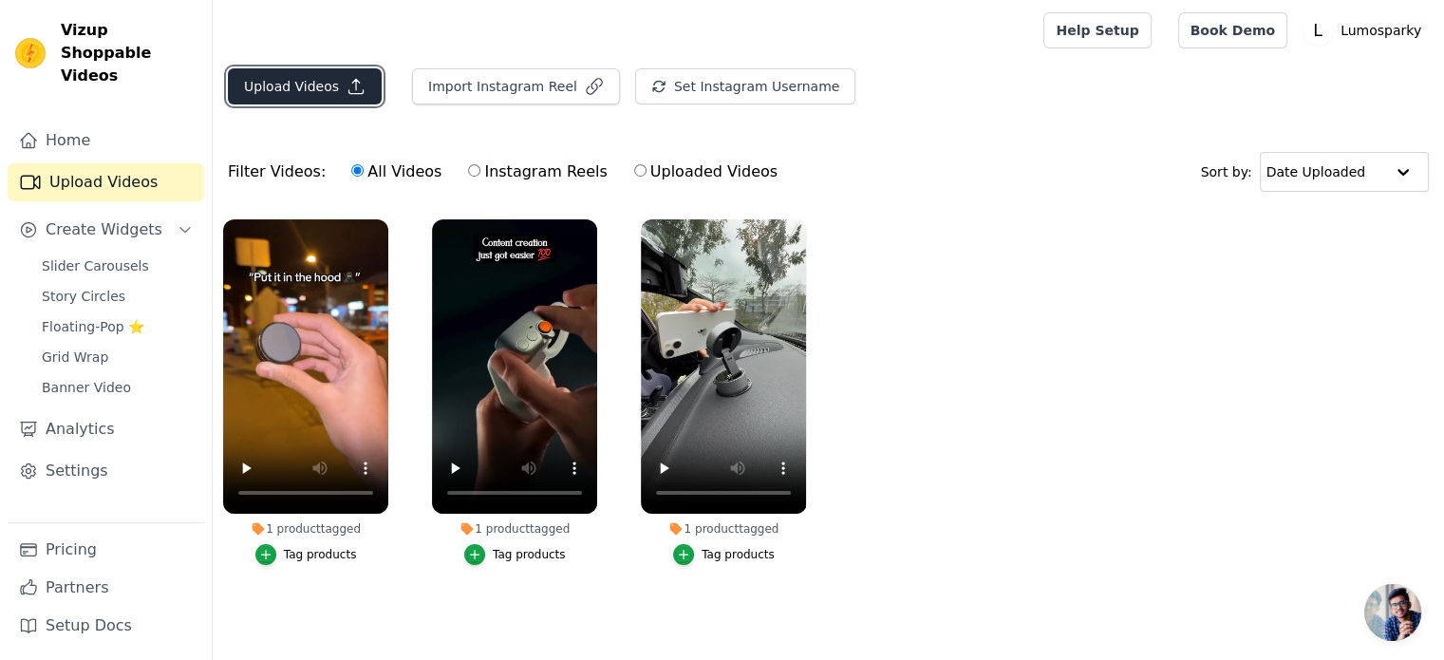
click at [255, 93] on button "Upload Videos" at bounding box center [305, 86] width 154 height 36
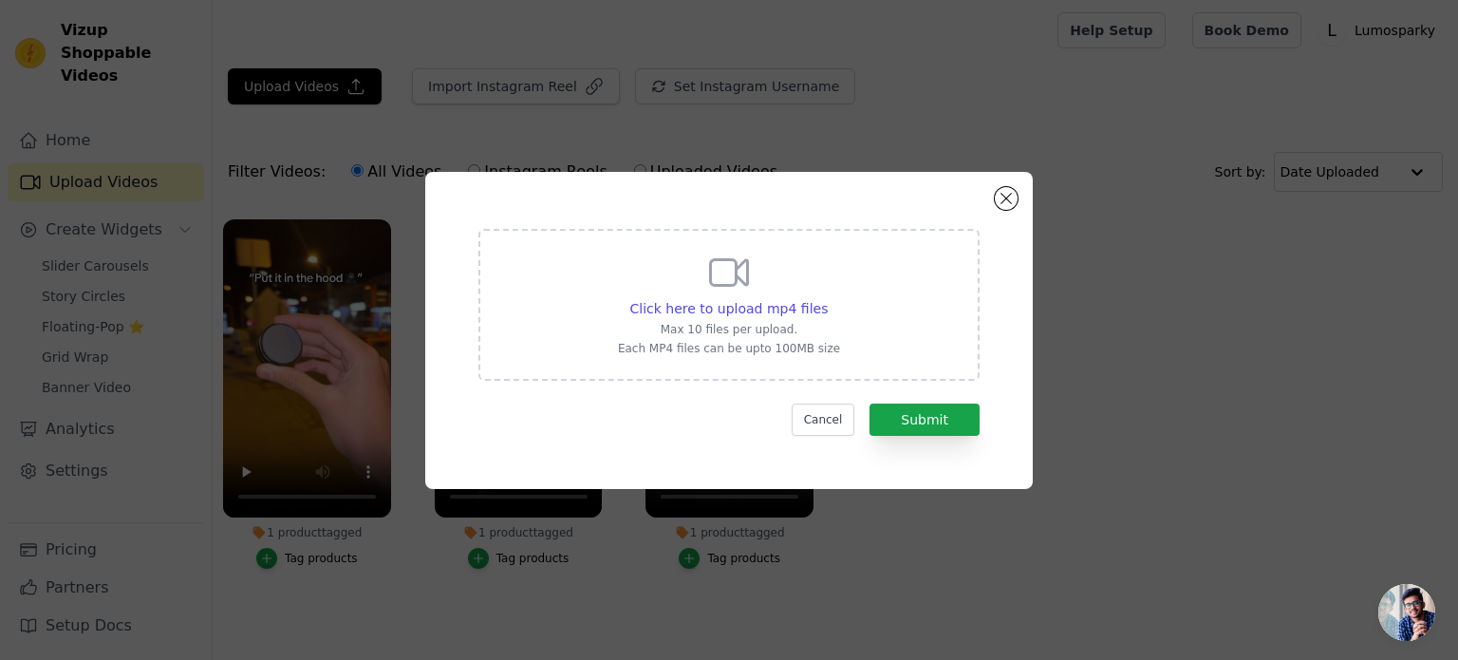
click at [775, 319] on div "Click here to upload mp4 files Max 10 files per upload. Each MP4 files can be u…" at bounding box center [729, 303] width 222 height 106
click at [827, 299] on input "Click here to upload mp4 files Max 10 files per upload. Each MP4 files can be u…" at bounding box center [827, 298] width 1 height 1
type input "C:\fakepath\WhatsApp Video 2025-08-27 at 2.15.05 PM (1).mp4"
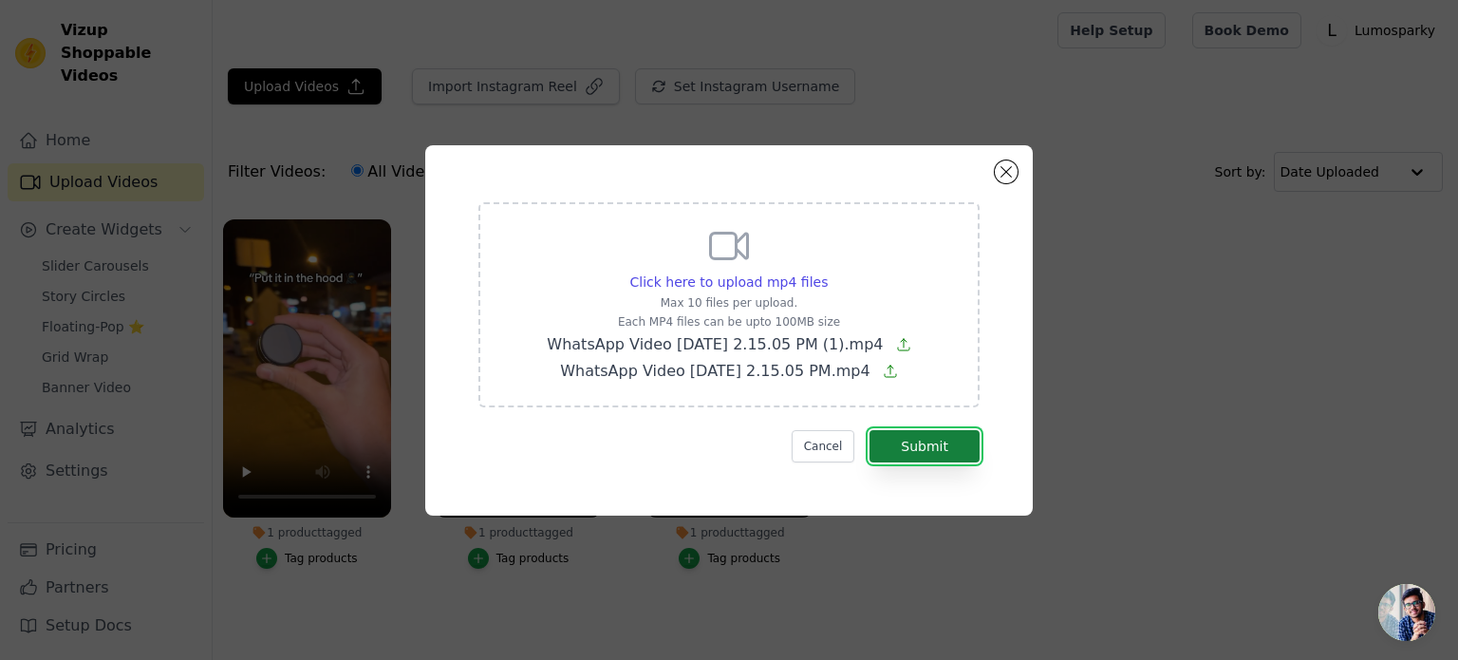
click at [925, 446] on button "Submit" at bounding box center [925, 446] width 110 height 32
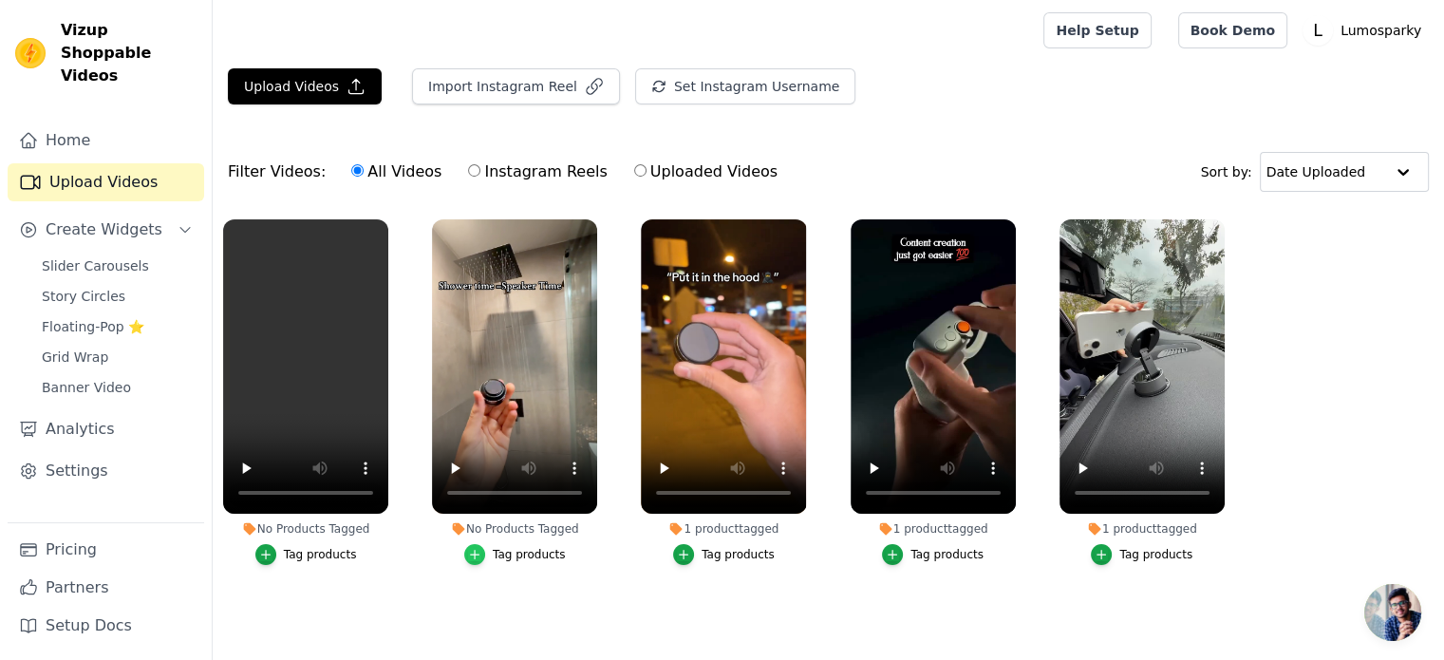
click at [477, 555] on icon "button" at bounding box center [474, 554] width 13 height 13
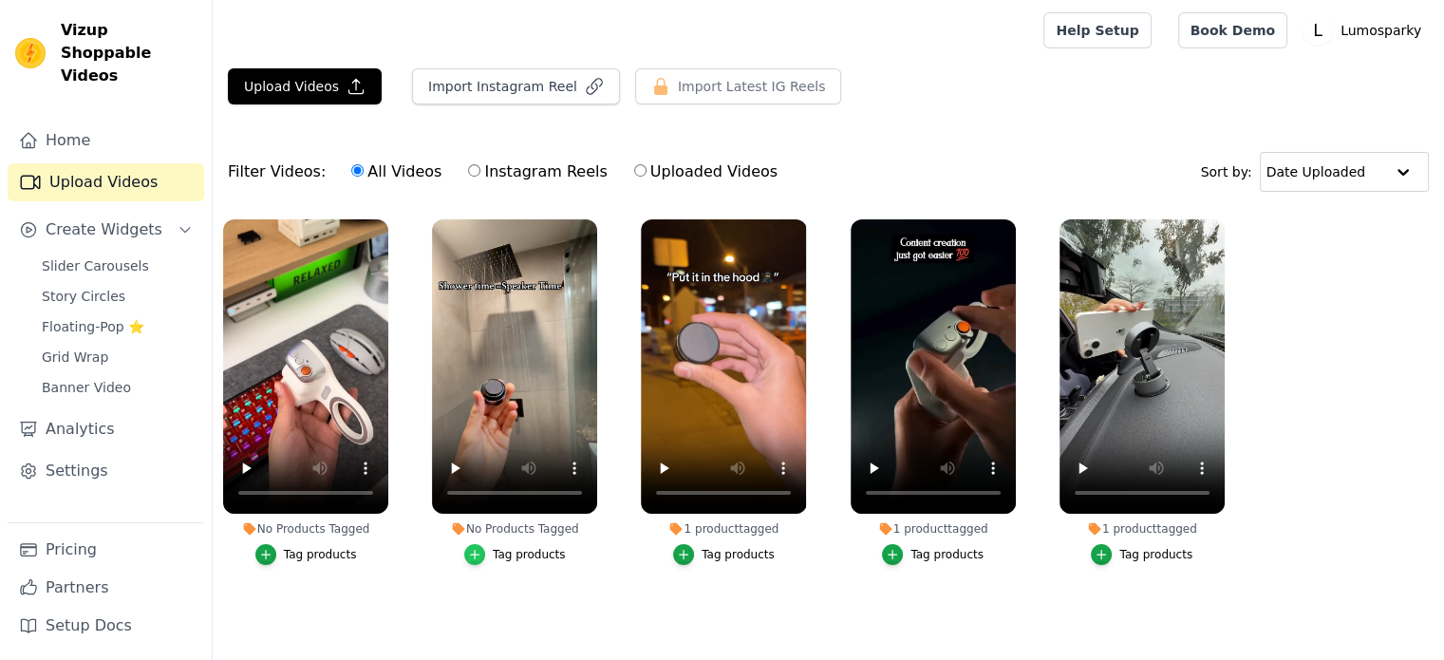
click at [481, 550] on icon "button" at bounding box center [474, 554] width 13 height 13
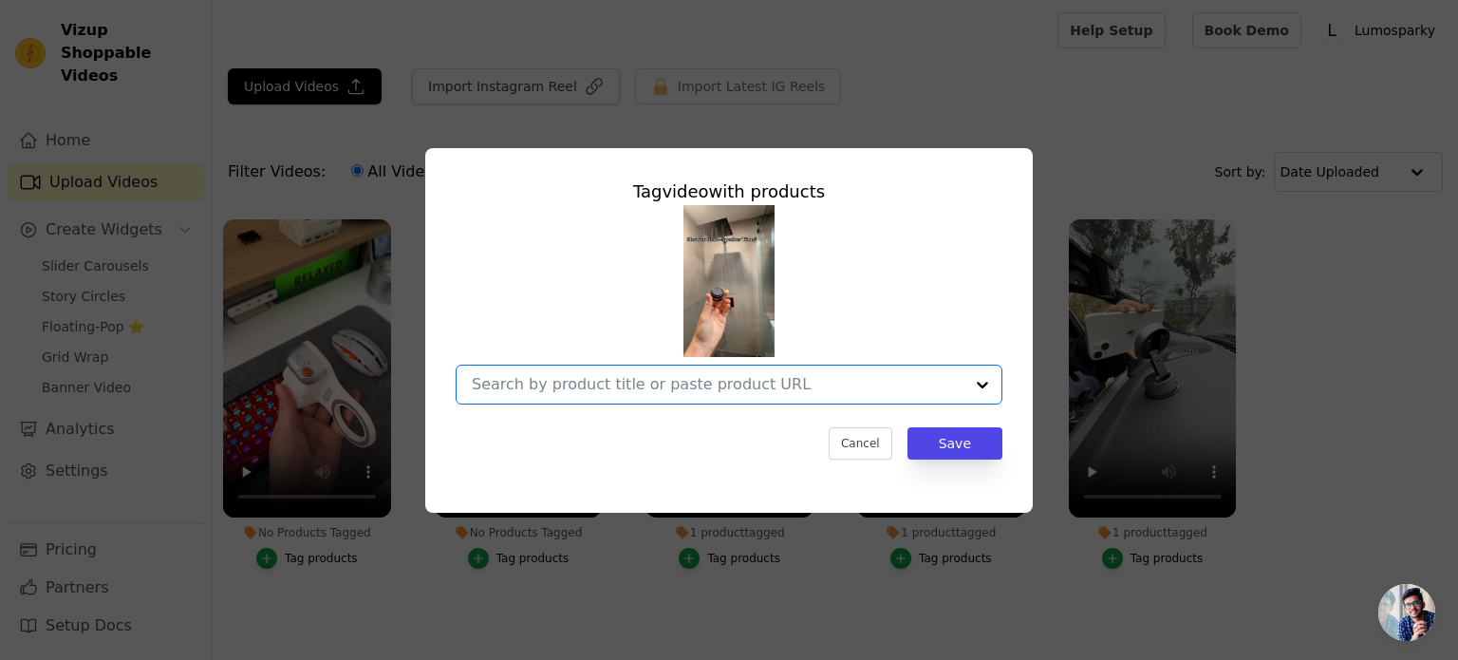
click at [584, 379] on input "No Products Tagged Tag video with products Option undefined, selected. Select i…" at bounding box center [718, 384] width 492 height 18
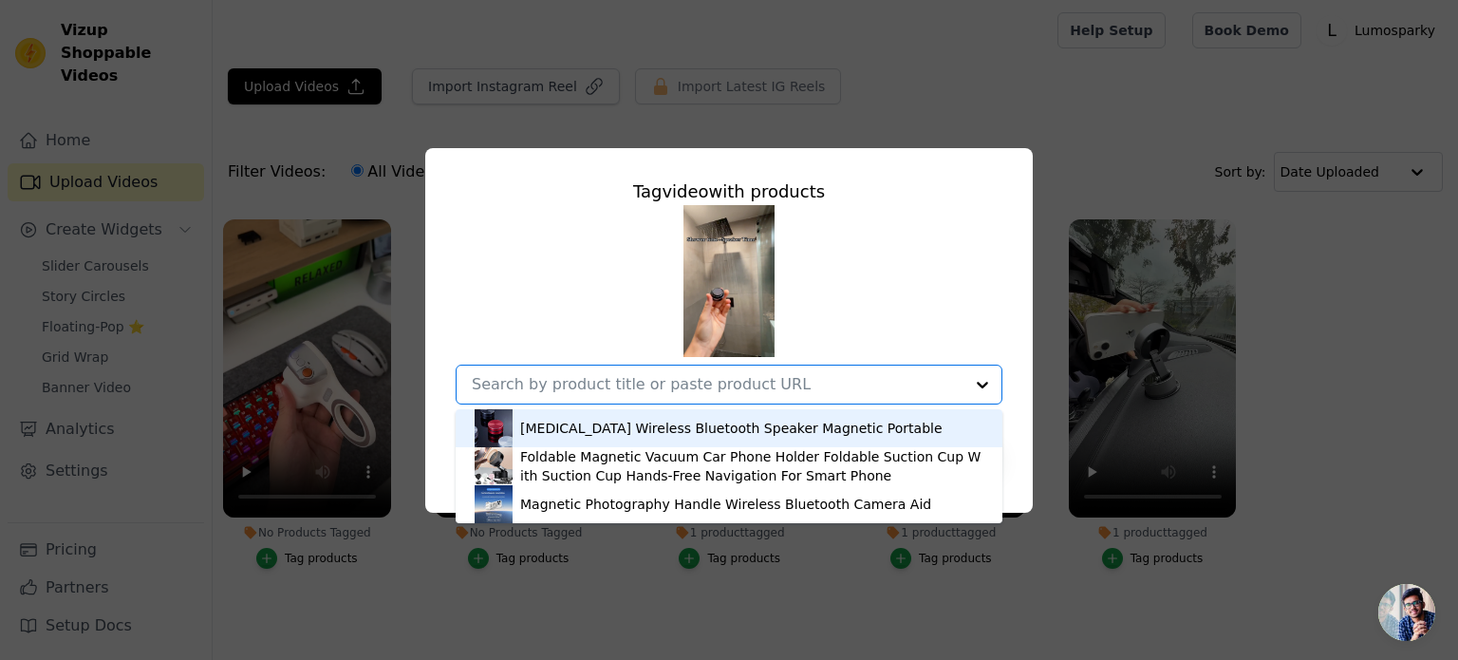
click at [589, 441] on div "[MEDICAL_DATA] Wireless Bluetooth Speaker Magnetic Portable" at bounding box center [729, 428] width 509 height 38
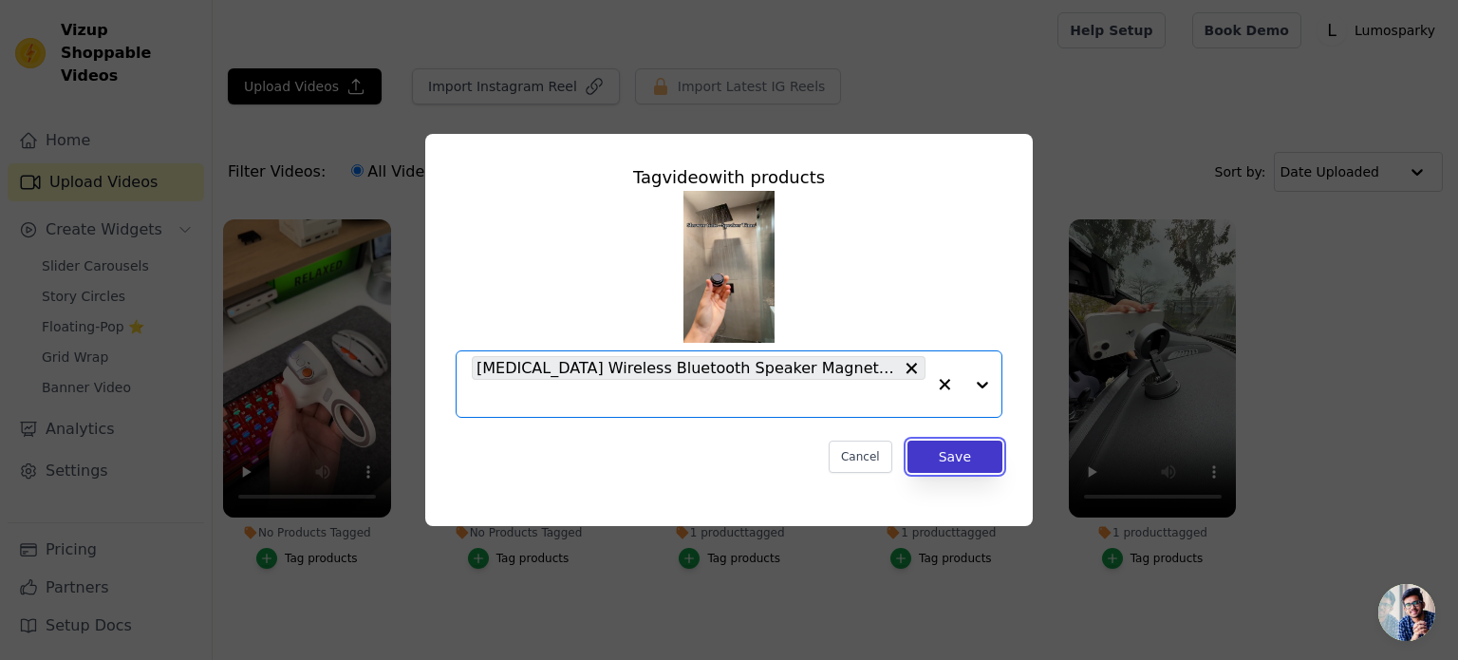
click at [959, 459] on button "Save" at bounding box center [954, 456] width 95 height 32
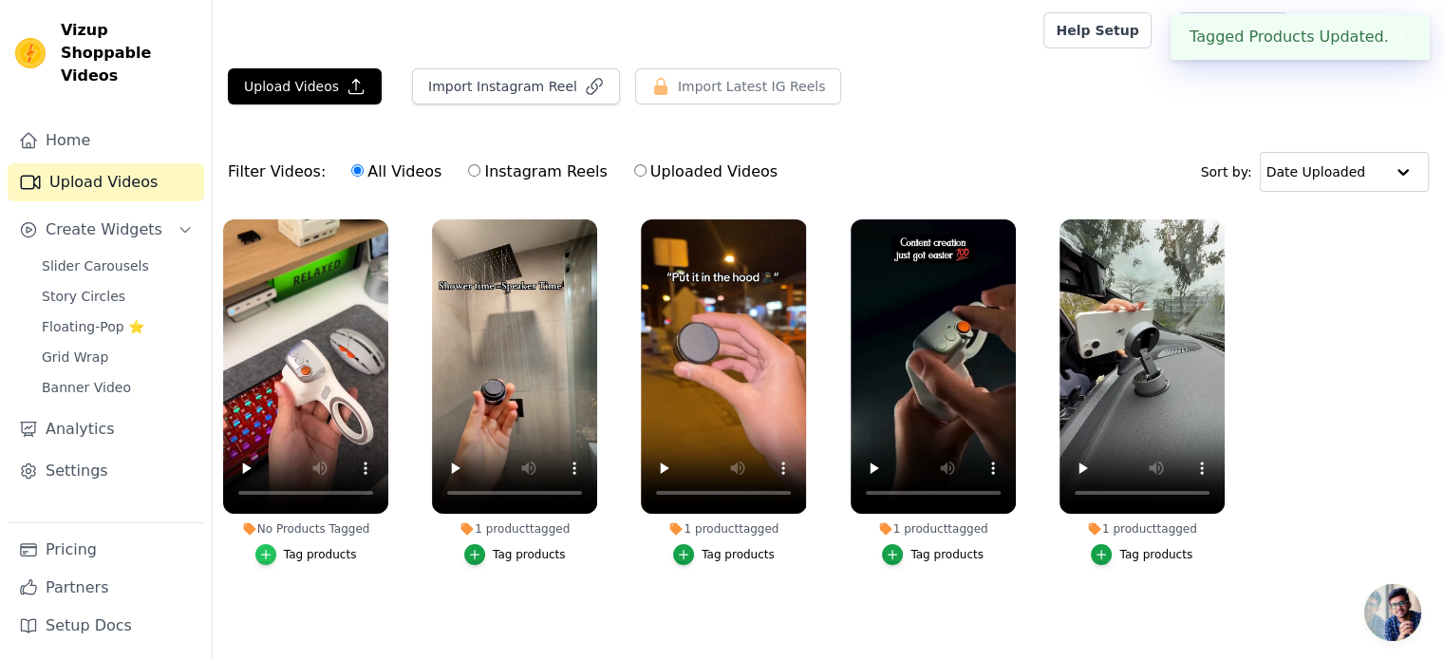
click at [268, 556] on icon "button" at bounding box center [265, 554] width 13 height 13
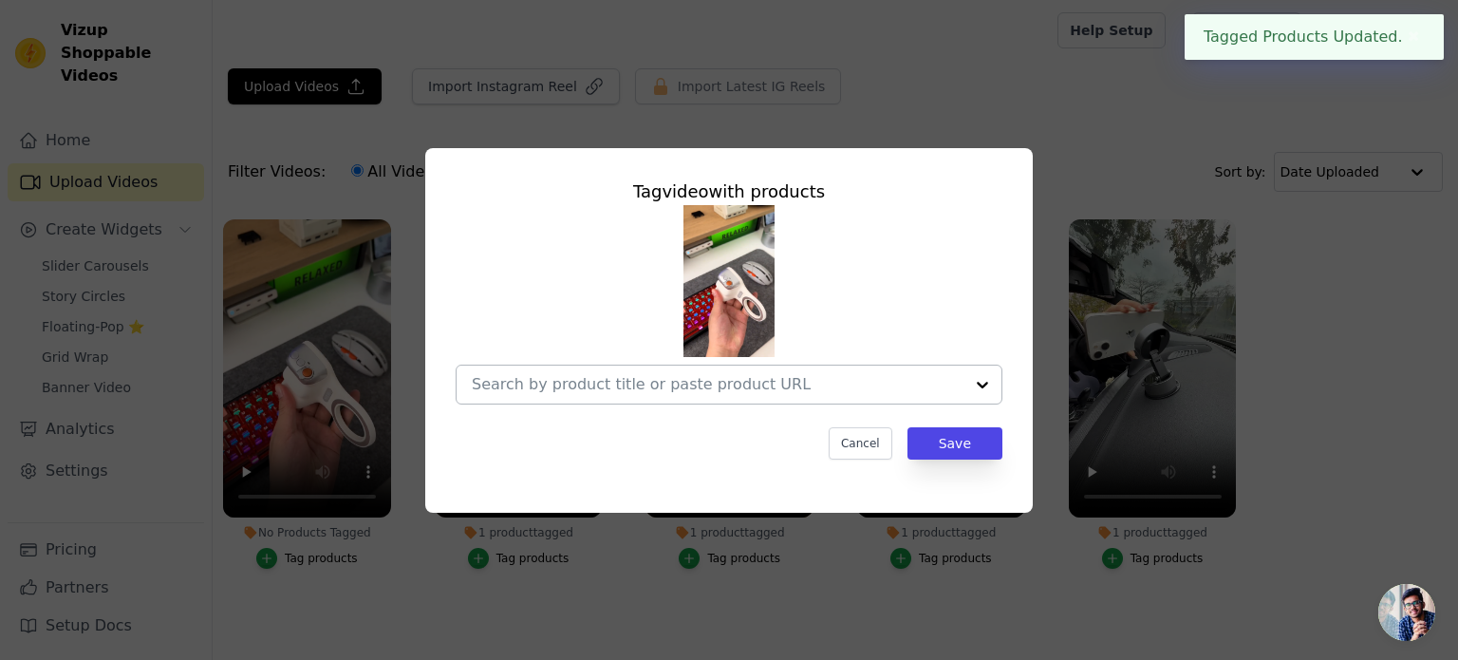
click at [535, 385] on input "No Products Tagged Tag video with products Cancel Save Tag products" at bounding box center [718, 384] width 492 height 18
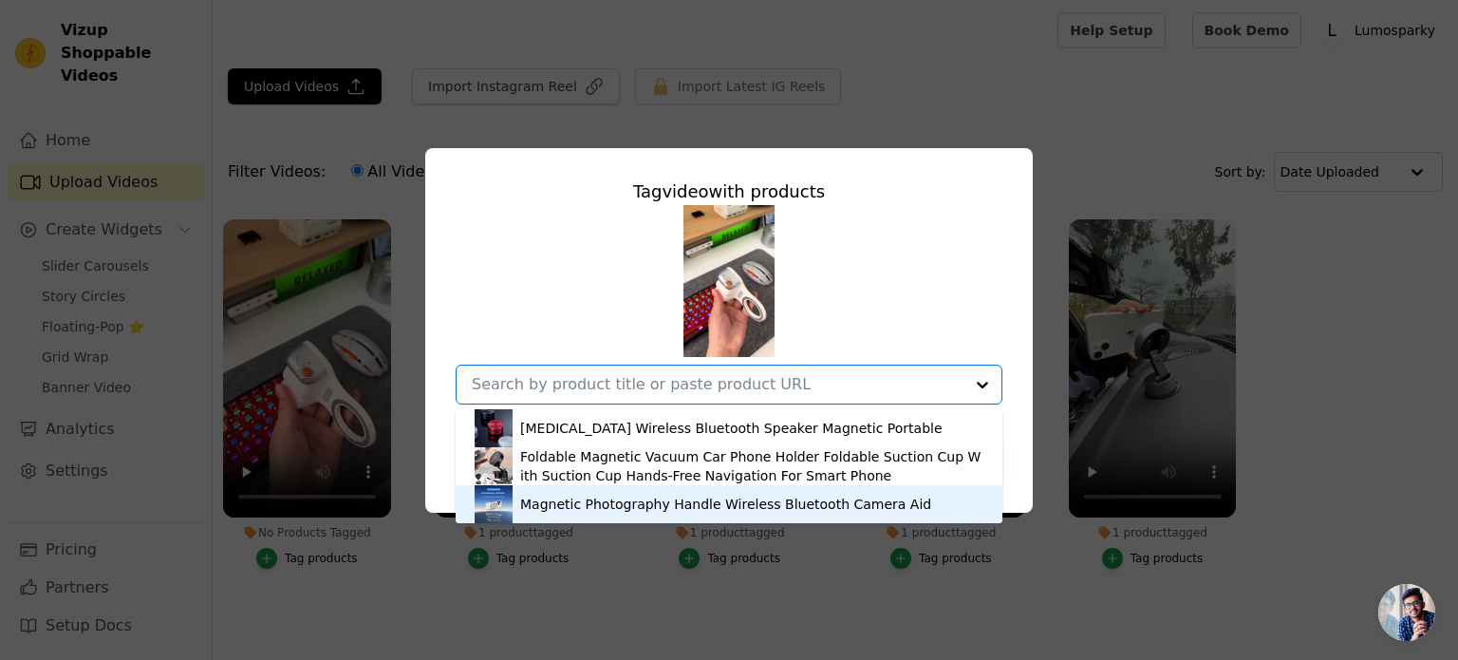
click at [566, 515] on div "Magnetic Photography Handle Wireless Bluetooth Camera Aid" at bounding box center [729, 504] width 509 height 38
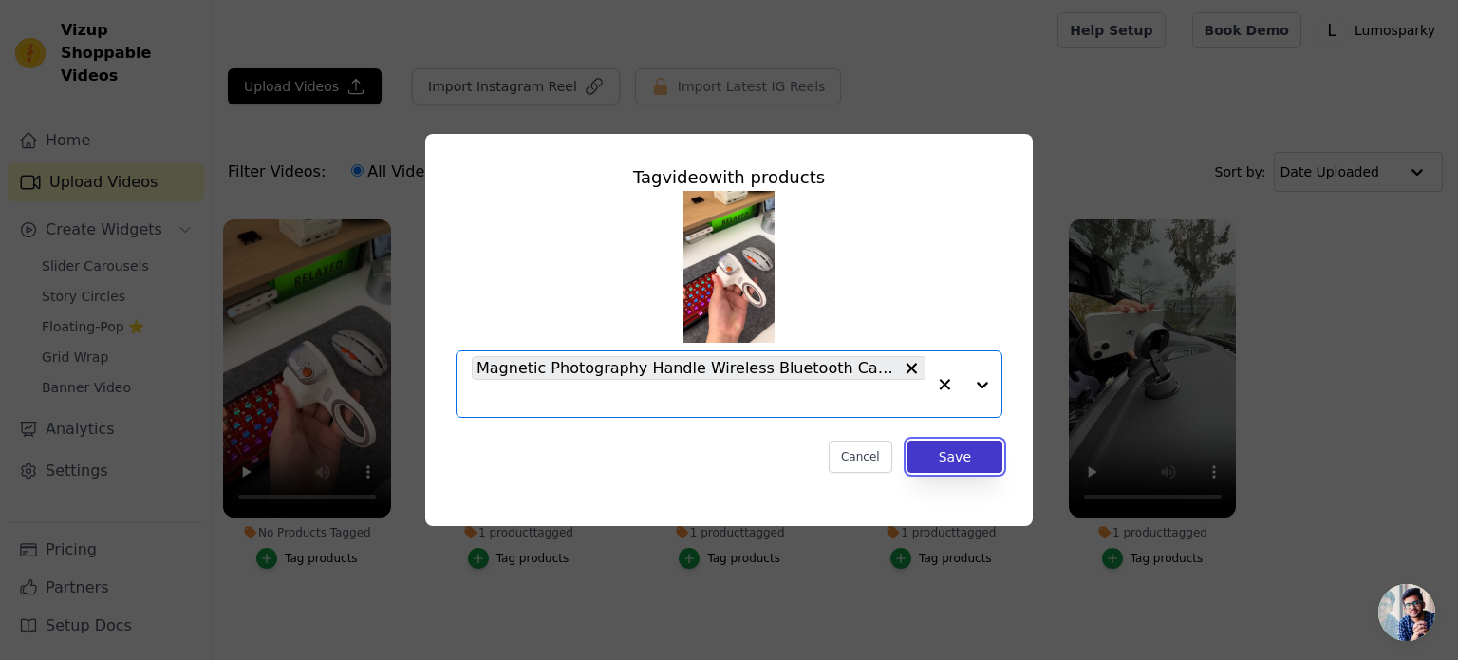
click at [963, 452] on button "Save" at bounding box center [954, 456] width 95 height 32
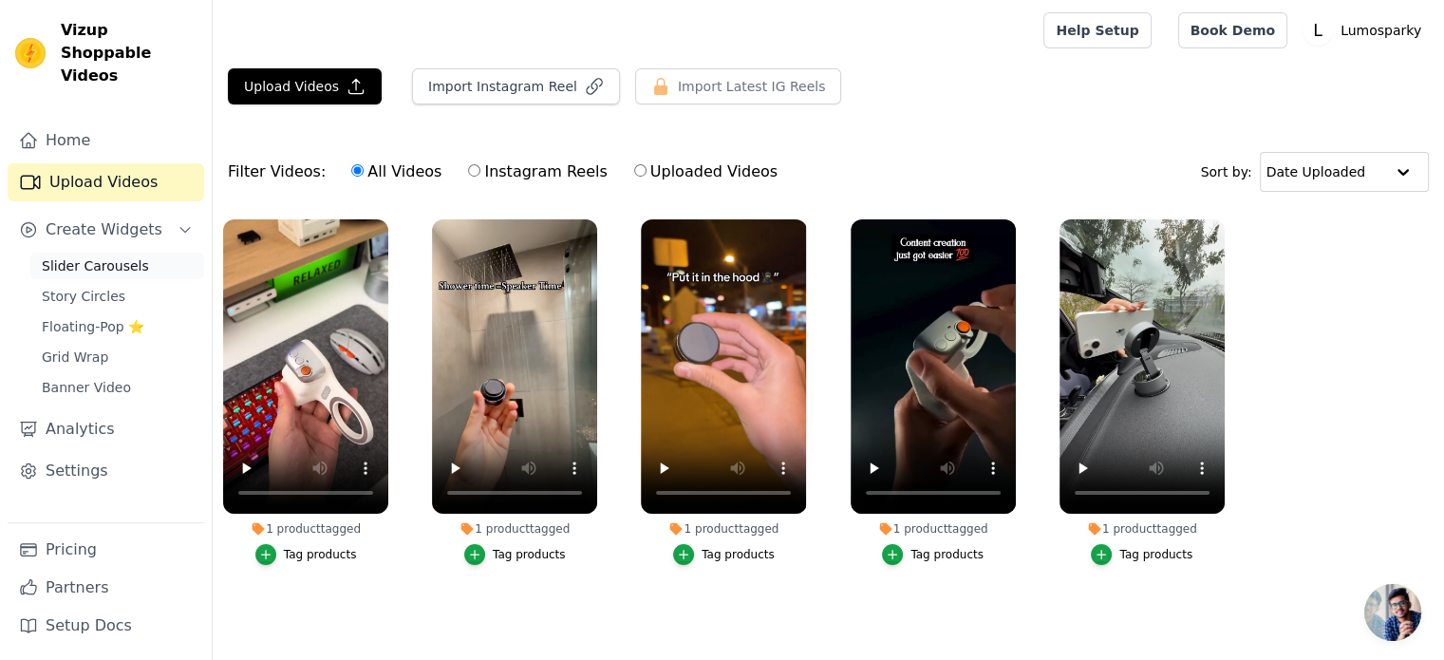
click at [88, 256] on span "Slider Carousels" at bounding box center [95, 265] width 107 height 19
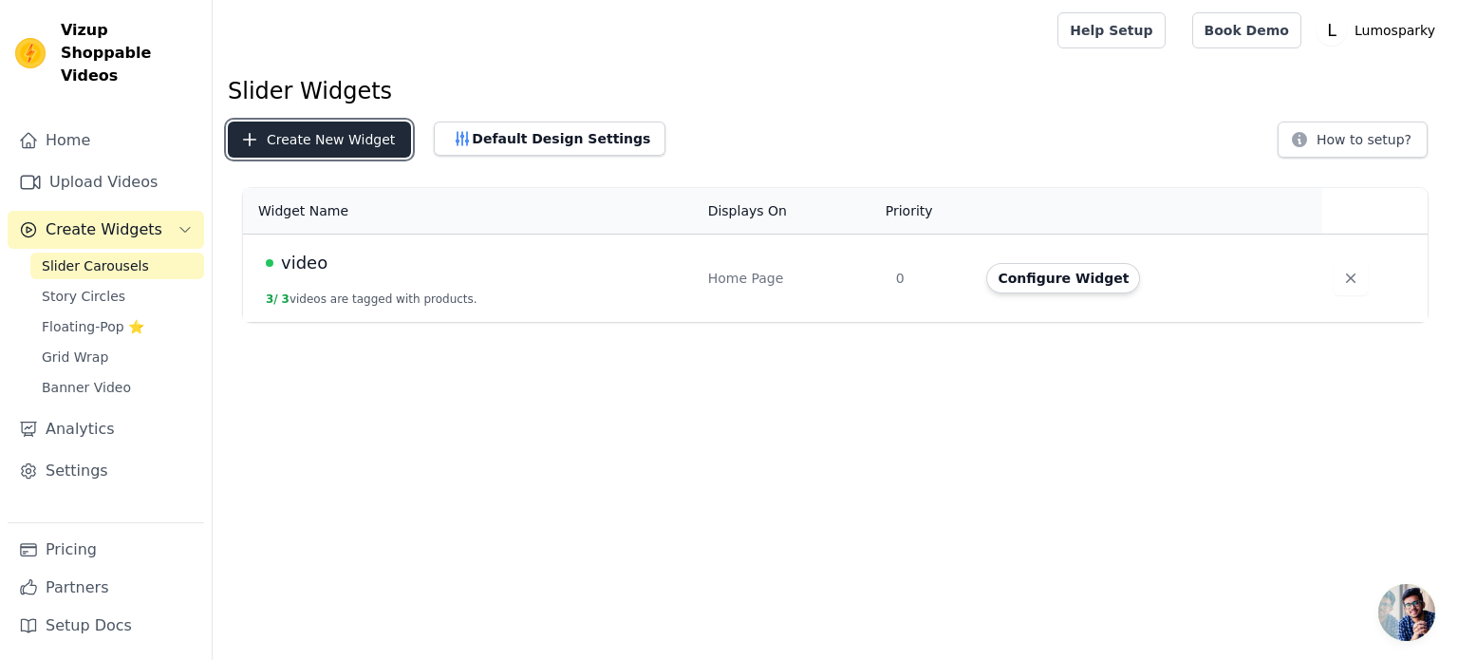
click at [314, 147] on button "Create New Widget" at bounding box center [319, 140] width 183 height 36
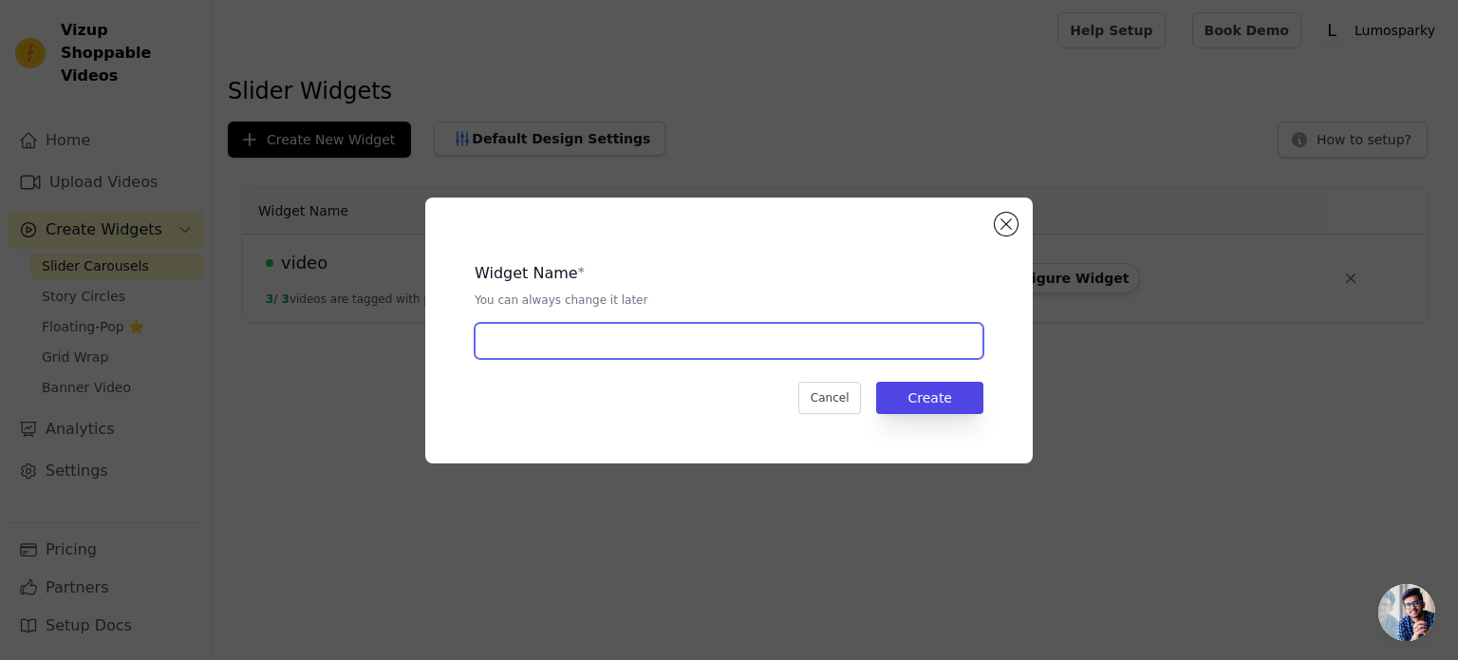
click at [551, 345] on input "text" at bounding box center [729, 341] width 509 height 36
type input "video"
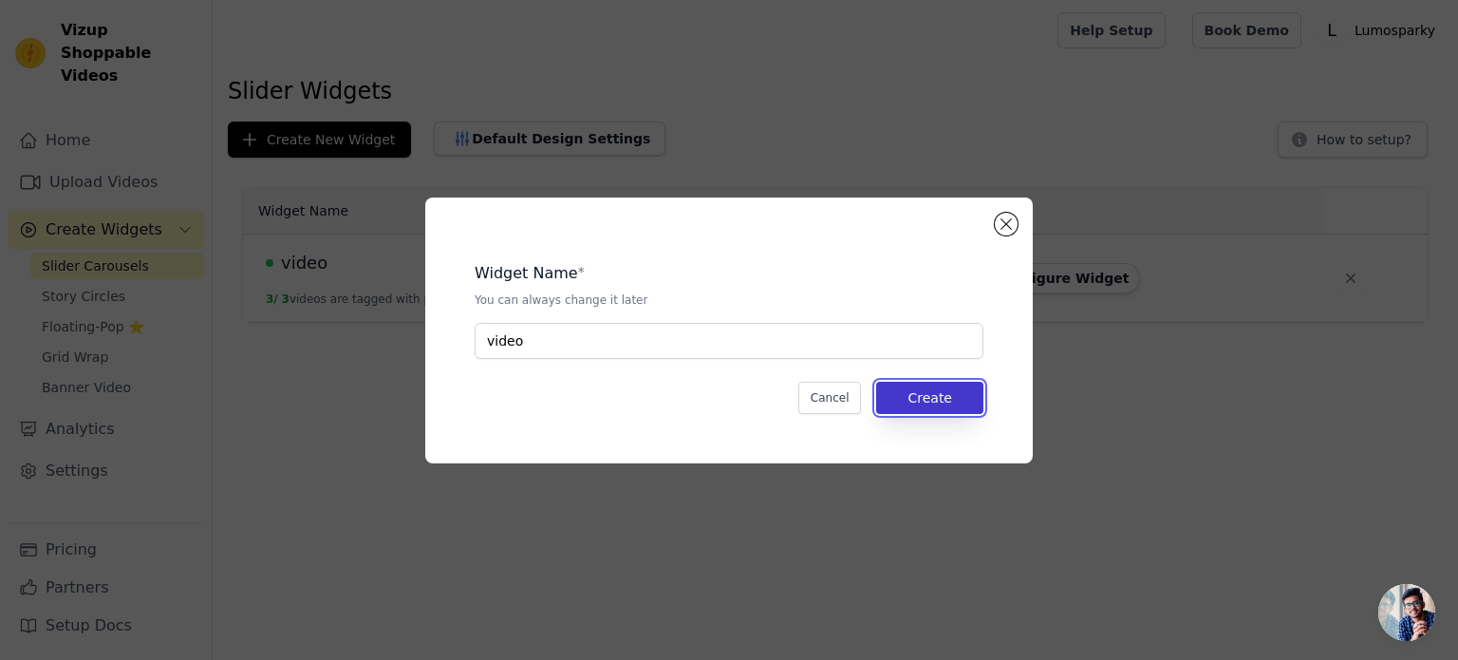
click at [980, 397] on button "Create" at bounding box center [929, 398] width 107 height 32
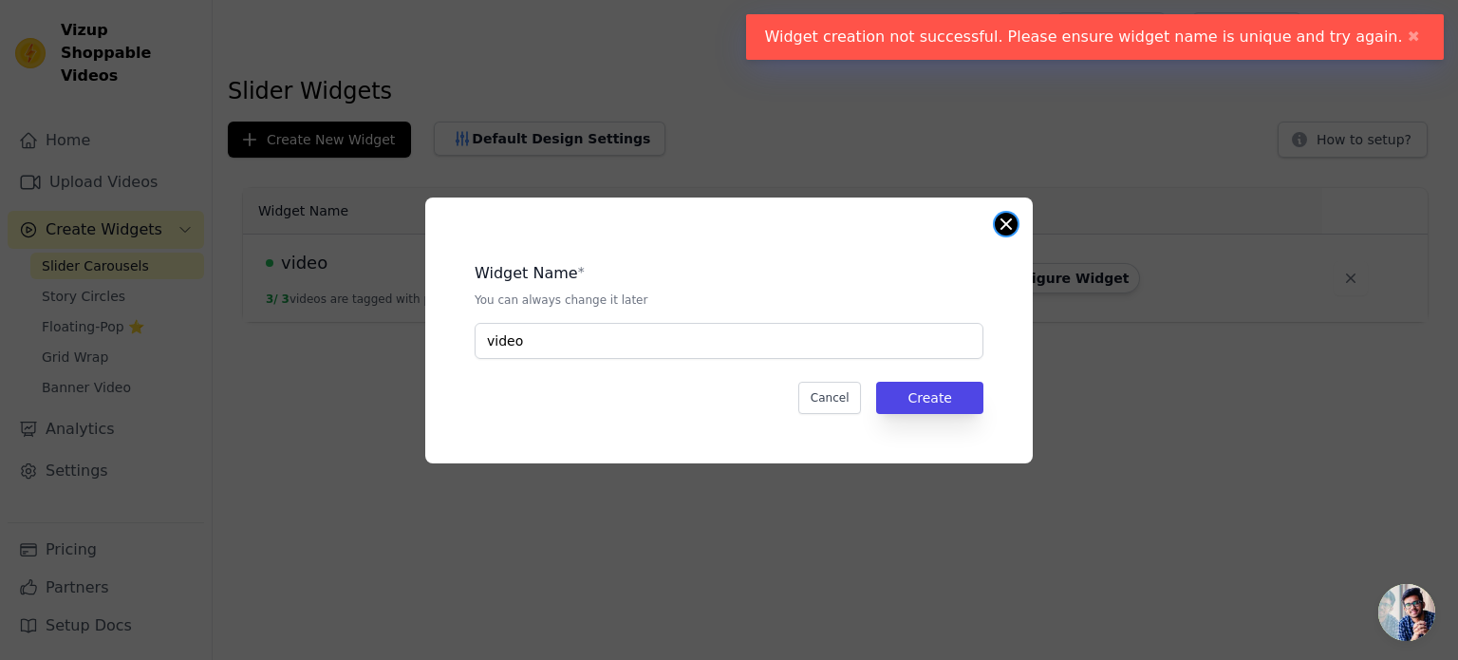
click at [1008, 227] on button "Close modal" at bounding box center [1006, 224] width 23 height 23
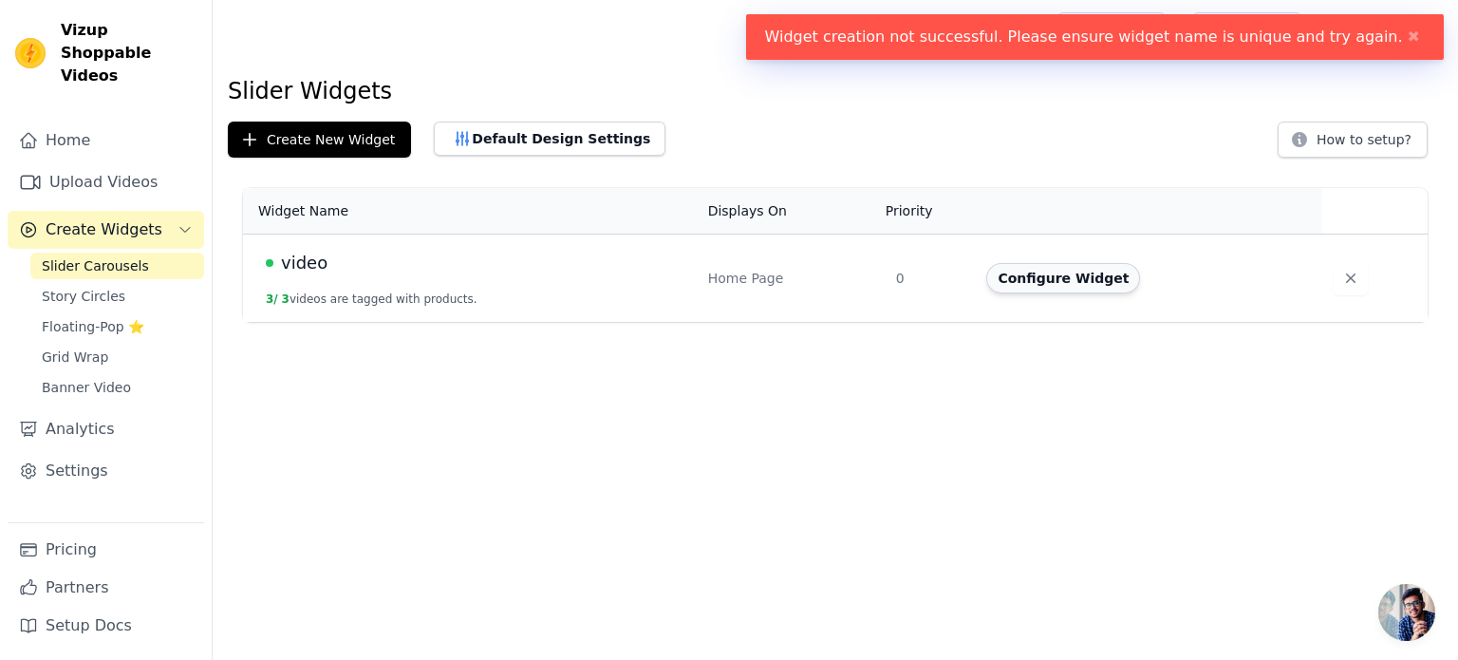
click at [1037, 281] on button "Configure Widget" at bounding box center [1063, 278] width 154 height 30
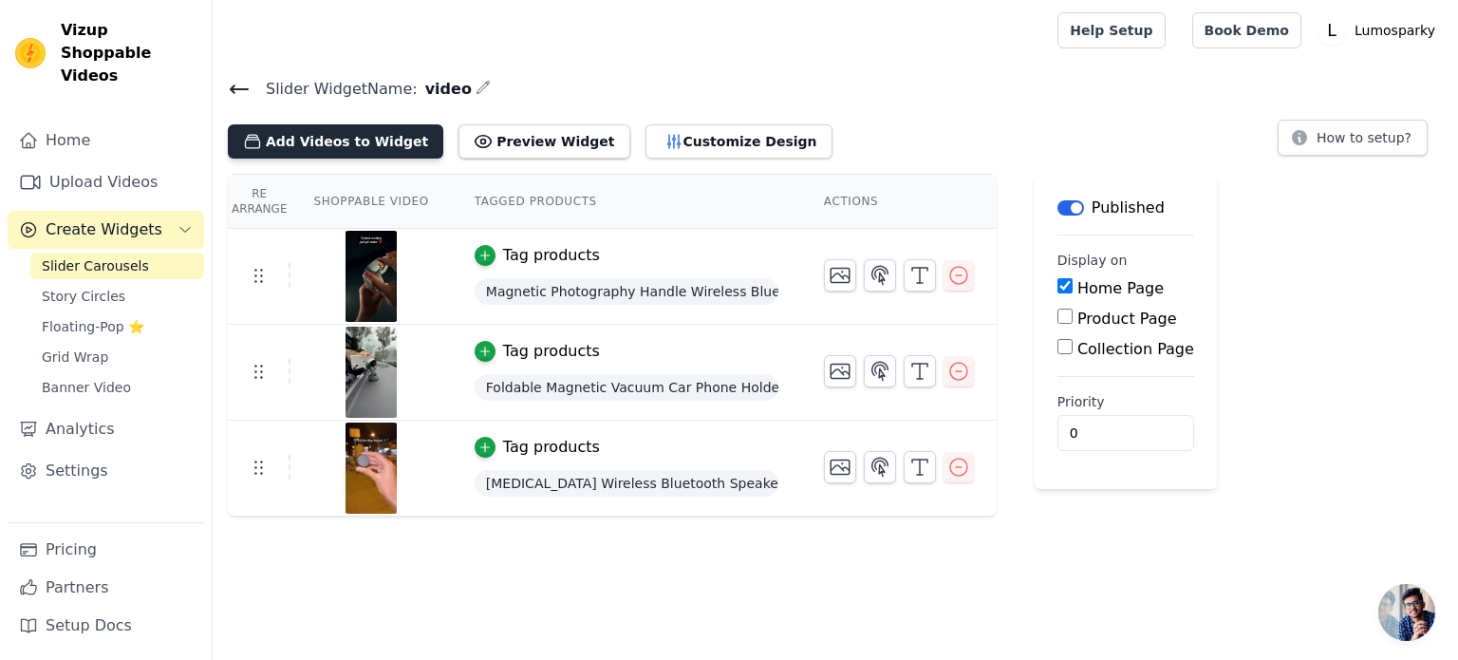
click at [347, 133] on button "Add Videos to Widget" at bounding box center [335, 141] width 215 height 34
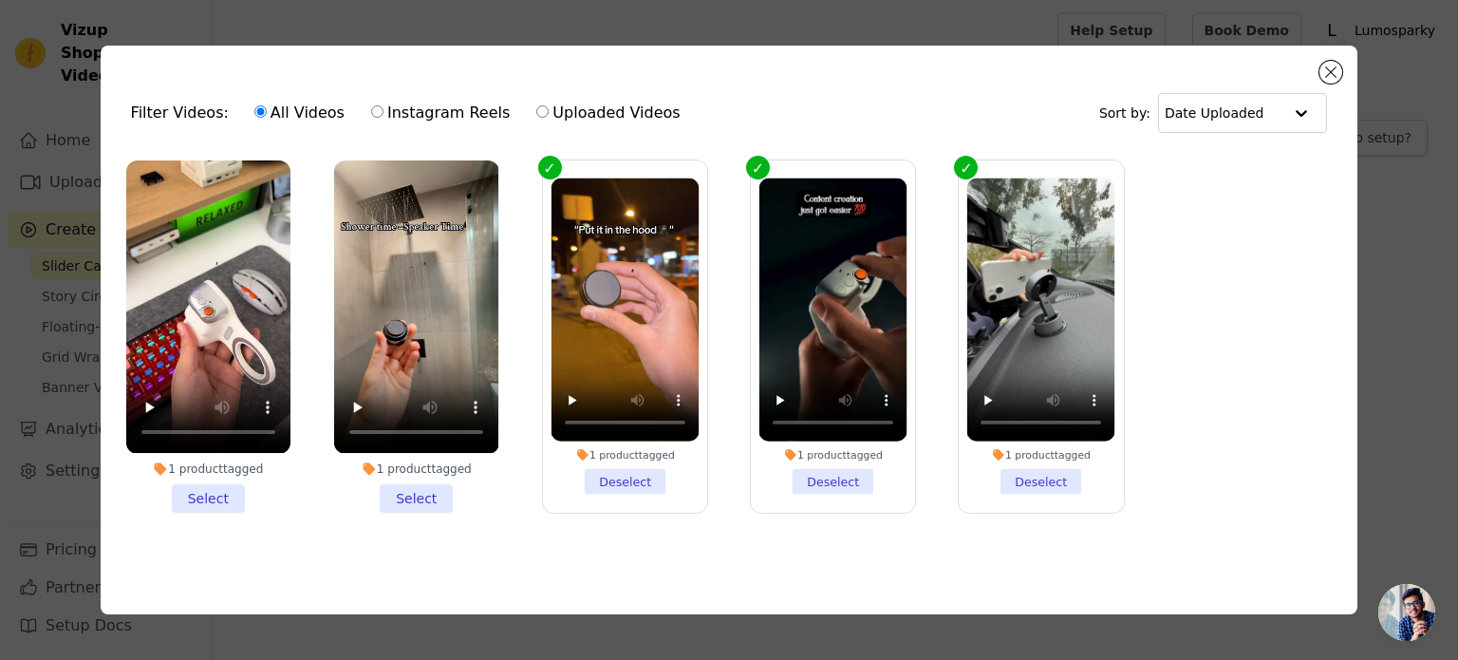
click at [231, 483] on li "1 product tagged Select" at bounding box center [208, 335] width 164 height 351
click at [0, 0] on input "1 product tagged Select" at bounding box center [0, 0] width 0 height 0
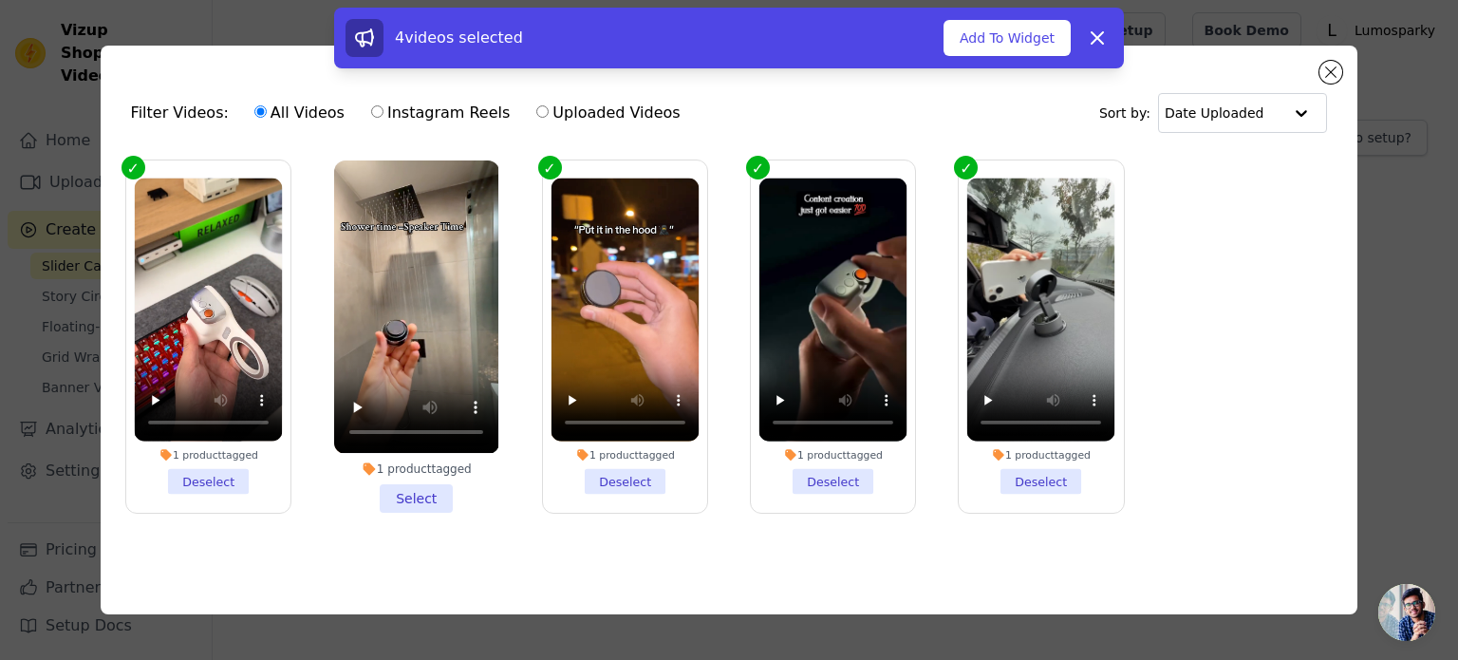
click at [419, 485] on li "1 product tagged Select" at bounding box center [416, 335] width 164 height 351
click at [0, 0] on input "1 product tagged Select" at bounding box center [0, 0] width 0 height 0
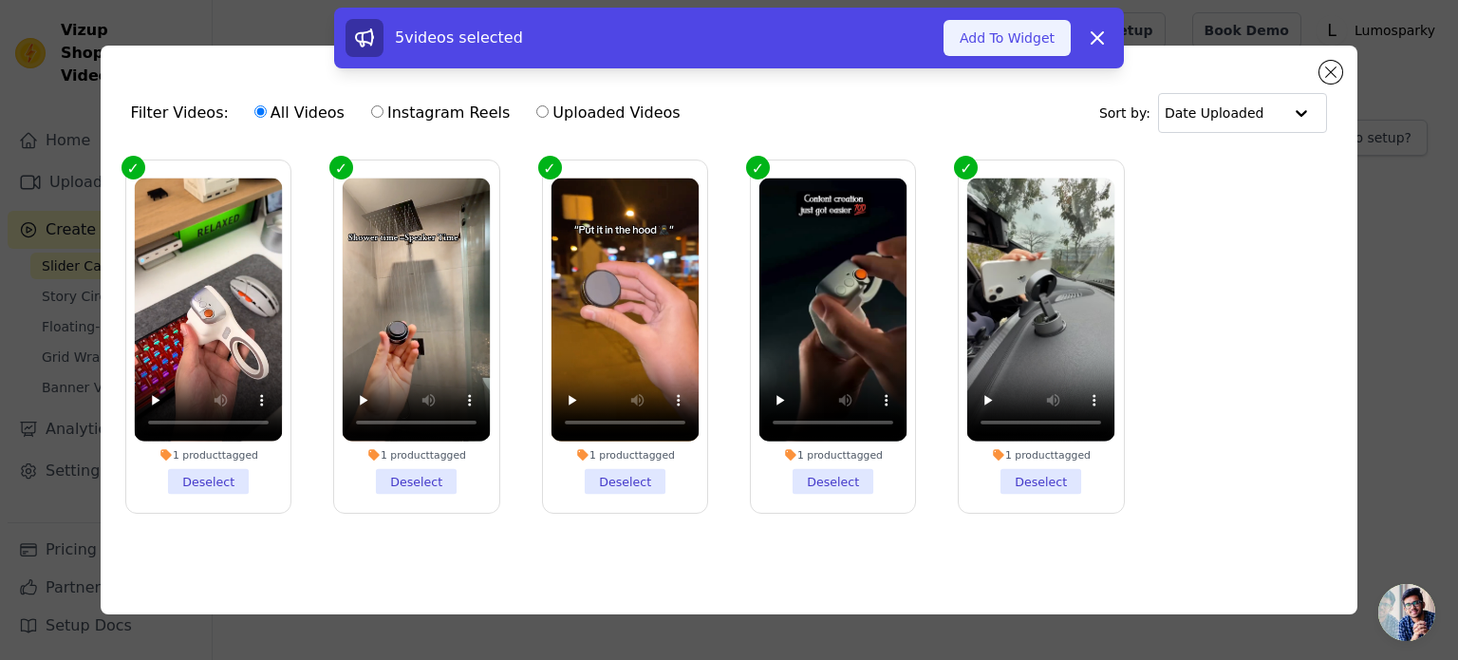
click at [1044, 30] on button "Add To Widget" at bounding box center [1007, 38] width 127 height 36
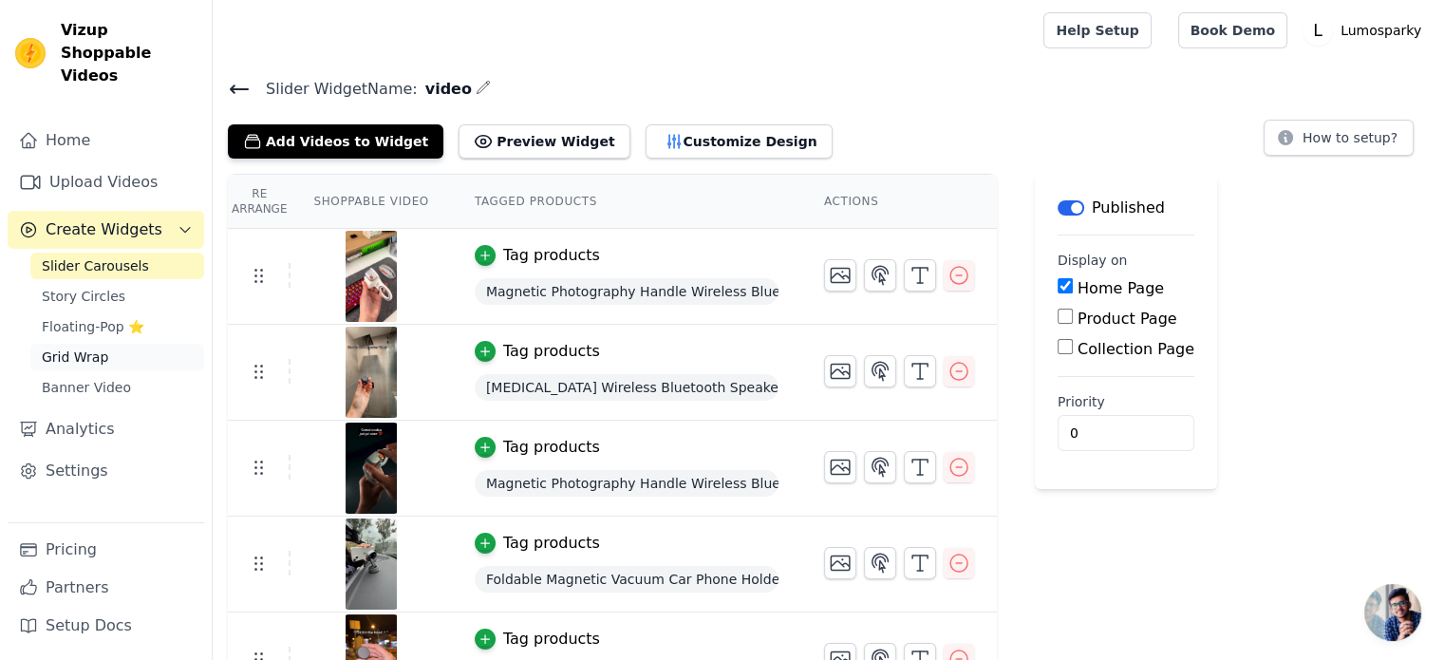
click at [80, 347] on span "Grid Wrap" at bounding box center [75, 356] width 66 height 19
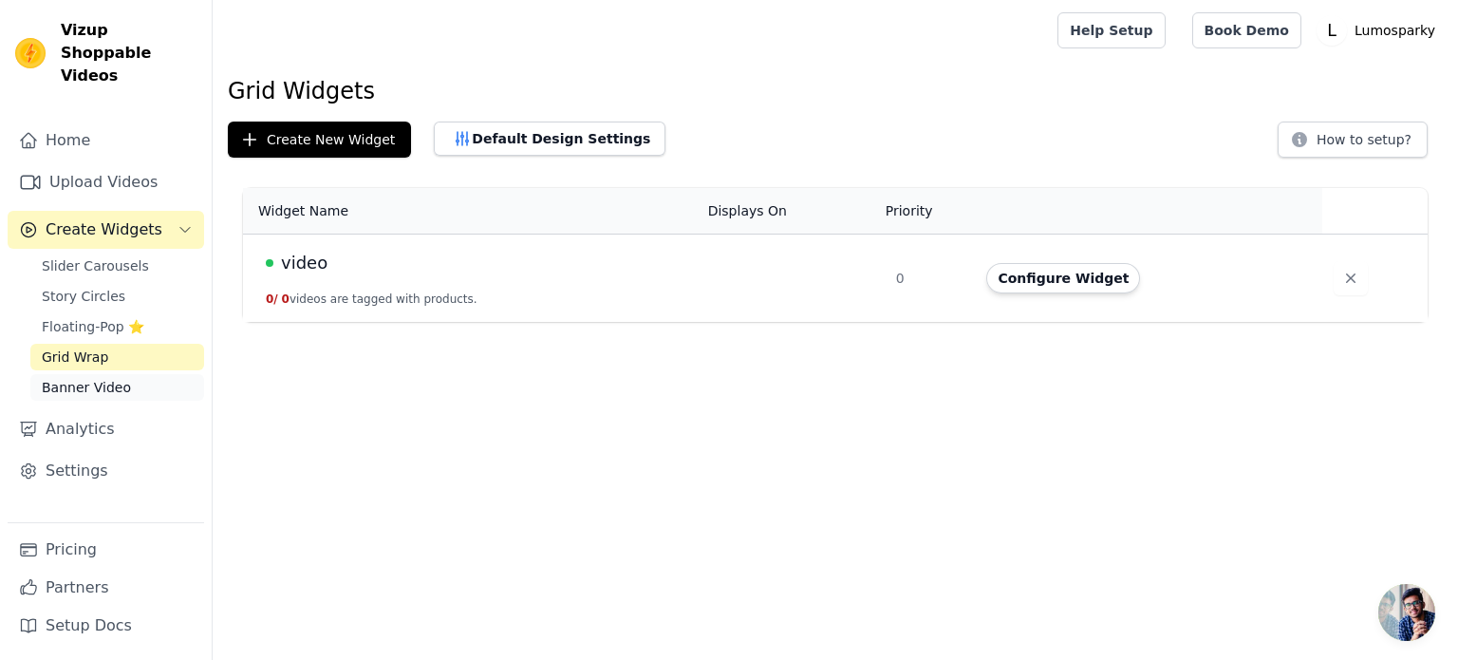
click at [91, 378] on span "Banner Video" at bounding box center [86, 387] width 89 height 19
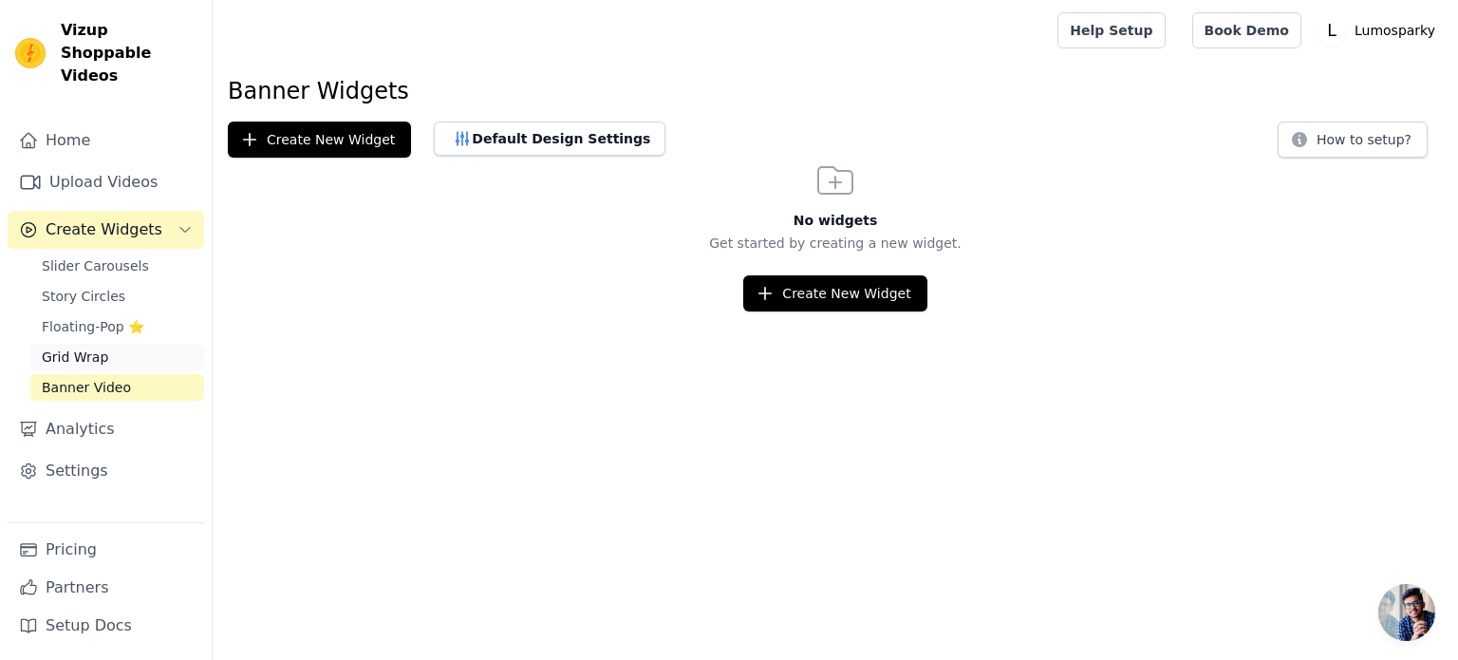
click at [90, 347] on span "Grid Wrap" at bounding box center [75, 356] width 66 height 19
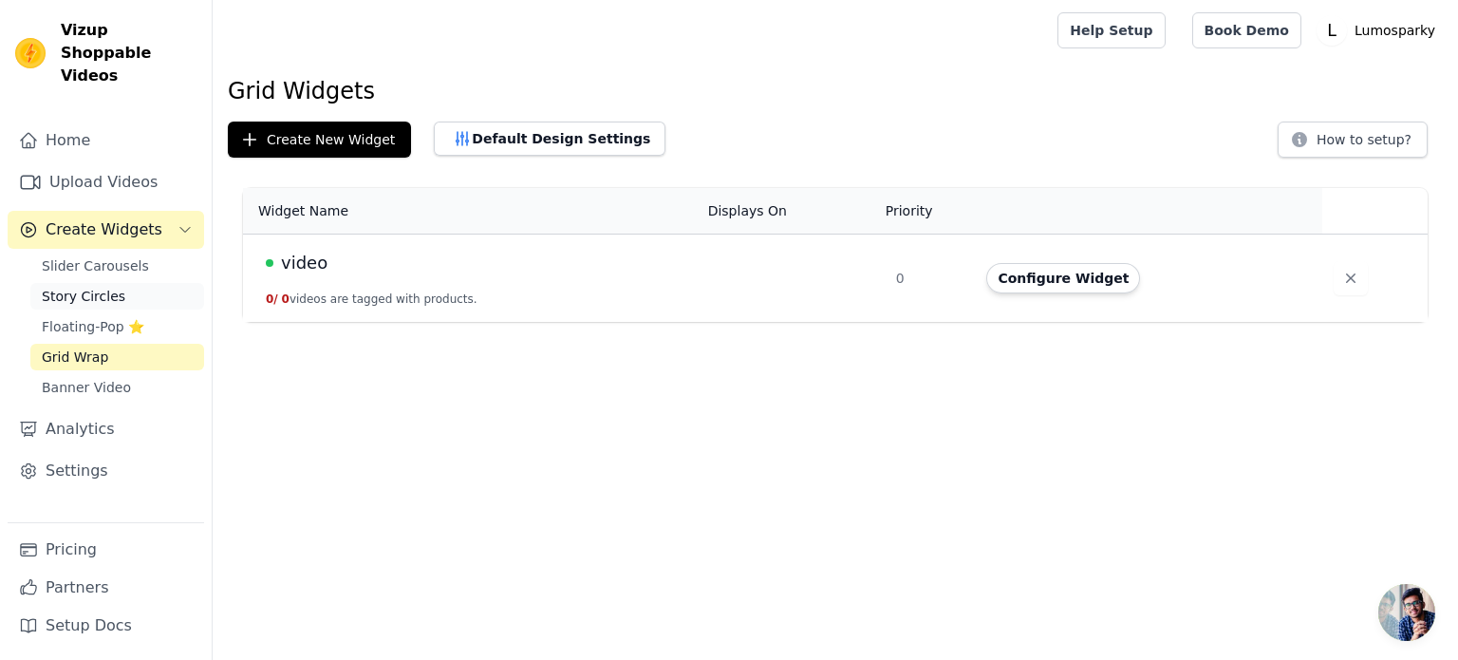
click at [90, 287] on span "Story Circles" at bounding box center [84, 296] width 84 height 19
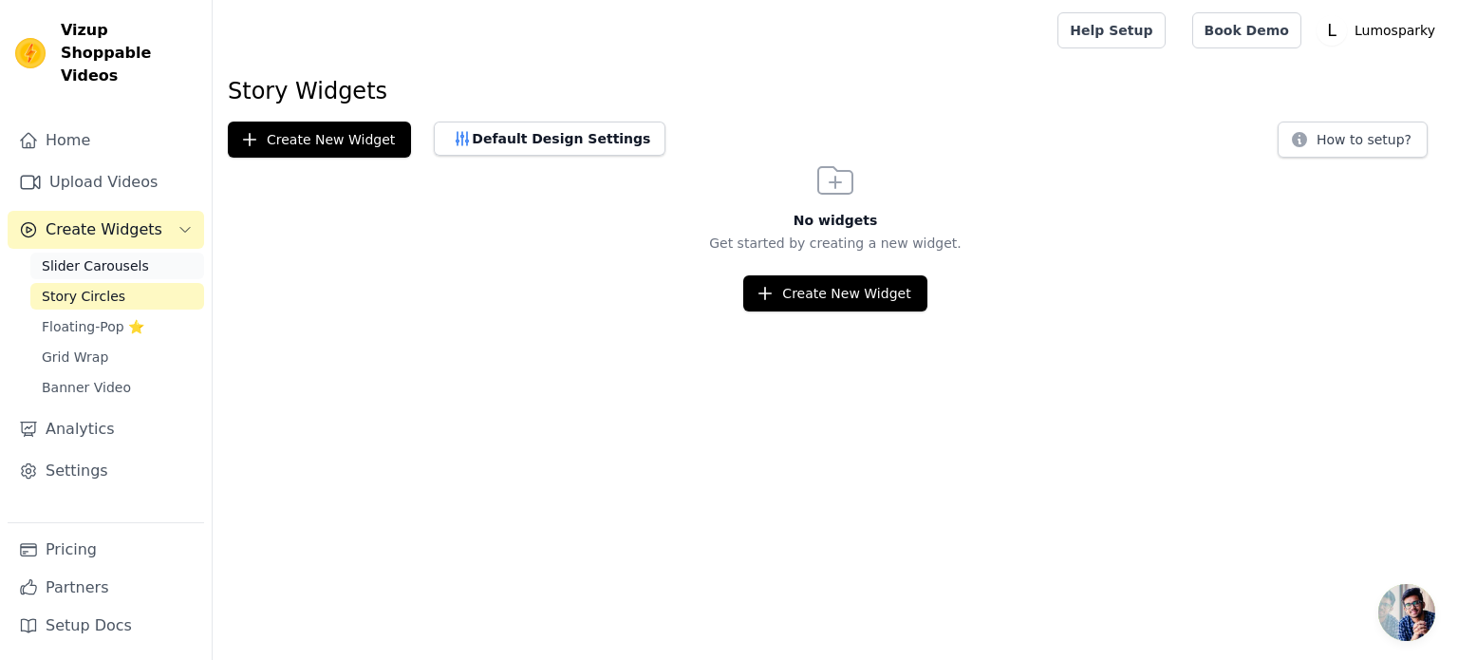
click at [84, 256] on span "Slider Carousels" at bounding box center [95, 265] width 107 height 19
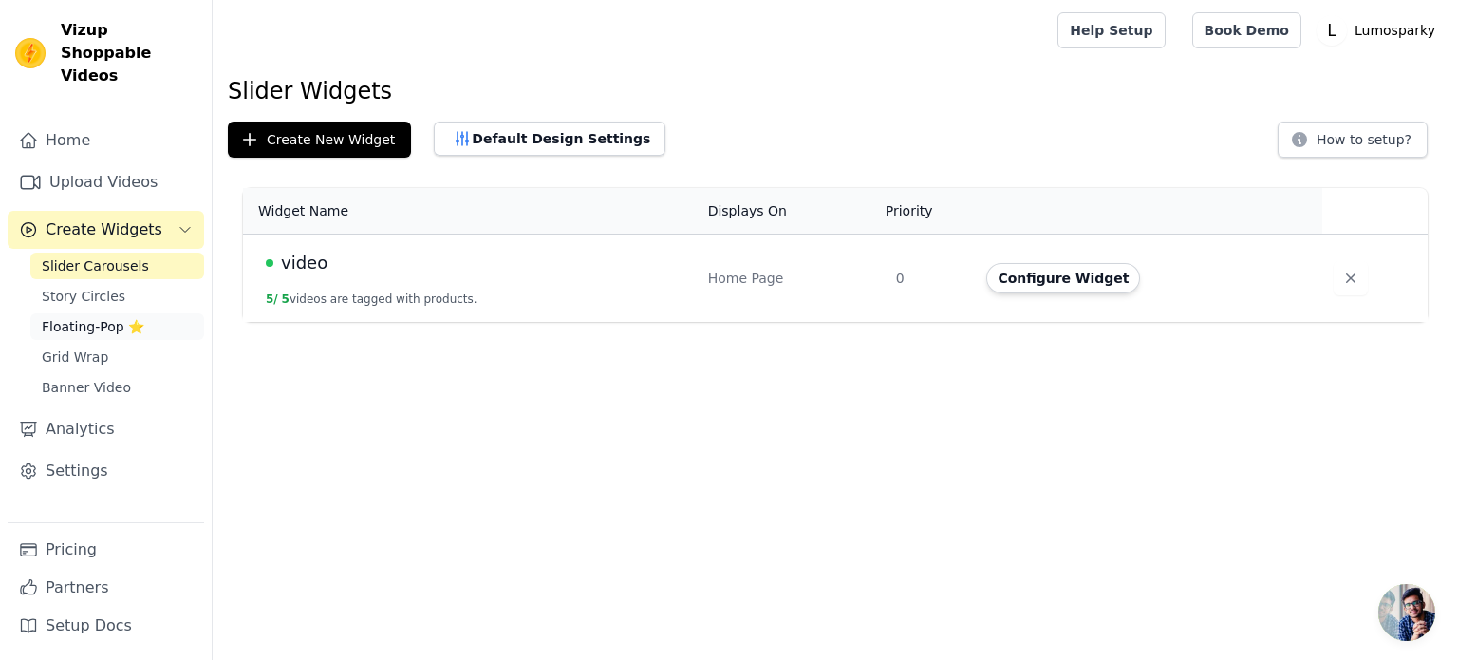
click at [91, 317] on span "Floating-Pop ⭐" at bounding box center [93, 326] width 103 height 19
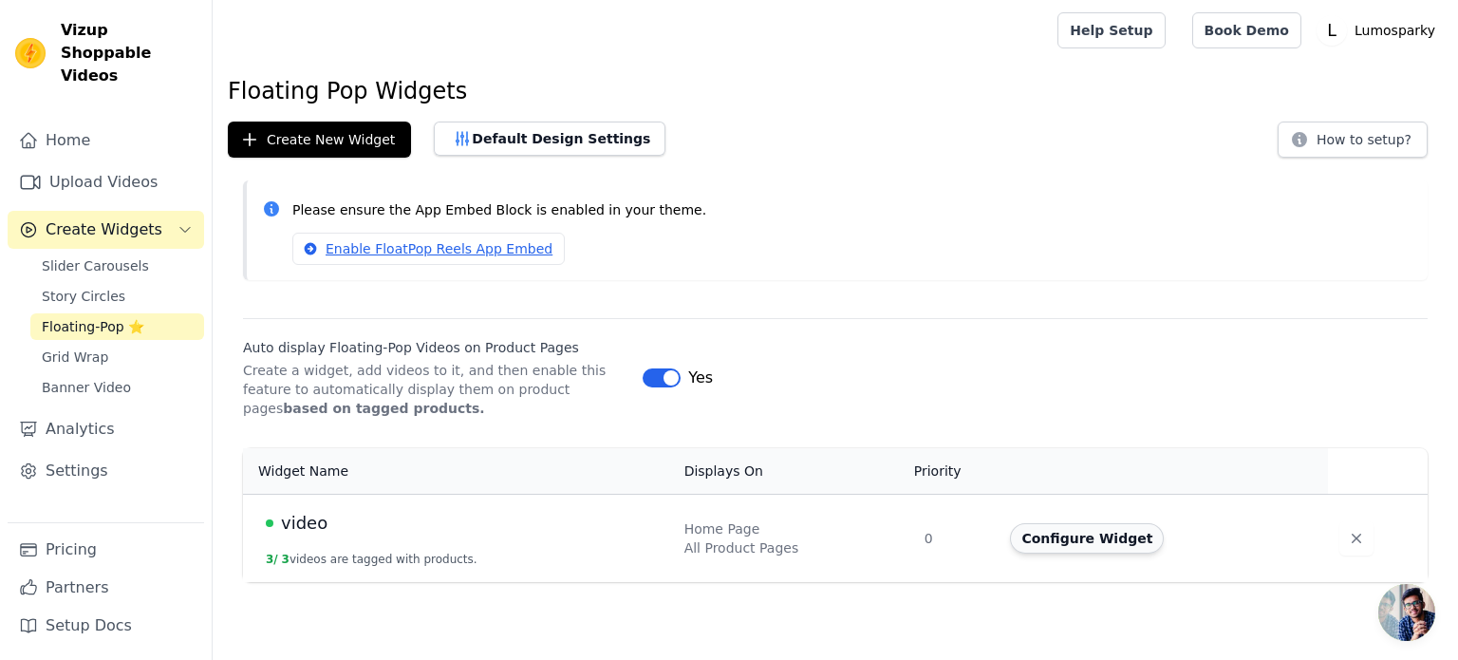
click at [1085, 534] on button "Configure Widget" at bounding box center [1087, 538] width 154 height 30
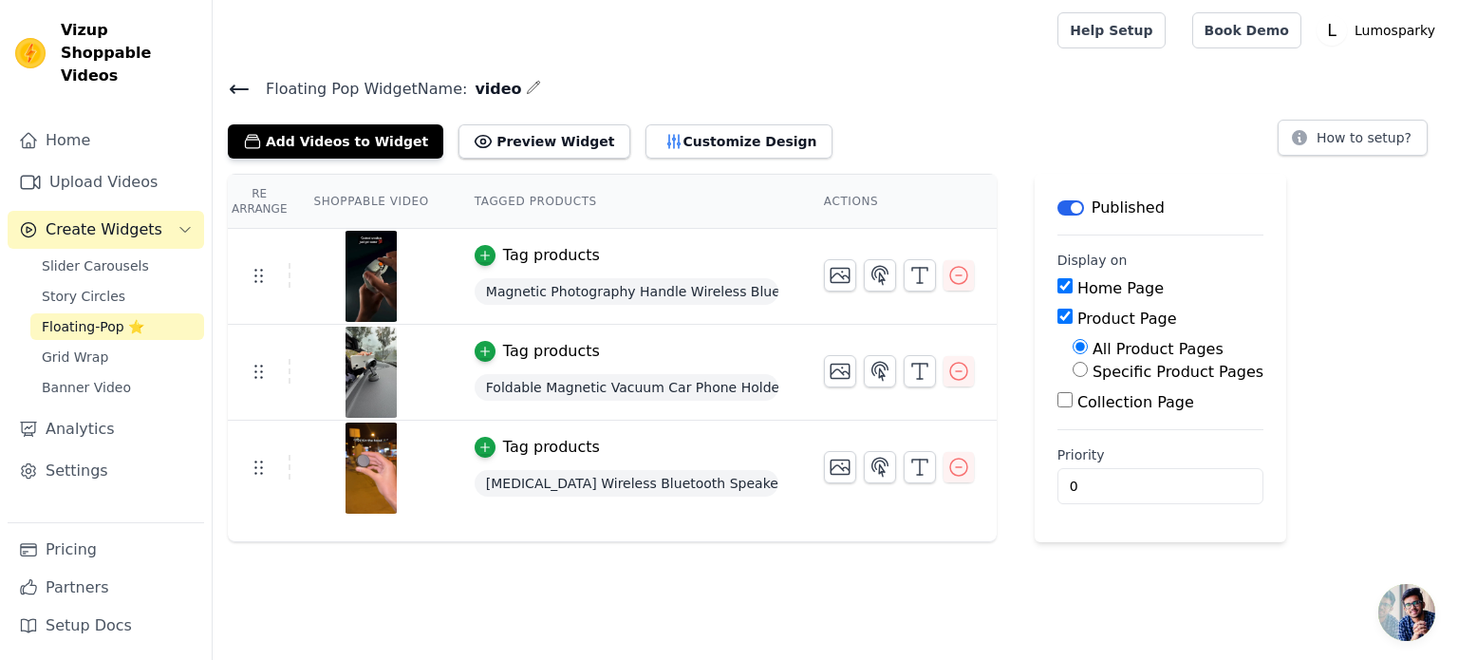
click at [1057, 284] on input "Home Page" at bounding box center [1064, 285] width 15 height 15
checkbox input "false"
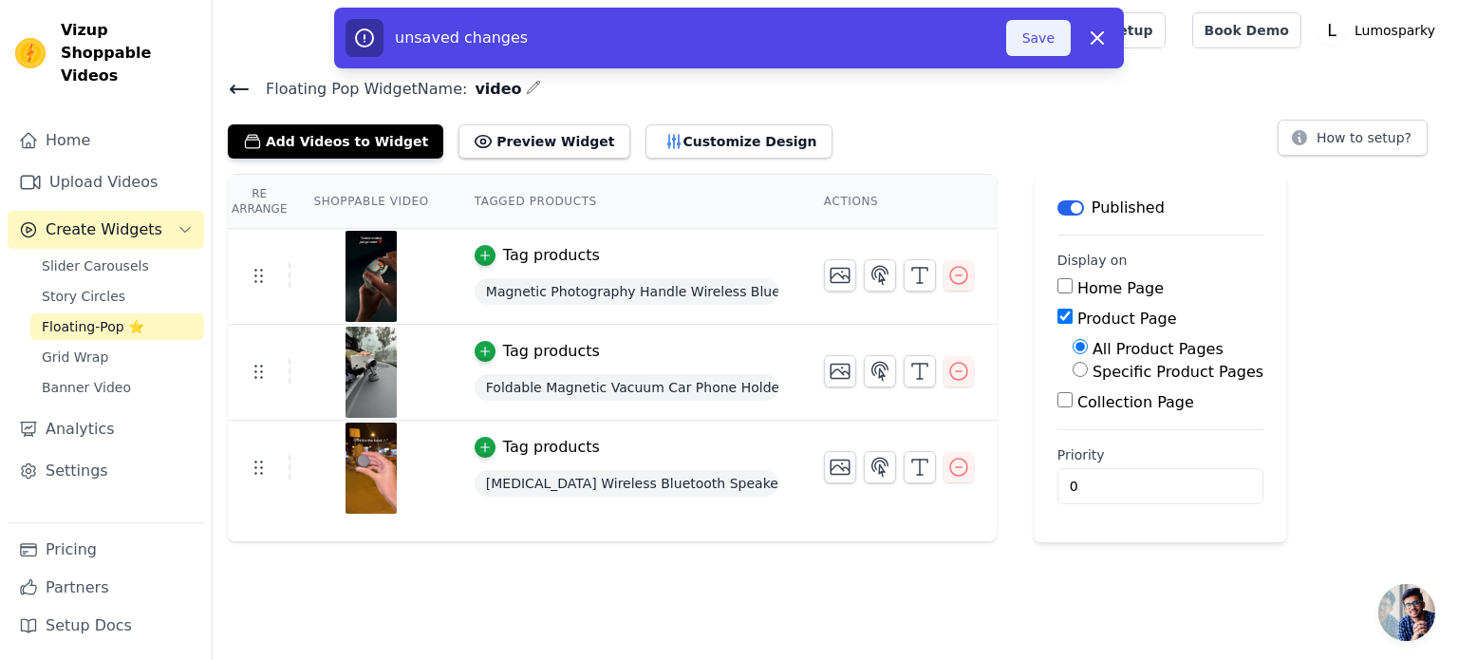
click at [1035, 37] on button "Save" at bounding box center [1038, 38] width 65 height 36
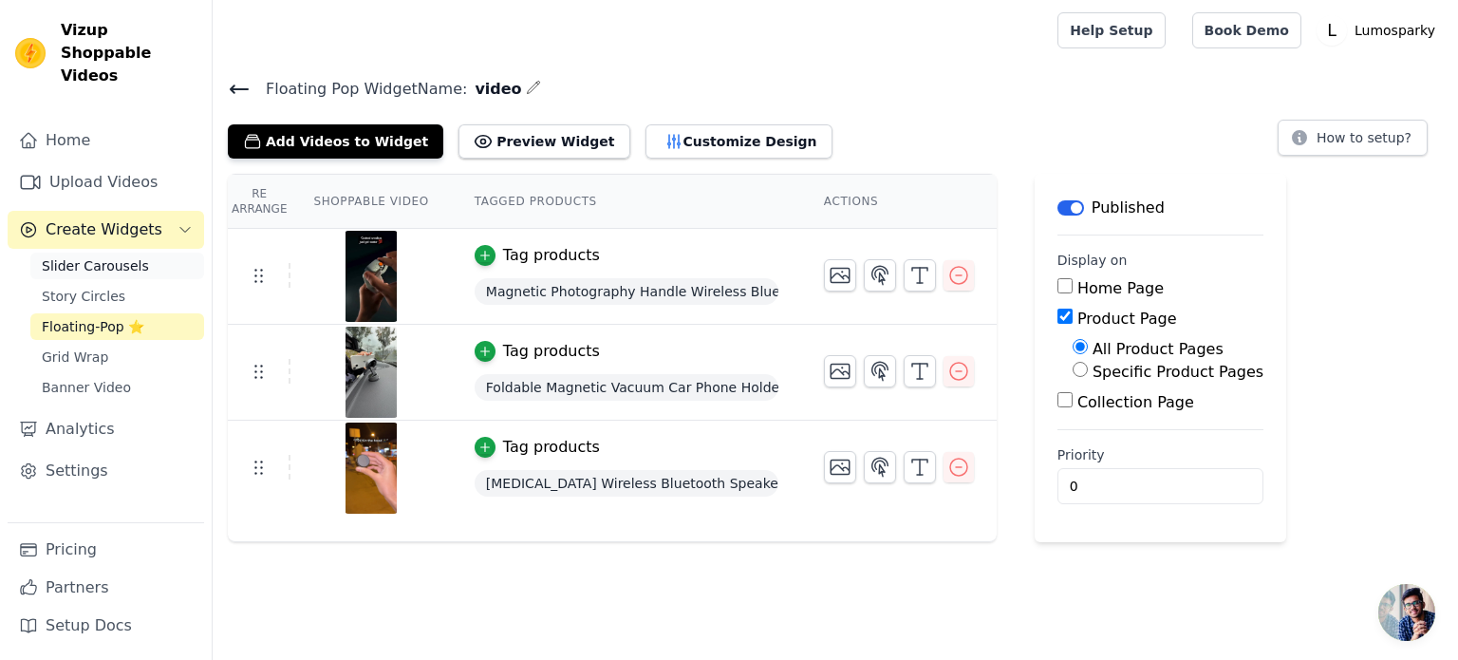
click at [103, 256] on span "Slider Carousels" at bounding box center [95, 265] width 107 height 19
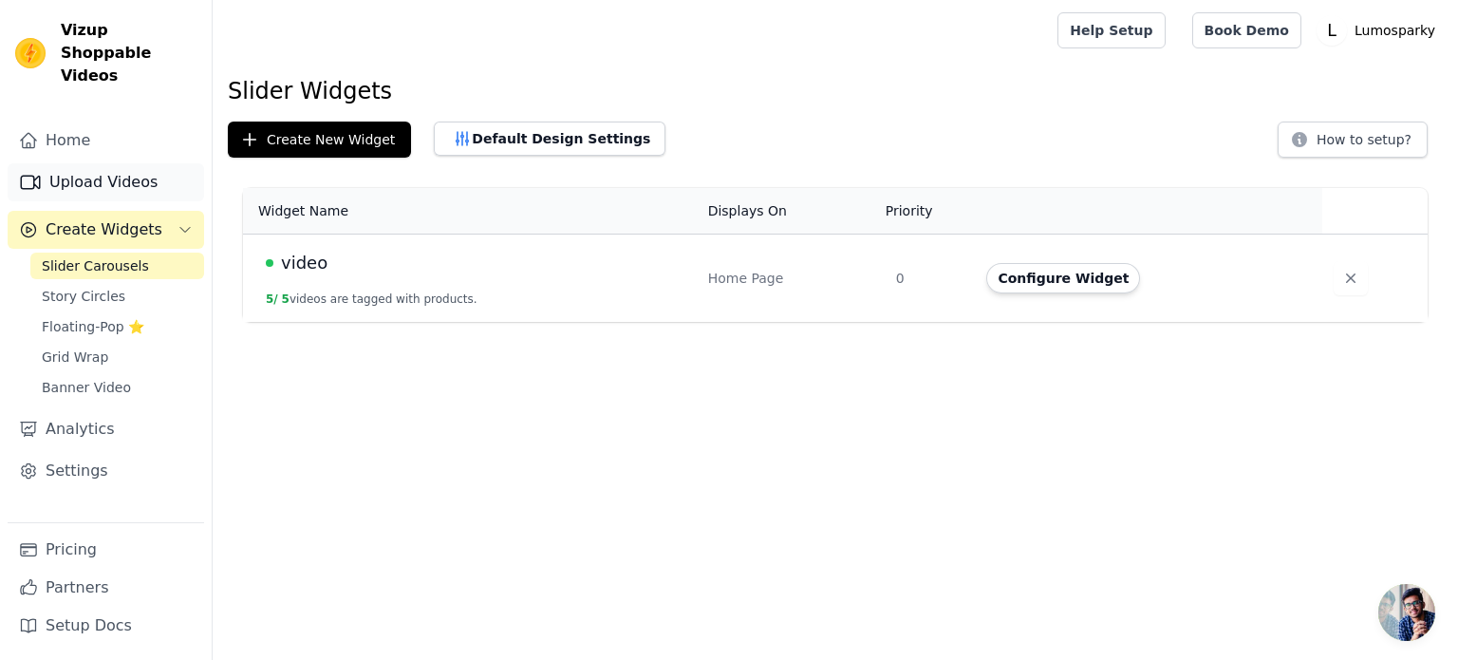
click at [84, 163] on link "Upload Videos" at bounding box center [106, 182] width 196 height 38
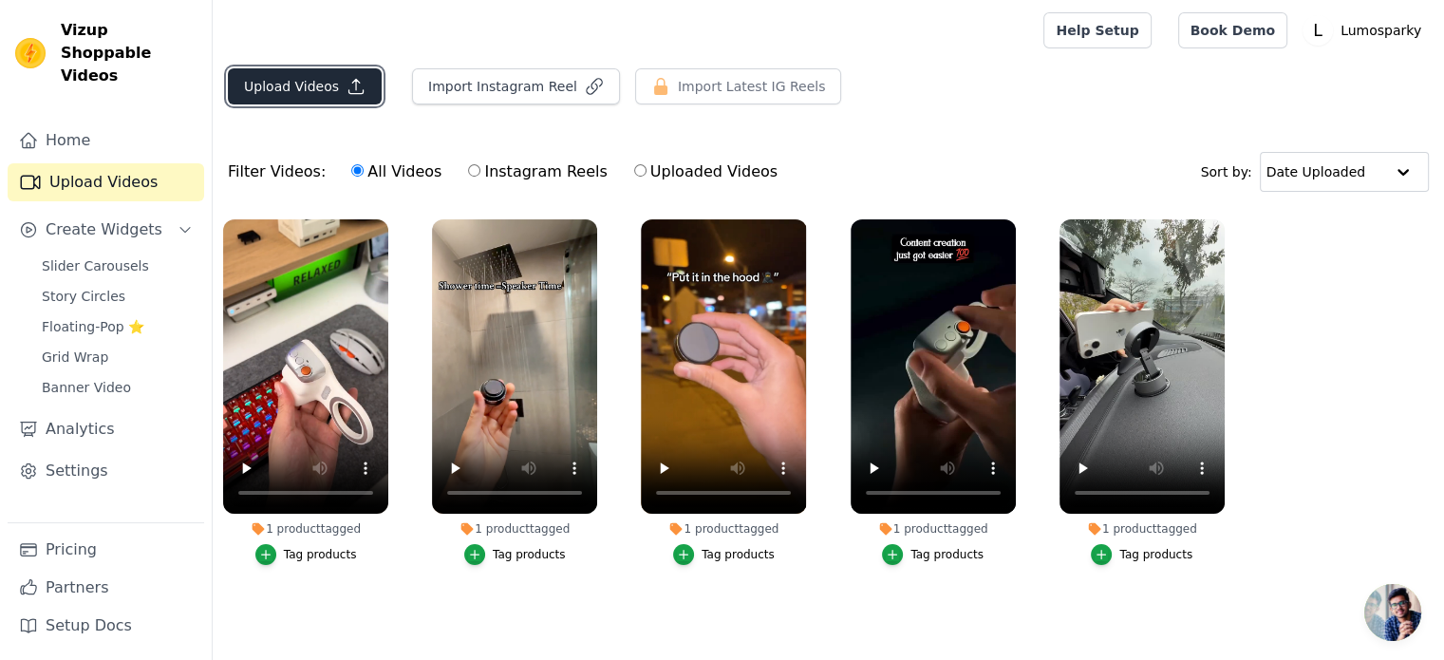
click at [303, 86] on button "Upload Videos" at bounding box center [305, 86] width 154 height 36
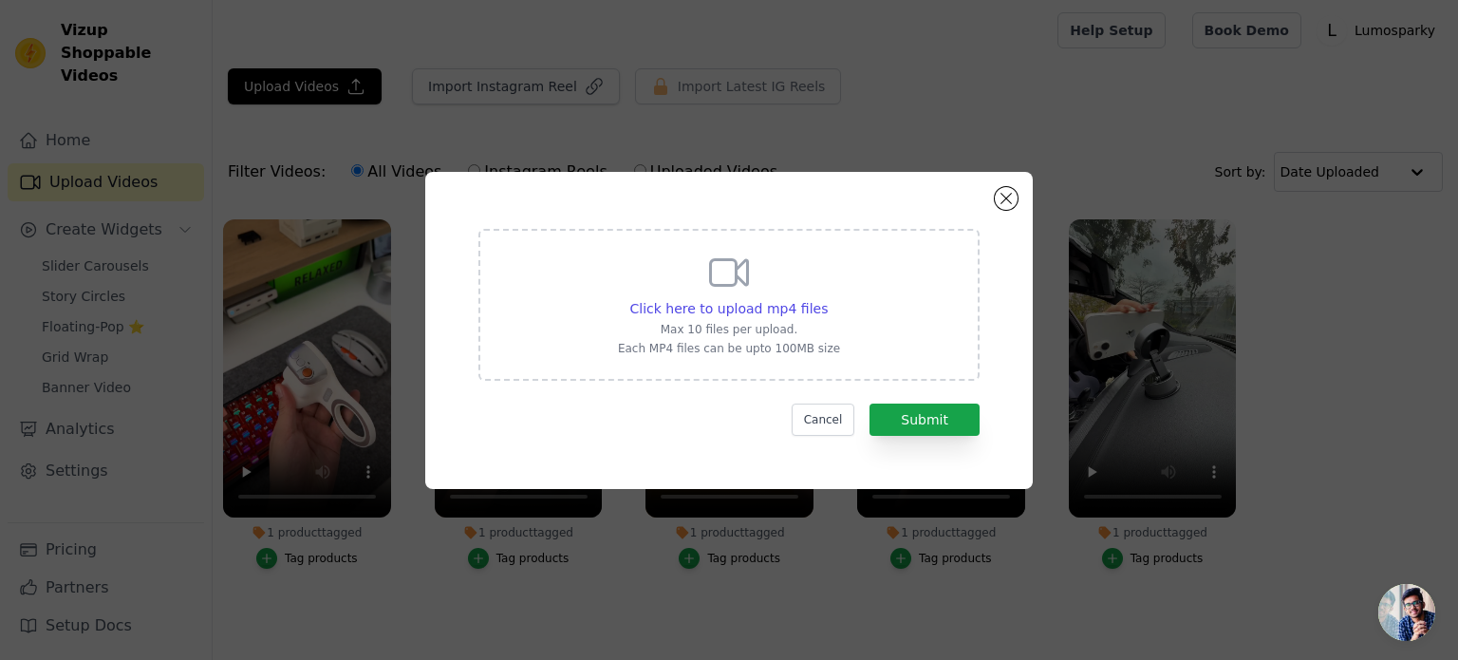
click at [705, 290] on div "Click here to upload mp4 files Max 10 files per upload. Each MP4 files can be u…" at bounding box center [729, 303] width 222 height 106
click at [827, 298] on input "Click here to upload mp4 files Max 10 files per upload. Each MP4 files can be u…" at bounding box center [827, 298] width 1 height 1
type input "C:\fakepath\WhatsApp Video 2025-08-27 at 2.20.07 PM.mp4"
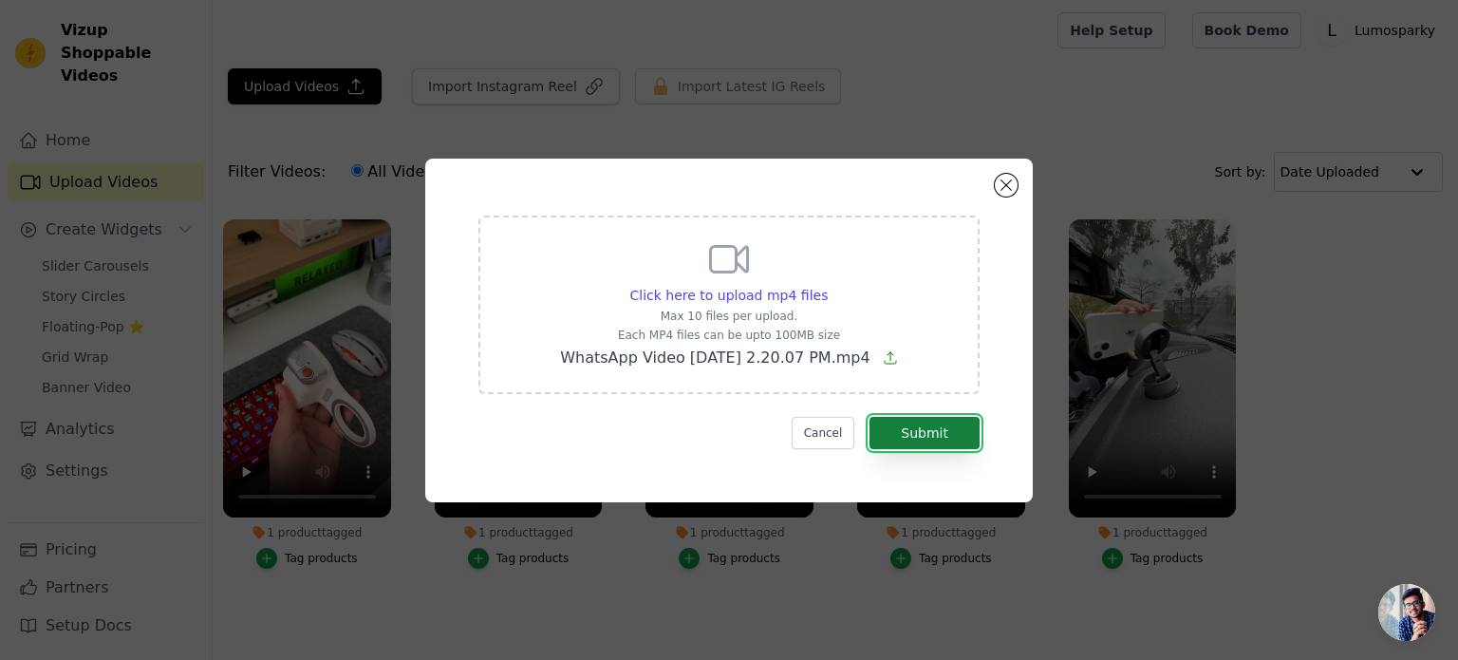
click at [913, 430] on button "Submit" at bounding box center [925, 433] width 110 height 32
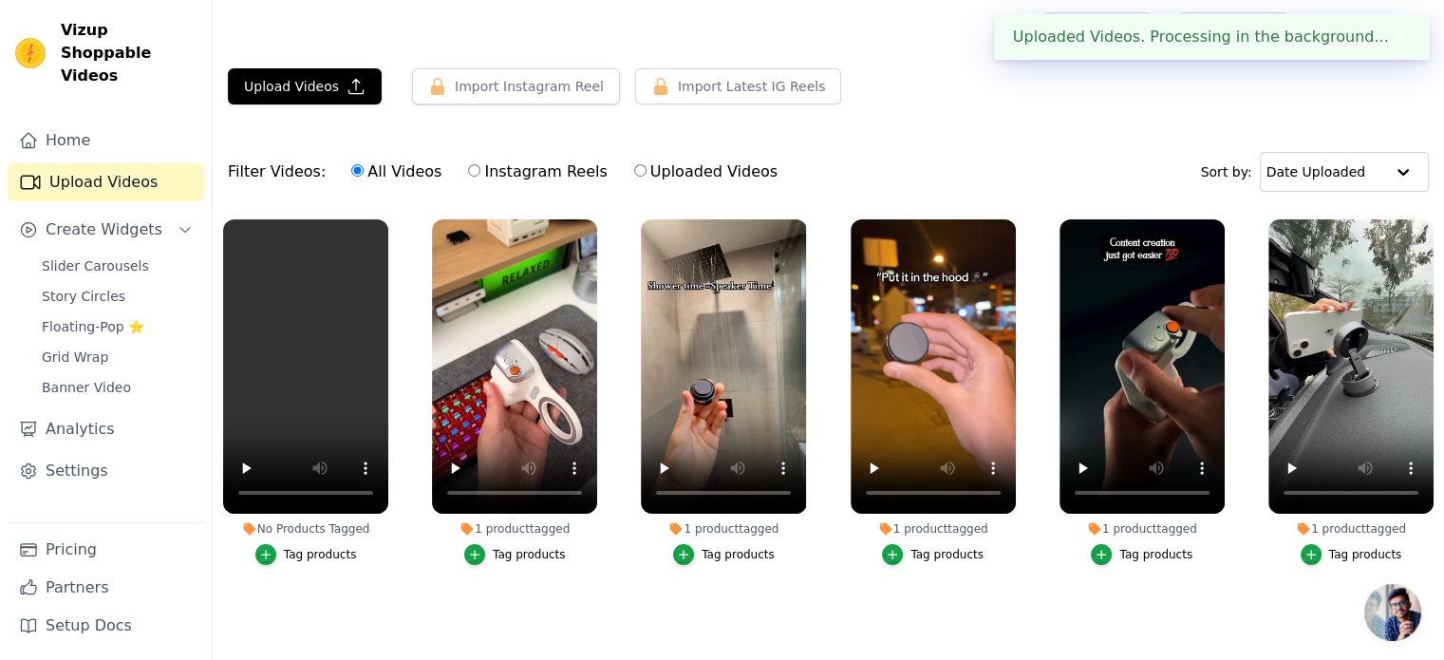
click at [295, 558] on div "Tag products" at bounding box center [320, 554] width 73 height 15
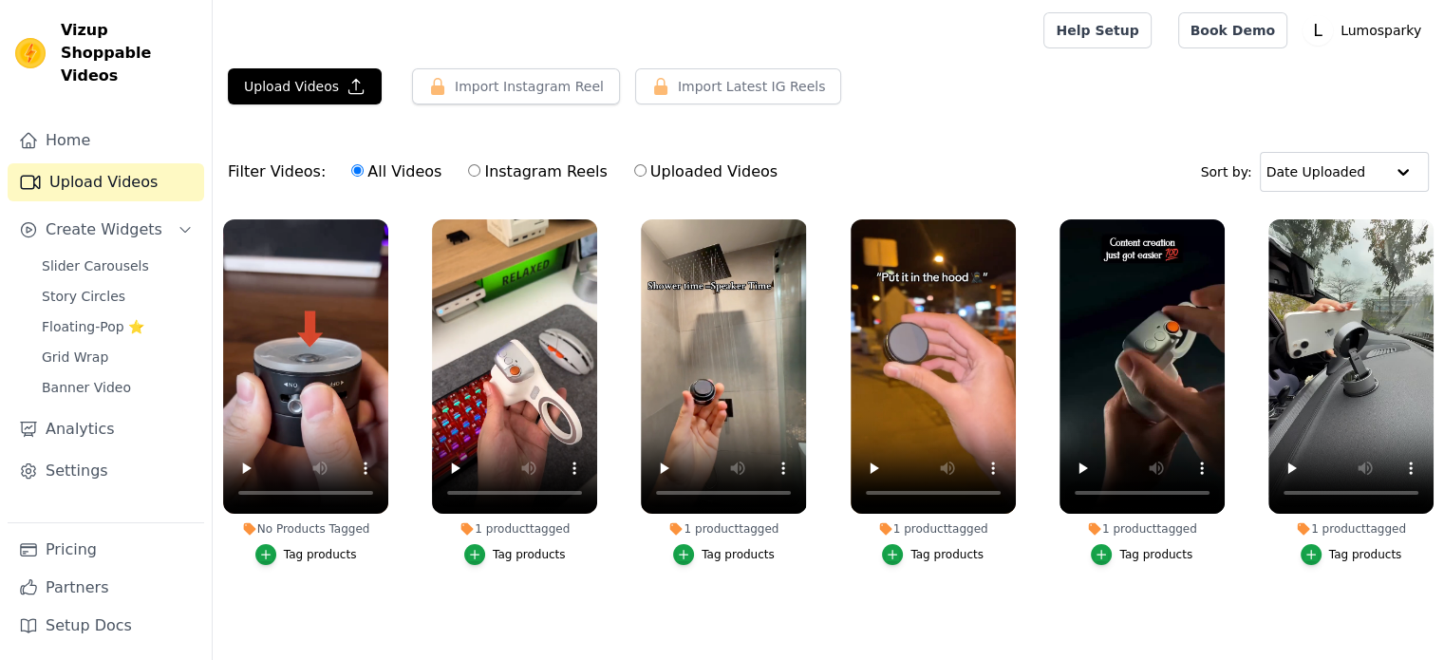
click at [332, 544] on button "Tag products" at bounding box center [306, 554] width 102 height 21
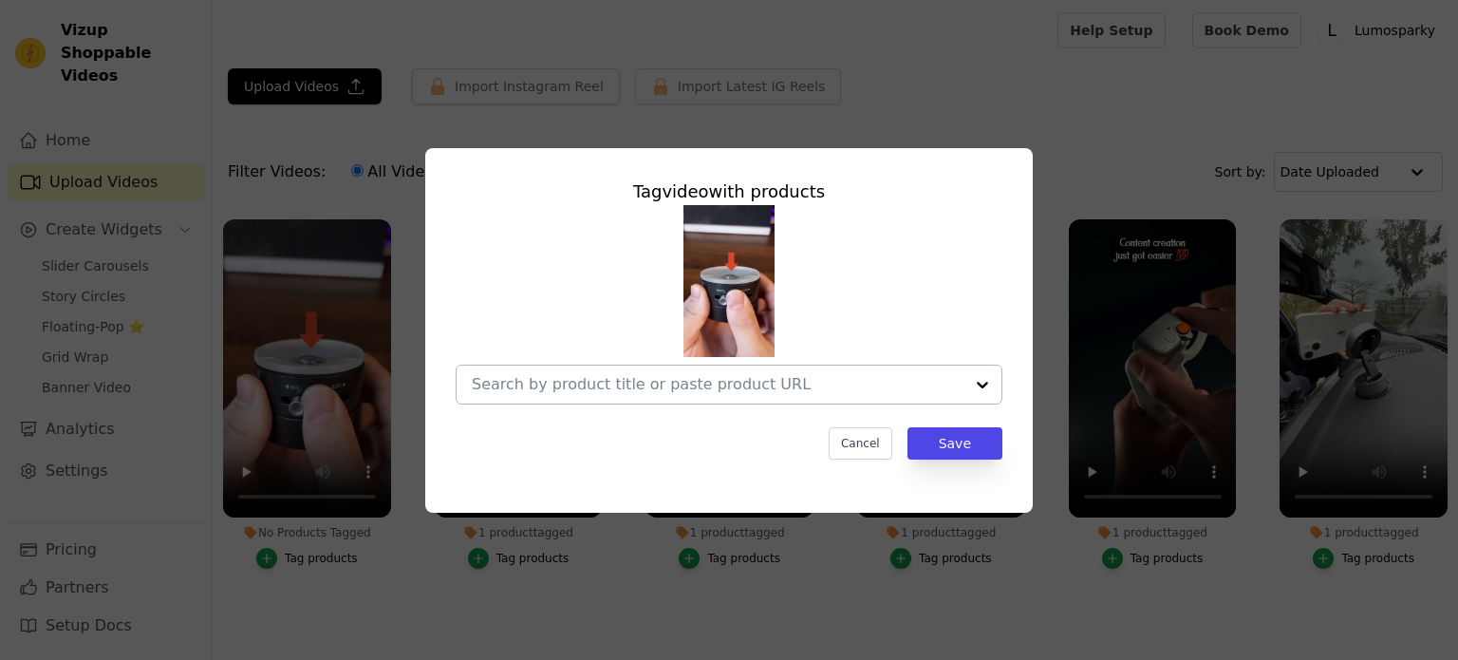
click at [551, 389] on input "No Products Tagged Tag video with products Cancel Save Tag products" at bounding box center [718, 384] width 492 height 18
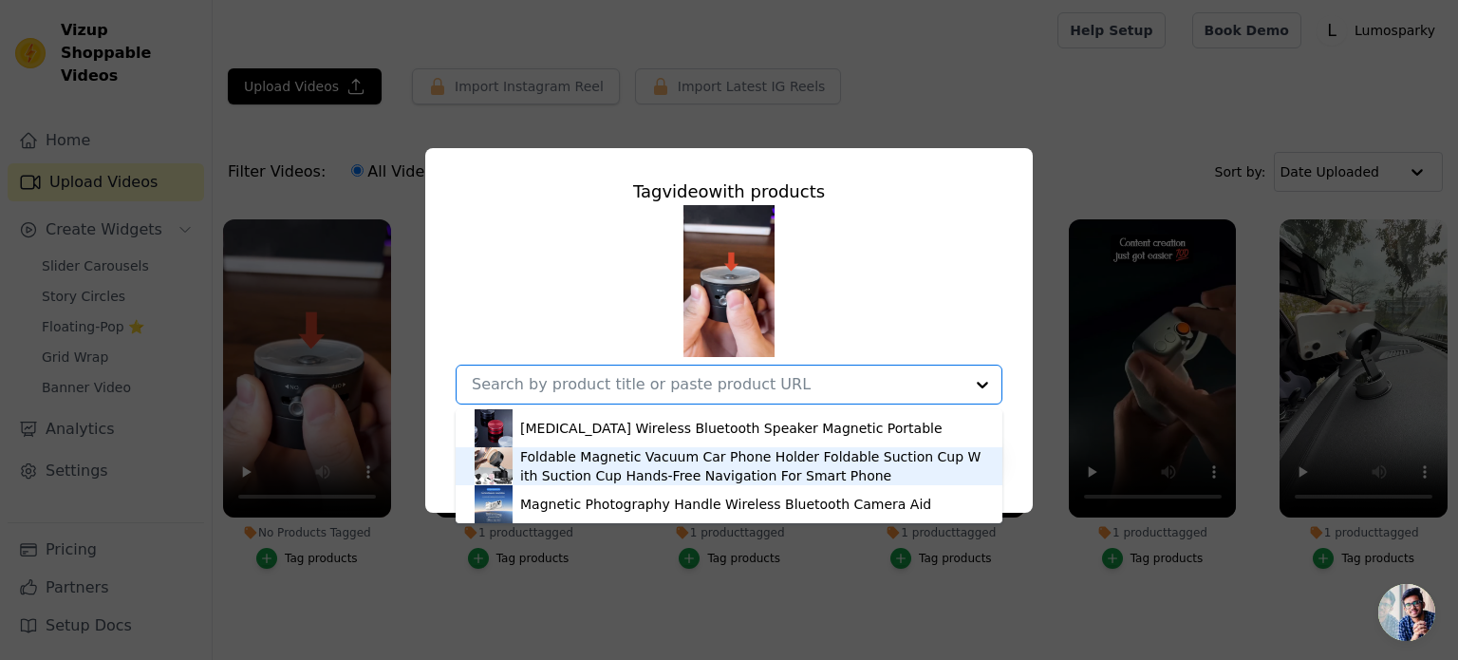
click at [546, 478] on div "Foldable Magnetic Vacuum Car Phone Holder Foldable Suction Cup With Suction Cup…" at bounding box center [751, 466] width 463 height 38
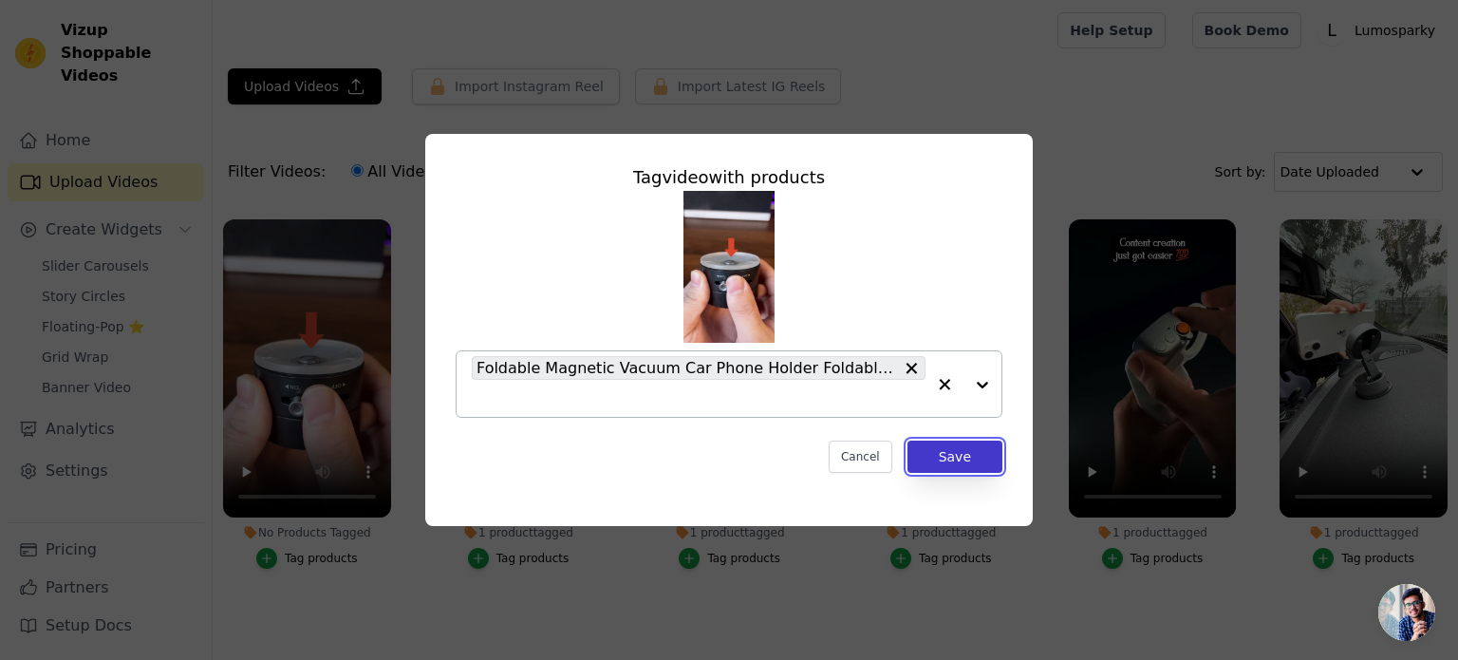
click at [985, 467] on button "Save" at bounding box center [954, 456] width 95 height 32
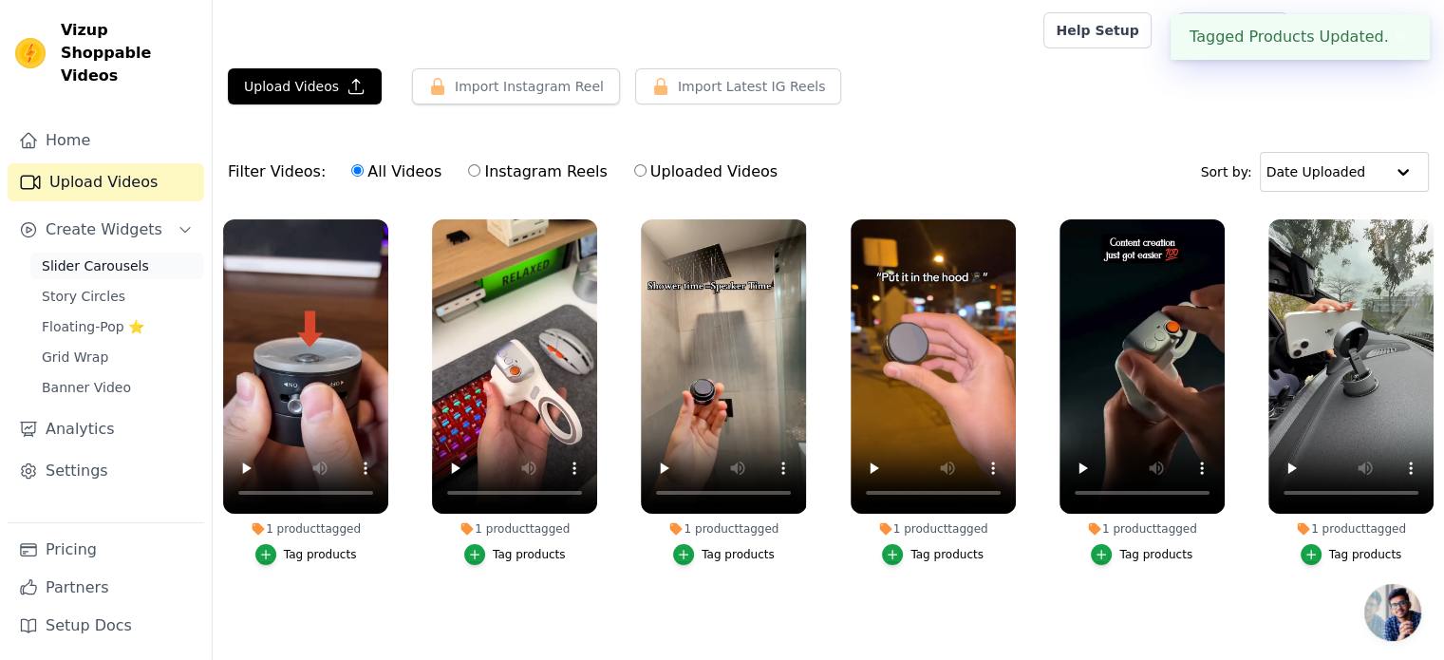
click at [117, 256] on span "Slider Carousels" at bounding box center [95, 265] width 107 height 19
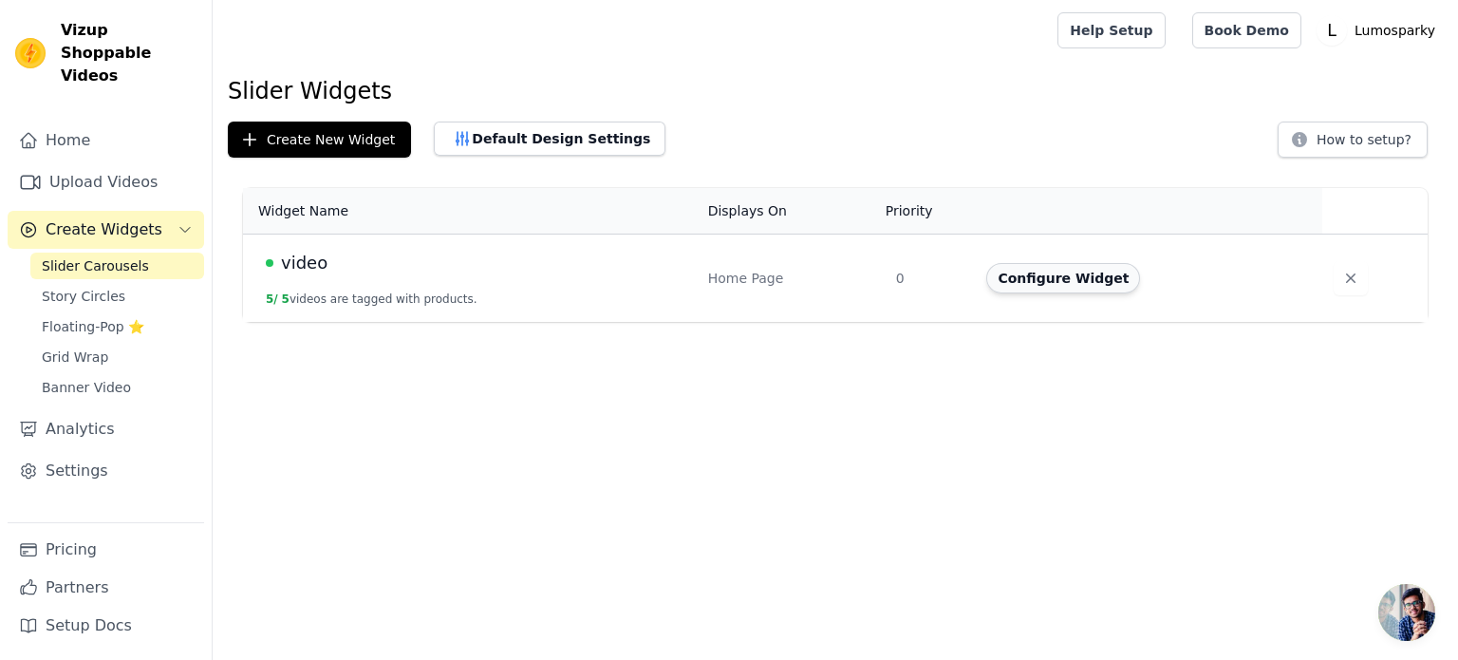
click at [998, 284] on button "Configure Widget" at bounding box center [1063, 278] width 154 height 30
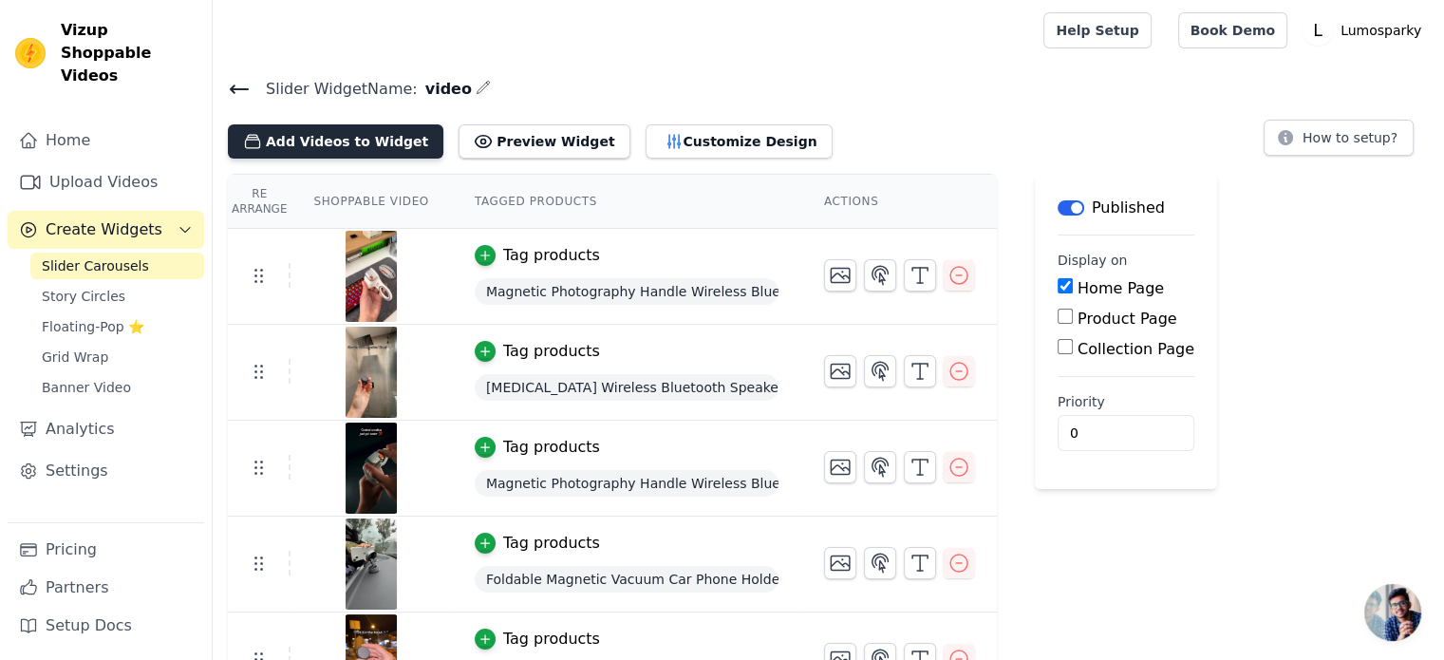
click at [260, 142] on icon "button" at bounding box center [252, 141] width 19 height 19
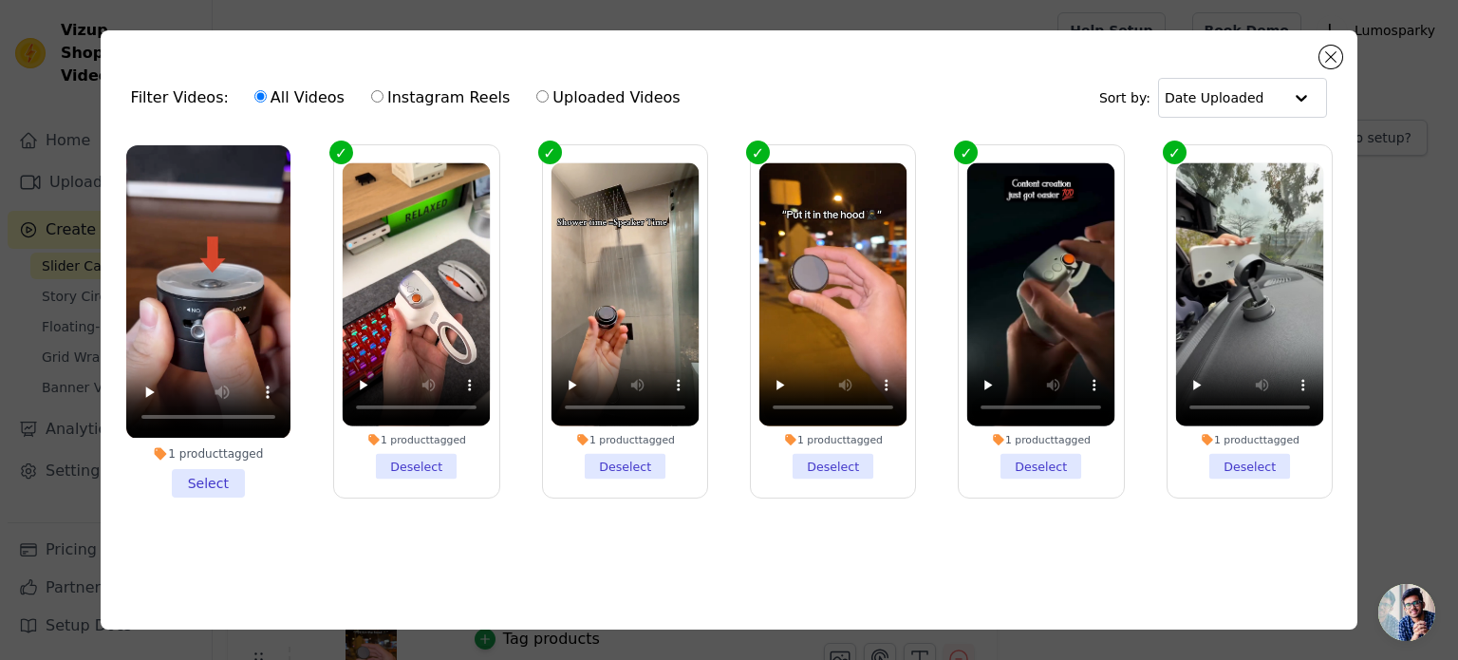
click at [199, 482] on li "1 product tagged Select" at bounding box center [208, 320] width 164 height 351
click at [0, 0] on input "1 product tagged Select" at bounding box center [0, 0] width 0 height 0
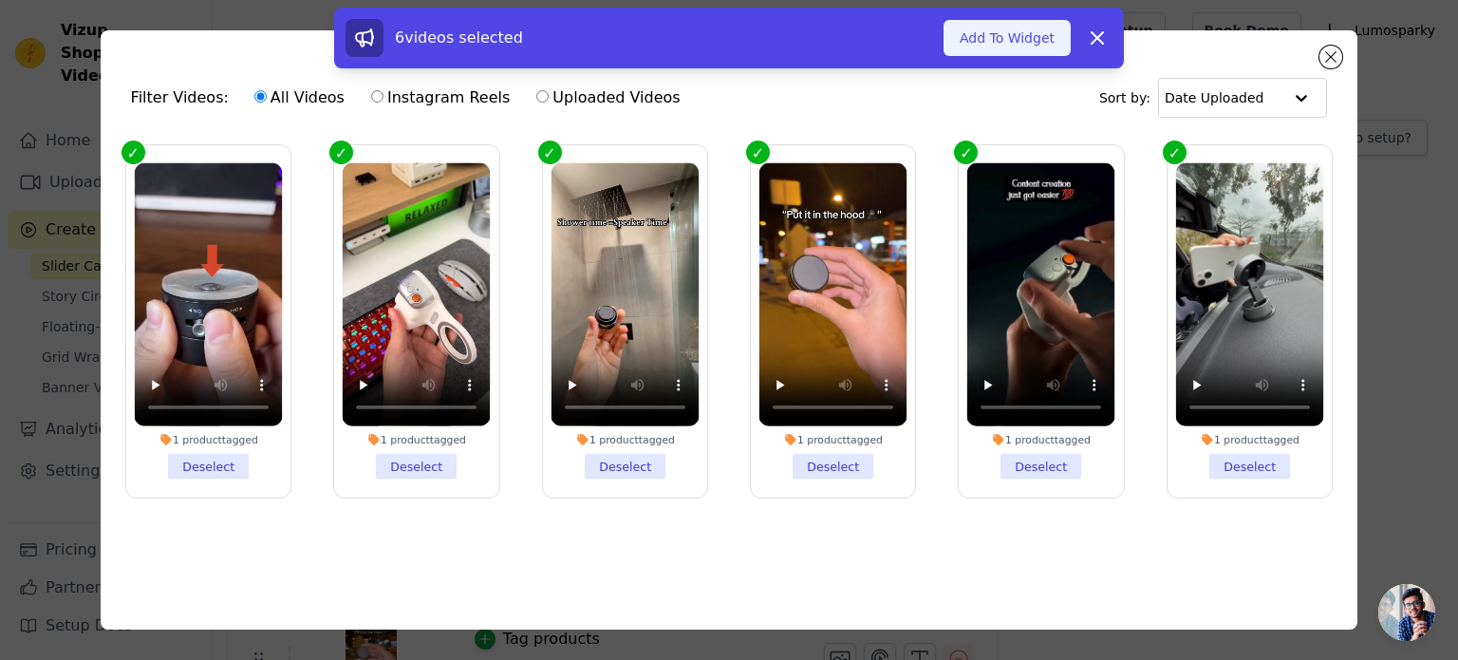
click at [995, 29] on button "Add To Widget" at bounding box center [1007, 38] width 127 height 36
